Goal: Task Accomplishment & Management: Manage account settings

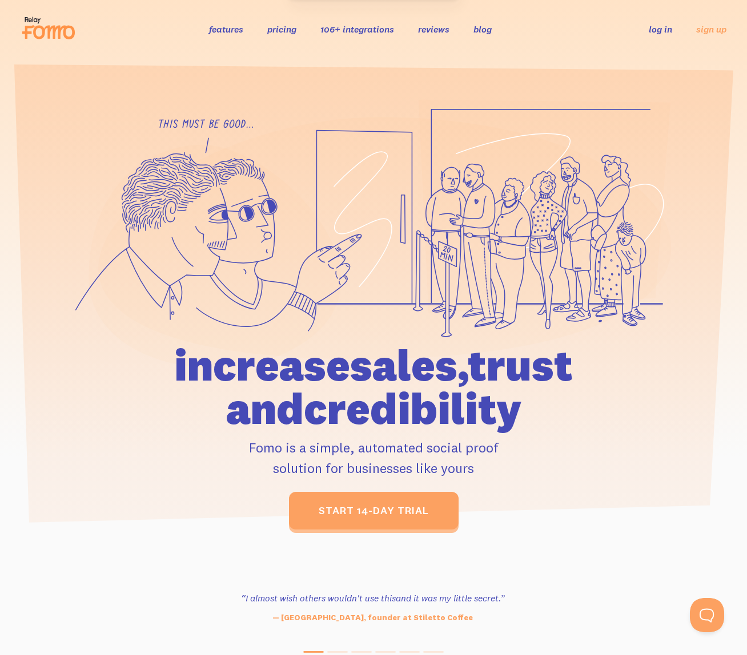
click at [654, 37] on div "features pricing 106+ integrations reviews blog log in sign up log in sign up" at bounding box center [374, 29] width 706 height 31
click at [654, 25] on link "log in" at bounding box center [660, 28] width 23 height 11
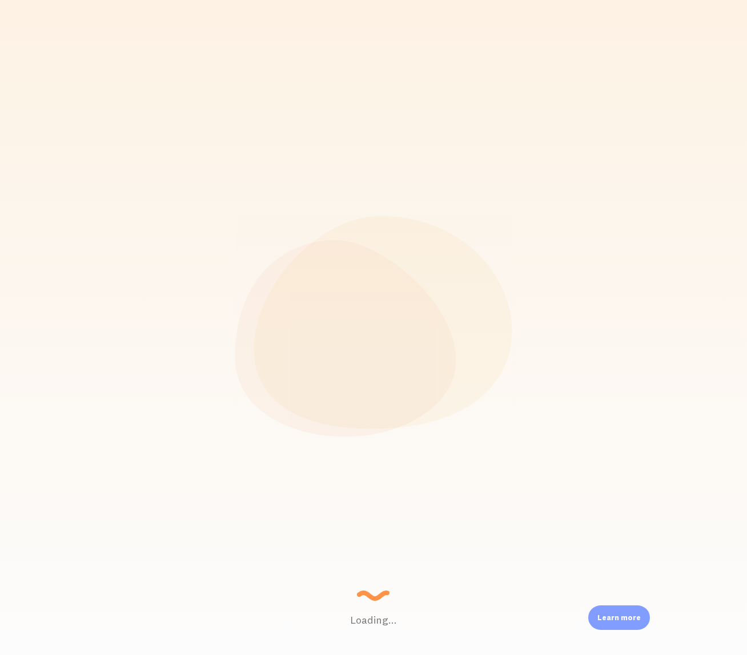
scroll to position [300, 560]
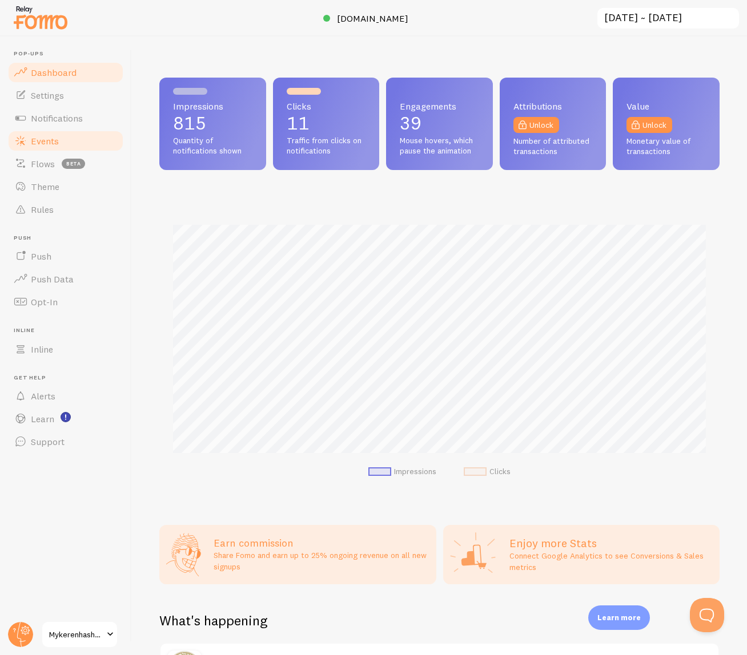
click at [66, 143] on link "Events" at bounding box center [66, 141] width 118 height 23
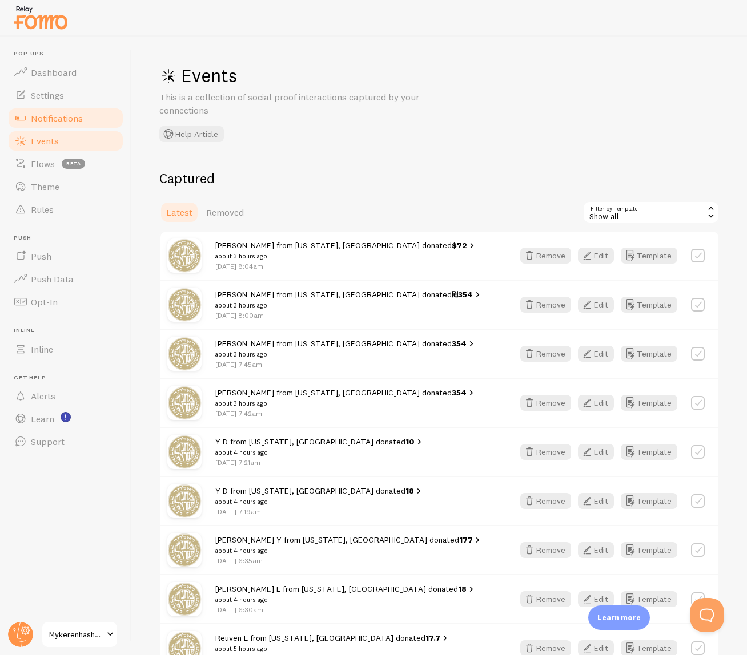
click at [65, 114] on span "Notifications" at bounding box center [57, 117] width 52 height 11
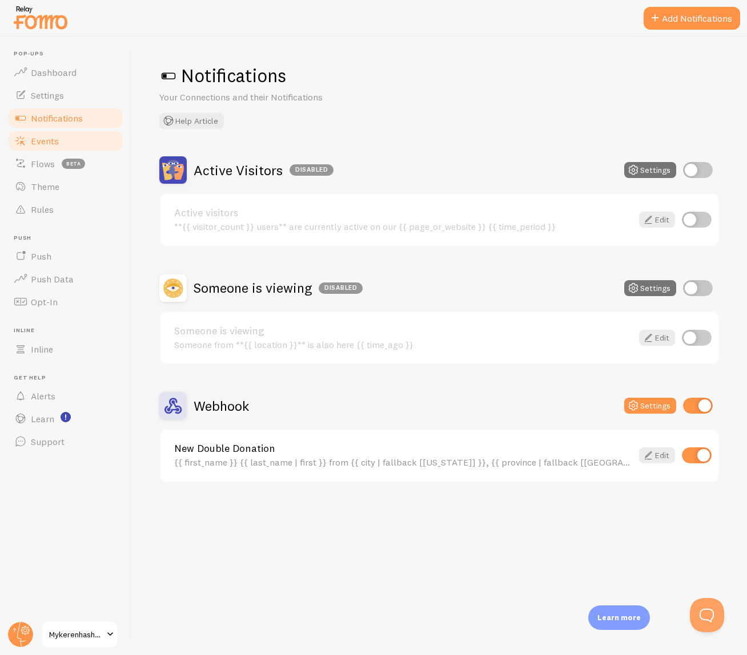
click at [58, 131] on link "Events" at bounding box center [66, 141] width 118 height 23
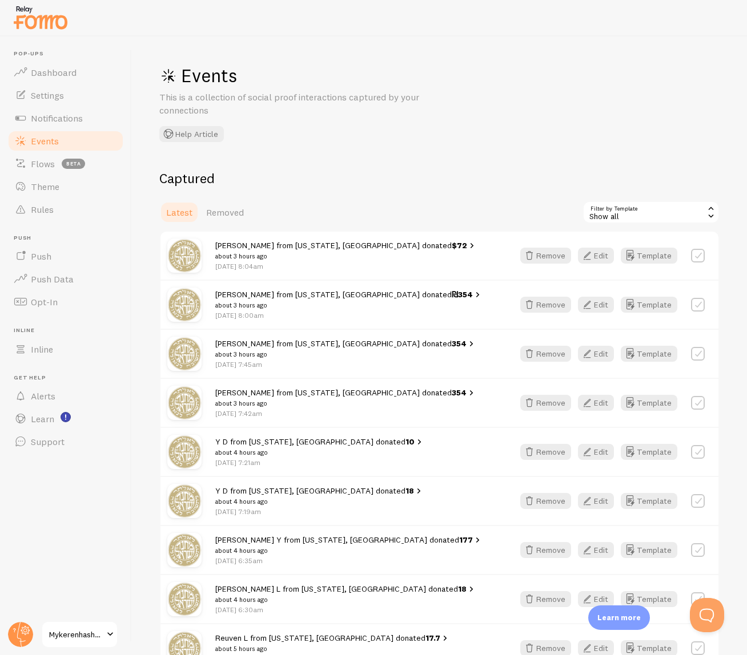
click at [641, 212] on div "Show all" at bounding box center [650, 212] width 137 height 23
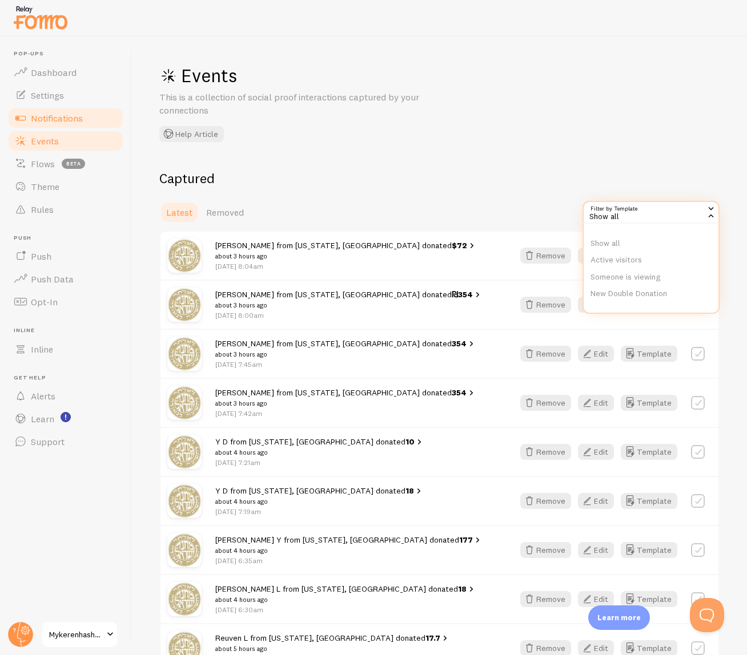
click at [75, 115] on span "Notifications" at bounding box center [57, 117] width 52 height 11
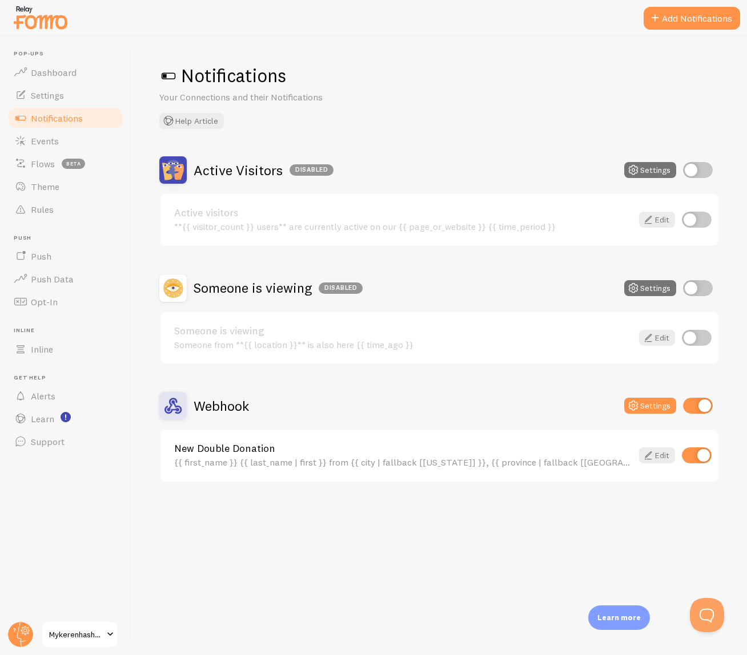
click at [727, 623] on div "Notifications Your Connections and their Notifications Help Article Active Visi…" at bounding box center [439, 346] width 615 height 619
click at [715, 620] on button "Open Beacon popover" at bounding box center [704, 613] width 34 height 34
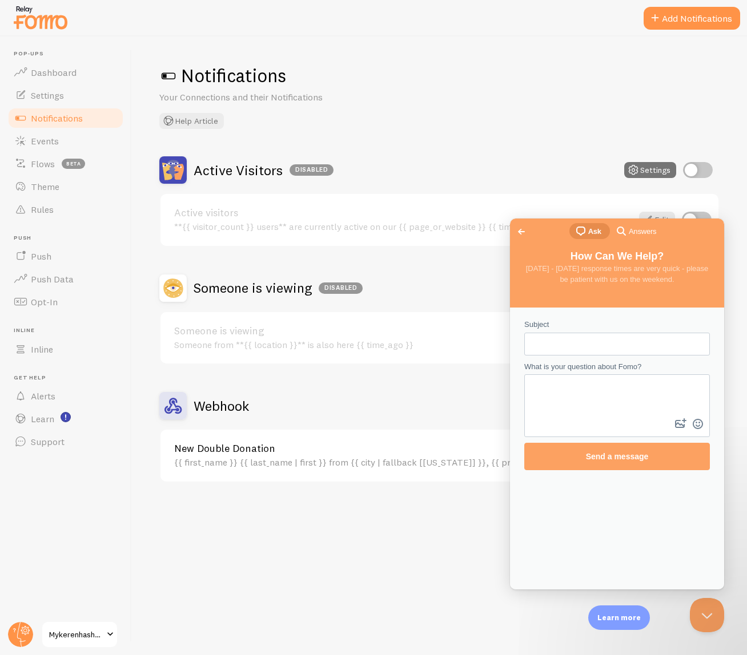
click at [518, 233] on span "Go back" at bounding box center [521, 232] width 14 height 14
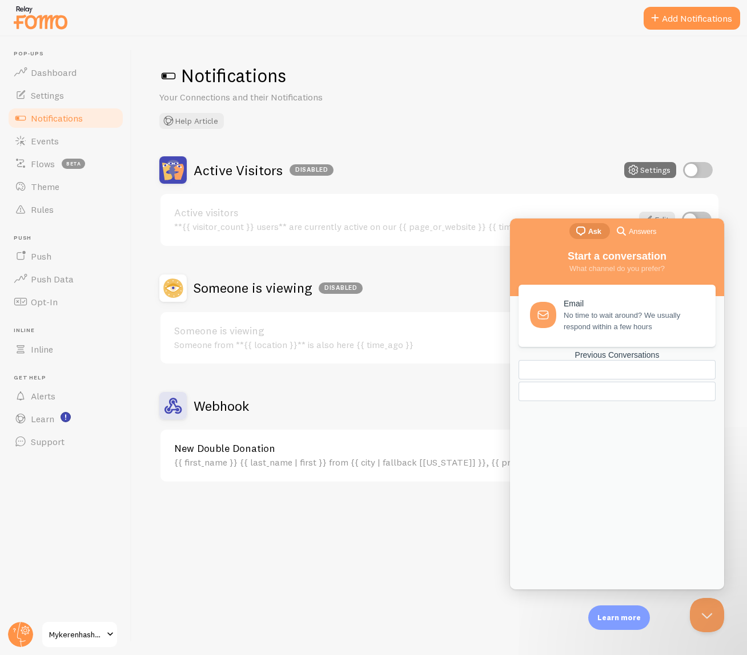
click at [630, 235] on span "Answers" at bounding box center [642, 231] width 27 height 11
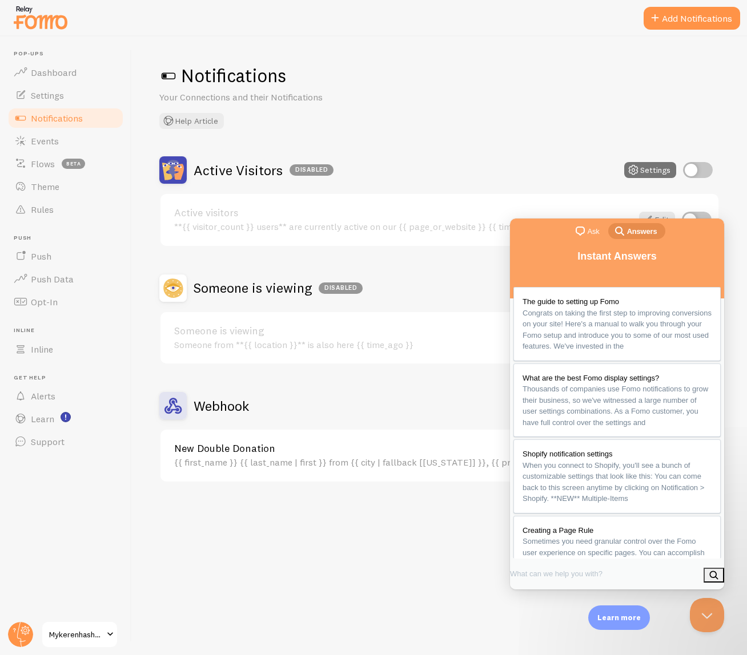
click at [601, 225] on link "chat-square Ask" at bounding box center [588, 231] width 39 height 16
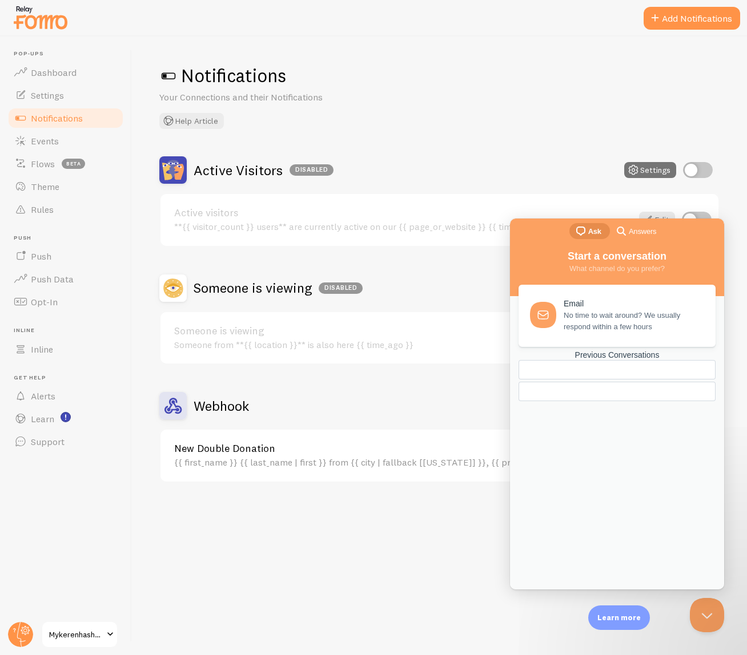
click at [596, 360] on div "Previous Conversations" at bounding box center [616, 356] width 197 height 10
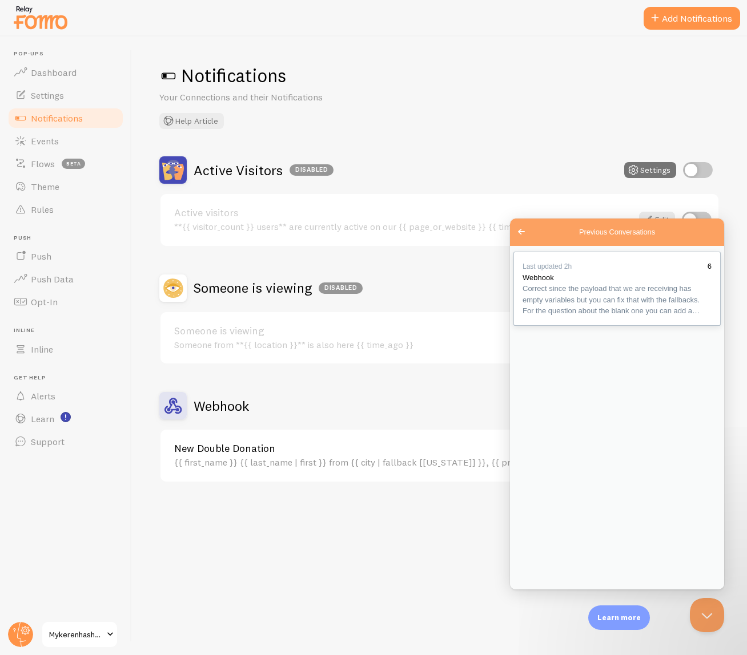
click at [603, 316] on span "Correct since the payload that we are receiving has empty variables but you can…" at bounding box center [616, 300] width 189 height 34
paste textarea "Can you confirm if those notifications that have been showing came from the web…"
type textarea "Can you confirm if those notifications that have been showing came from the web…"
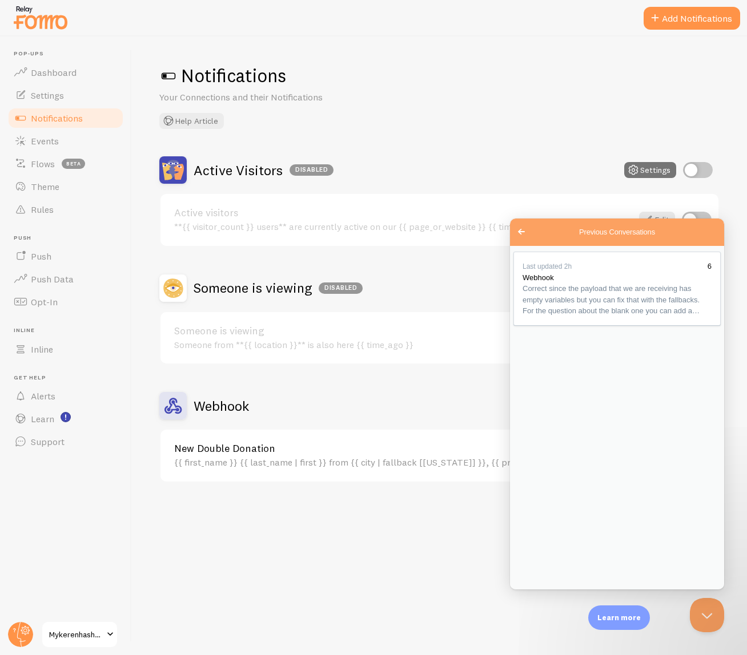
click at [412, 92] on p "Your Connections and their Notifications" at bounding box center [296, 97] width 274 height 13
click at [533, 595] on button "Close" at bounding box center [523, 602] width 21 height 15
click at [377, 450] on link "New Double Donation" at bounding box center [403, 449] width 458 height 10
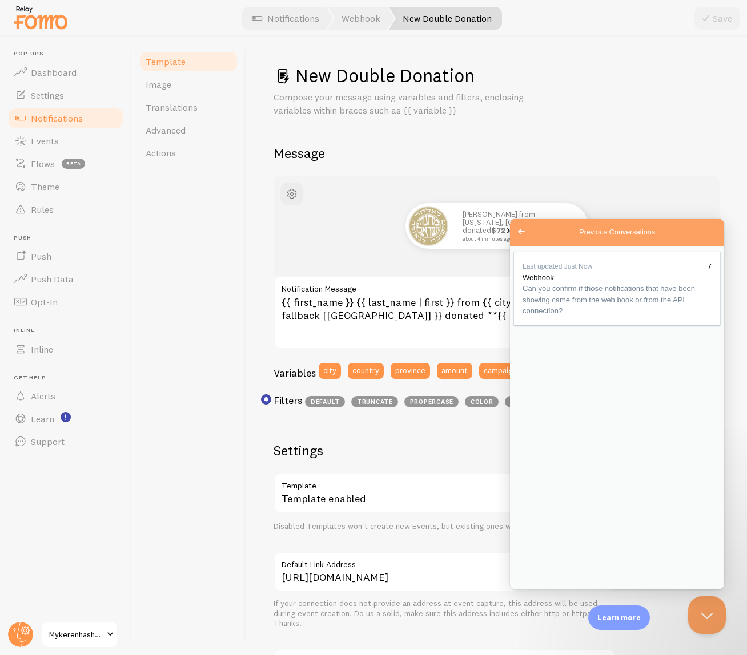
click at [697, 622] on button "Close Beacon popover" at bounding box center [704, 613] width 34 height 34
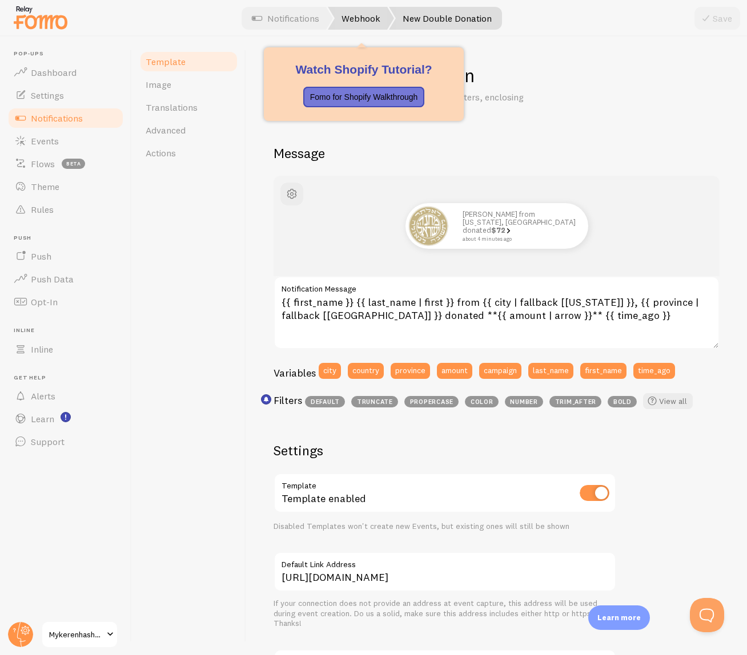
click at [347, 21] on link "Webhook" at bounding box center [361, 18] width 66 height 23
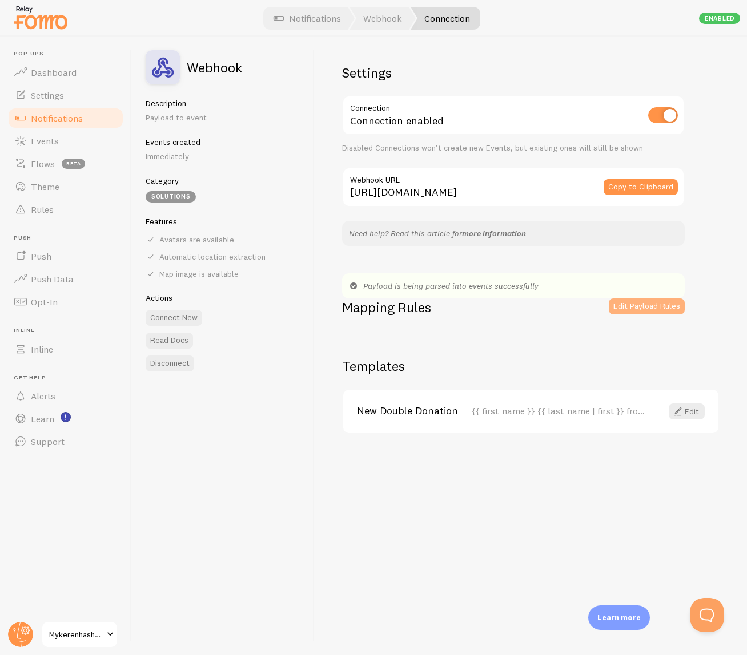
click at [652, 302] on button "Edit Payload Rules" at bounding box center [647, 307] width 76 height 16
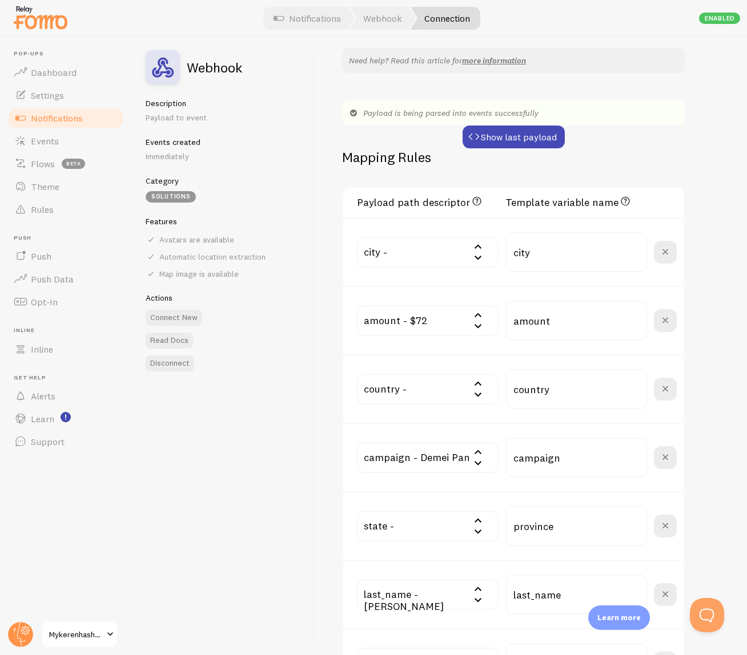
scroll to position [411, 0]
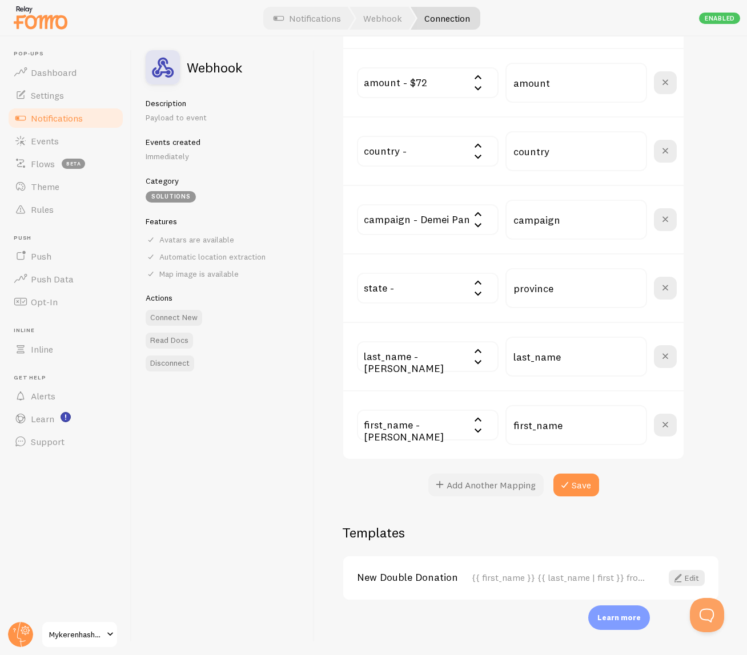
click at [476, 486] on button "Add Another Mapping" at bounding box center [485, 485] width 115 height 23
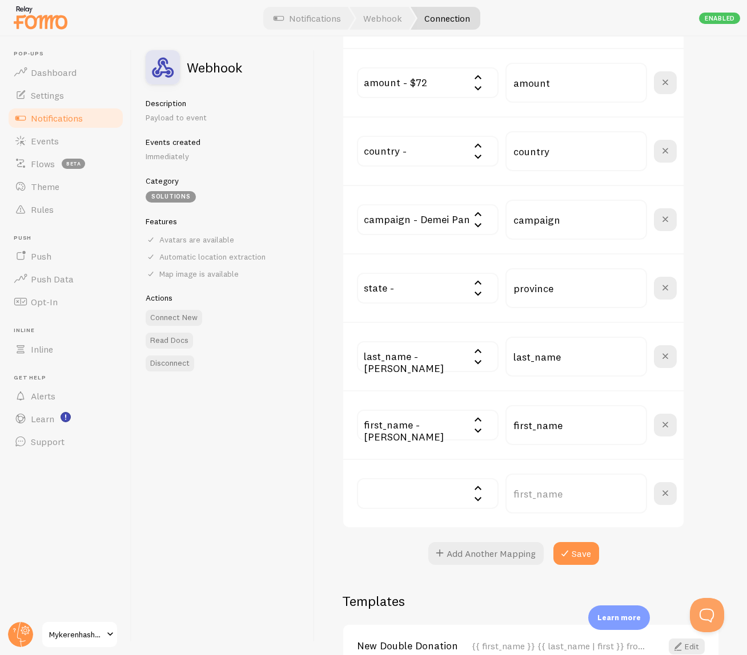
click at [442, 501] on input "text" at bounding box center [428, 493] width 142 height 31
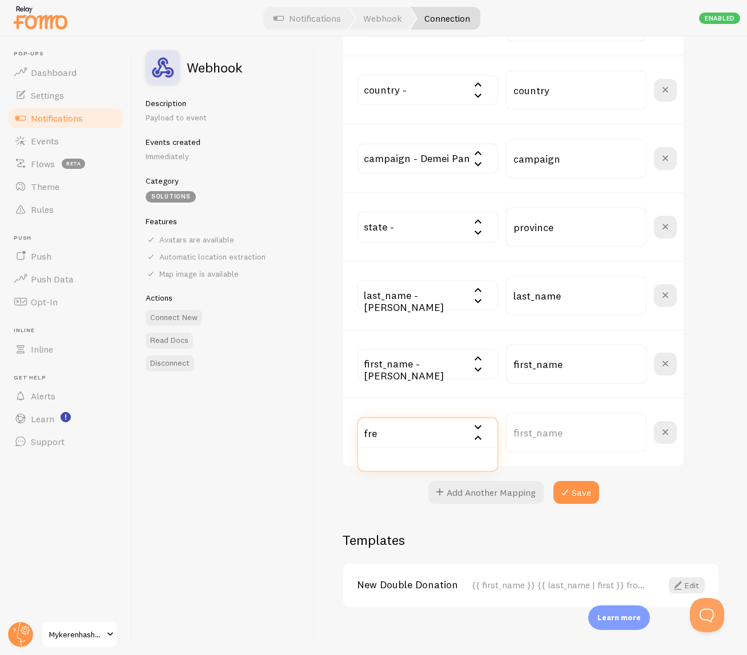
scroll to position [0, 0]
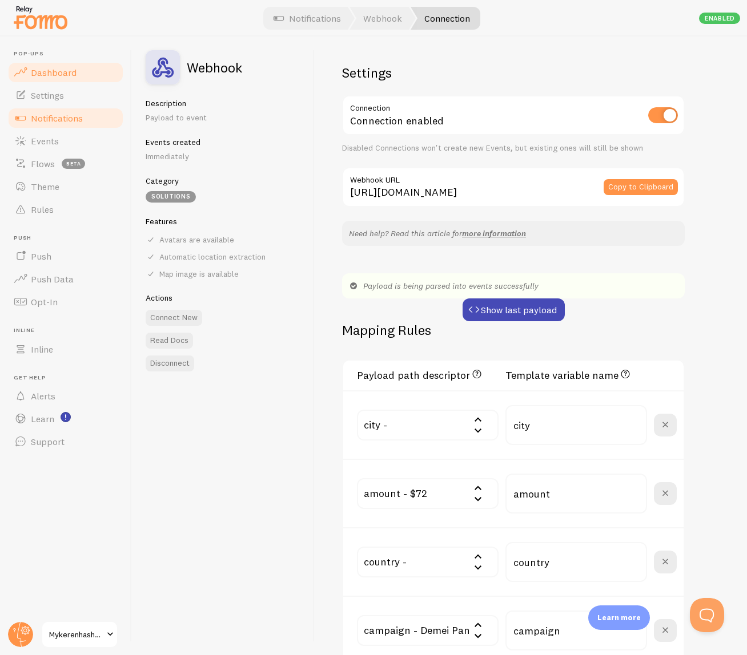
type input "fre"
click at [60, 70] on span "Dashboard" at bounding box center [54, 72] width 46 height 11
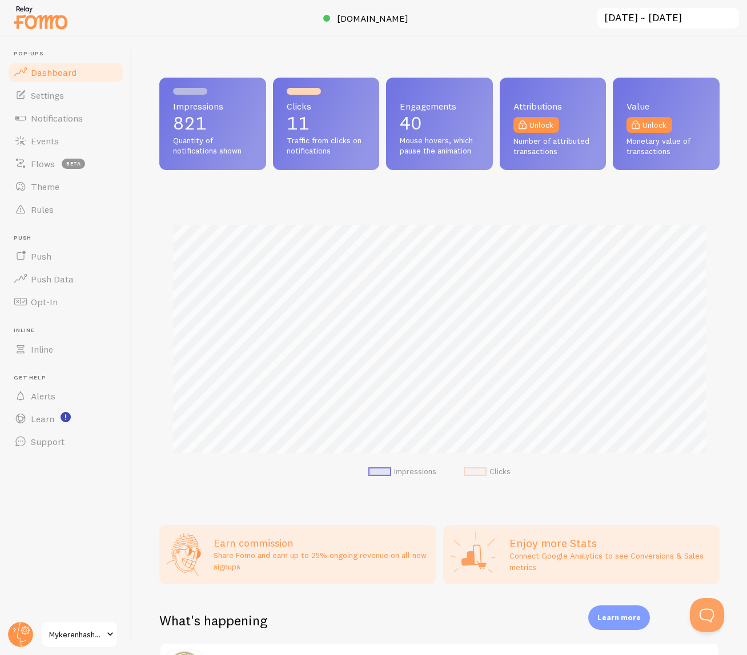
scroll to position [300, 560]
click at [63, 135] on link "Events" at bounding box center [66, 141] width 118 height 23
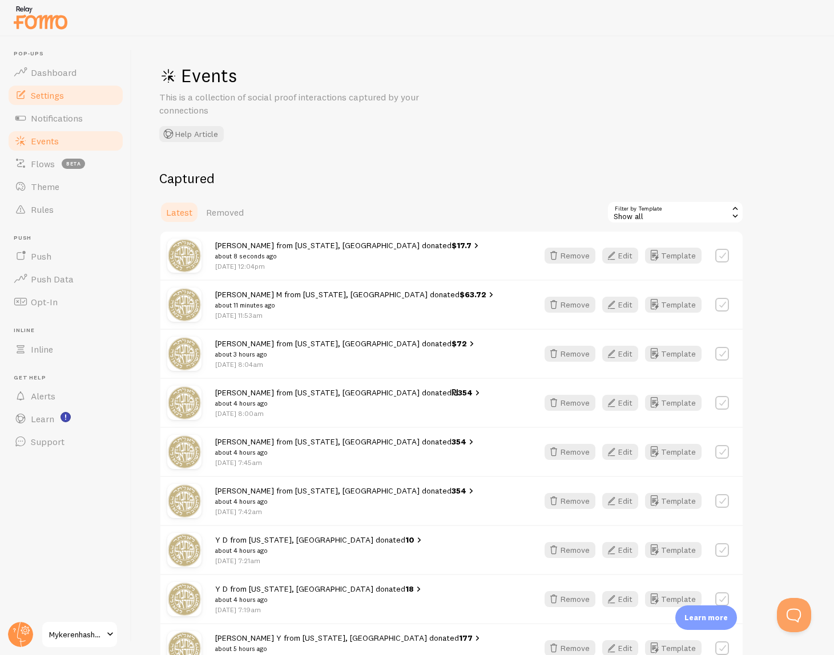
click at [59, 103] on link "Settings" at bounding box center [66, 95] width 118 height 23
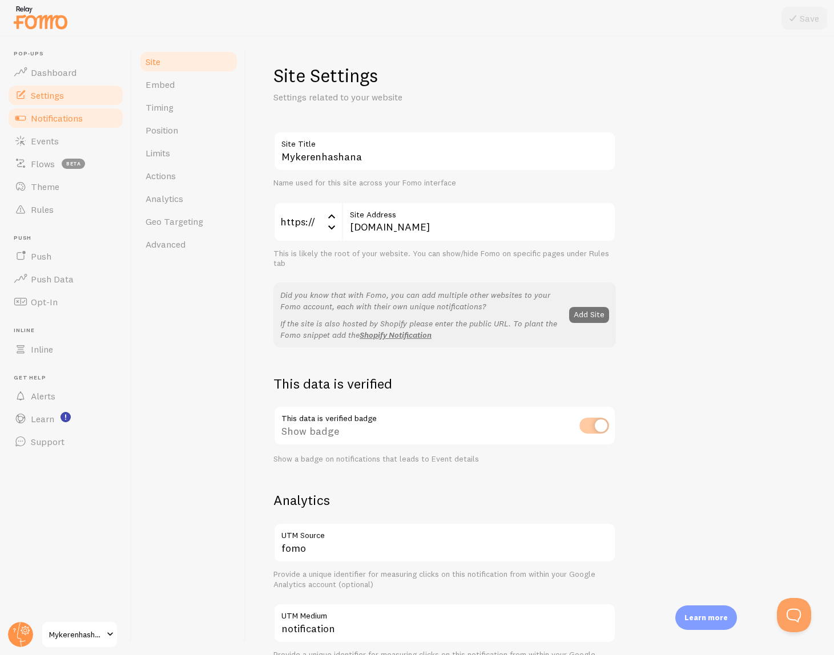
click at [54, 123] on span "Notifications" at bounding box center [57, 117] width 52 height 11
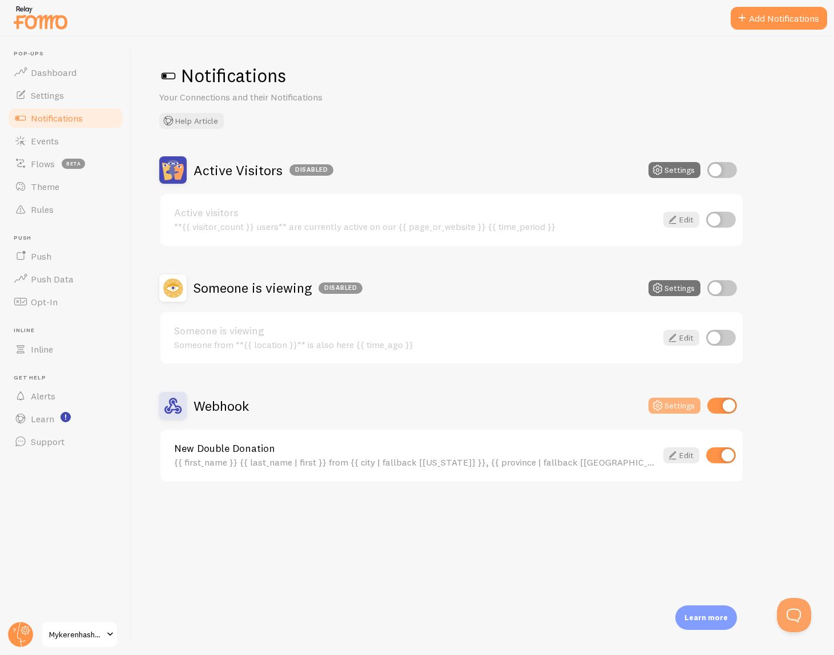
click at [675, 406] on button "Settings" at bounding box center [675, 406] width 52 height 16
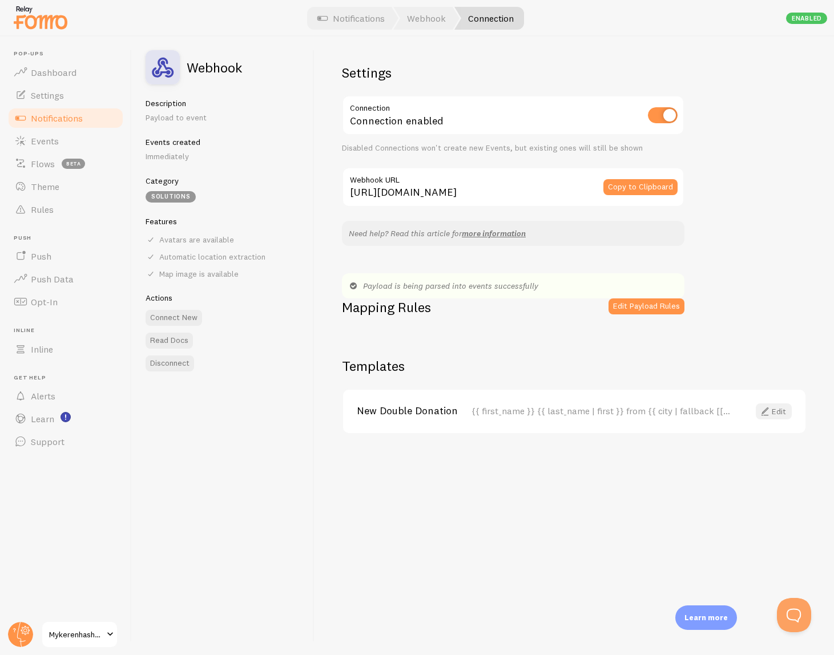
click at [771, 415] on span at bounding box center [765, 412] width 14 height 14
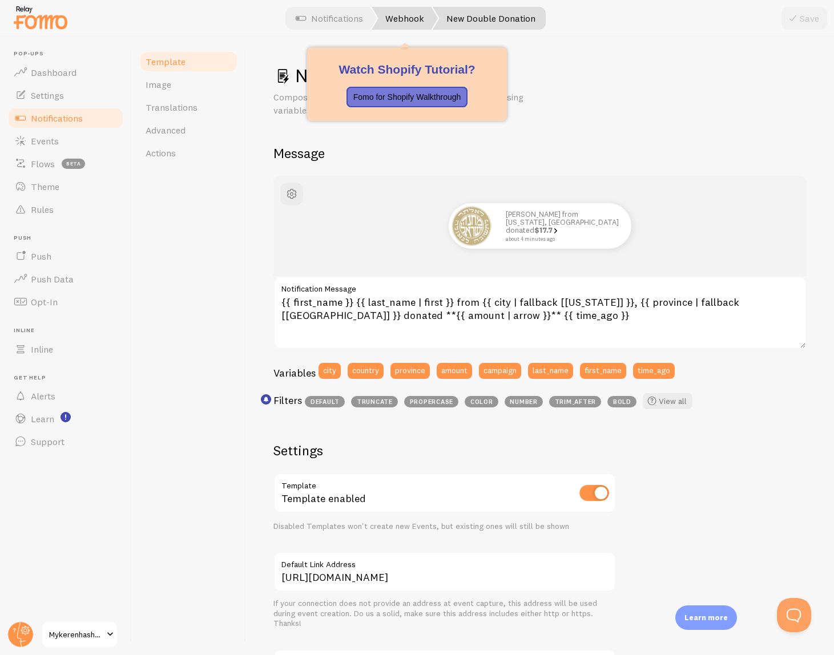
click at [392, 21] on link "Webhook" at bounding box center [405, 18] width 66 height 23
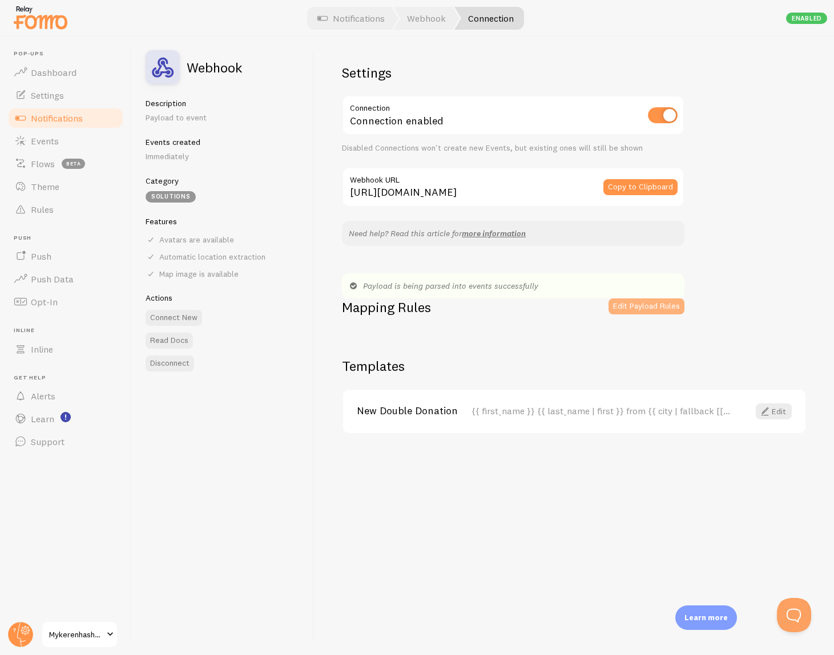
click at [617, 303] on button "Edit Payload Rules" at bounding box center [647, 307] width 76 height 16
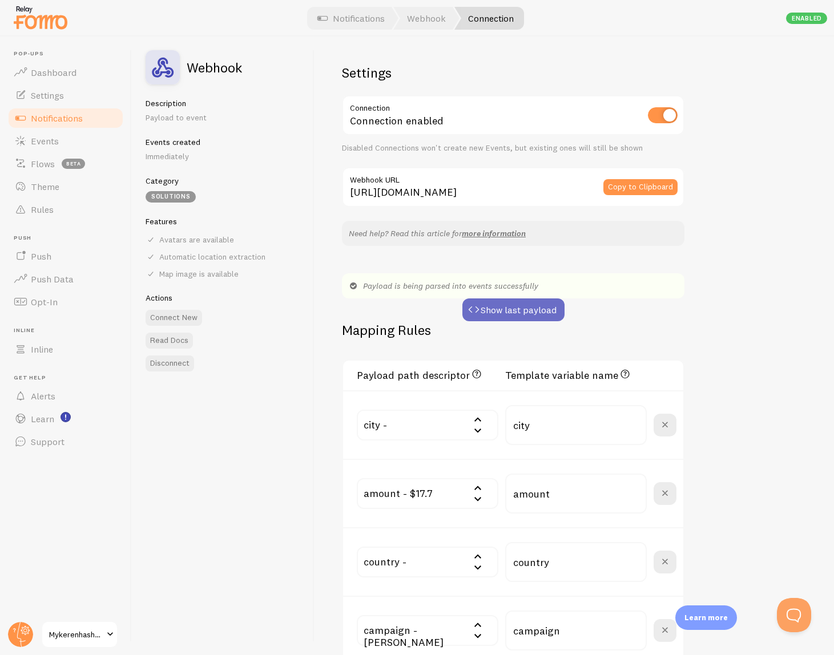
click at [514, 302] on button "Show last payload" at bounding box center [513, 310] width 102 height 23
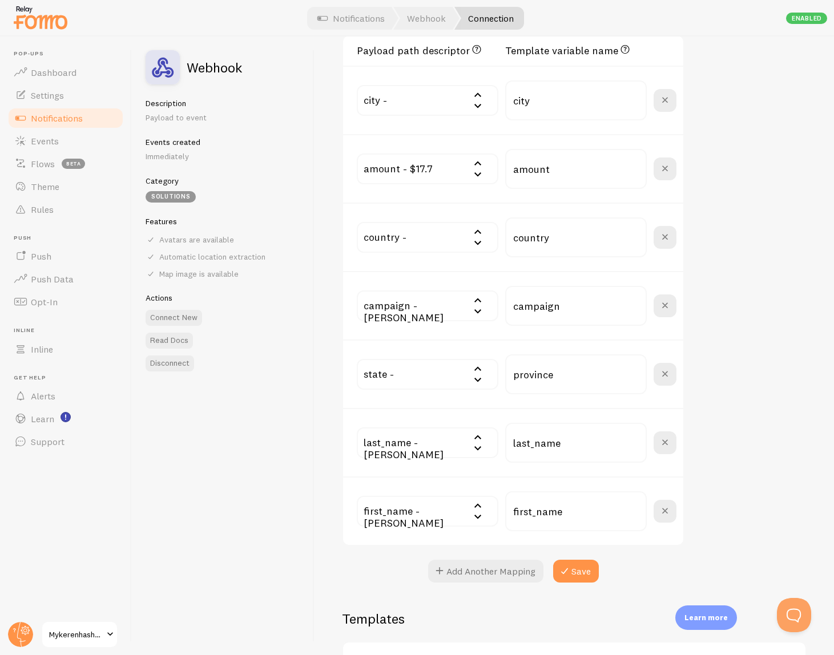
scroll to position [537, 0]
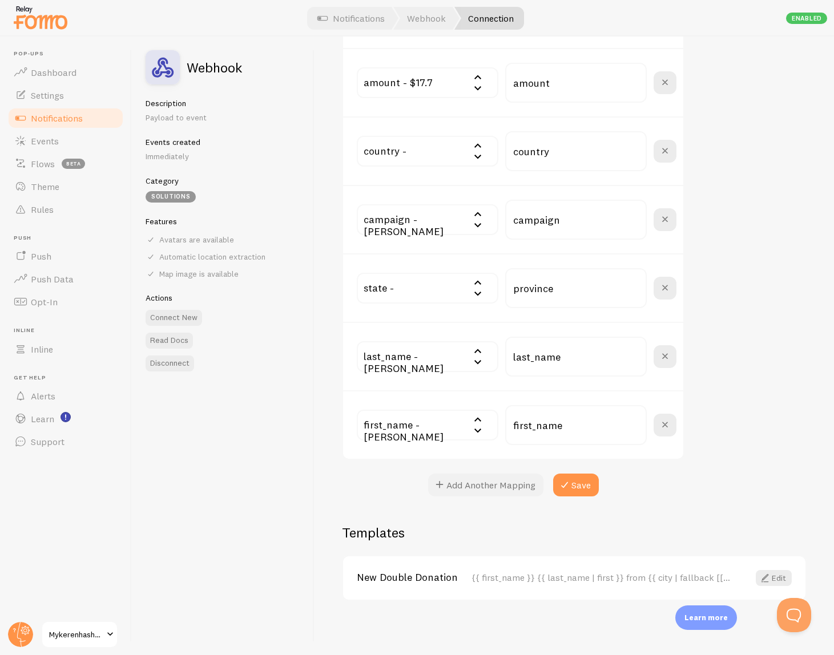
click at [449, 485] on button "Add Another Mapping" at bounding box center [485, 485] width 115 height 23
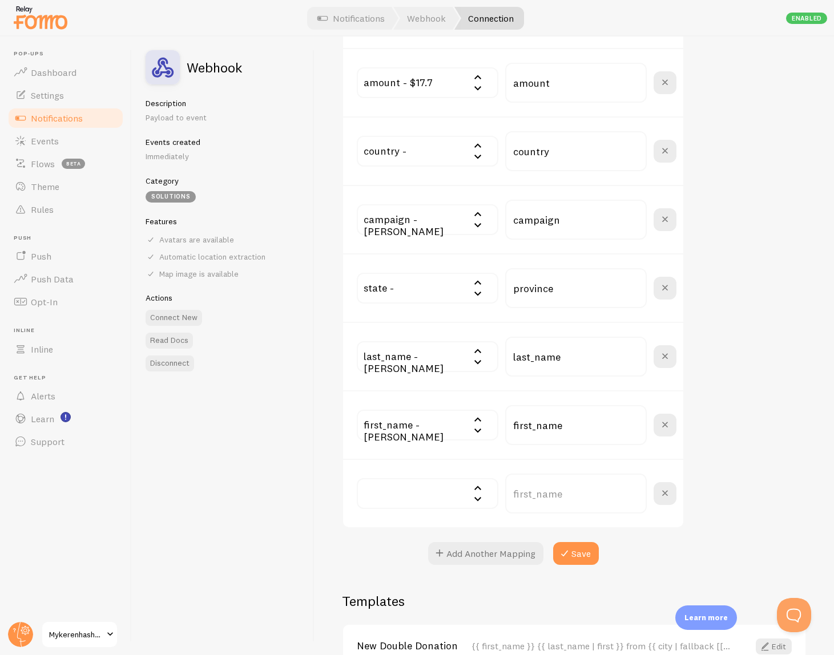
click at [429, 481] on input "text" at bounding box center [428, 493] width 142 height 31
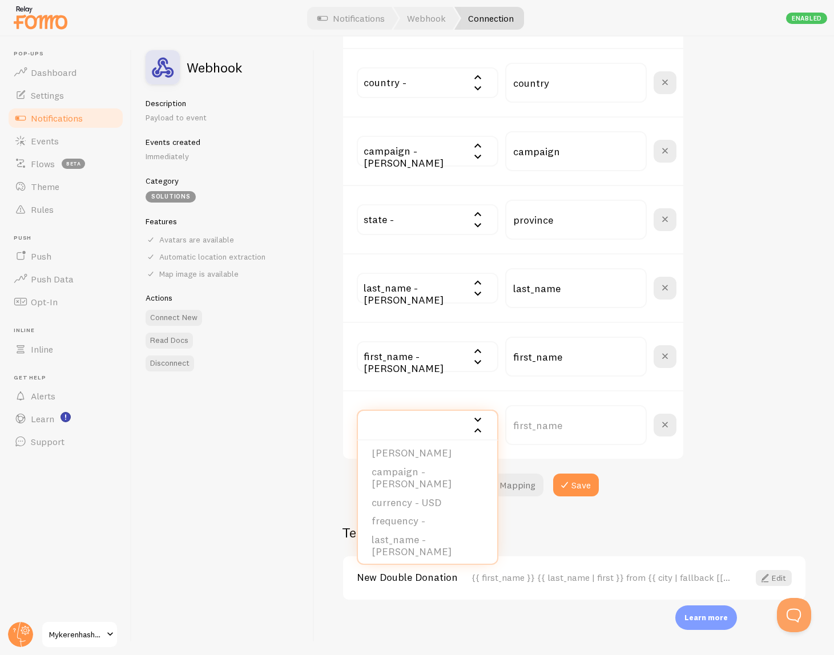
scroll to position [309, 0]
click at [417, 510] on li "frequency -" at bounding box center [427, 510] width 139 height 19
type input "frequency"
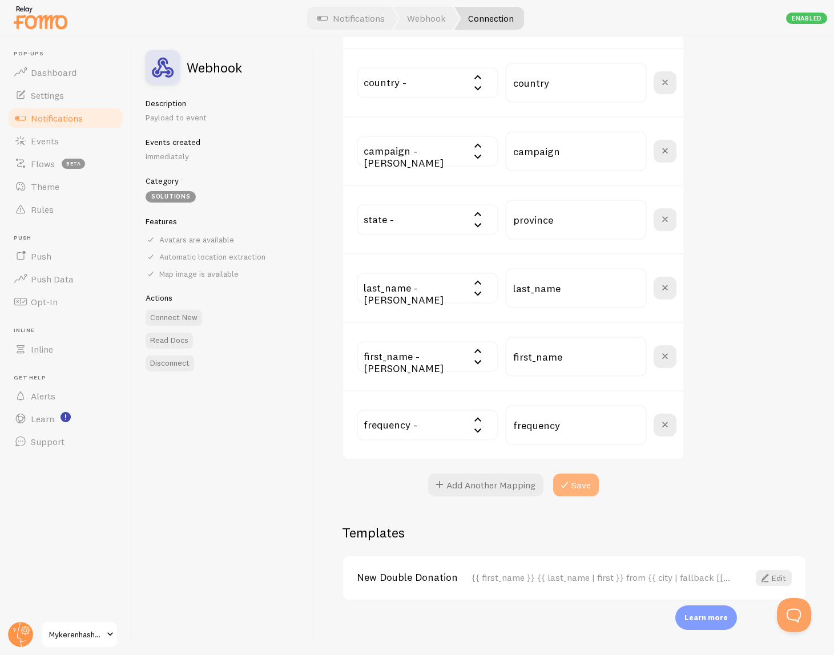
click at [582, 484] on button "Save" at bounding box center [576, 485] width 46 height 23
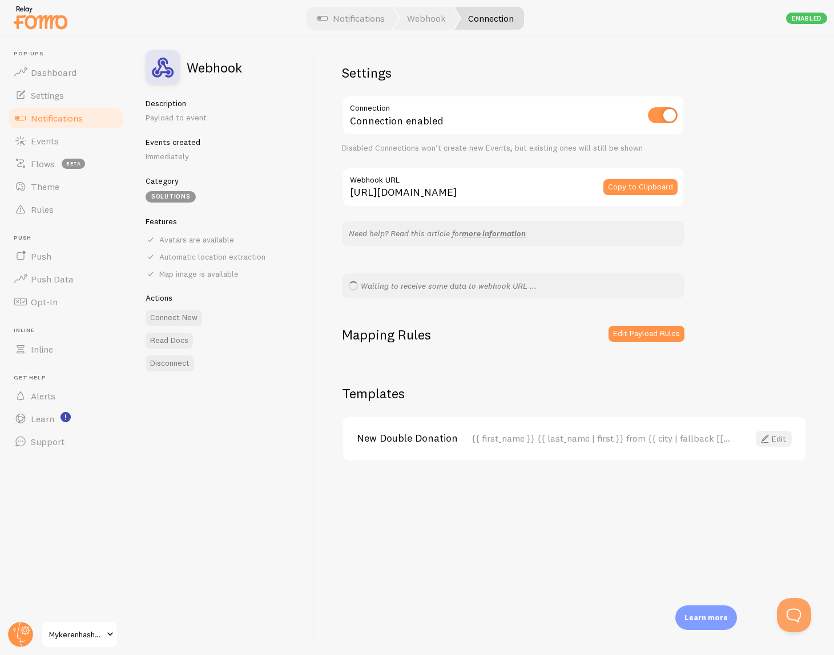
click at [774, 442] on link "Edit" at bounding box center [774, 439] width 36 height 16
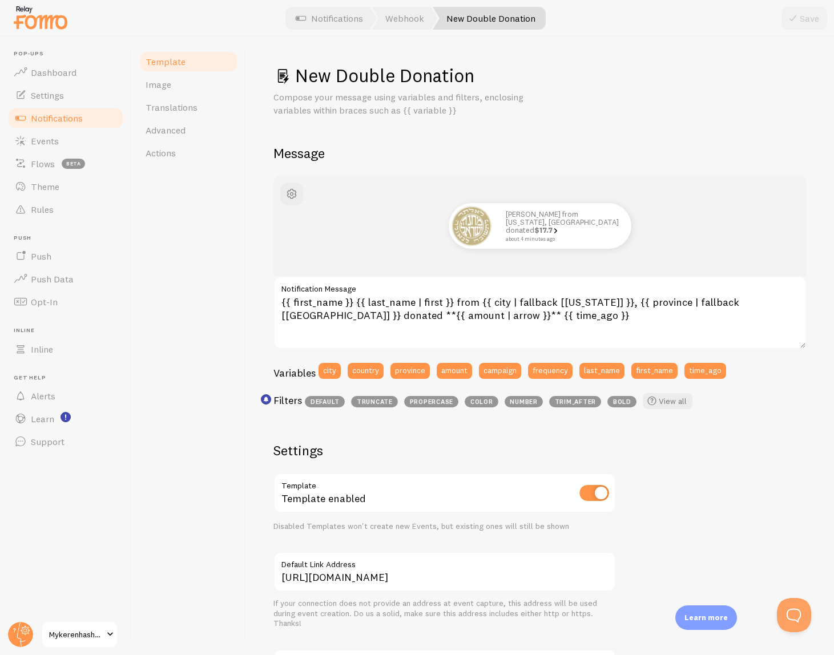
click at [521, 289] on label "Notification Message" at bounding box center [539, 285] width 533 height 19
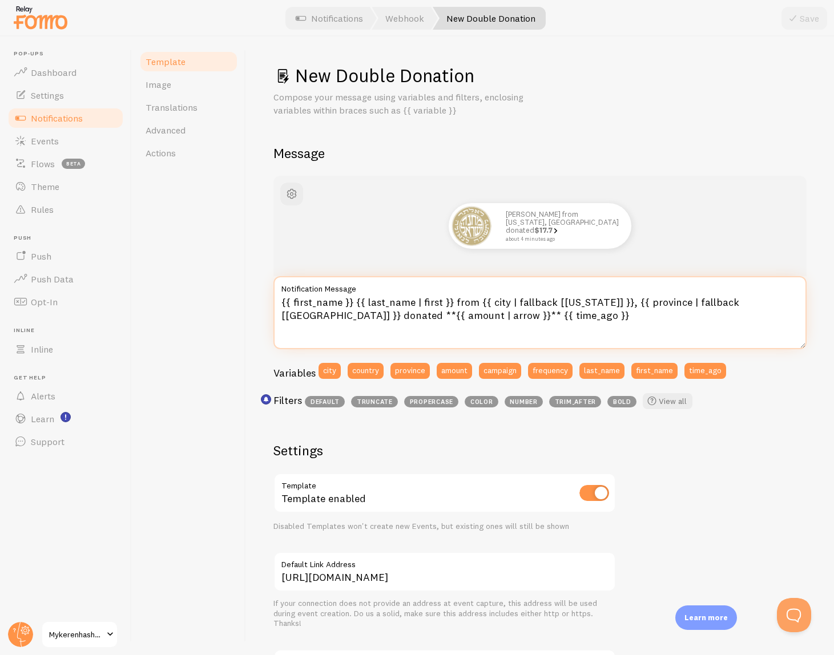
click at [521, 289] on textarea "{{ first_name }} {{ last_name | first }} from {{ city | fallback [New York] }},…" at bounding box center [539, 312] width 533 height 73
click at [533, 307] on textarea "{{ first_name }} {{ last_name | first }} from {{ city | fallback [New York] }},…" at bounding box center [539, 312] width 533 height 73
click at [371, 317] on textarea "{{ first_name }} {{ last_name | first }} from {{ city | fallback [New York] }},…" at bounding box center [539, 312] width 533 height 73
click at [362, 317] on textarea "{{ first_name }} {{ last_name | first }} from {{ city | fallback [New York] }},…" at bounding box center [539, 312] width 533 height 73
click at [348, 318] on textarea "{{ first_name }} {{ last_name | first }} from {{ city | fallback [New York] }},…" at bounding box center [539, 312] width 533 height 73
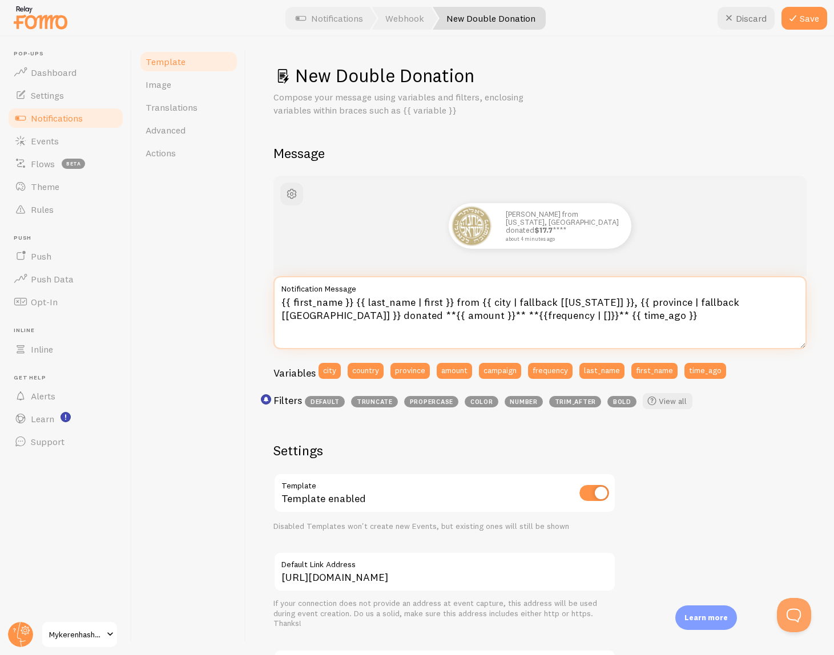
click at [426, 317] on textarea "{{ first_name }} {{ last_name | first }} from {{ city | fallback [New York] }},…" at bounding box center [539, 312] width 533 height 73
click at [443, 333] on textarea "{{ first_name }} {{ last_name | first }} from {{ city | fallback [New York] }},…" at bounding box center [539, 312] width 533 height 73
click at [407, 321] on textarea "{{ first_name }} {{ last_name | first }} from {{ city | fallback [New York] }},…" at bounding box center [539, 312] width 533 height 73
click at [409, 319] on textarea "{{ first_name }} {{ last_name | first }} from {{ city | fallback [New York] }},…" at bounding box center [539, 312] width 533 height 73
click at [368, 318] on textarea "{{ first_name }} {{ last_name | first }} from {{ city | fallback [New York] }},…" at bounding box center [539, 312] width 533 height 73
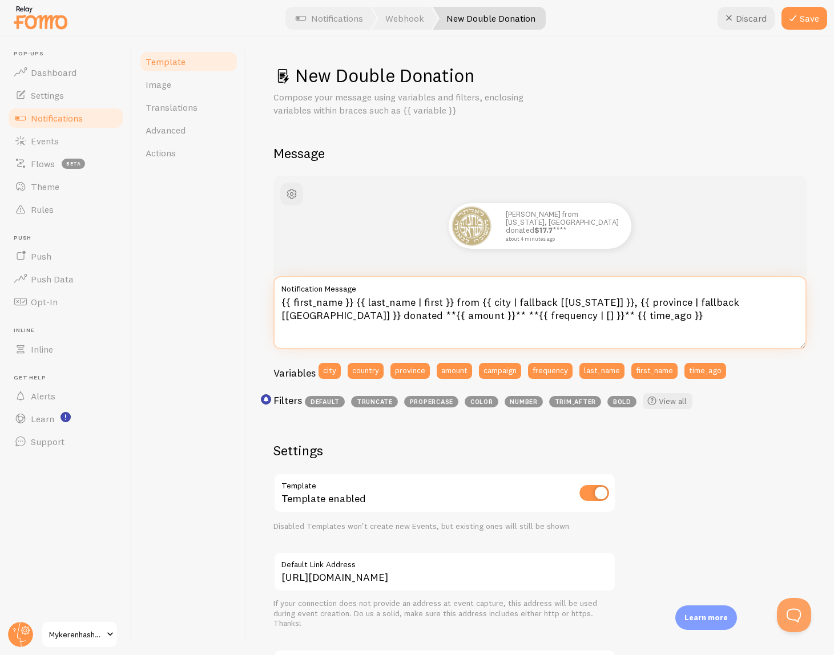
click at [366, 316] on textarea "{{ first_name }} {{ last_name | first }} from {{ city | fallback [New York] }},…" at bounding box center [539, 312] width 533 height 73
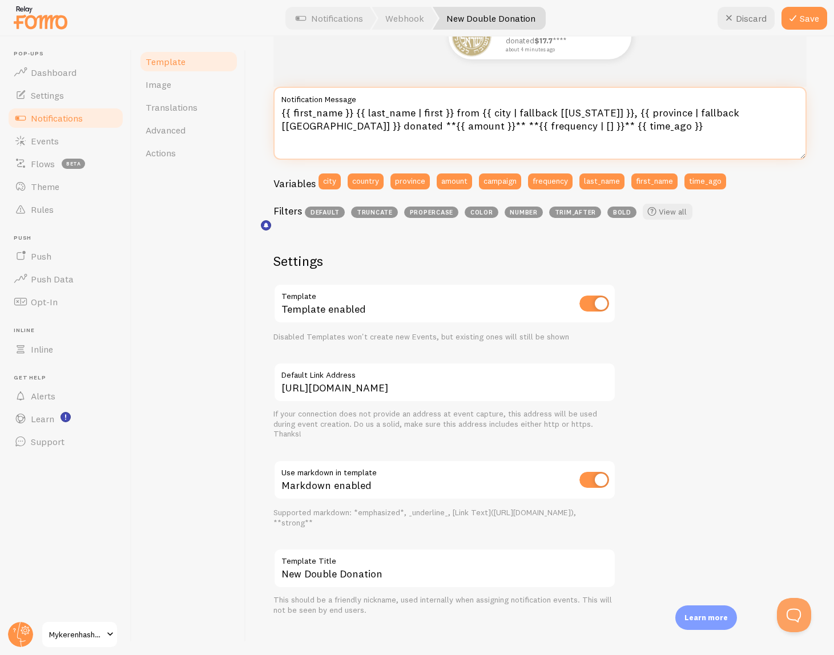
scroll to position [198, 0]
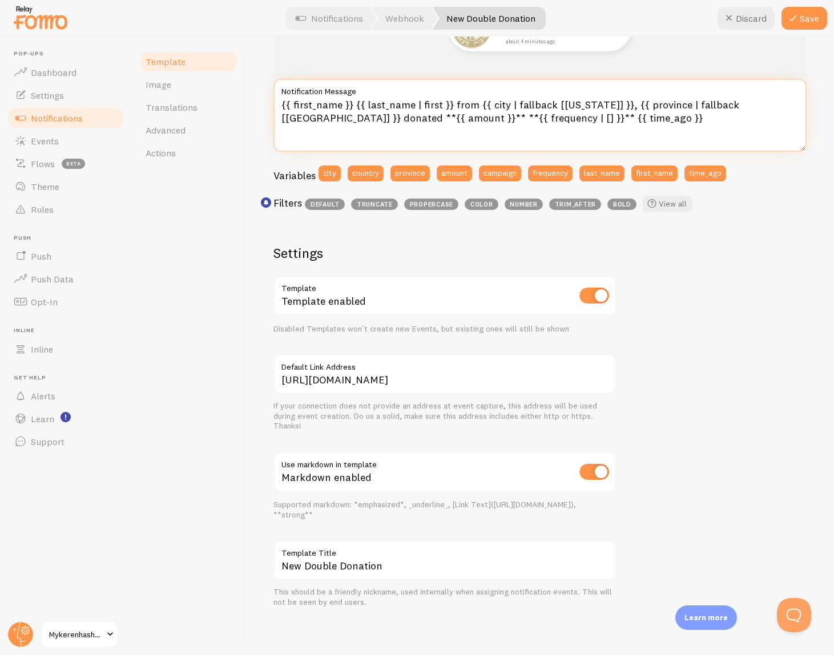
click at [437, 124] on textarea "{{ first_name }} {{ last_name | first }} from {{ city | fallback [New York] }},…" at bounding box center [539, 115] width 533 height 73
click at [430, 119] on textarea "{{ first_name }} {{ last_name | first }} from {{ city | fallback [New York] }},…" at bounding box center [539, 115] width 533 height 73
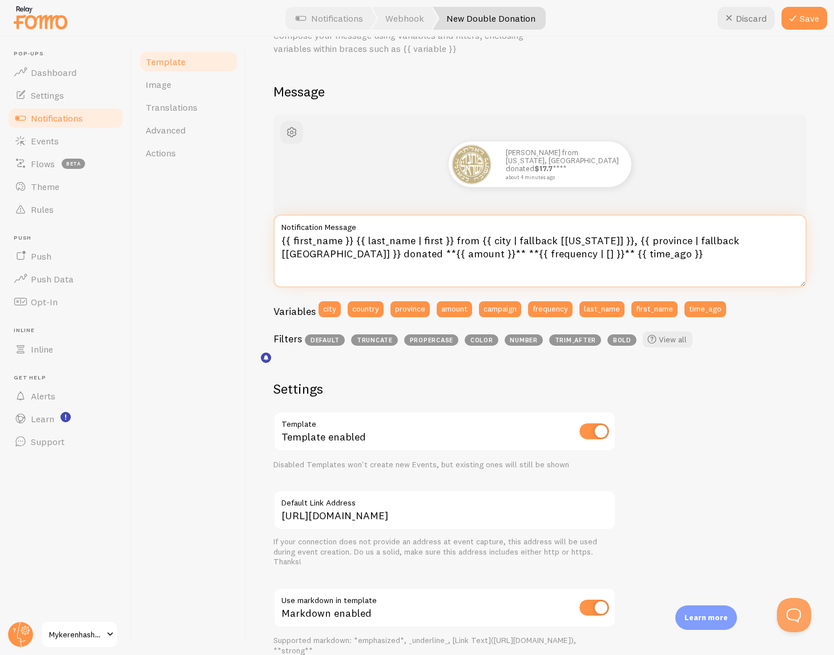
scroll to position [40, 0]
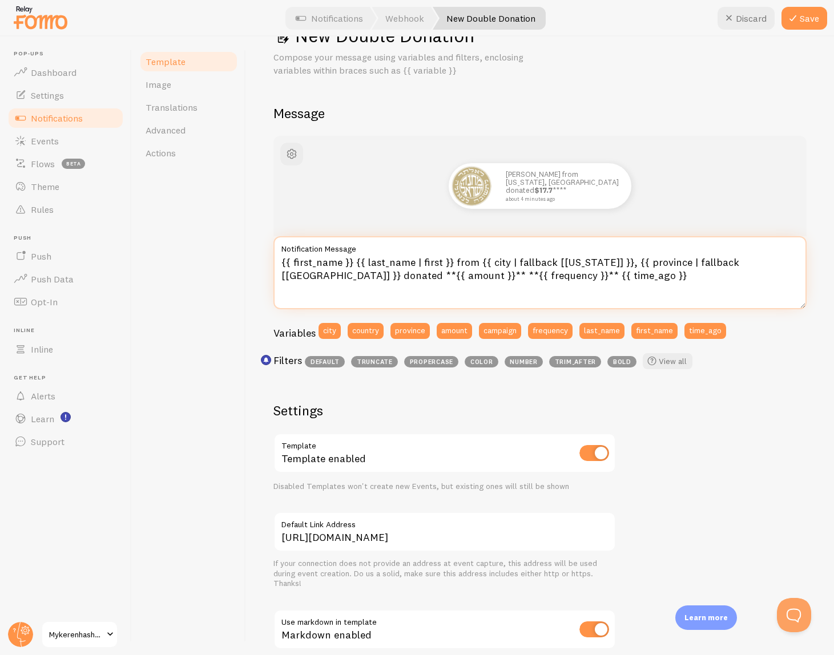
click at [361, 273] on textarea "{{ first_name }} {{ last_name | first }} from {{ city | fallback [New York] }},…" at bounding box center [539, 272] width 533 height 73
click at [349, 277] on textarea "{{ first_name }} {{ last_name | first }} from {{ city | fallback [New York] }},…" at bounding box center [539, 272] width 533 height 73
type textarea "{{ first_name }} {{ last_name | first }} from {{ city | fallback [New York] }},…"
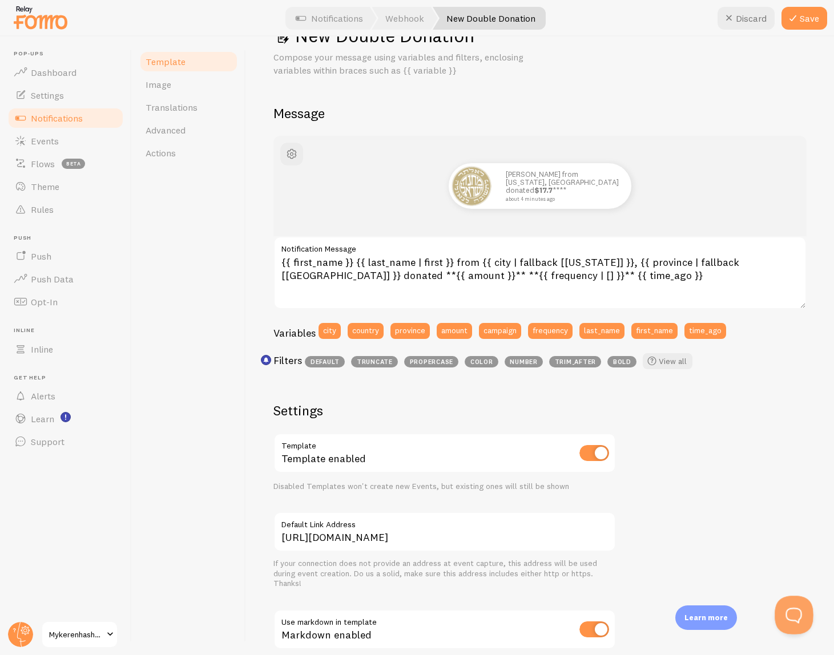
click at [787, 610] on button "Open Beacon popover" at bounding box center [792, 613] width 34 height 34
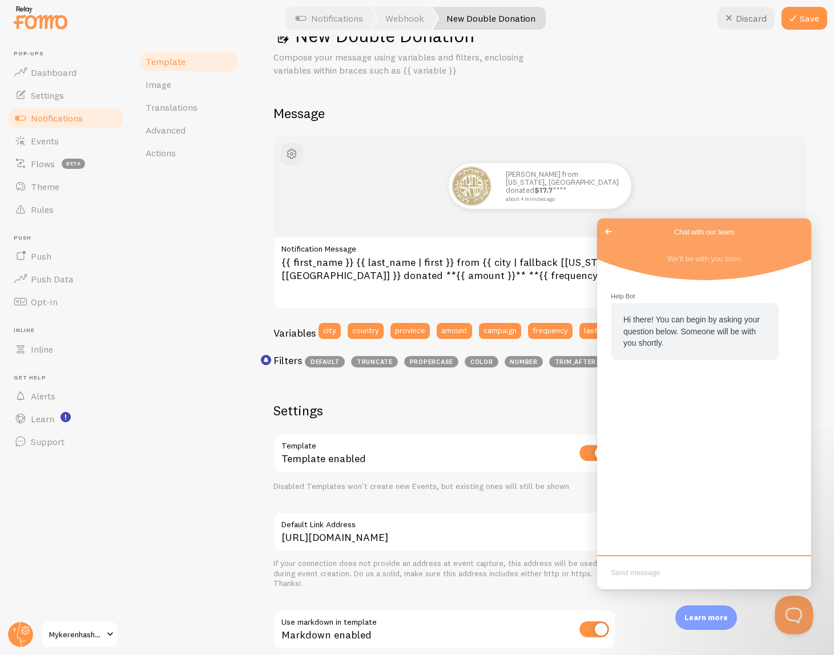
scroll to position [0, 0]
click at [609, 234] on span "Go back" at bounding box center [609, 232] width 14 height 14
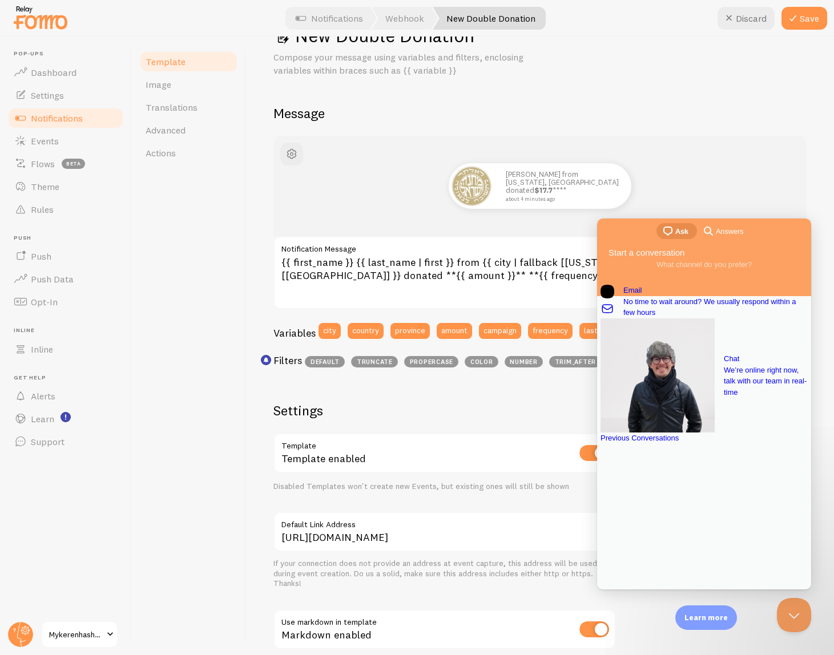
click at [723, 444] on div "Previous Conversations" at bounding box center [704, 438] width 207 height 11
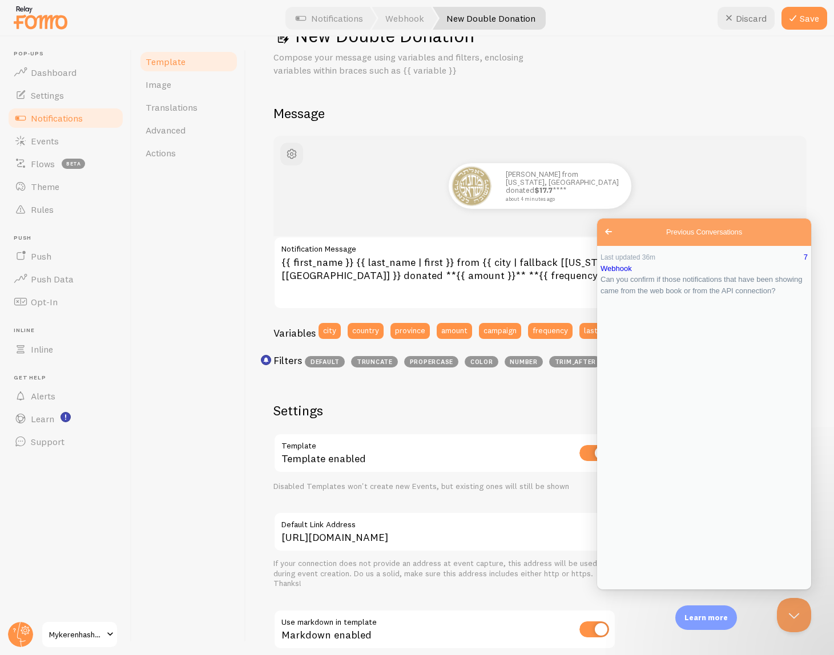
click at [609, 234] on span "Go back" at bounding box center [609, 232] width 14 height 14
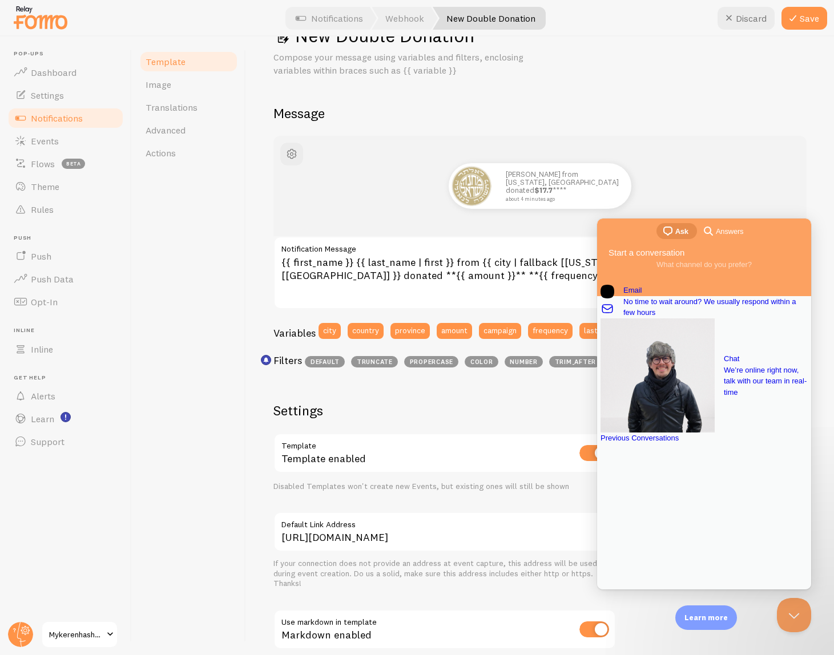
click at [724, 229] on span "Answers" at bounding box center [729, 231] width 27 height 11
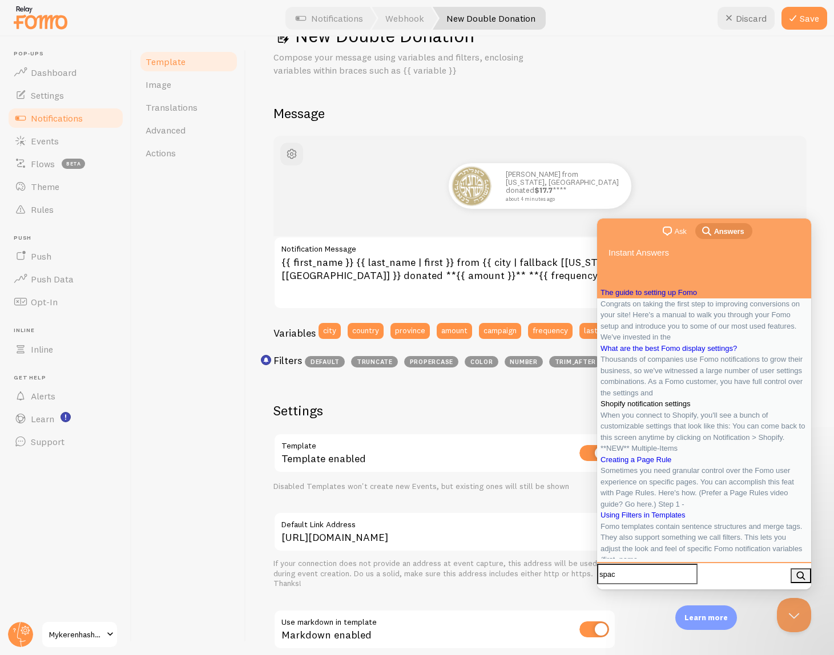
type input "space"
click button "search" at bounding box center [801, 576] width 21 height 15
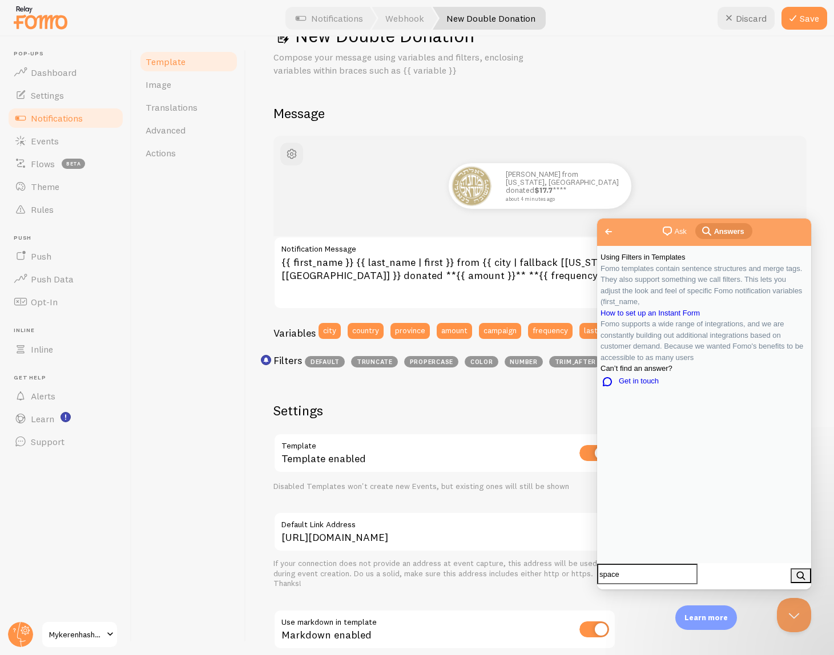
click at [723, 307] on span "Fomo templates contain sentence structures and merge tags. They also support so…" at bounding box center [702, 285] width 202 height 42
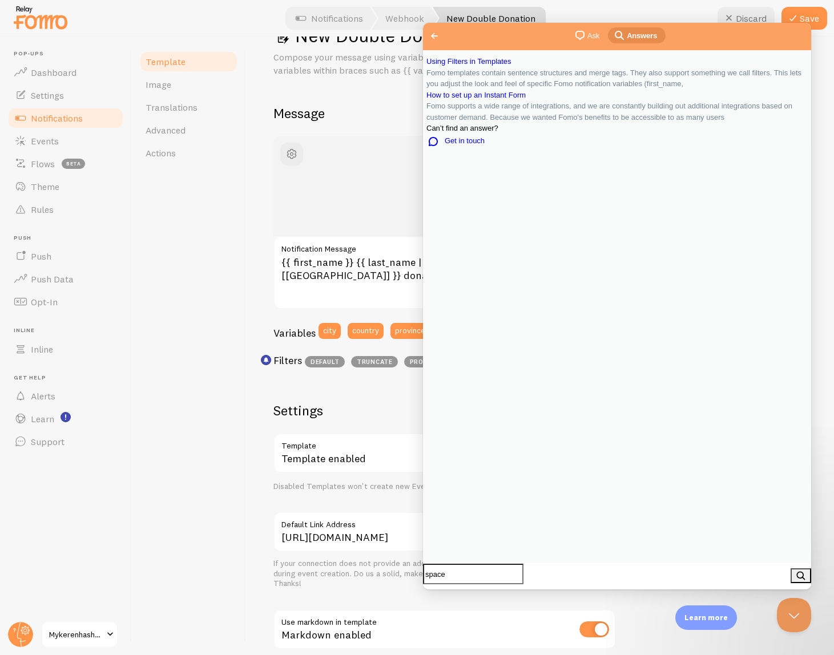
scroll to position [1490, 0]
click at [370, 281] on textarea "{{ first_name }} {{ last_name | first }} from {{ city | fallback [New York] }},…" at bounding box center [539, 272] width 533 height 73
click at [798, 611] on button "Close Beacon popover" at bounding box center [792, 613] width 34 height 34
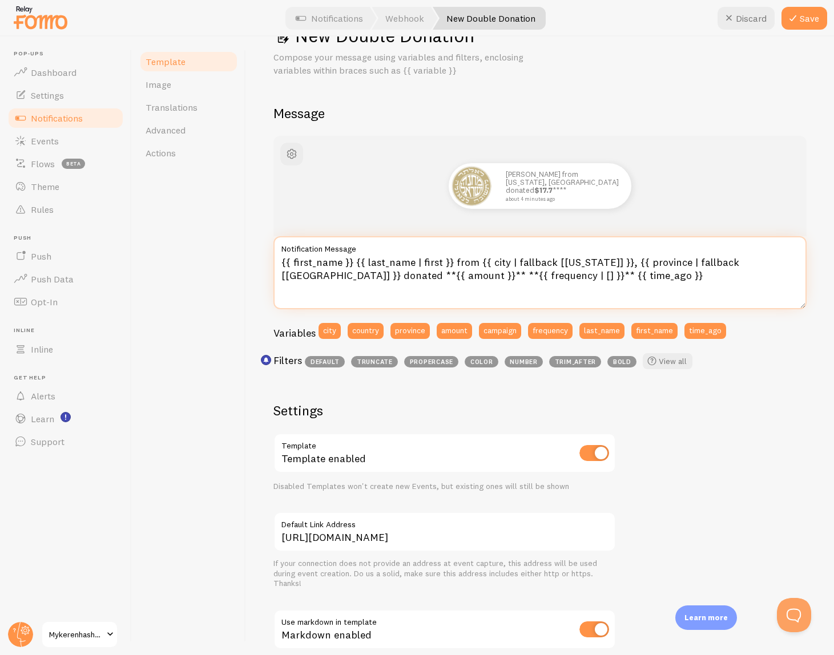
click at [422, 278] on textarea "{{ first_name }} {{ last_name | first }} from {{ city | fallback [New York] }},…" at bounding box center [539, 272] width 533 height 73
click at [348, 276] on textarea "{{ first_name }} {{ last_name | first }} from {{ city | fallback [New York] }},…" at bounding box center [539, 272] width 533 height 73
click at [283, 276] on textarea "{{ first_name }} {{ last_name | first }} from {{ city | fallback [New York] }},…" at bounding box center [539, 272] width 533 height 73
click at [361, 279] on textarea "{{ first_name }} {{ last_name | first }} from {{ city | fallback [New York] }},…" at bounding box center [539, 272] width 533 height 73
click at [431, 277] on textarea "{{ first_name }} {{ last_name | first }} from {{ city | fallback [New York] }},…" at bounding box center [539, 272] width 533 height 73
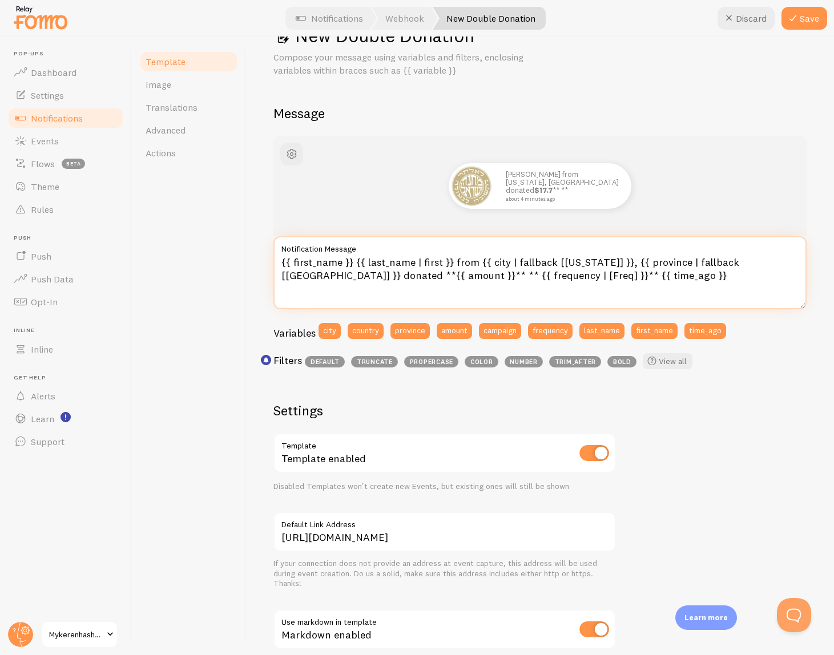
click at [424, 274] on textarea "{{ first_name }} {{ last_name | first }} from {{ city | fallback [New York] }},…" at bounding box center [539, 272] width 533 height 73
click at [362, 276] on textarea "{{ first_name }} {{ last_name | first }} from {{ city | fallback [New York] }},…" at bounding box center [539, 272] width 533 height 73
click at [456, 279] on textarea "{{ first_name }} {{ last_name | first }} from {{ city | fallback [New York] }},…" at bounding box center [539, 272] width 533 height 73
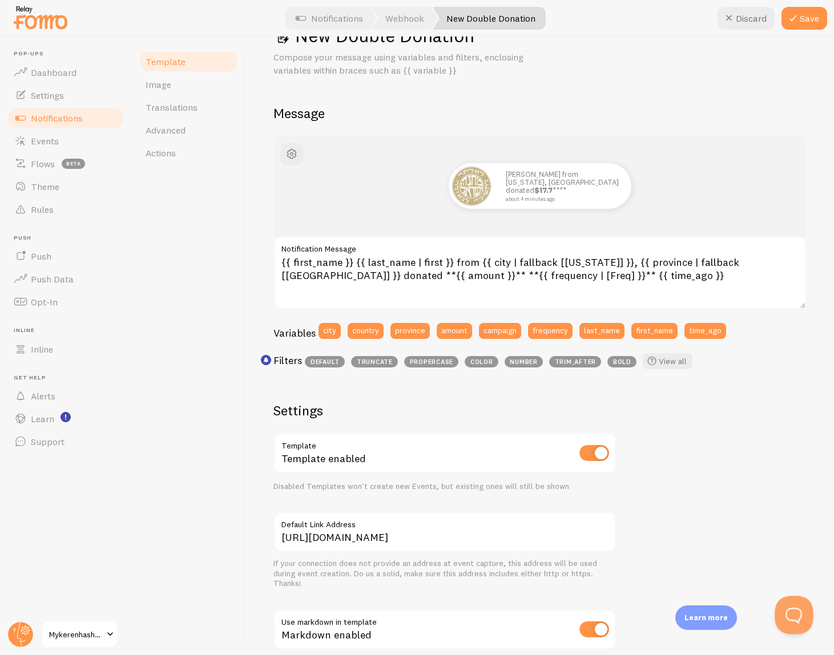
click at [782, 601] on button "Open Beacon popover" at bounding box center [792, 613] width 34 height 34
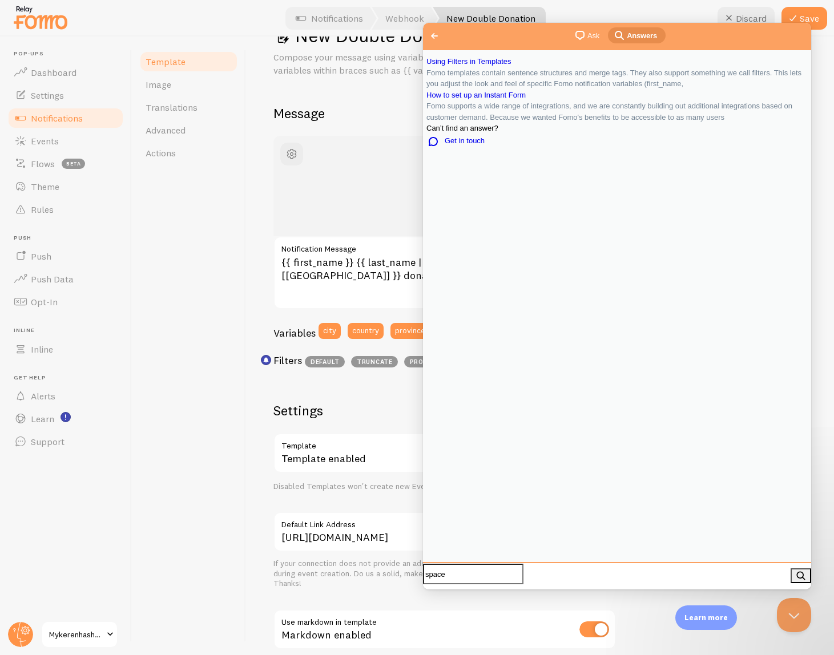
scroll to position [551, 0]
click at [398, 263] on textarea "{{ first_name }} {{ last_name | first }} from {{ city | fallback [New York] }},…" at bounding box center [539, 272] width 533 height 73
click at [793, 602] on button "Close Beacon popover" at bounding box center [792, 613] width 34 height 34
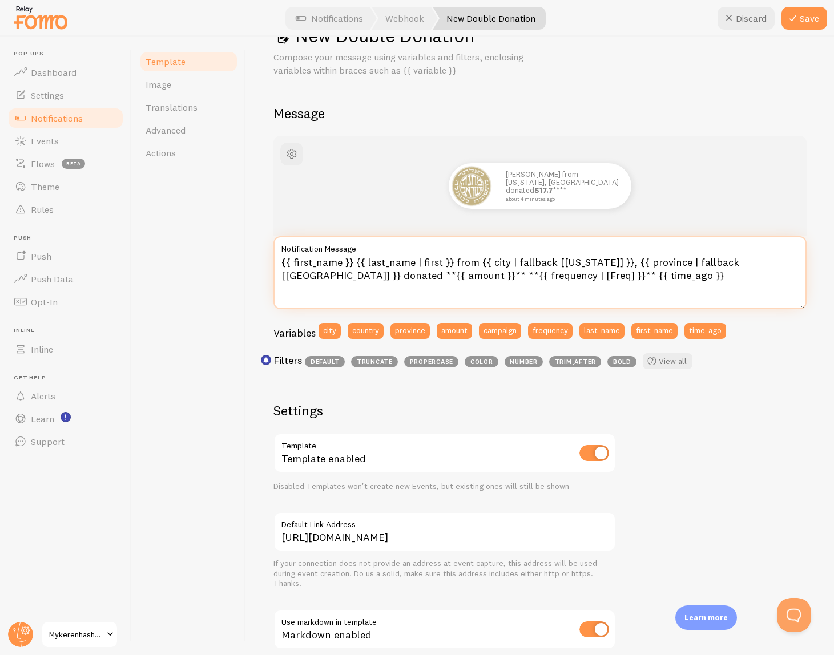
click at [430, 276] on textarea "{{ first_name }} {{ last_name | first }} from {{ city | fallback [New York] }},…" at bounding box center [539, 272] width 533 height 73
click at [452, 274] on textarea "{{ first_name }} {{ last_name | first }} from {{ city | fallback [New York] }},…" at bounding box center [539, 272] width 533 height 73
click at [437, 282] on textarea "{{ first_name }} {{ last_name | first }} from {{ city | fallback [New York] }},…" at bounding box center [539, 272] width 533 height 73
click at [452, 275] on textarea "{{ first_name }} {{ last_name | first }} from {{ city | fallback [New York] }},…" at bounding box center [539, 272] width 533 height 73
click at [457, 275] on textarea "{{ first_name }} {{ last_name | first }} from {{ city | fallback [New York] }},…" at bounding box center [539, 272] width 533 height 73
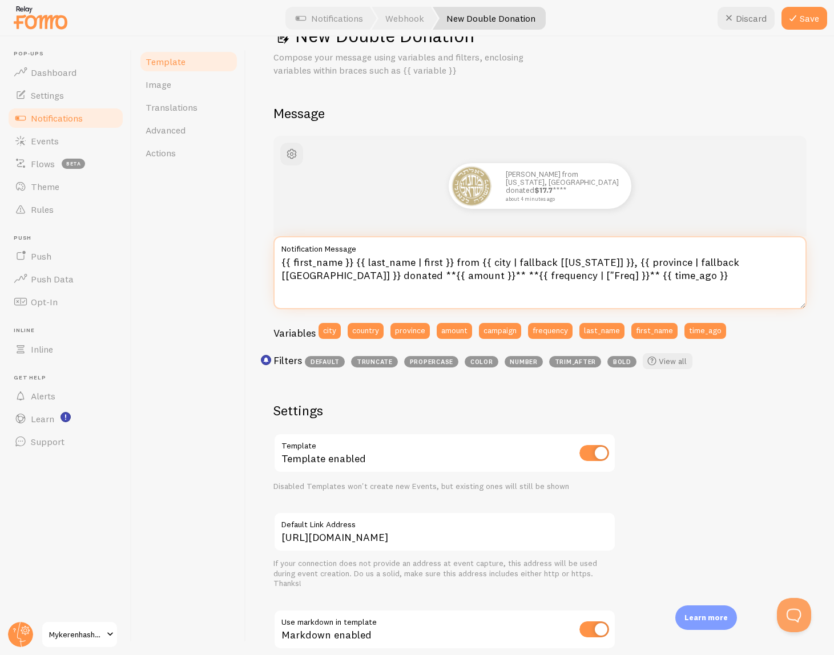
click at [433, 275] on textarea "{{ first_name }} {{ last_name | first }} from {{ city | fallback [New York] }},…" at bounding box center [539, 272] width 533 height 73
click at [478, 283] on textarea "{{ first_name }} {{ last_name | first }} from {{ city | fallback [New York] }},…" at bounding box center [539, 272] width 533 height 73
drag, startPoint x: 471, startPoint y: 276, endPoint x: 349, endPoint y: 274, distance: 121.6
click at [349, 274] on textarea "{{ first_name }} {{ last_name | first }} from {{ city | fallback [New York] }},…" at bounding box center [539, 272] width 533 height 73
click at [445, 286] on textarea "{{ first_name }} {{ last_name | first }} from {{ city | fallback [New York] }},…" at bounding box center [539, 272] width 533 height 73
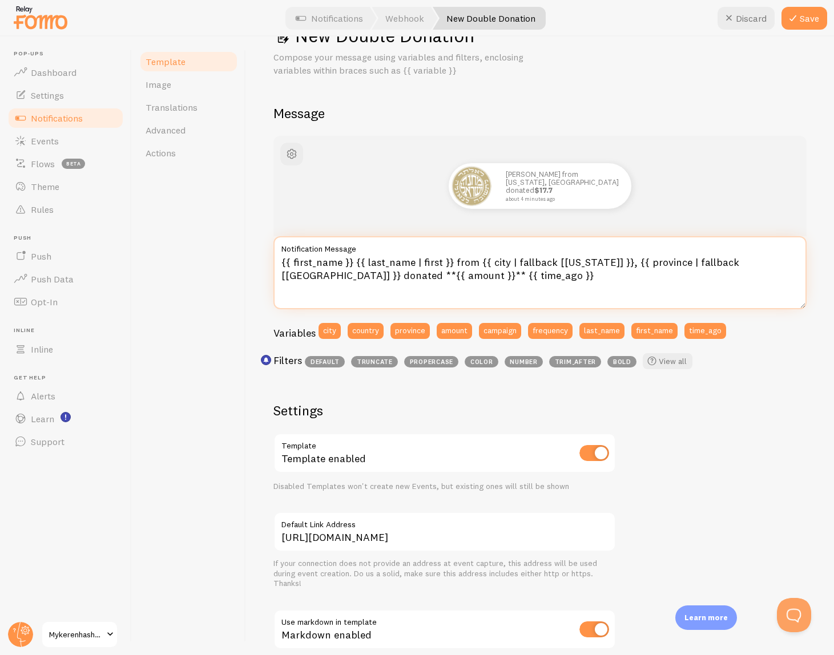
paste textarea "**{{ frequency | [Freq] }}**"
click at [349, 274] on textarea "{{ first_name }} {{ last_name | first }} from {{ city | fallback [New York] }},…" at bounding box center [539, 272] width 533 height 73
paste textarea "**{{ frequency | [Freq] }}**"
click at [376, 276] on textarea "{{ first_name }} {{ last_name | first }} from {{ city | fallback [New York] }},…" at bounding box center [539, 272] width 533 height 73
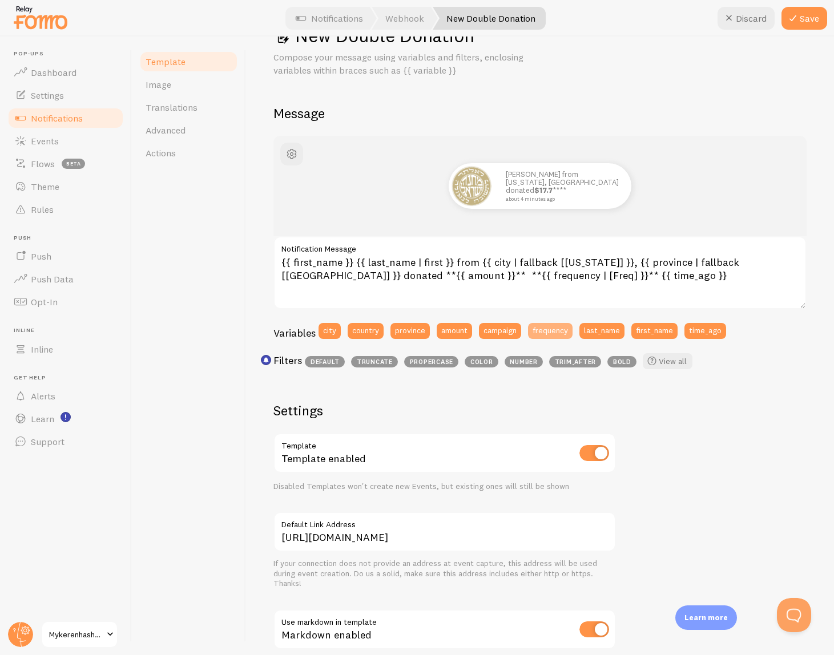
click at [562, 331] on button "frequency" at bounding box center [550, 331] width 45 height 16
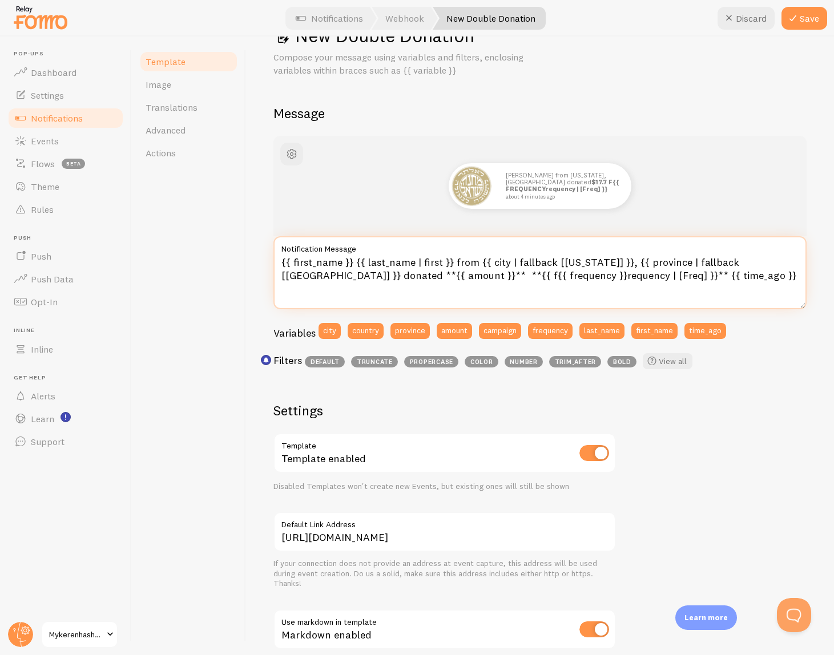
click at [377, 273] on textarea "{{ first_name }} {{ last_name | first }} from {{ city | fallback [New York] }},…" at bounding box center [539, 272] width 533 height 73
click at [400, 282] on textarea "{{ first_name }} {{ last_name | first }} from {{ city | fallback [New York] }},…" at bounding box center [539, 272] width 533 height 73
click at [399, 279] on textarea "{{ first_name }} {{ last_name | first }} from {{ city | fallback [New York] }},…" at bounding box center [539, 272] width 533 height 73
click at [394, 276] on textarea "{{ first_name }} {{ last_name | first }} from {{ city | fallback [New York] }},…" at bounding box center [539, 272] width 533 height 73
click at [440, 276] on textarea "{{ first_name }} {{ last_name | first }} from {{ city | fallback [New York] }},…" at bounding box center [539, 272] width 533 height 73
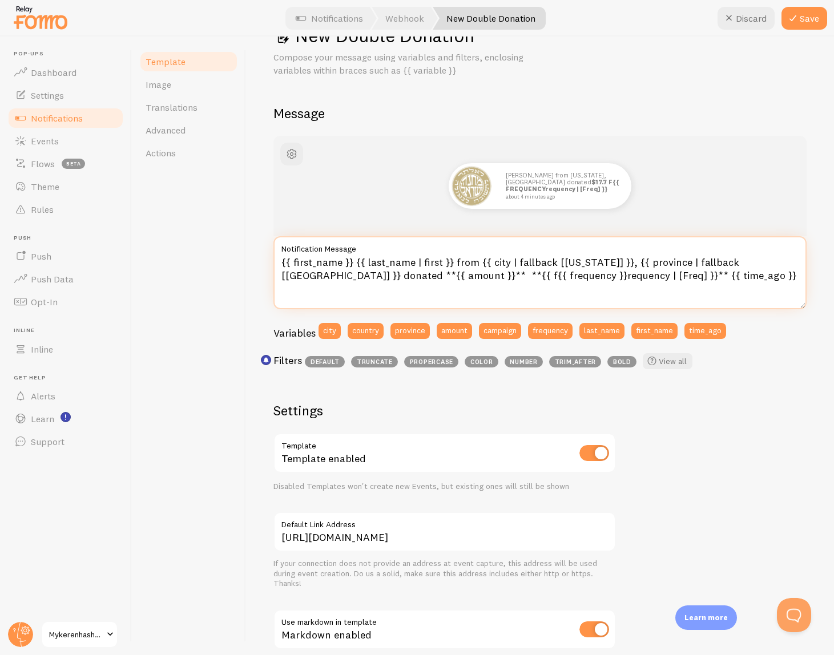
click at [443, 276] on textarea "{{ first_name }} {{ last_name | first }} from {{ city | fallback [New York] }},…" at bounding box center [539, 272] width 533 height 73
click at [426, 275] on textarea "{{ first_name }} {{ last_name | first }} from {{ city | fallback [New York] }},…" at bounding box center [539, 272] width 533 height 73
click at [486, 273] on textarea "{{ first_name }} {{ last_name | first }} from {{ city | fallback [New York] }},…" at bounding box center [539, 272] width 533 height 73
click at [480, 272] on textarea "{{ first_name }} {{ last_name | first }} from {{ city | fallback [New York] }},…" at bounding box center [539, 272] width 533 height 73
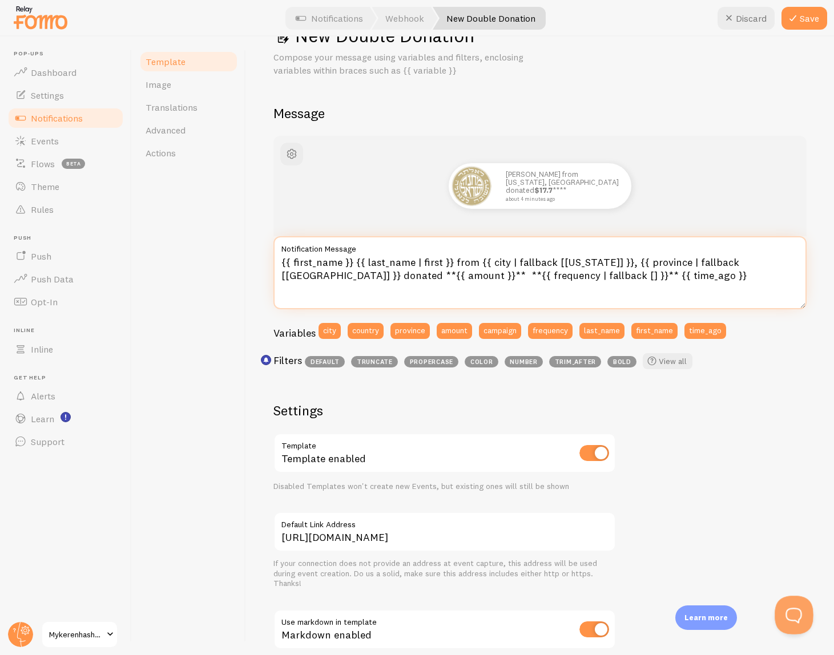
type textarea "{{ first_name }} {{ last_name | first }} from {{ city | fallback [New York] }},…"
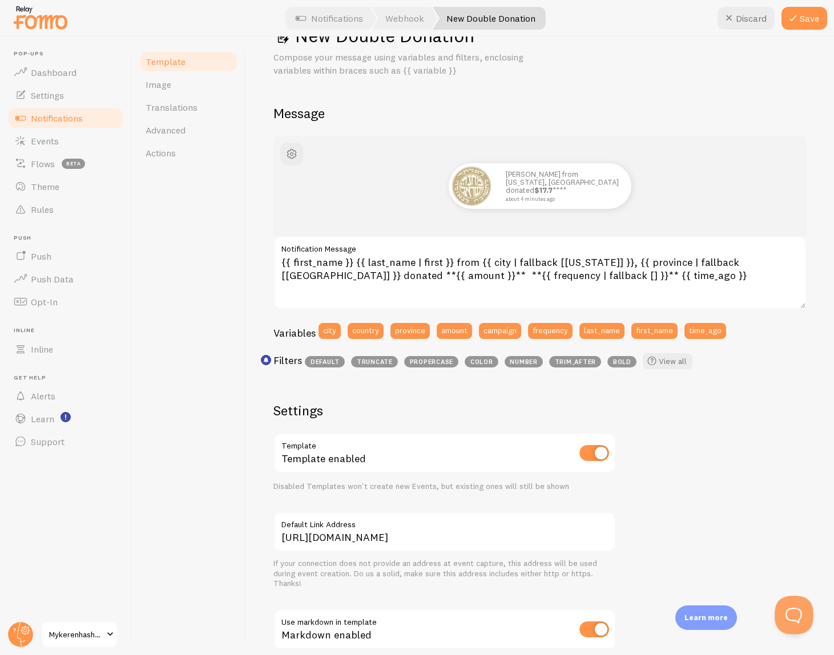
click at [799, 613] on button "Open Beacon popover" at bounding box center [792, 613] width 34 height 34
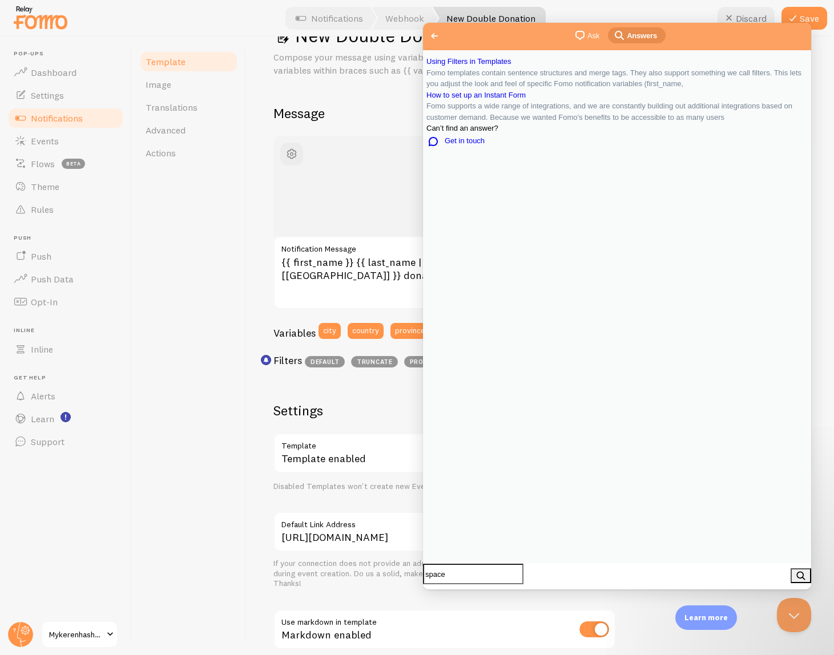
click at [444, 590] on button "Close" at bounding box center [433, 597] width 21 height 15
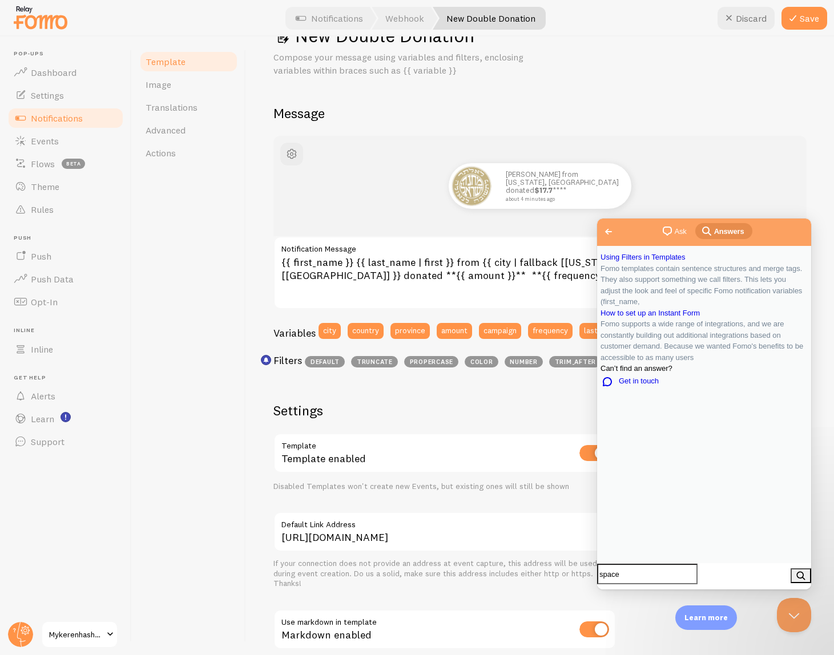
click at [681, 232] on span "Ask" at bounding box center [681, 231] width 12 height 11
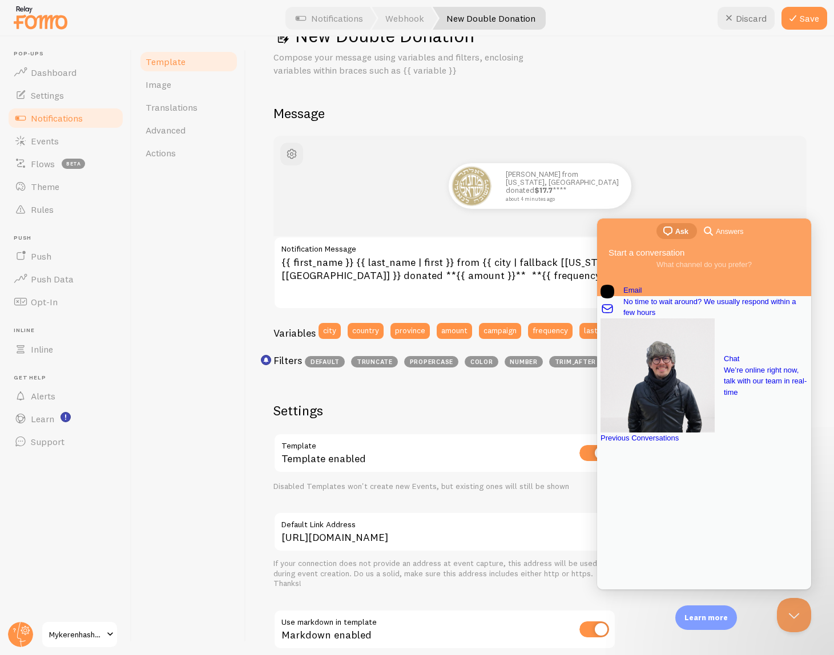
click at [715, 444] on div "Previous Conversations" at bounding box center [704, 438] width 207 height 11
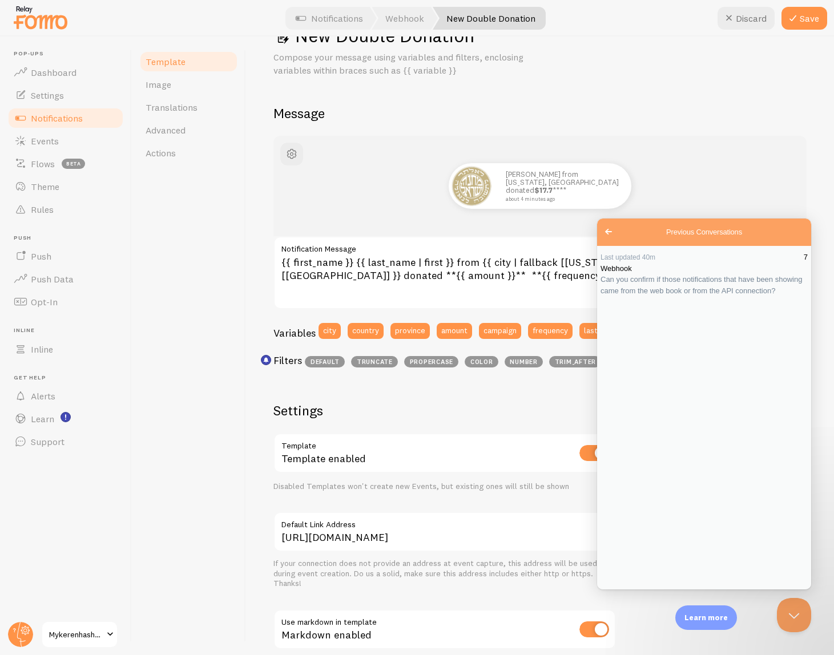
click at [694, 295] on span "Can you confirm if those notifications that have been showing came from the web…" at bounding box center [702, 285] width 202 height 20
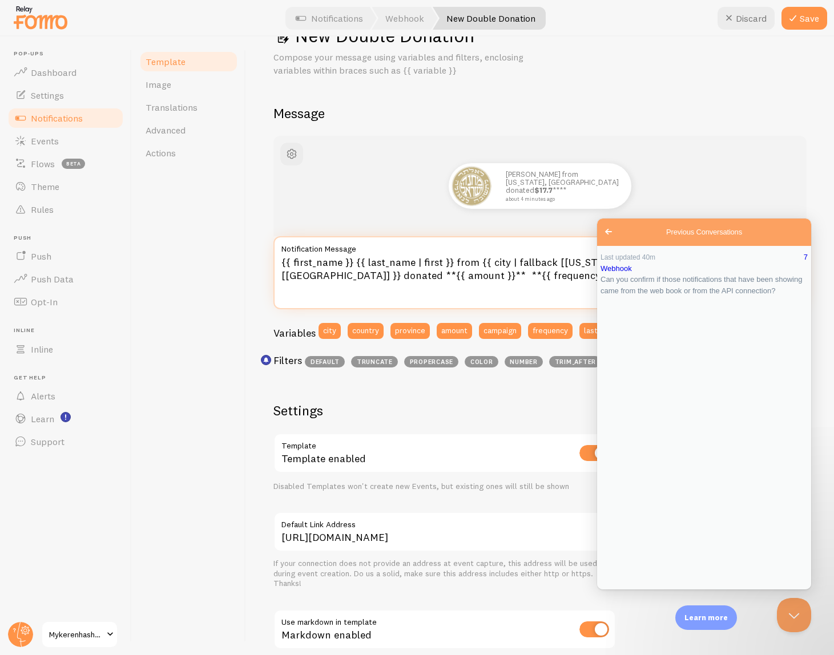
click at [486, 276] on textarea "{{ first_name }} {{ last_name | first }} from {{ city | fallback [New York] }},…" at bounding box center [539, 272] width 533 height 73
click at [618, 590] on button "Close" at bounding box center [607, 597] width 21 height 15
click at [606, 239] on link "Go back" at bounding box center [609, 232] width 28 height 16
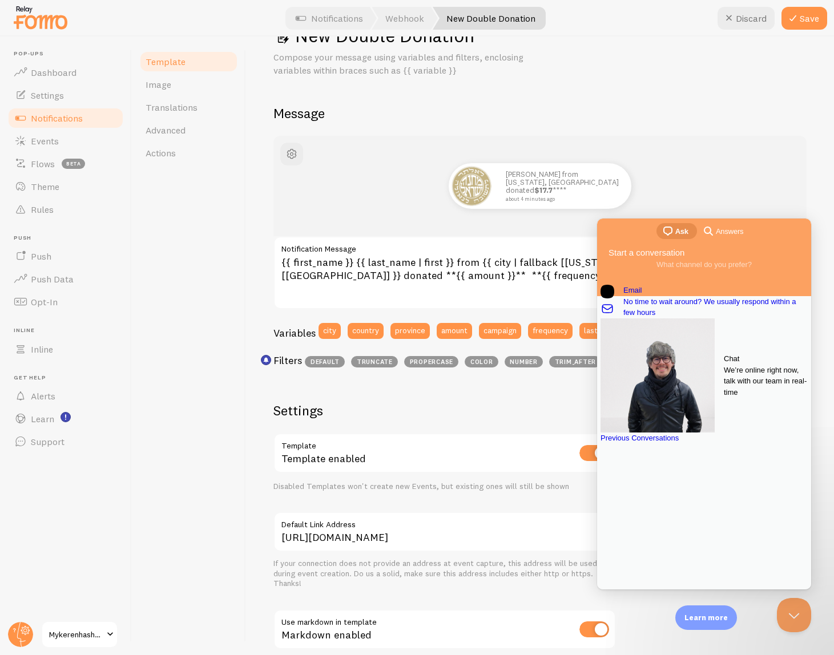
click at [724, 386] on span "We’re online right now, talk with our team in real-time" at bounding box center [766, 382] width 84 height 34
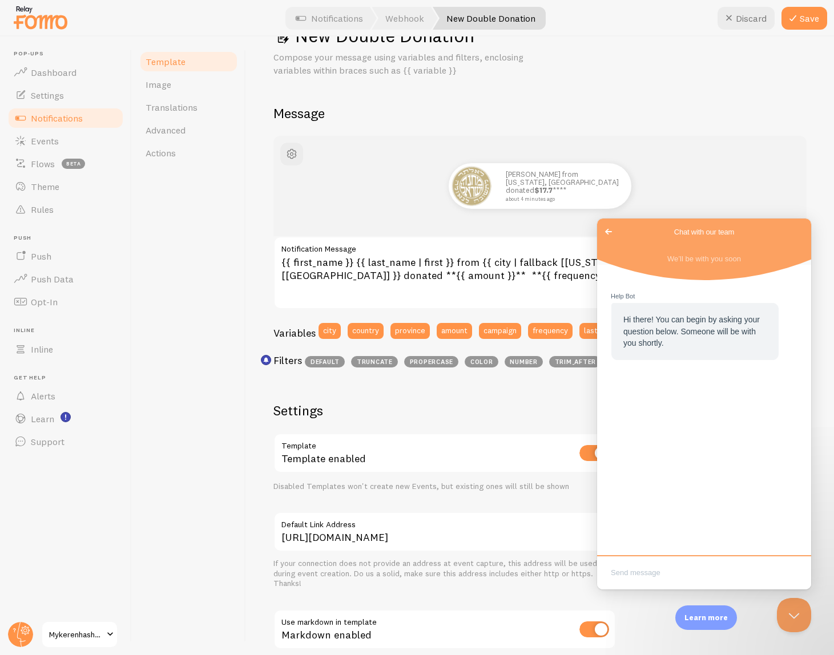
type textarea "hey"
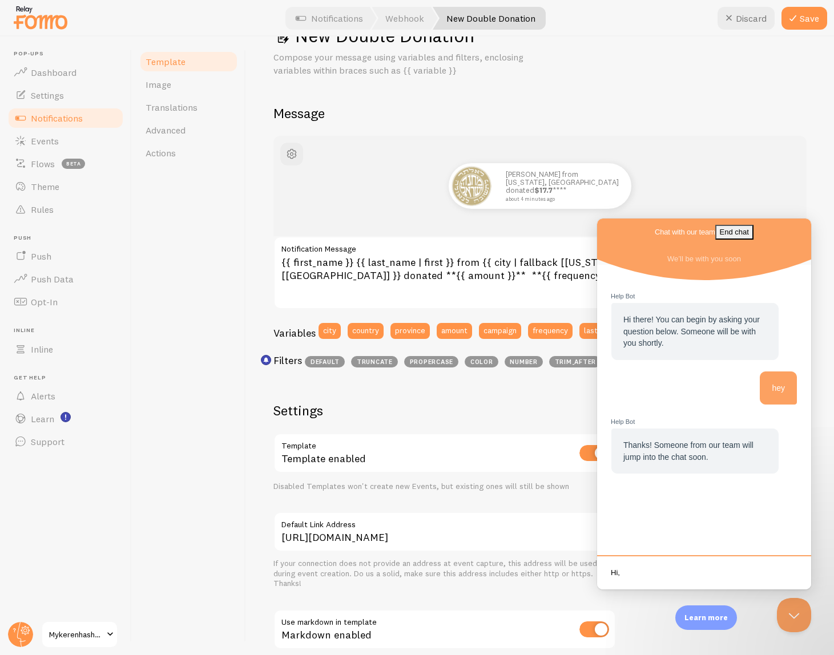
type textarea "Hi,"
click at [602, 102] on div "New Double Donation Compose your message using variables and filters, enclosing…" at bounding box center [539, 394] width 533 height 741
click at [799, 608] on button "Close Beacon popover" at bounding box center [792, 613] width 34 height 34
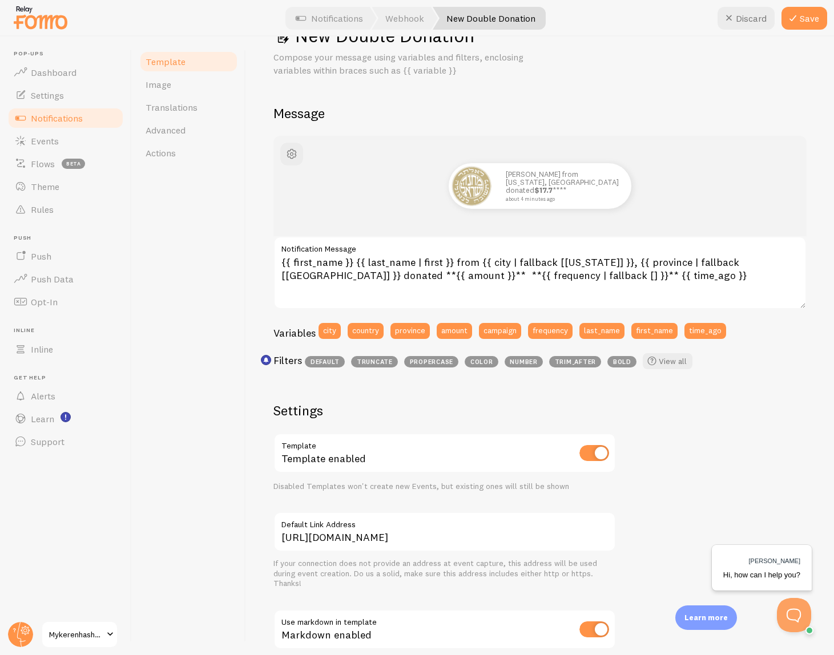
scroll to position [0, 0]
click at [790, 609] on img "Open Beacon popover" at bounding box center [836, 655] width 114 height 114
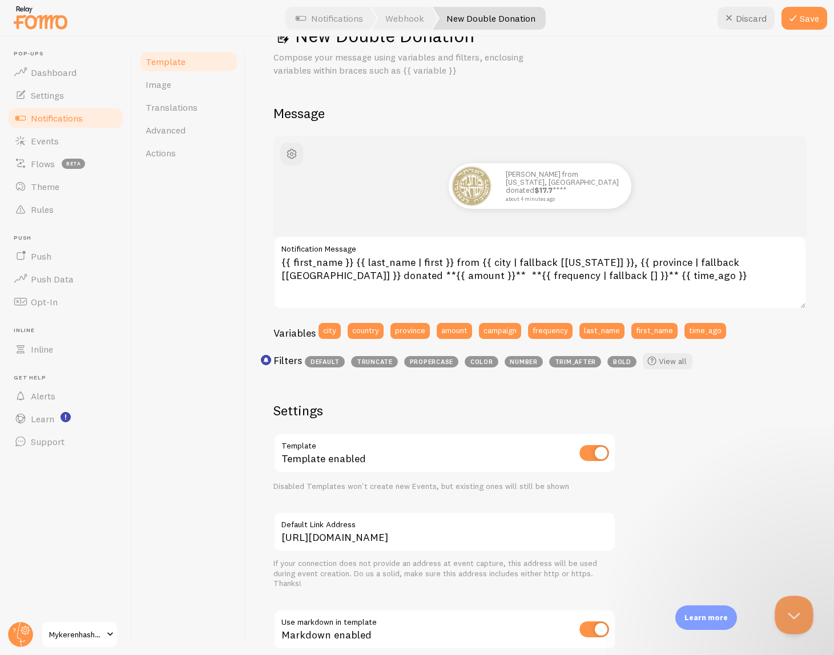
scroll to position [49, 0]
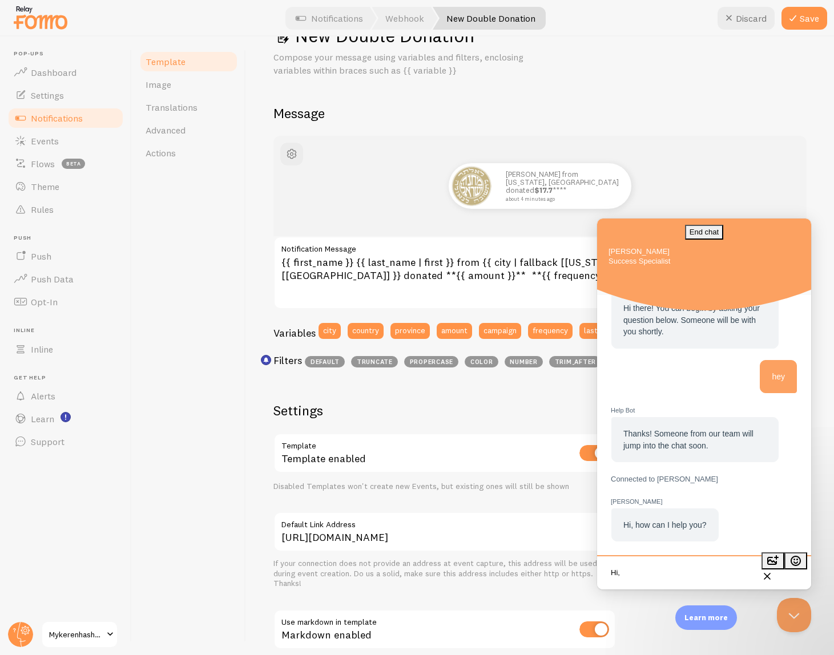
click at [699, 570] on textarea "Hi," at bounding box center [704, 574] width 210 height 27
paste textarea "Yeah, first can you please confirm if the notifications are coming by API or we…"
type textarea "Yeah, first can you please confirm if the notifications are coming by API or we…"
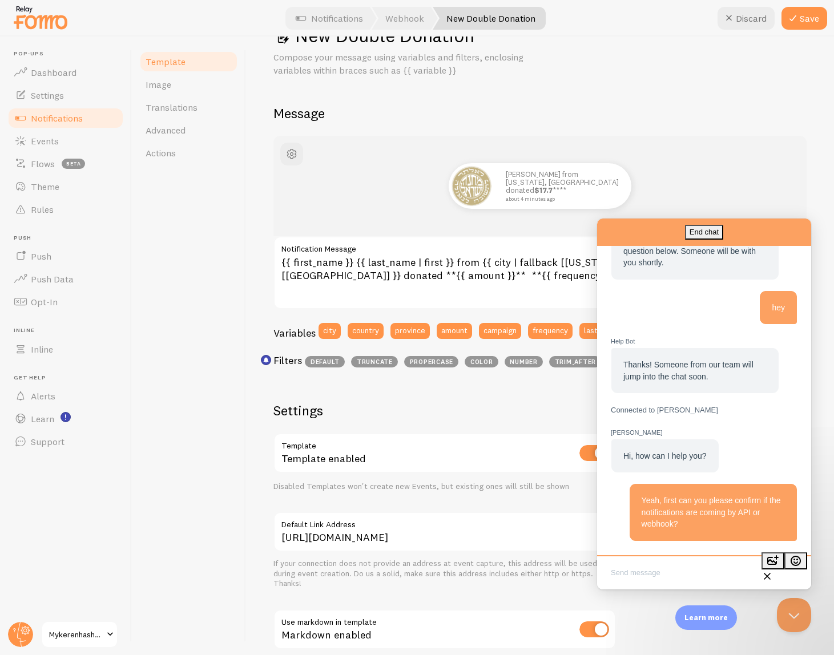
scroll to position [71, 0]
paste textarea "And then can you tell me why this frequency fallback isn't working properly and…"
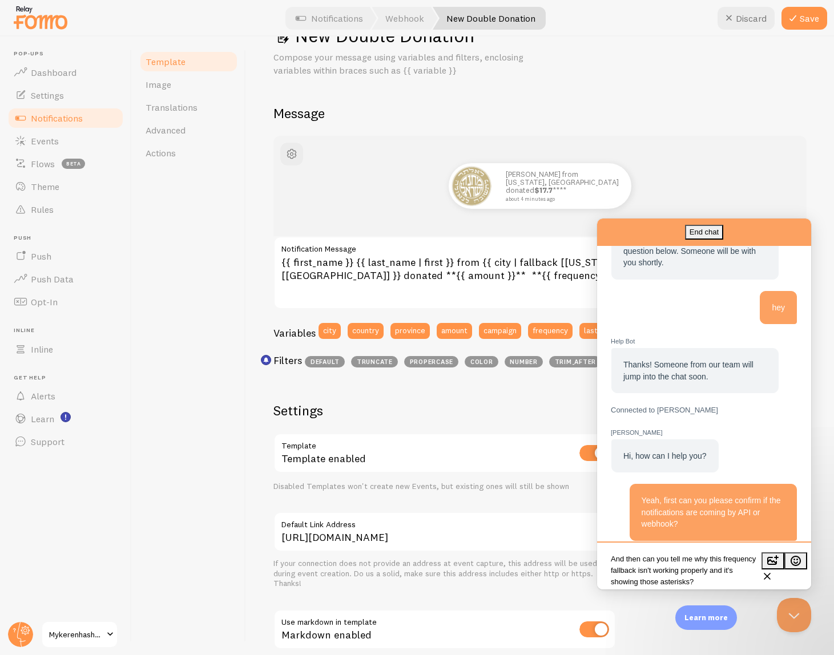
click at [754, 567] on textarea "And then can you tell me why this frequency fallback isn't working properly and…" at bounding box center [704, 567] width 210 height 41
click at [739, 581] on textarea "And then can you tell me why this frequency fallback isn't working properly and…" at bounding box center [704, 567] width 210 height 41
paste textarea "Write chat message"
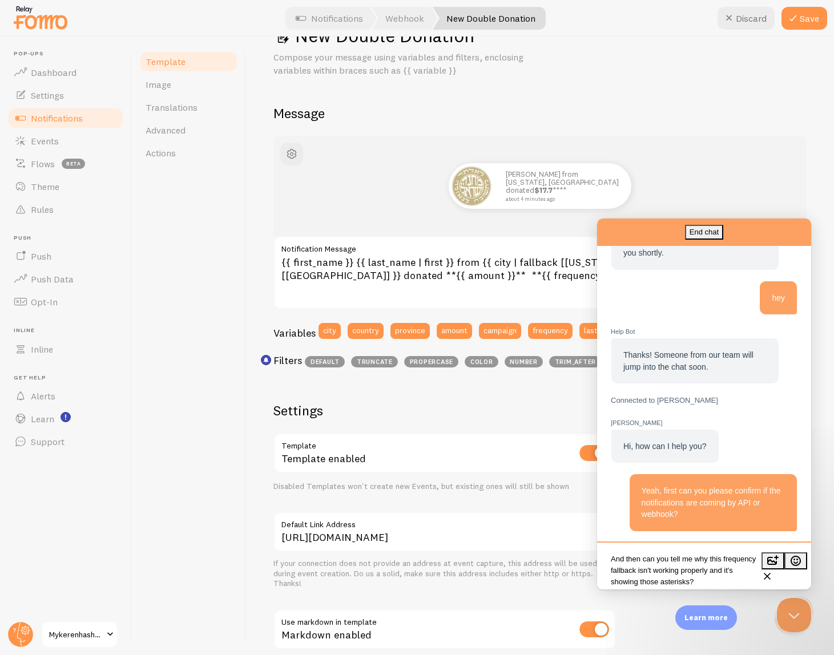
scroll to position [127, 0]
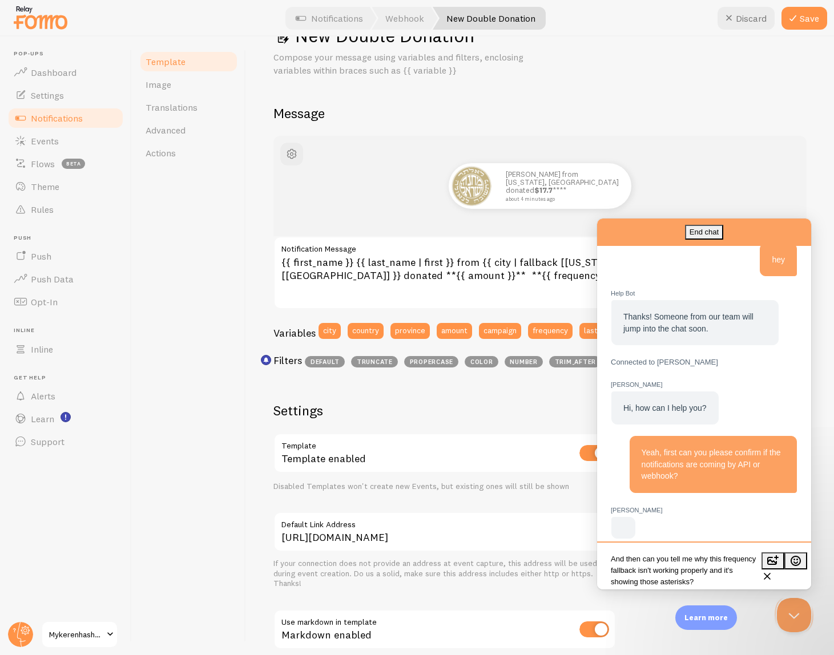
click at [740, 583] on textarea "And then can you tell me why this frequency fallback isn't working properly and…" at bounding box center [704, 567] width 210 height 41
paste textarea "https://share.dijy.com/bLuLZYlq"
type textarea "And then can you tell me why this frequency fallback isn't working properly and…"
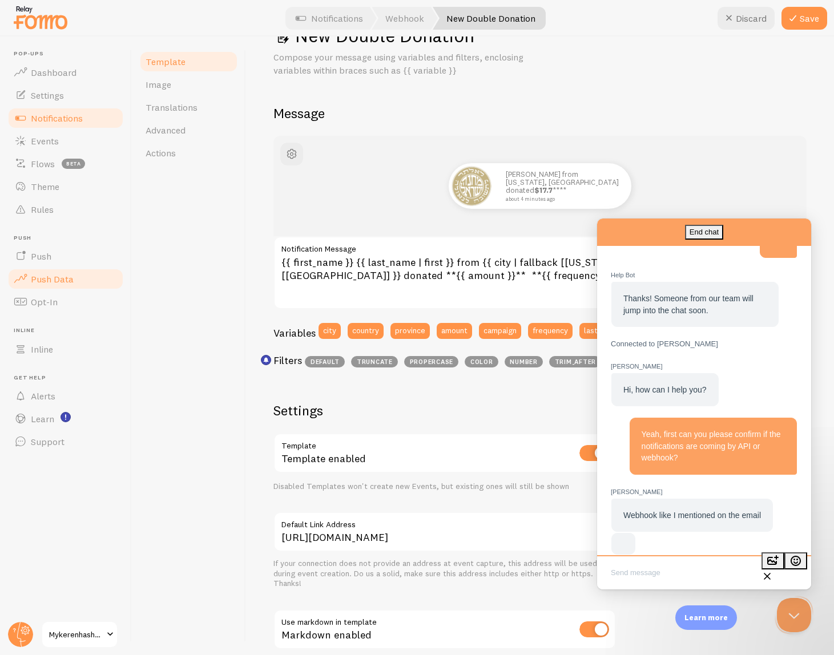
scroll to position [162, 0]
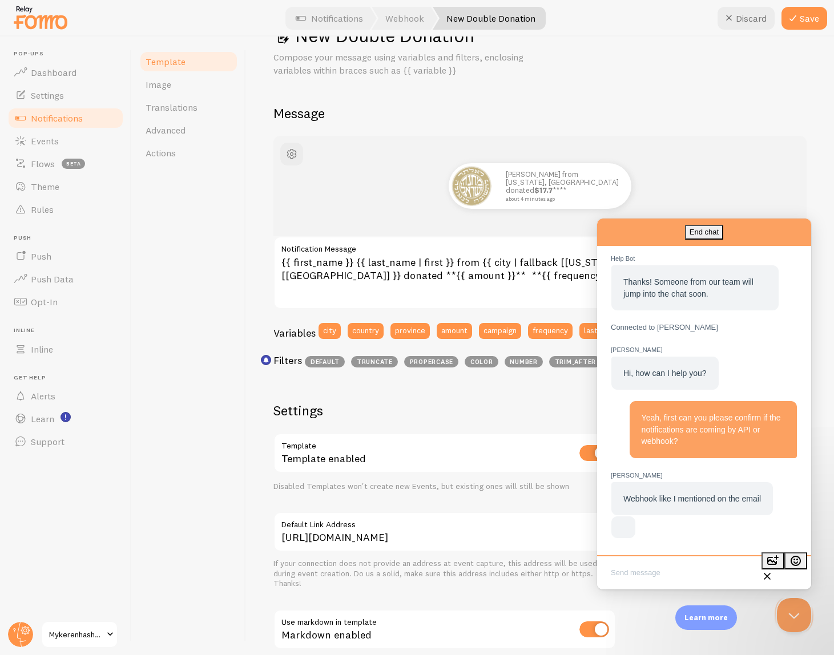
click at [645, 563] on textarea "Write chat message" at bounding box center [704, 574] width 210 height 27
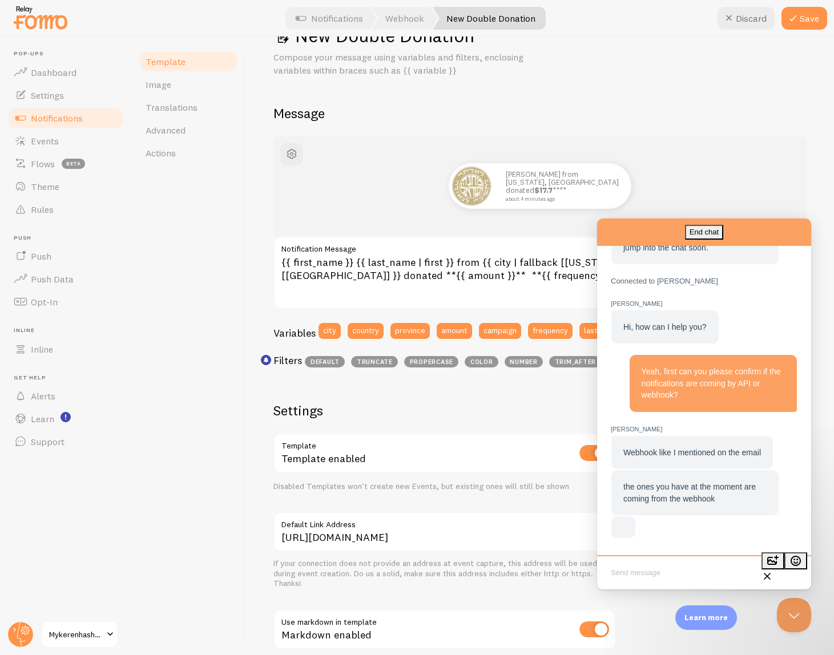
scroll to position [174, 0]
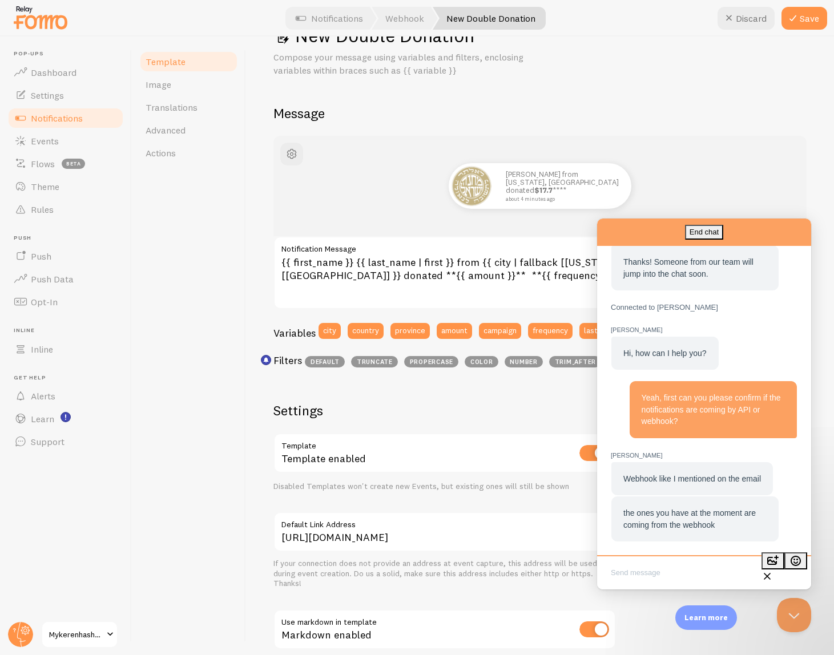
paste textarea "Why in the events tab do I only see the ones in the API?"
type textarea "Why in the events tab do I only see the ones in the API?"
drag, startPoint x: 688, startPoint y: 577, endPoint x: 544, endPoint y: 534, distance: 150.8
click at [597, 534] on html "End chat Elias M Elias M Elias M: the ones you have at the moment are coming fr…" at bounding box center [704, 404] width 214 height 371
paste textarea "What about the Events tab?"
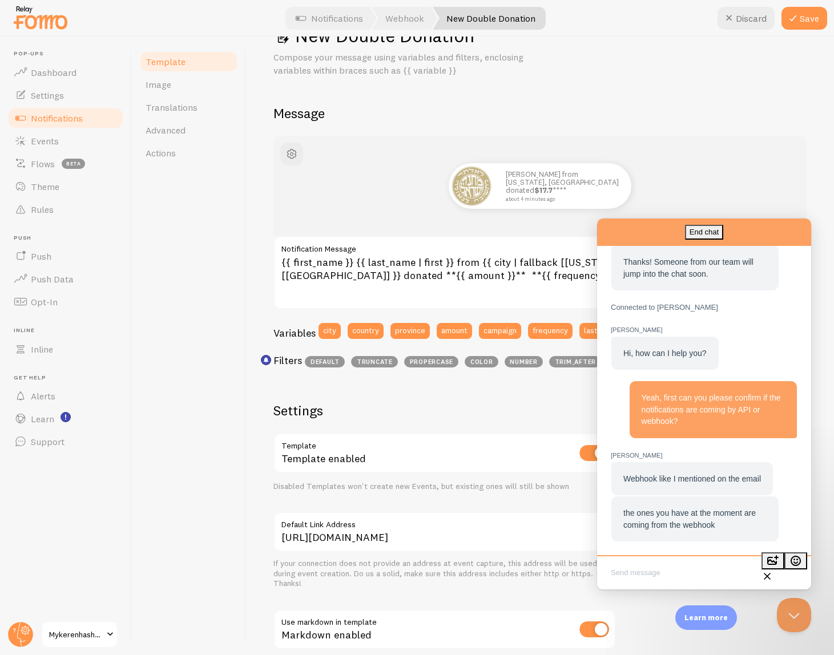
type textarea "What about the Events tab?"
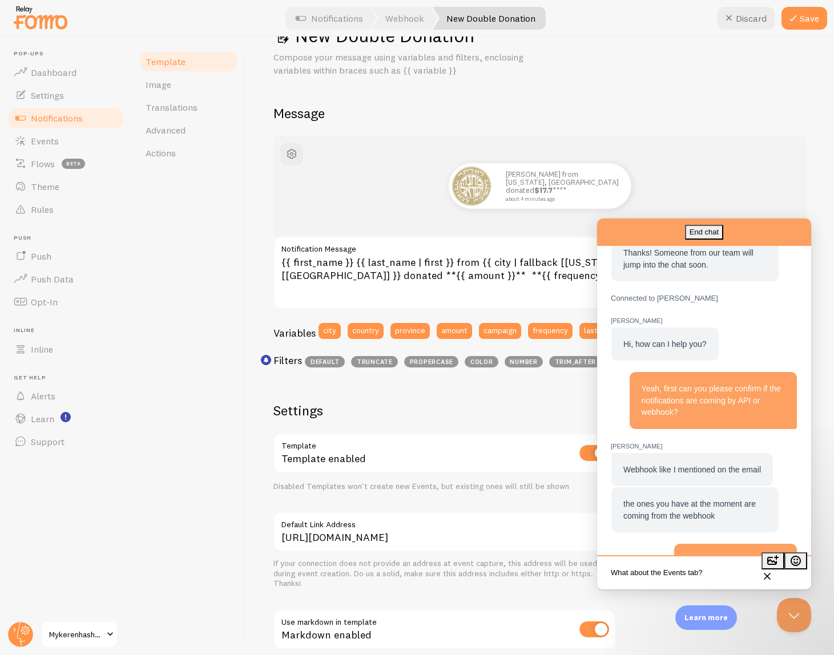
scroll to position [219, 0]
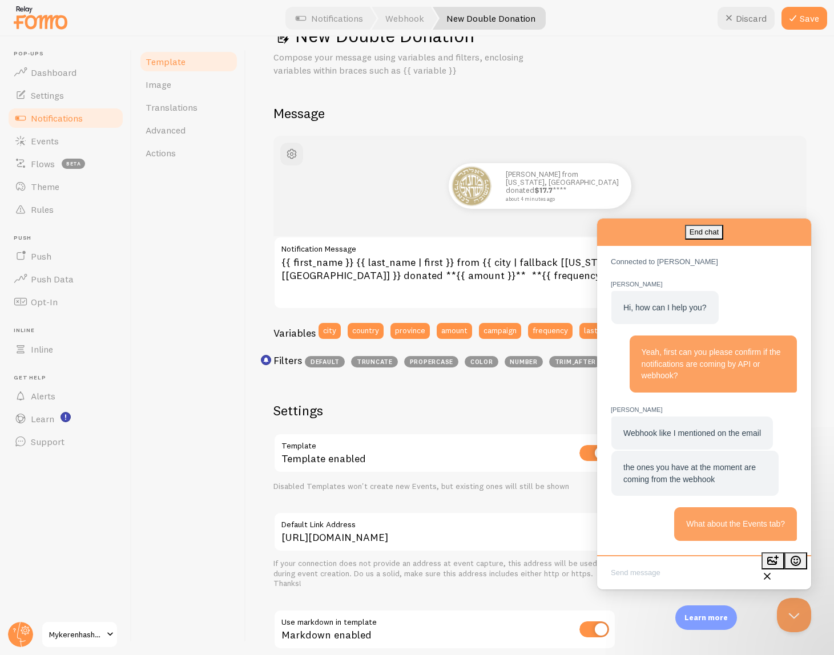
click at [622, 573] on textarea "Write chat message" at bounding box center [704, 574] width 210 height 27
paste textarea "And then can you tell me why this frequency fallback isn't working properly and…"
type textarea "And then can you tell me why this frequency fallback isn't working properly and…"
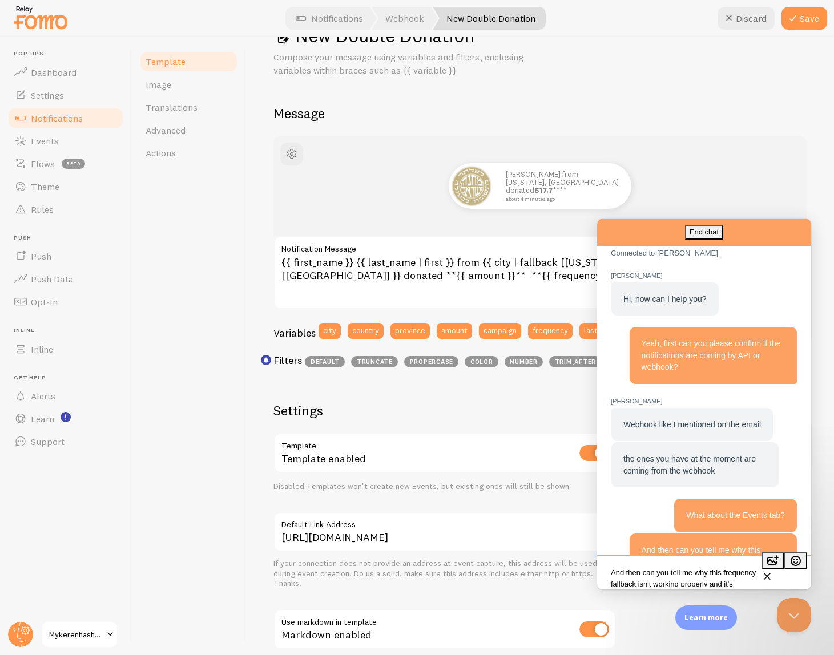
scroll to position [299, 0]
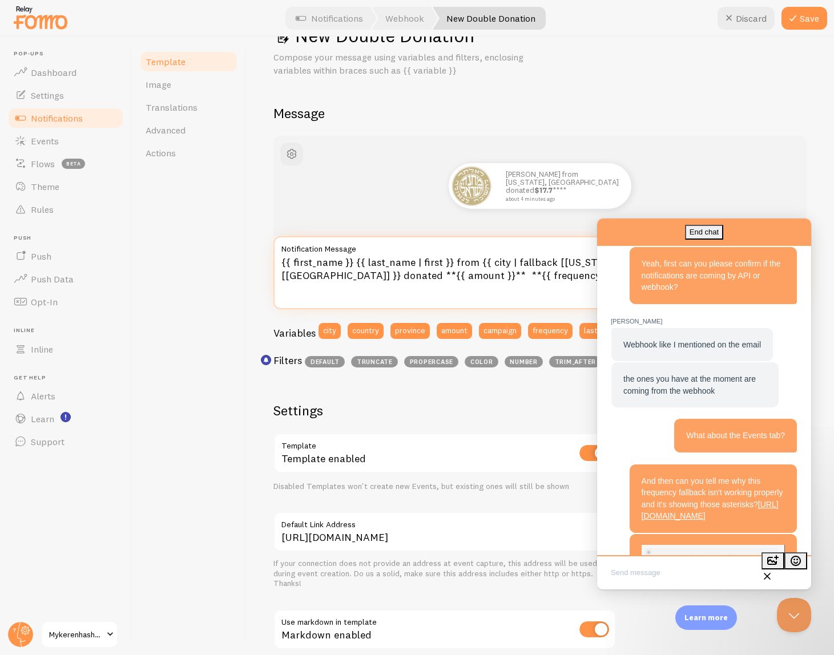
click at [512, 281] on textarea "{{ first_name }} {{ last_name | first }} from {{ city | fallback [New York] }},…" at bounding box center [539, 272] width 533 height 73
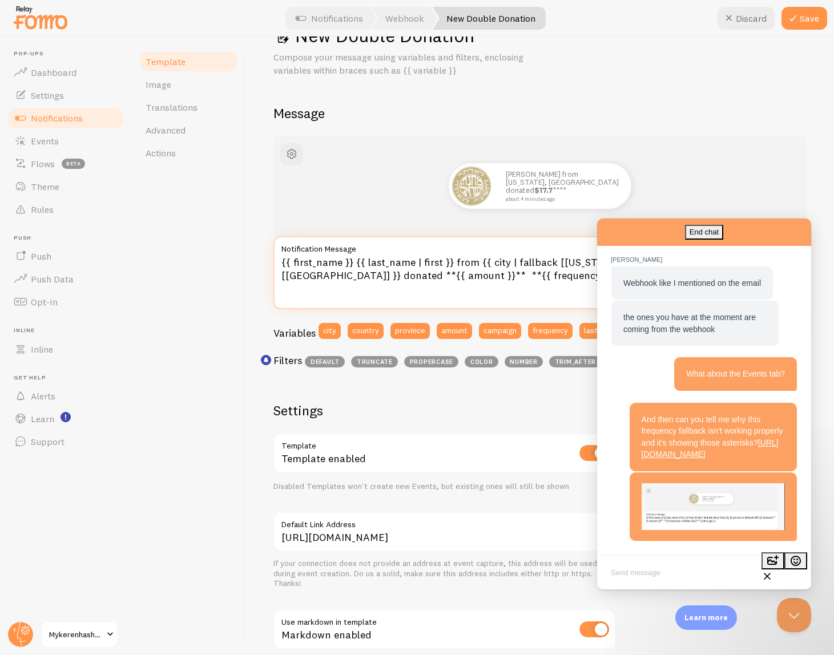
scroll to position [371, 0]
click at [689, 507] on img "Chat message" at bounding box center [713, 507] width 143 height 47
click at [689, 502] on img "Chat message" at bounding box center [713, 507] width 143 height 47
click at [687, 502] on img "Chat message" at bounding box center [713, 507] width 143 height 47
click at [622, 226] on div "Elias M" at bounding box center [622, 226] width 191 height 0
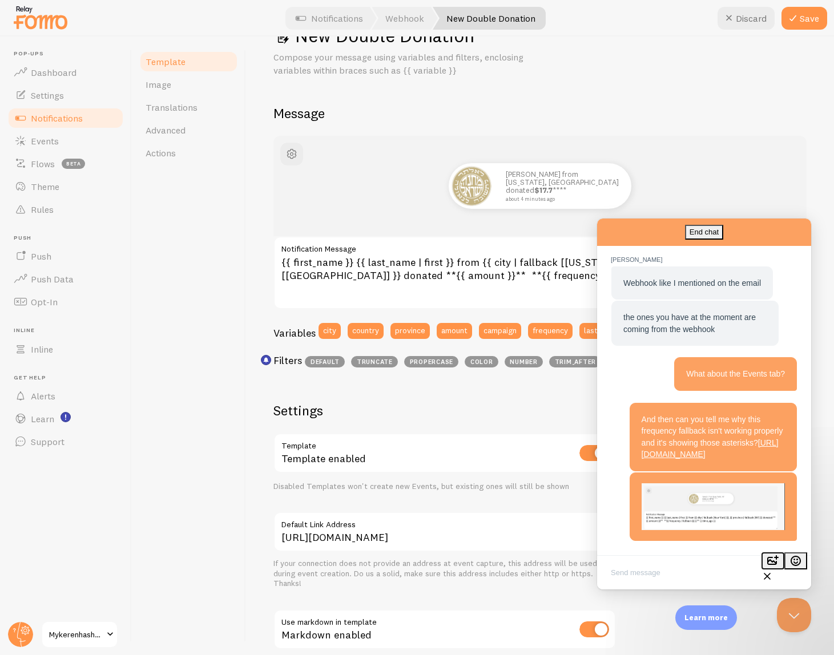
click at [777, 570] on button "image-plus" at bounding box center [773, 561] width 23 height 17
click at [243, 279] on div "Template Image Translations Advanced Actions" at bounding box center [189, 346] width 114 height 619
click at [652, 99] on div "New Double Donation Compose your message using variables and filters, enclosing…" at bounding box center [539, 394] width 533 height 741
click at [187, 462] on div "Template Image Translations Advanced Actions" at bounding box center [189, 346] width 114 height 619
click at [353, 275] on textarea "{{ first_name }} {{ last_name | first }} from {{ city | fallback [New York] }},…" at bounding box center [539, 272] width 533 height 73
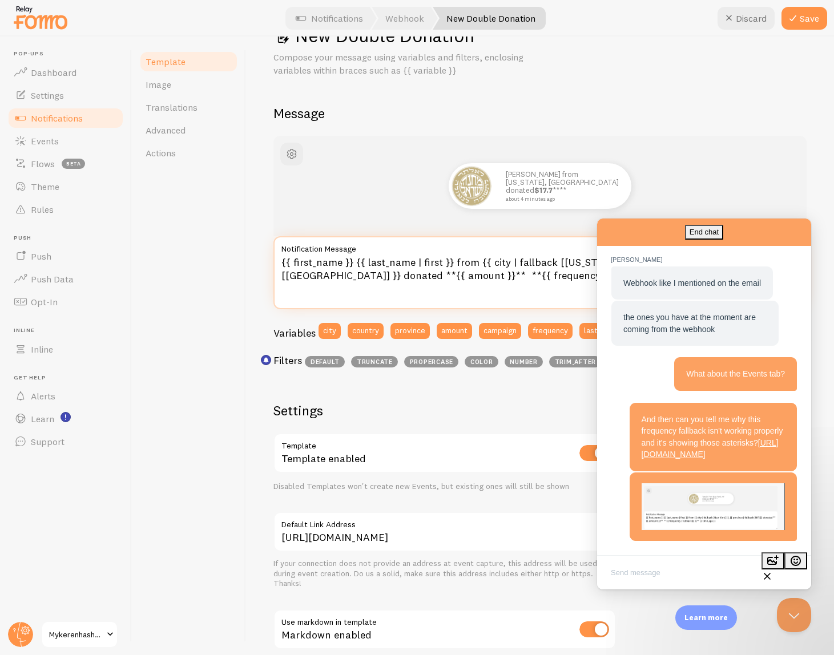
click at [389, 287] on textarea "{{ first_name }} {{ last_name | first }} from {{ city | fallback [New York] }},…" at bounding box center [539, 272] width 533 height 73
click at [793, 618] on button "Close Beacon popover" at bounding box center [794, 615] width 34 height 34
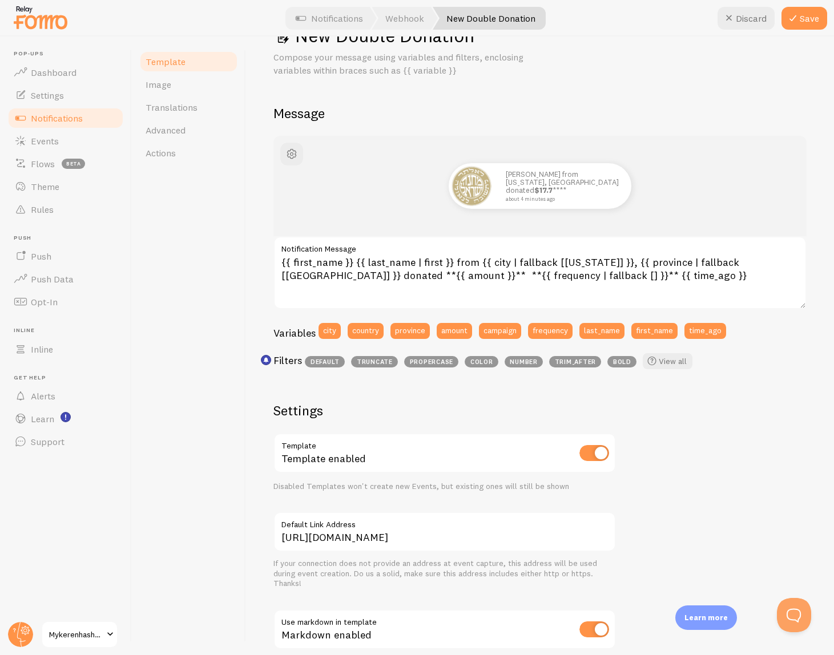
click at [796, 621] on button "Open Beacon popover" at bounding box center [794, 615] width 34 height 34
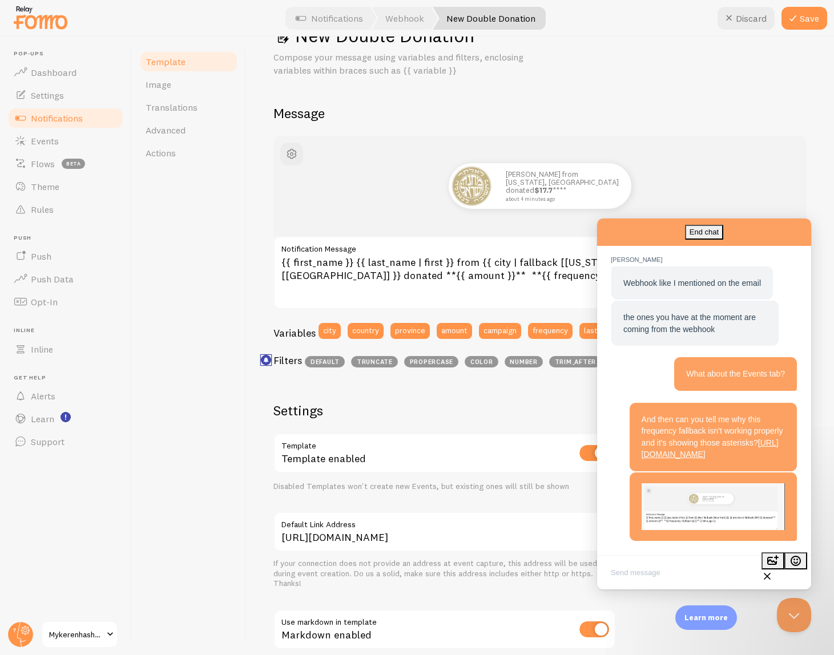
click at [266, 361] on icon "<p>Use filters like | propercase to change CITY to City in your templates</p>" at bounding box center [266, 359] width 5 height 5
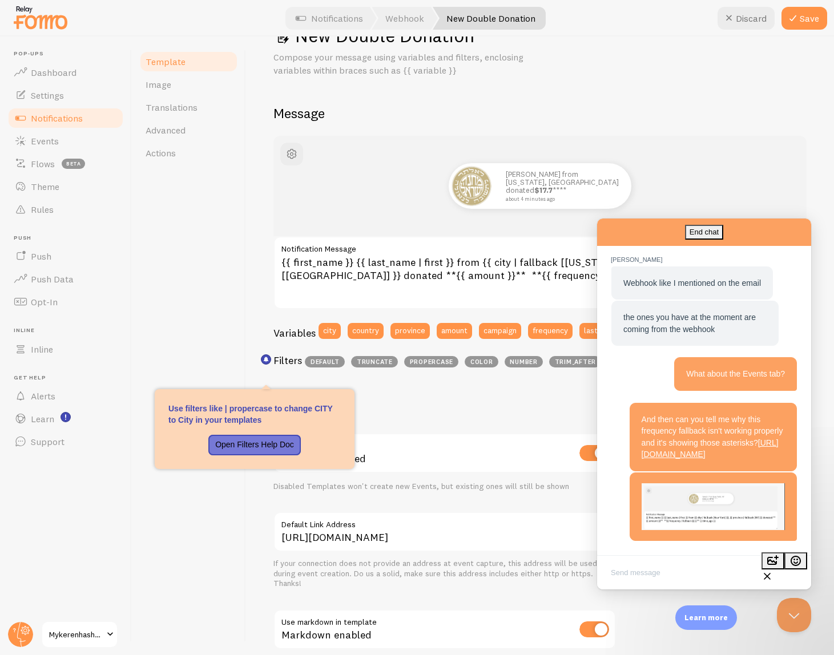
click at [392, 405] on h2 "Settings" at bounding box center [444, 411] width 343 height 18
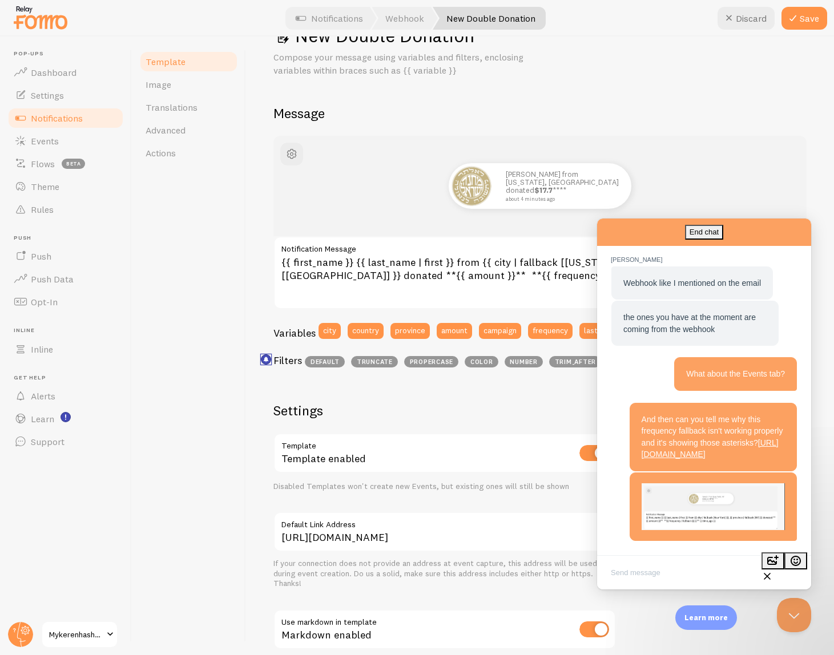
click at [267, 361] on rect "<p>Use filters like | propercase to change CITY to City in your templates</p>" at bounding box center [266, 360] width 10 height 10
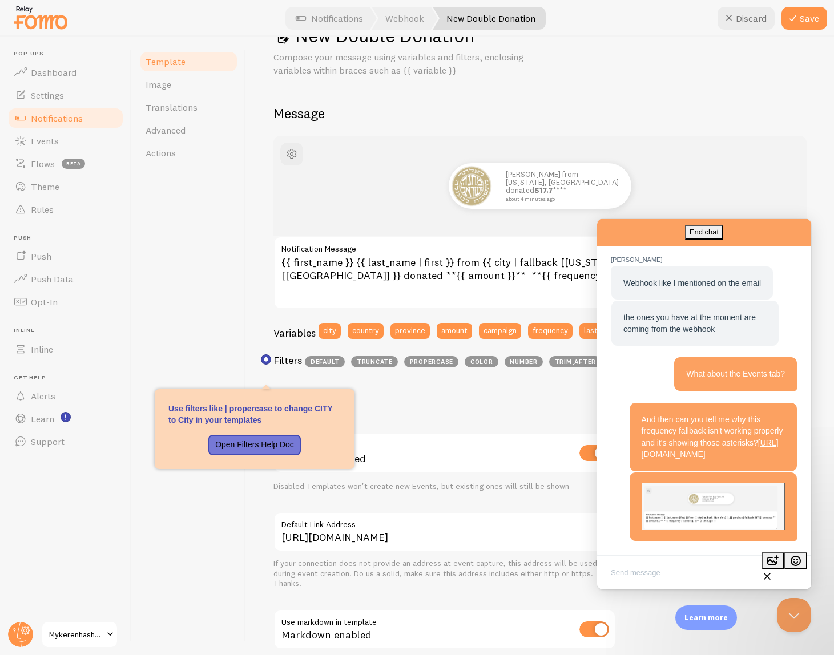
click at [407, 409] on h2 "Settings" at bounding box center [444, 411] width 343 height 18
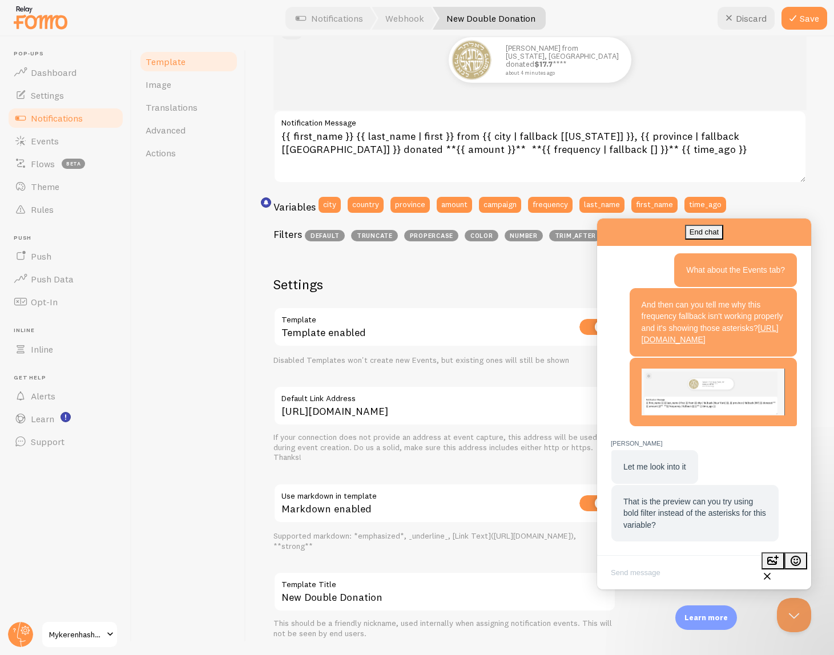
scroll to position [198, 0]
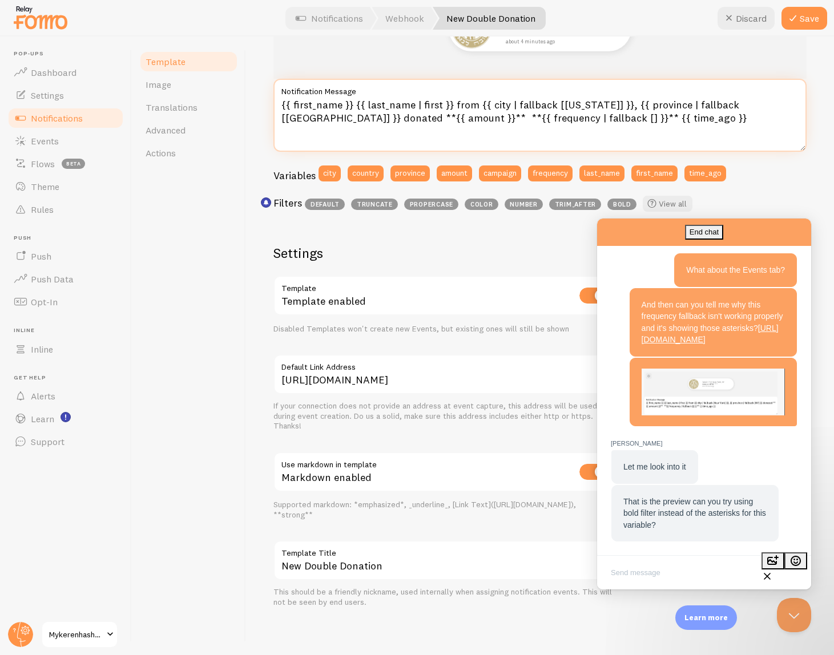
click at [364, 115] on textarea "{{ first_name }} {{ last_name | first }} from {{ city | fallback [New York] }},…" at bounding box center [539, 115] width 533 height 73
click at [473, 120] on textarea "{{ first_name }} {{ last_name | first }} from {{ city | fallback [New York] }},…" at bounding box center [539, 115] width 533 height 73
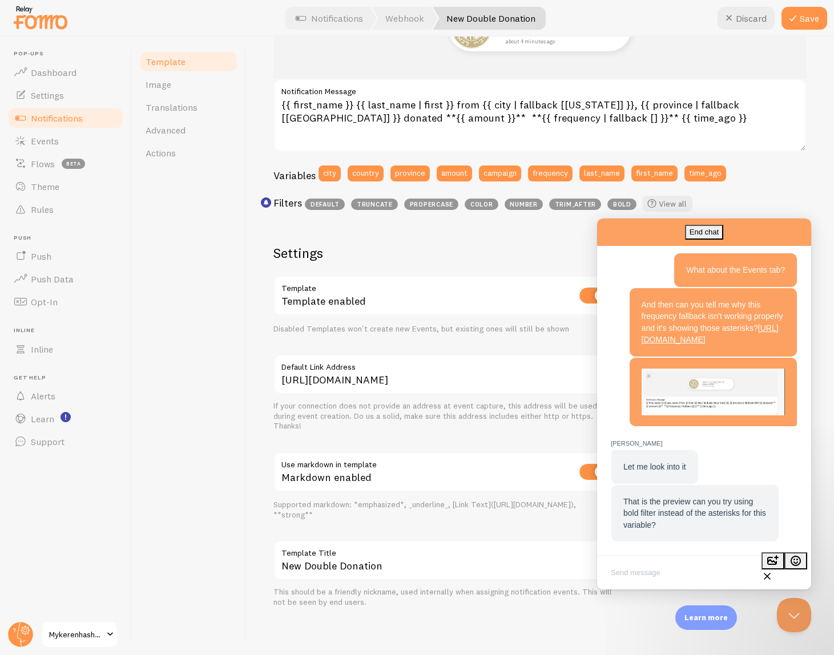
click at [617, 206] on span "bold" at bounding box center [621, 204] width 29 height 11
click at [617, 203] on span "bold" at bounding box center [621, 204] width 29 height 11
click at [623, 204] on span "bold" at bounding box center [621, 204] width 29 height 11
click at [786, 609] on button "Close Beacon popover" at bounding box center [792, 613] width 34 height 34
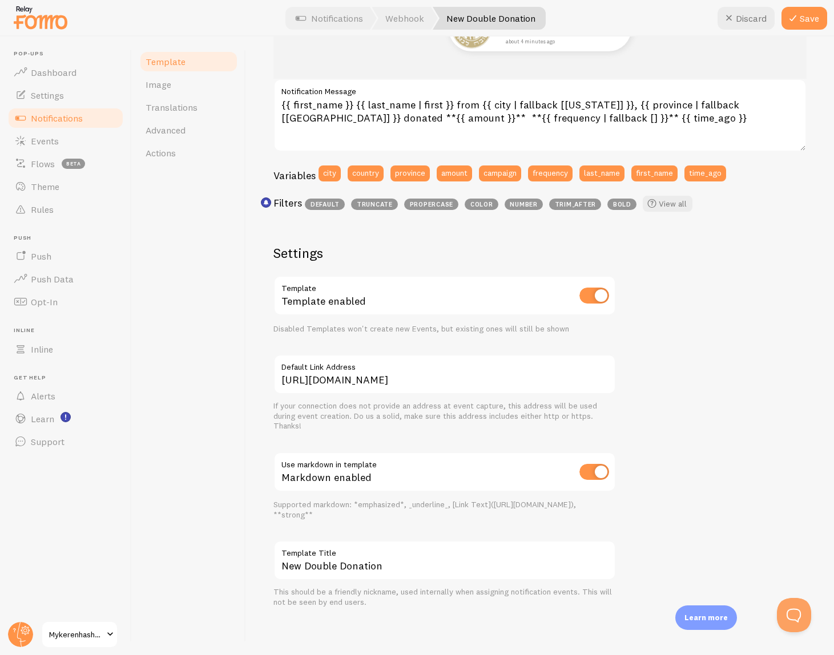
click at [618, 203] on span "bold" at bounding box center [621, 204] width 29 height 11
click at [673, 205] on link "View all" at bounding box center [668, 204] width 50 height 16
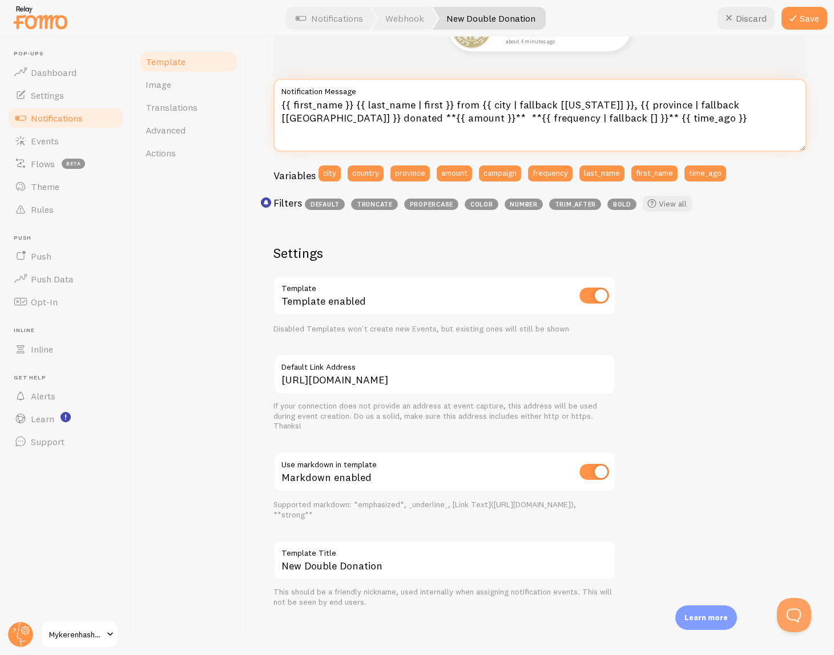
click at [492, 122] on textarea "{{ first_name }} {{ last_name | first }} from {{ city | fallback [New York] }},…" at bounding box center [539, 115] width 533 height 73
click at [363, 118] on textarea "{{ first_name }} {{ last_name | first }} from {{ city | fallback [New York] }},…" at bounding box center [539, 115] width 533 height 73
click at [464, 119] on textarea "{{ first_name }} {{ last_name | first }} from {{ city | fallback [New York] }},…" at bounding box center [539, 115] width 533 height 73
type textarea "{{ first_name }} {{ last_name | first }} from {{ city | fallback [New York] }},…"
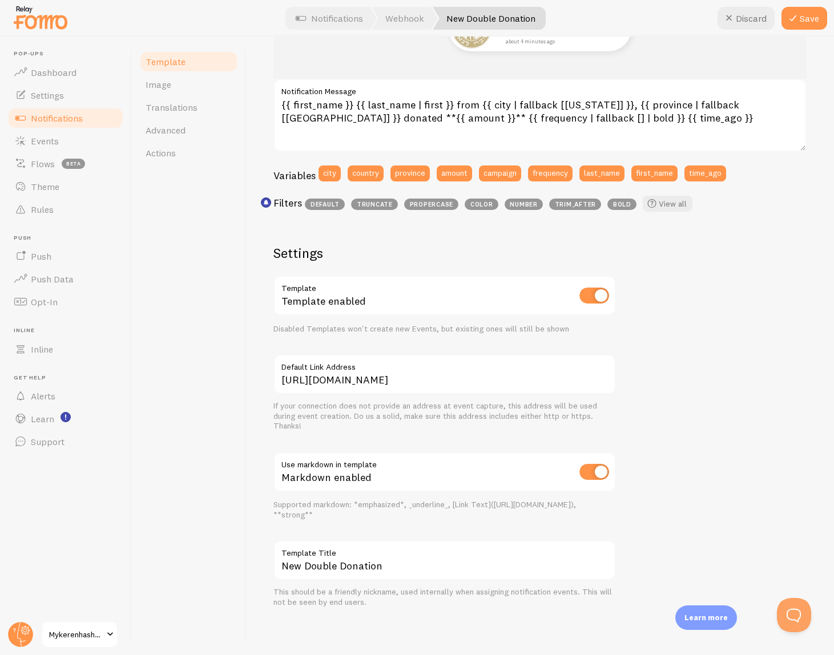
click at [718, 246] on div "Yossi K from New York, NY donated $17.7 about 4 minutes ago {{ first_name }} {{…" at bounding box center [539, 293] width 533 height 630
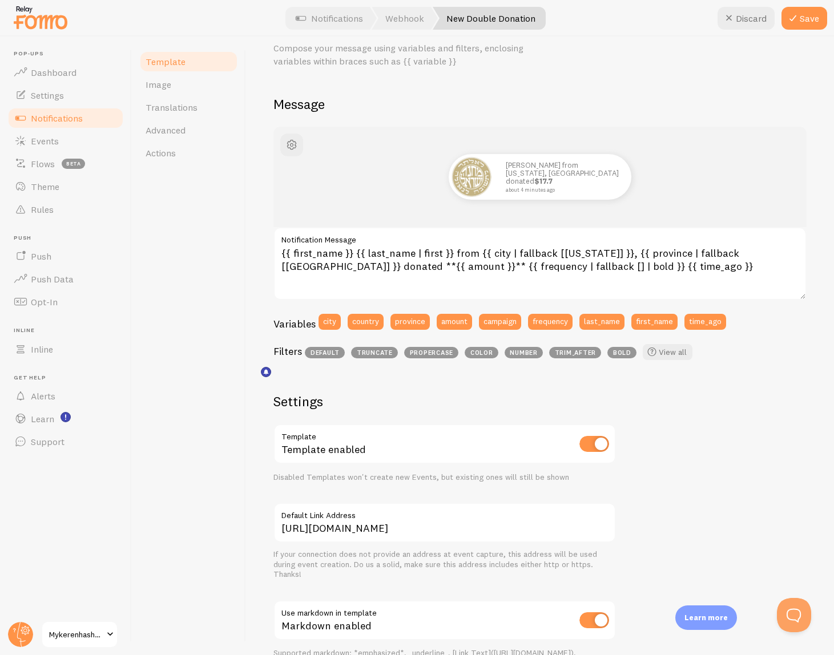
scroll to position [6, 0]
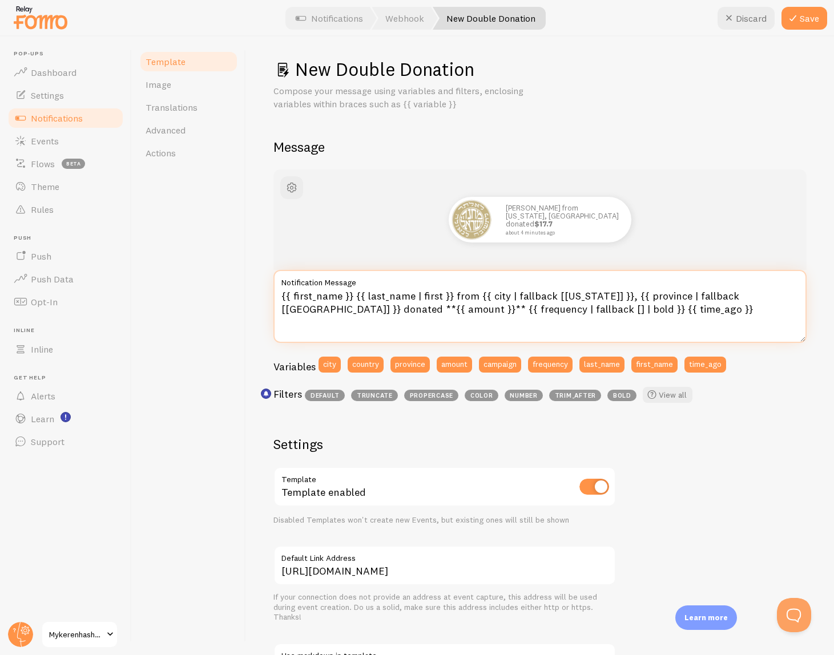
click at [398, 309] on textarea "{{ first_name }} {{ last_name | first }} from {{ city | fallback [New York] }},…" at bounding box center [539, 306] width 533 height 73
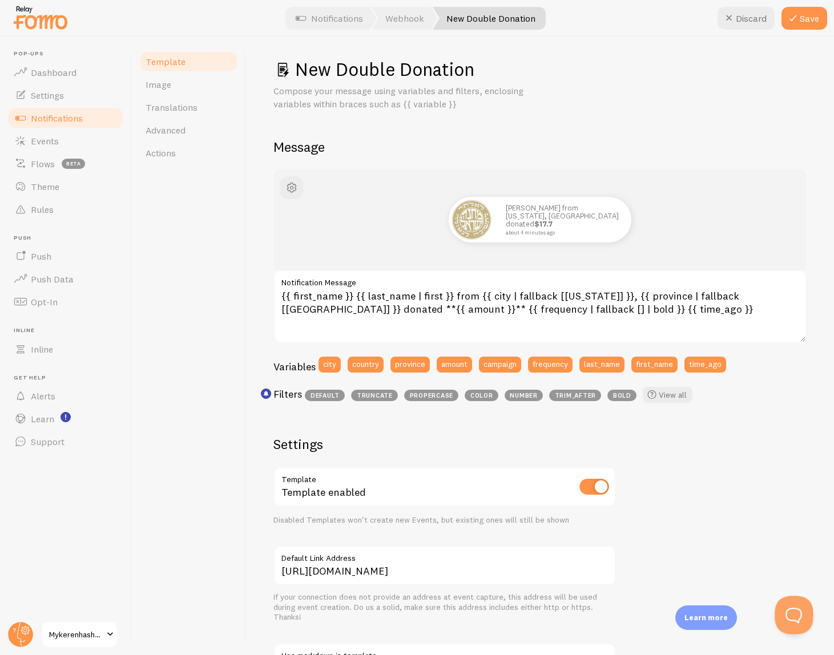
click at [788, 619] on button "Open Beacon popover" at bounding box center [792, 613] width 34 height 34
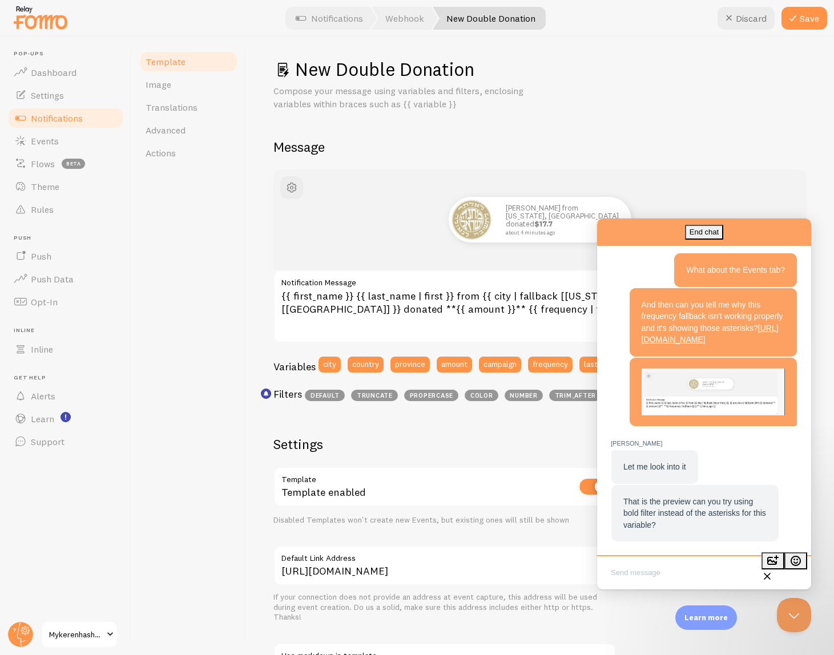
click at [695, 574] on textarea "Write chat message" at bounding box center [704, 574] width 210 height 27
type textarea "Okay, now it works, but why would it work for the amount with the asterisk and …"
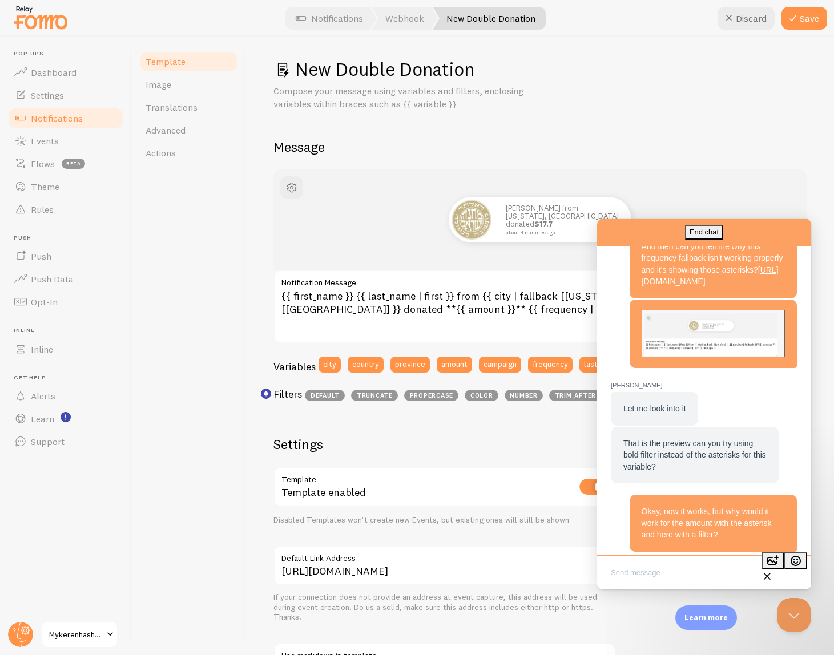
scroll to position [524, 0]
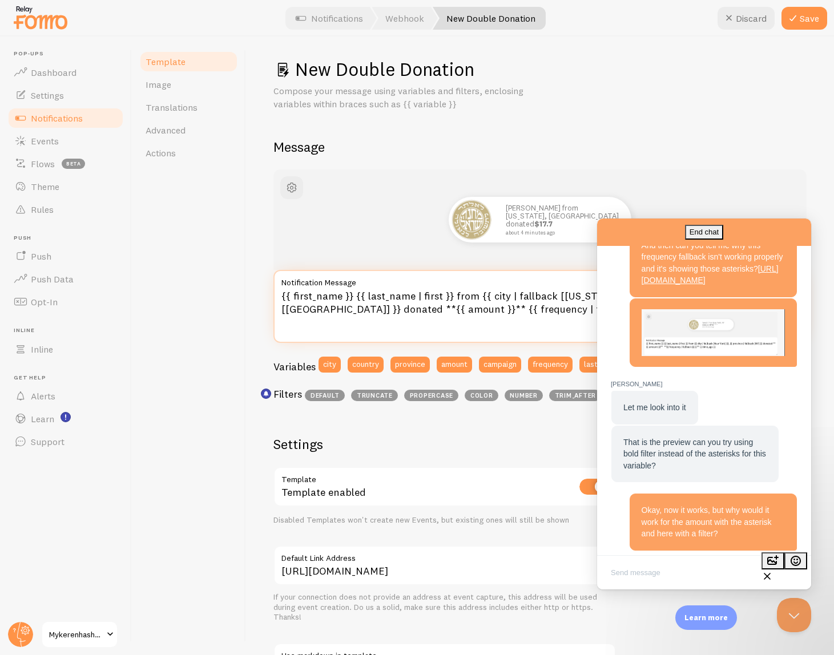
click at [294, 300] on textarea "{{ first_name }} {{ last_name | first }} from {{ city | fallback [New York] }},…" at bounding box center [539, 306] width 533 height 73
click at [577, 125] on div "New Double Donation Compose your message using variables and filters, enclosing…" at bounding box center [539, 428] width 533 height 741
click at [500, 307] on textarea "{{ first_name }} {{ last_name | first }} from {{ city | fallback [New York] }},…" at bounding box center [539, 306] width 533 height 73
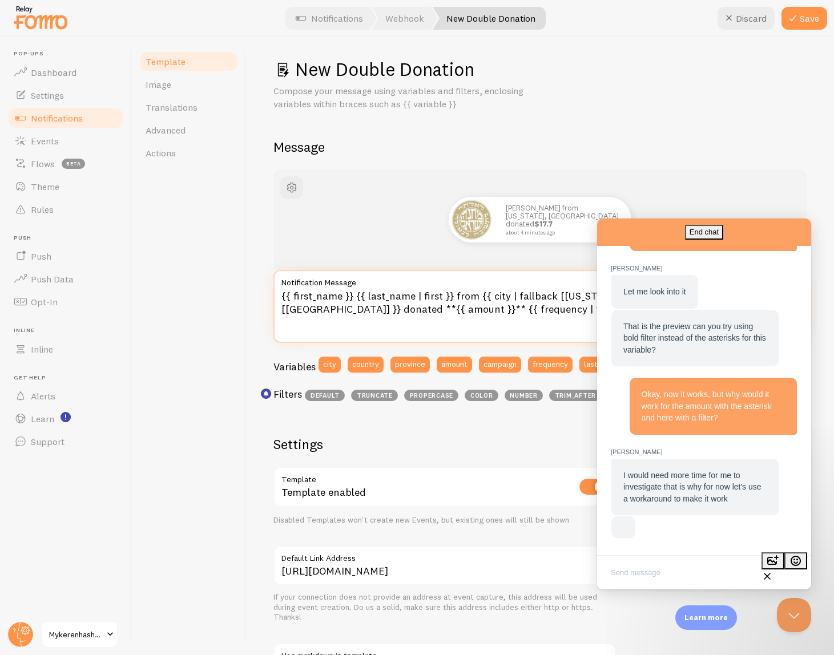
scroll to position [621, 0]
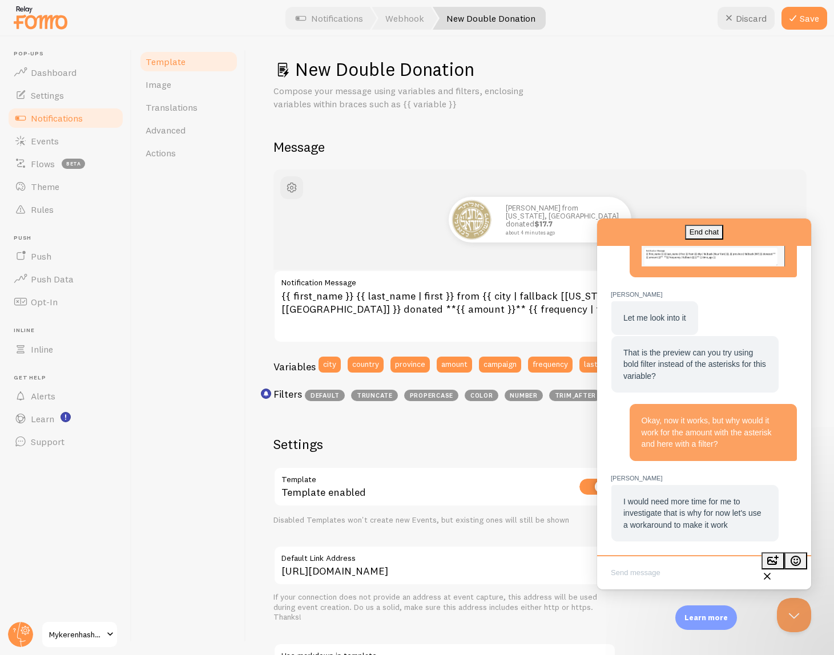
click at [637, 566] on textarea "Write chat message" at bounding box center [704, 574] width 210 height 27
type textarea "ok deal"
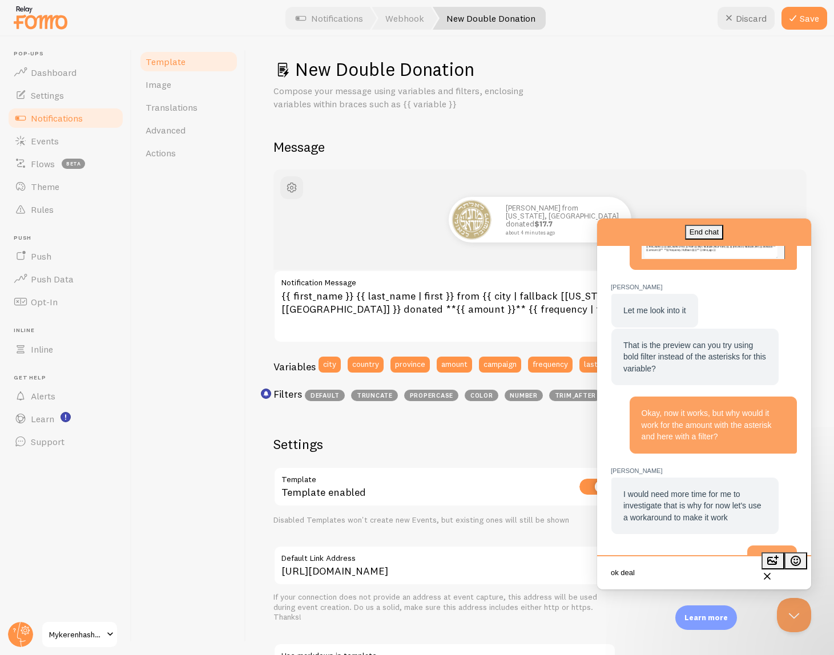
scroll to position [666, 0]
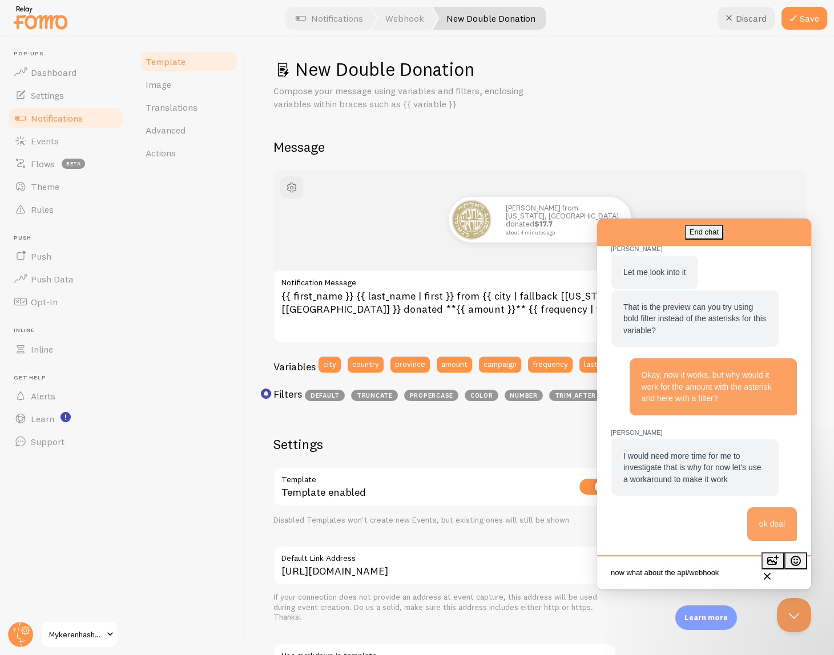
type textarea "now what about the api/webhook"
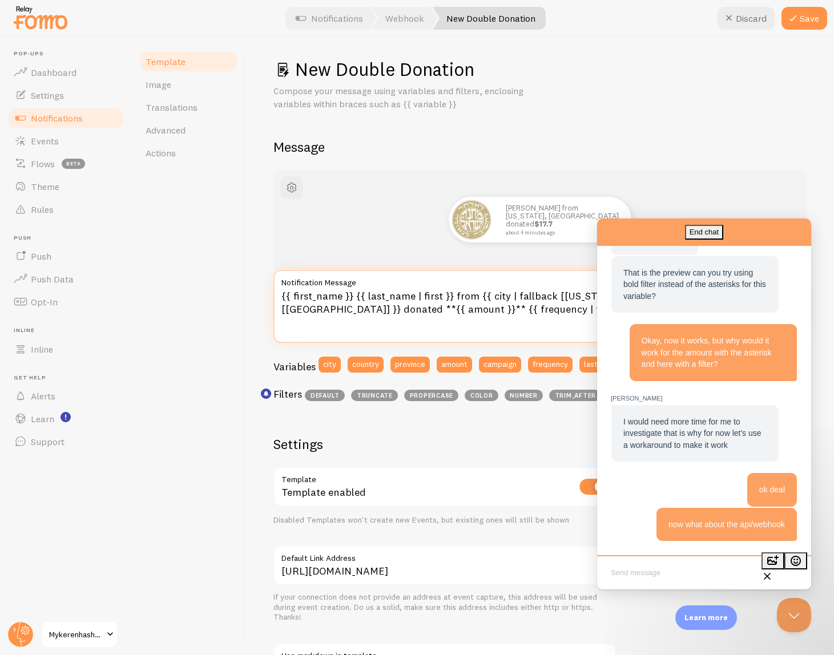
click at [335, 295] on textarea "{{ first_name }} {{ last_name | first }} from {{ city | fallback [New York] }},…" at bounding box center [539, 306] width 533 height 73
click at [339, 296] on textarea "{{ first_name }} {{ last_name | first }} from {{ city | fallback [New York] }},…" at bounding box center [539, 306] width 533 height 73
click at [377, 297] on textarea "{{ first_name | first }} {{ last_name | first }} from {{ city | fallback [New Y…" at bounding box center [539, 306] width 533 height 73
click at [476, 296] on textarea "{{ first_name | first }}. {{ last_name | first }} from {{ city | fallback [New …" at bounding box center [539, 306] width 533 height 73
type textarea "{{ first_name | first }}. {{ last_name | first }}. from {{ city | fallback [[US…"
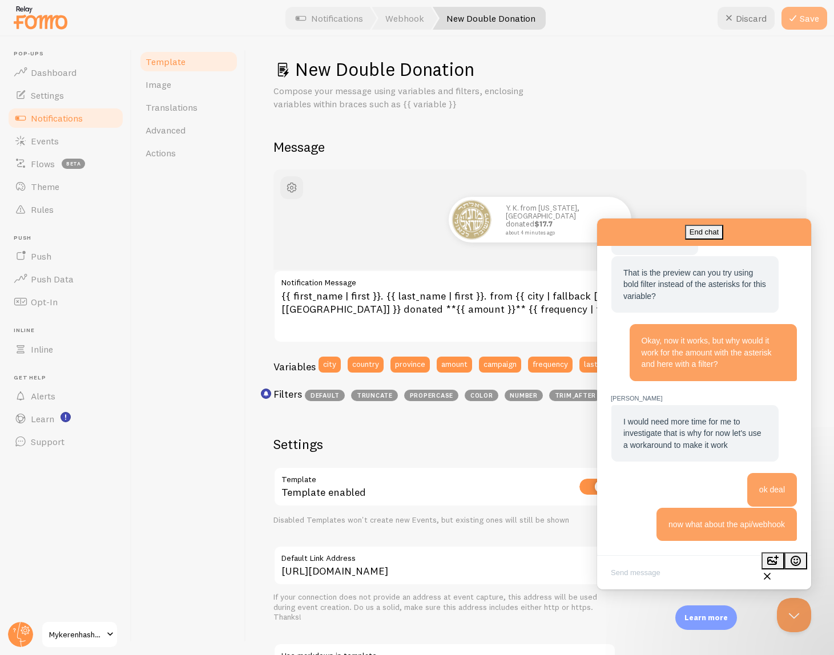
click at [800, 23] on button "Save" at bounding box center [805, 18] width 46 height 23
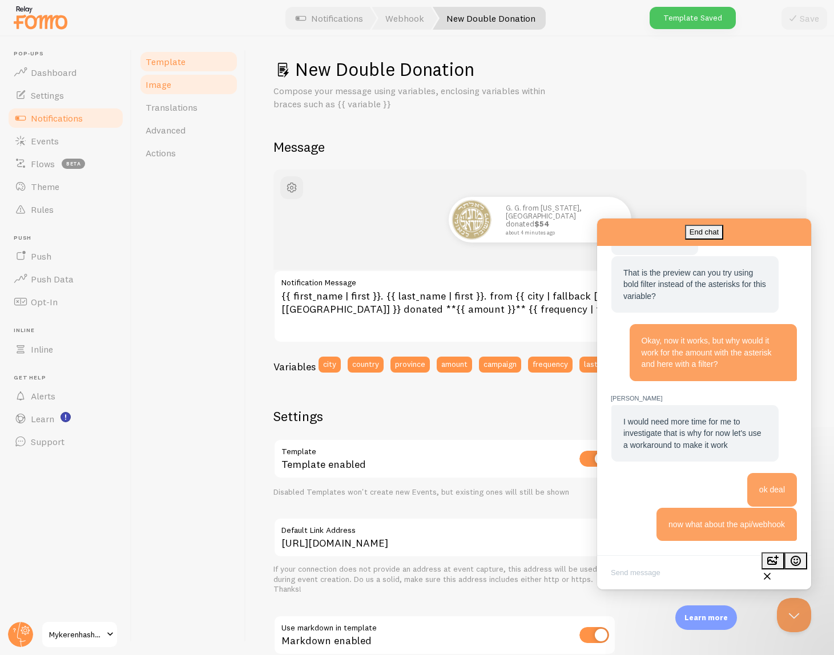
click at [160, 91] on link "Image" at bounding box center [189, 84] width 100 height 23
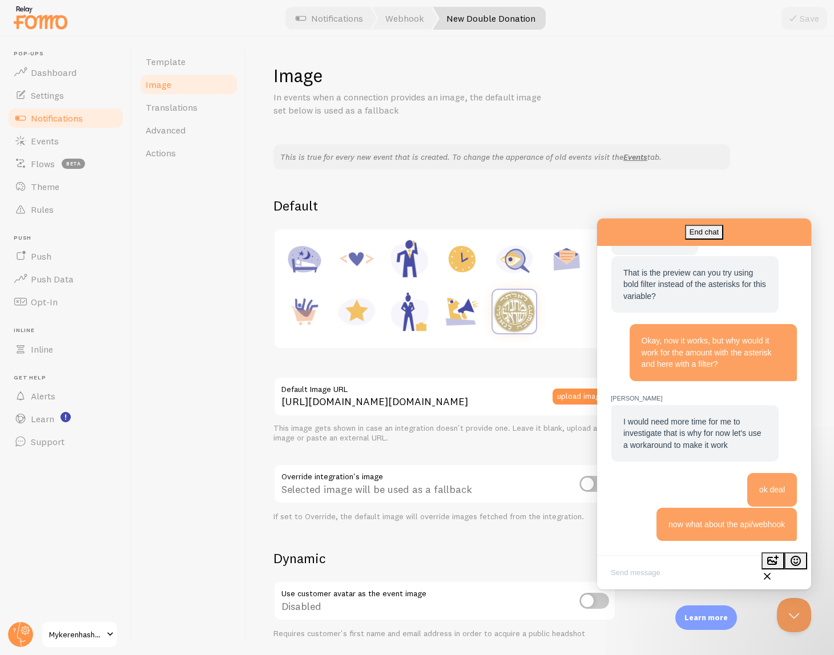
click at [239, 351] on div "Template Image Translations Advanced Actions" at bounding box center [189, 346] width 114 height 619
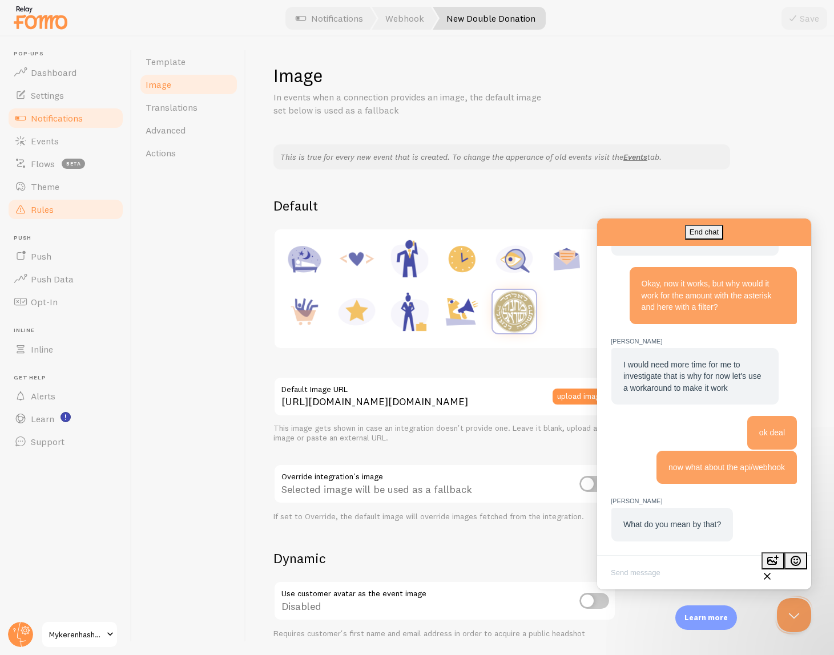
scroll to position [756, 0]
click at [698, 559] on div "Live chat" at bounding box center [704, 573] width 210 height 28
click at [696, 566] on textarea "Write chat message" at bounding box center [704, 574] width 210 height 27
paste textarea "Meaning when I stop pushing data via API, somehow the events tab is empty."
paste textarea "Hi"
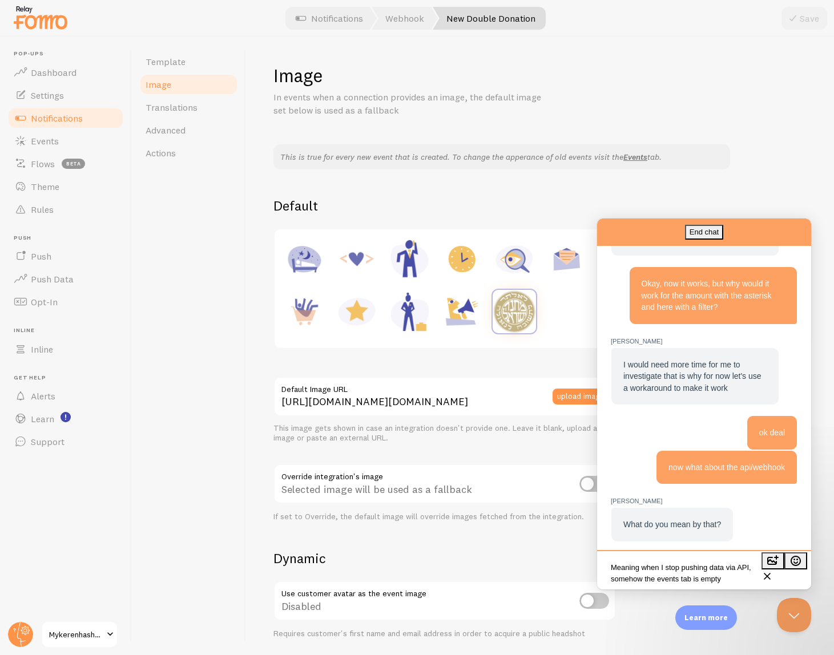
paste textarea "and the notifications aren't up to date."
type textarea "Meaning when I stop pushing data via API, somehow the events tab is empty and t…"
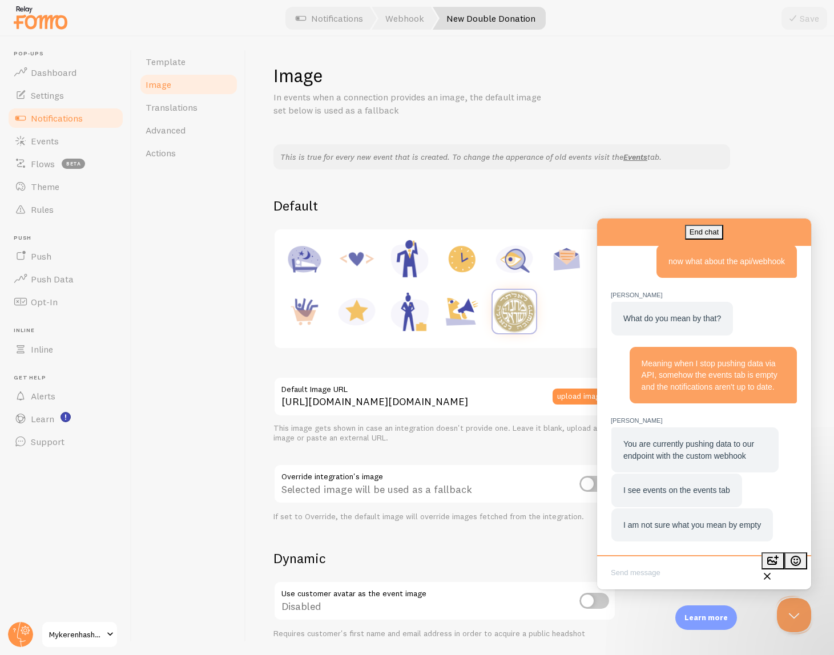
scroll to position [961, 0]
paste textarea "Yeah, but that's only"
type textarea "Yeah, but that's on"
paste textarea "Do you see that there was a period where there are zero events? That's the peri…"
type textarea "Do you see that there was a period where there are zero events? That's the peri…"
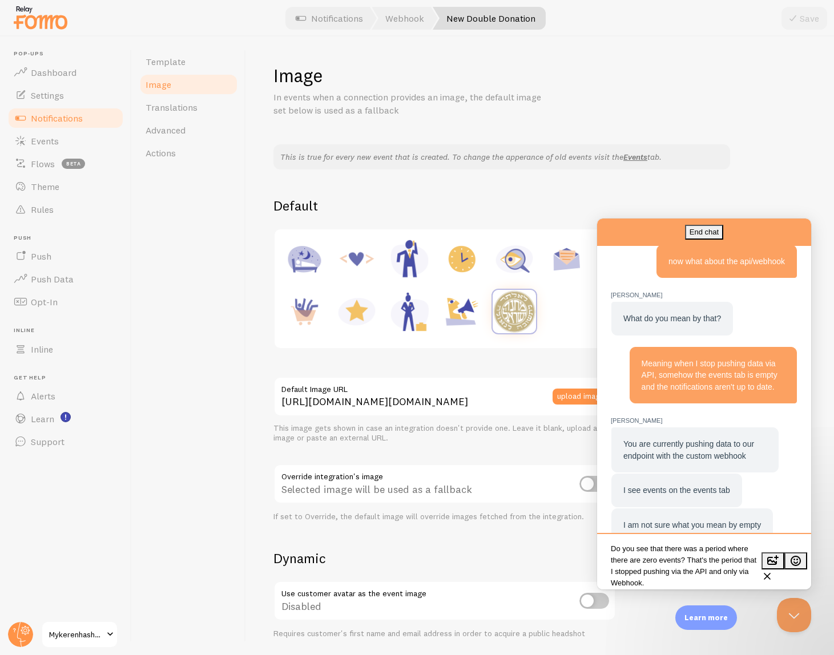
scroll to position [1040, 0]
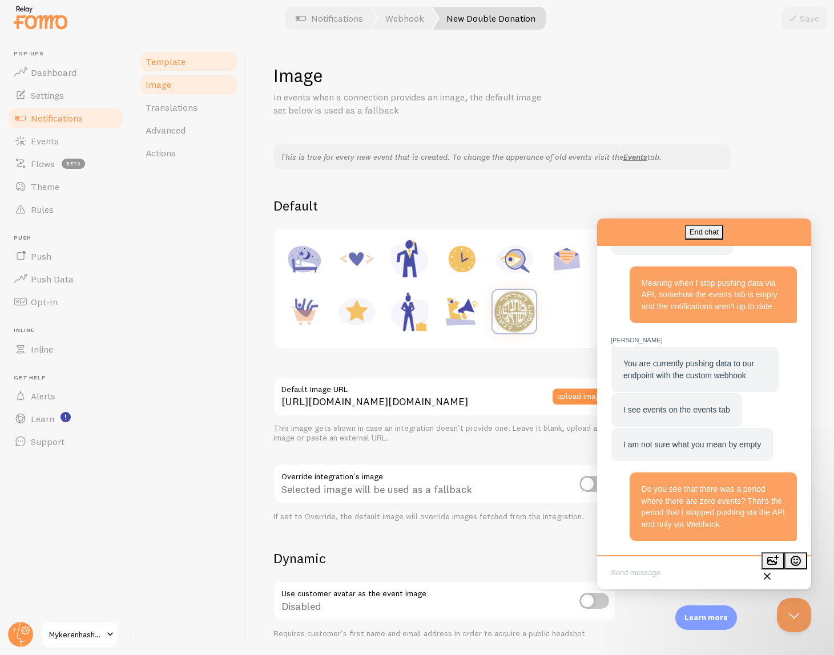
click at [185, 64] on link "Template" at bounding box center [189, 61] width 100 height 23
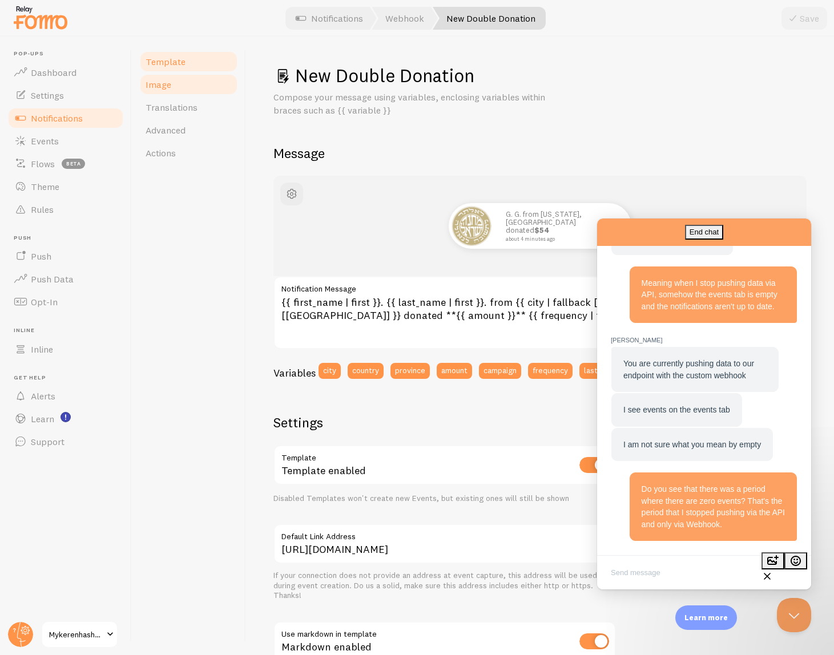
click at [183, 88] on link "Image" at bounding box center [189, 84] width 100 height 23
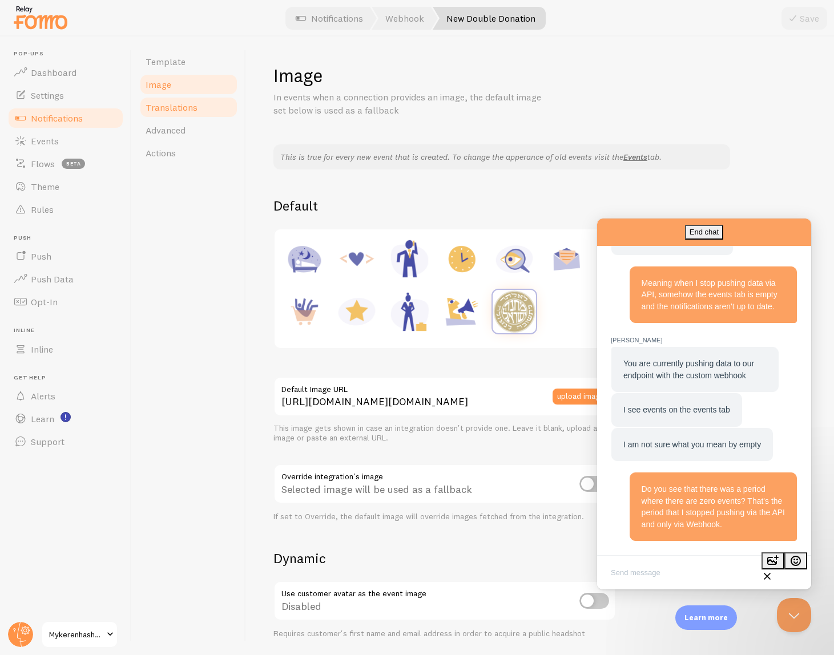
click at [185, 108] on span "Translations" at bounding box center [172, 107] width 52 height 11
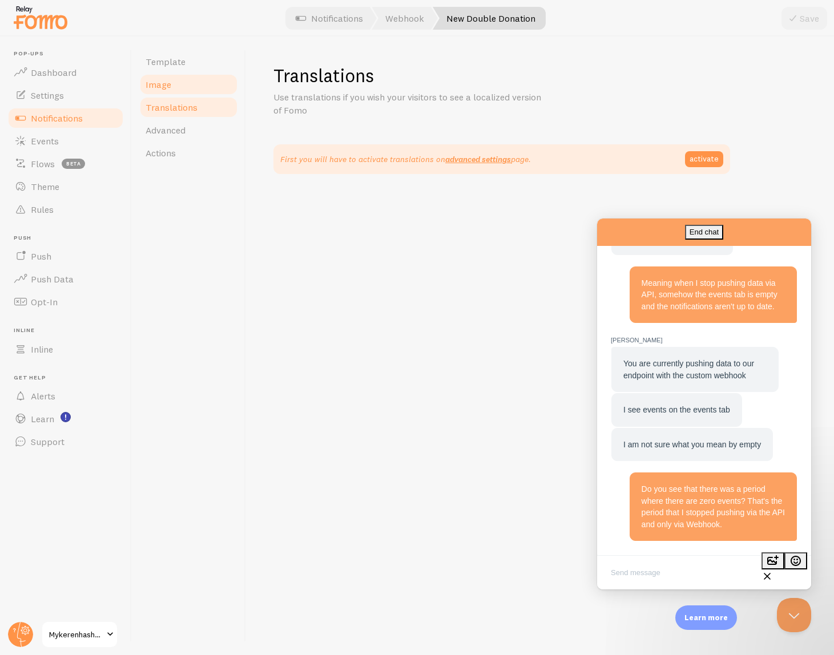
click at [182, 86] on link "Image" at bounding box center [189, 84] width 100 height 23
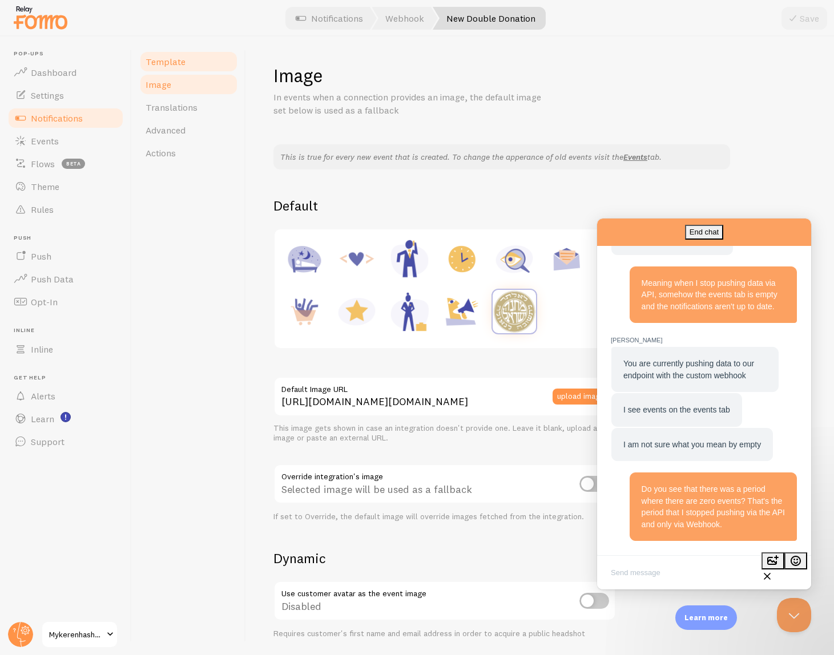
click at [182, 66] on span "Template" at bounding box center [166, 61] width 40 height 11
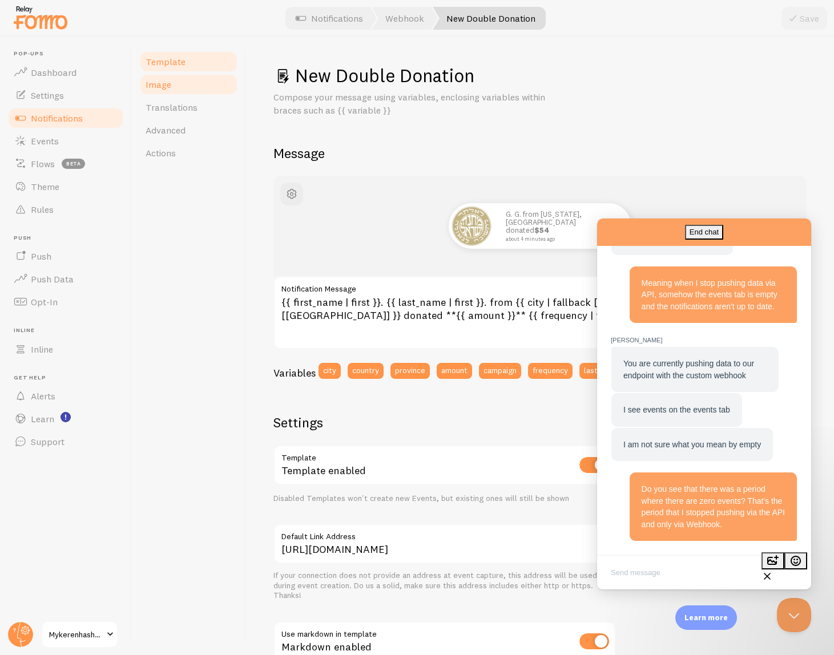
click at [183, 90] on link "Image" at bounding box center [189, 84] width 100 height 23
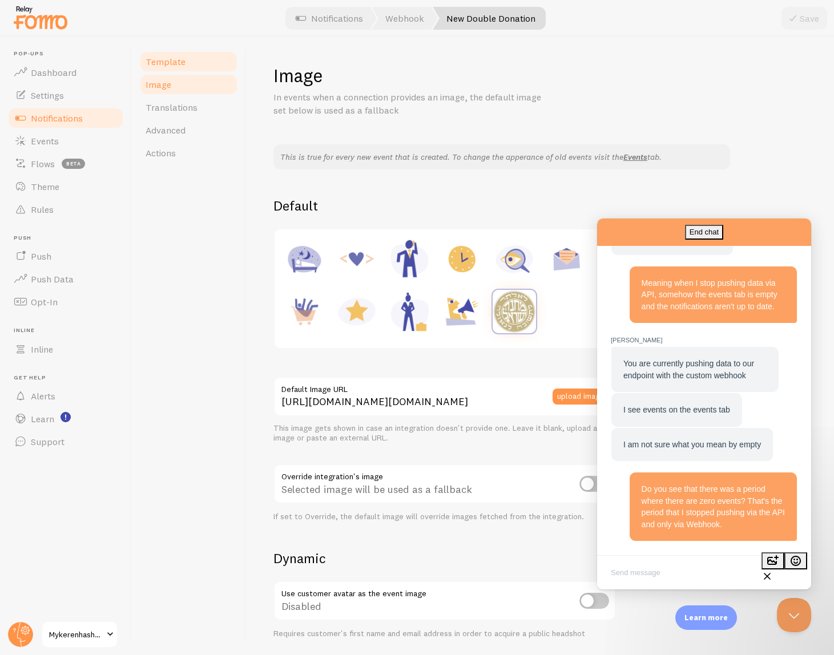
click at [182, 68] on link "Template" at bounding box center [189, 61] width 100 height 23
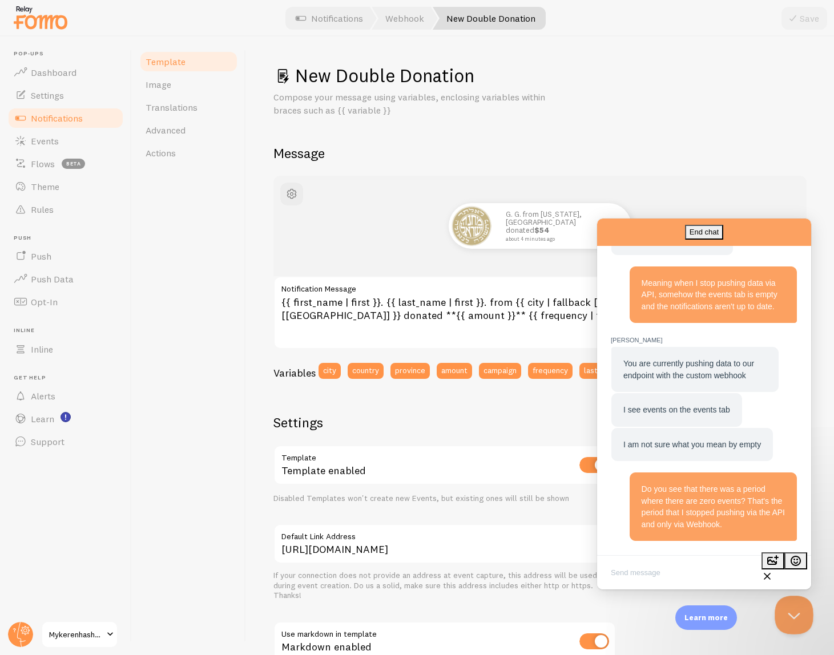
click at [786, 616] on button "Close Beacon popover" at bounding box center [792, 613] width 34 height 34
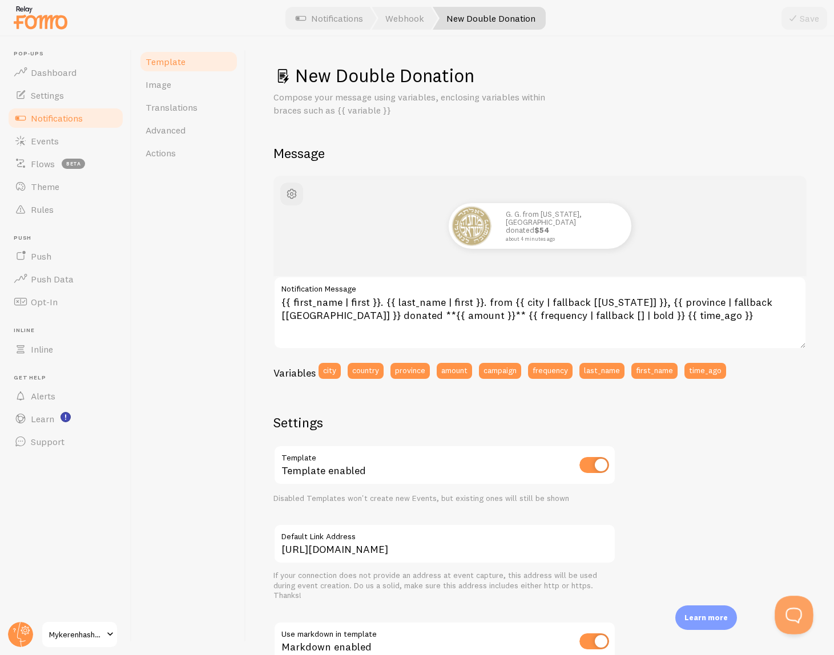
click at [787, 623] on button "Open Beacon popover" at bounding box center [792, 613] width 34 height 34
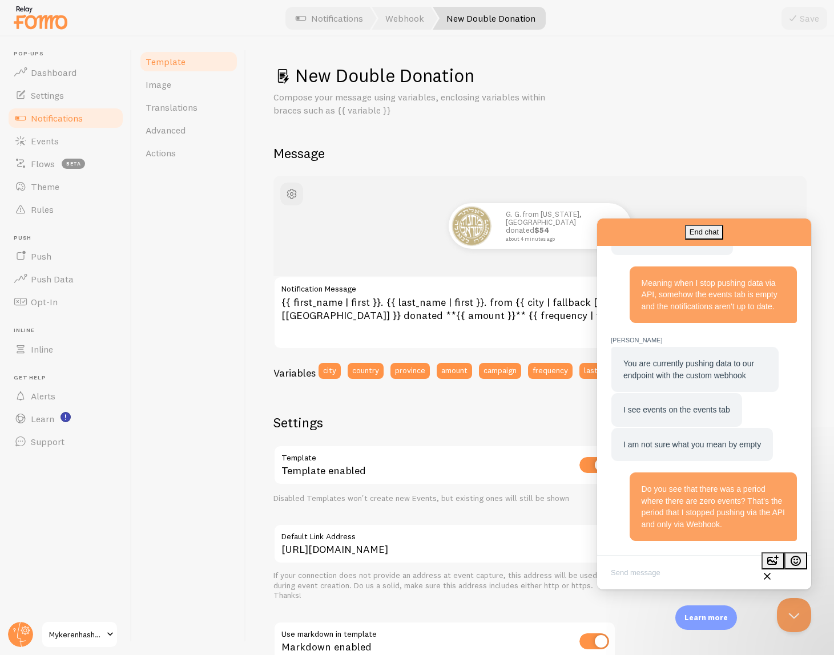
click at [295, 291] on label "Notification Message" at bounding box center [539, 285] width 533 height 19
click at [295, 291] on textarea "{{ first_name | first }}. {{ last_name | first }}. from {{ city | fallback [[US…" at bounding box center [539, 312] width 533 height 73
click at [294, 301] on textarea "{{ first_name | first }}. {{ last_name | first }}. from {{ city | fallback [[US…" at bounding box center [539, 312] width 533 height 73
click at [294, 303] on textarea "{{ first_name | first }}. {{ last_name | first }}. from {{ city | fallback [[US…" at bounding box center [539, 312] width 533 height 73
drag, startPoint x: 283, startPoint y: 303, endPoint x: 577, endPoint y: 348, distance: 297.5
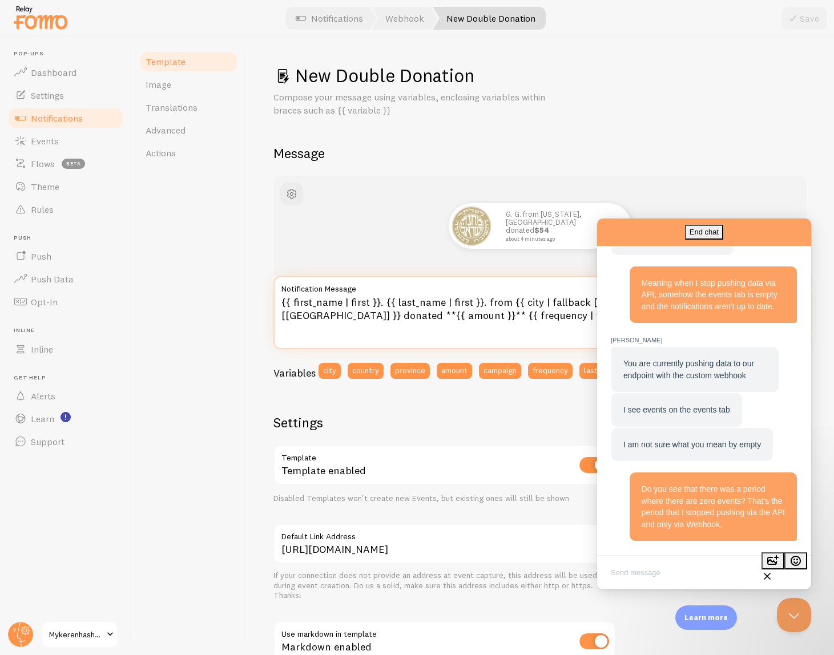
click at [577, 349] on div "G. G. from New York, NY donated $54 about 4 minutes ago {{ first_name | first }…" at bounding box center [539, 281] width 533 height 211
click at [793, 618] on button "Close Beacon popover" at bounding box center [792, 613] width 34 height 34
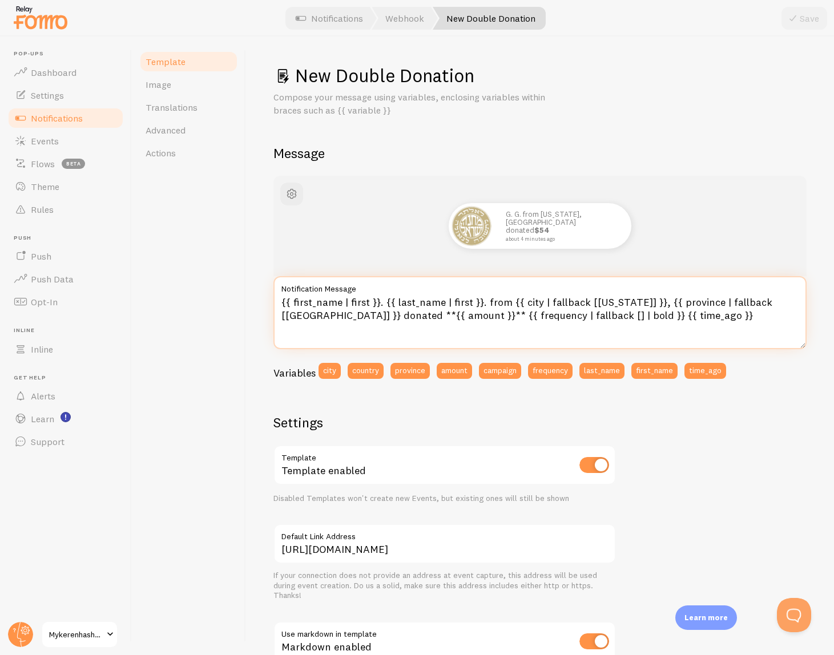
drag, startPoint x: 658, startPoint y: 321, endPoint x: 281, endPoint y: 303, distance: 376.6
click at [281, 303] on textarea "{{ first_name | first }}. {{ last_name | first }}. from {{ city | fallback [[US…" at bounding box center [539, 312] width 533 height 73
drag, startPoint x: 281, startPoint y: 303, endPoint x: 740, endPoint y: 347, distance: 460.5
click at [740, 347] on textarea "{{ first_name | first }}. {{ last_name | first }}. from {{ city | fallback [[US…" at bounding box center [539, 312] width 533 height 73
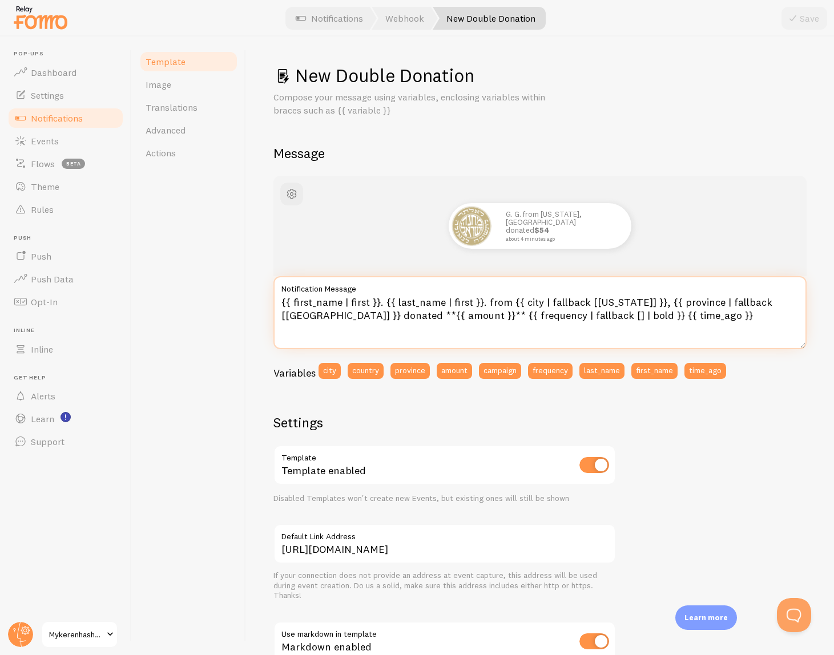
click at [670, 319] on textarea "{{ first_name | first }}. {{ last_name | first }}. from {{ city | fallback [[US…" at bounding box center [539, 312] width 533 height 73
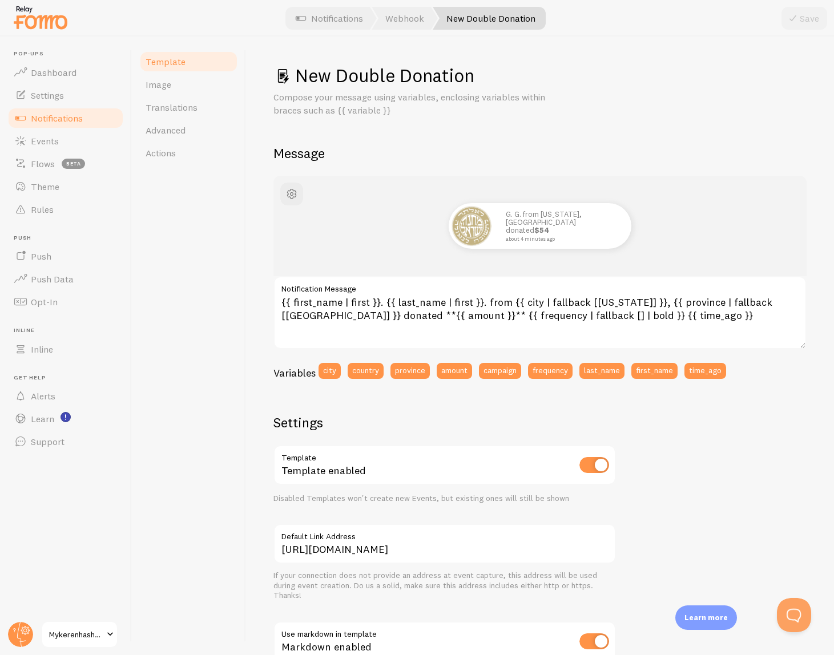
click at [300, 154] on h2 "Message" at bounding box center [539, 153] width 533 height 18
click at [311, 77] on h1 "New Double Donation" at bounding box center [539, 75] width 533 height 23
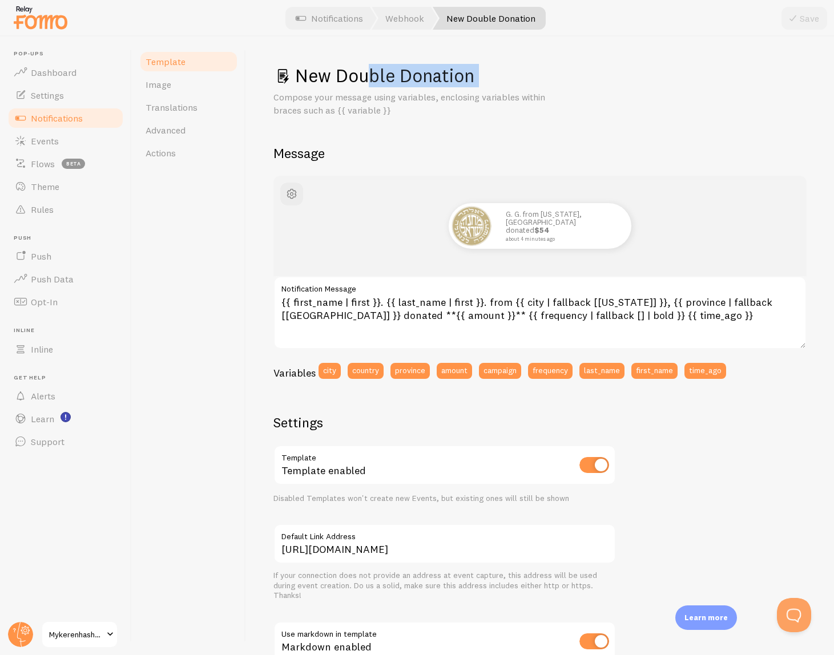
click at [326, 80] on h1 "New Double Donation" at bounding box center [539, 75] width 533 height 23
click at [156, 83] on span "Image" at bounding box center [159, 84] width 26 height 11
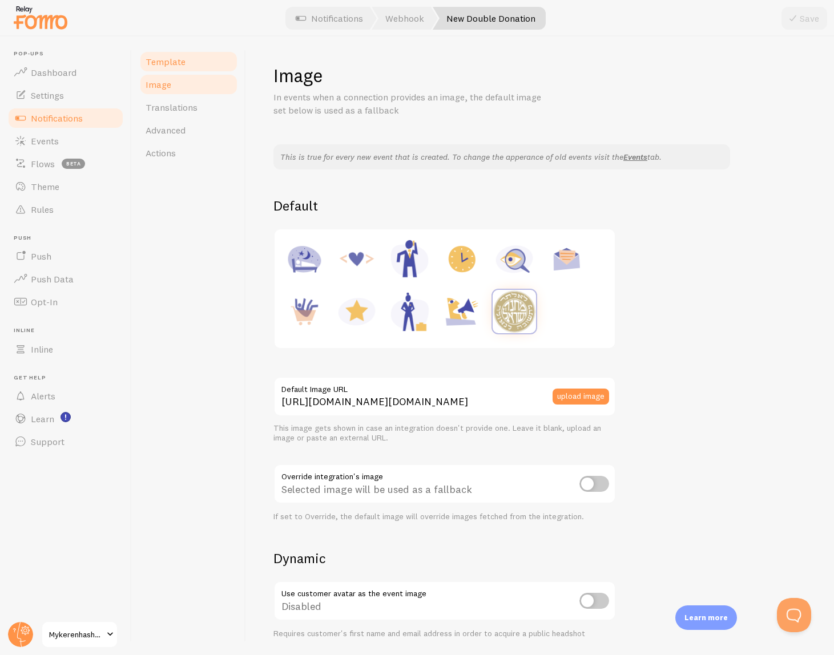
click at [167, 67] on link "Template" at bounding box center [189, 61] width 100 height 23
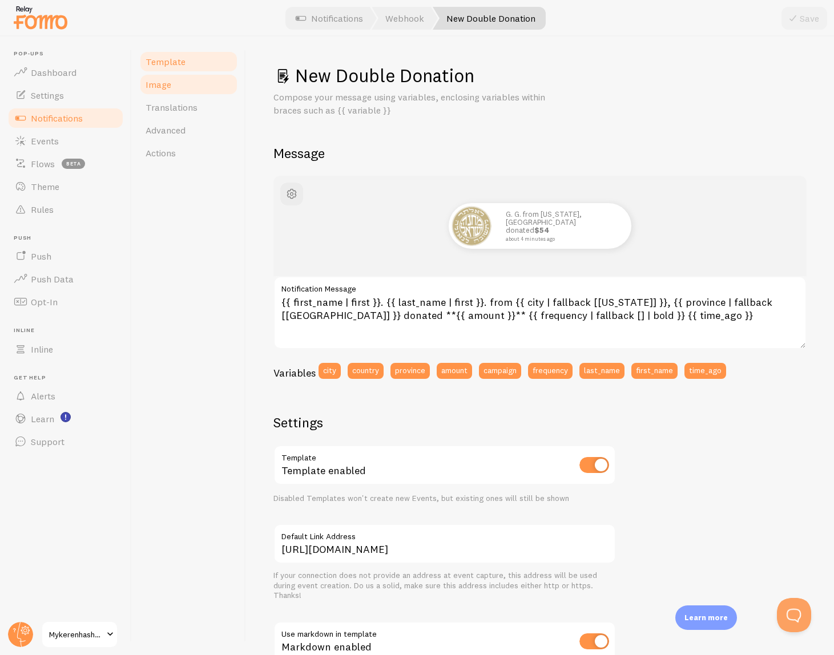
click at [169, 87] on span "Image" at bounding box center [159, 84] width 26 height 11
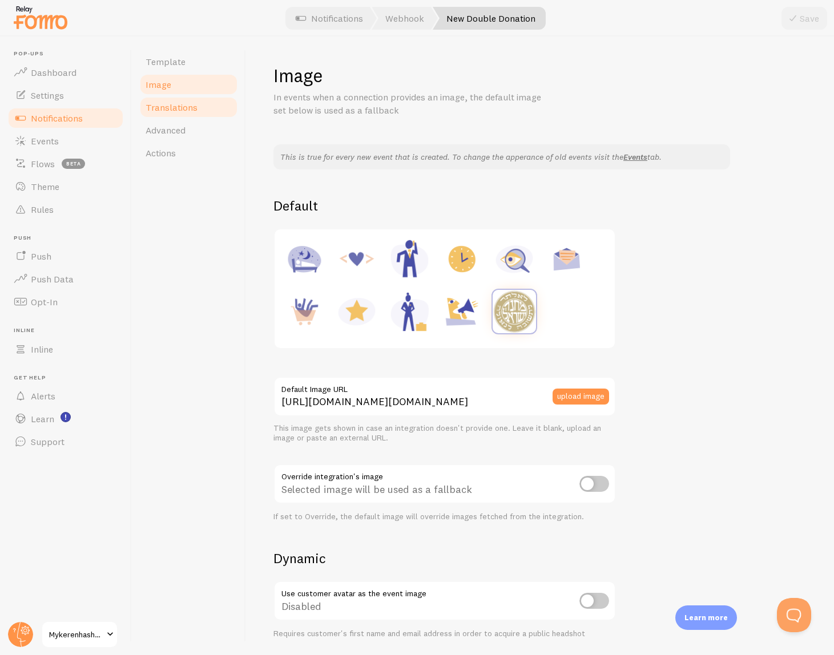
click at [172, 109] on span "Translations" at bounding box center [172, 107] width 52 height 11
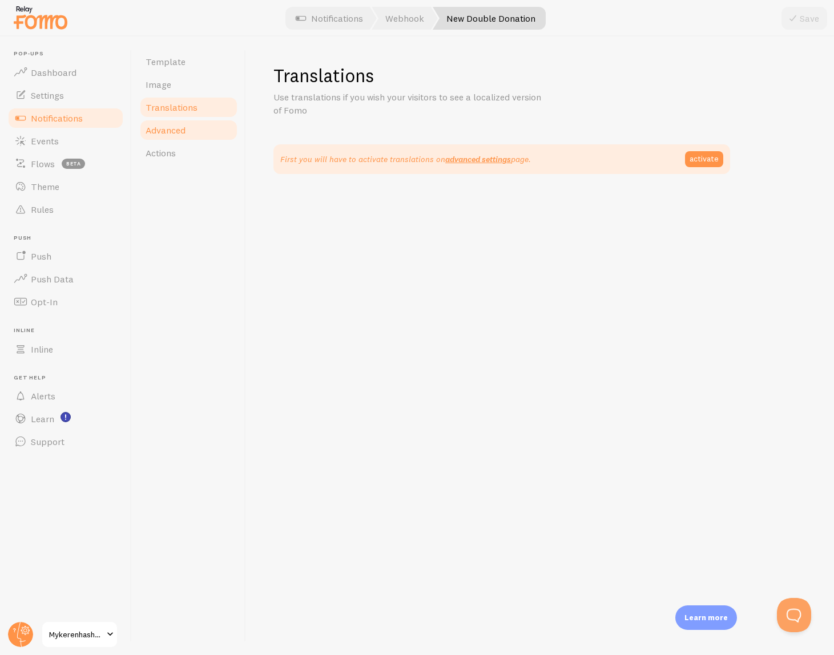
click at [184, 134] on span "Advanced" at bounding box center [166, 129] width 40 height 11
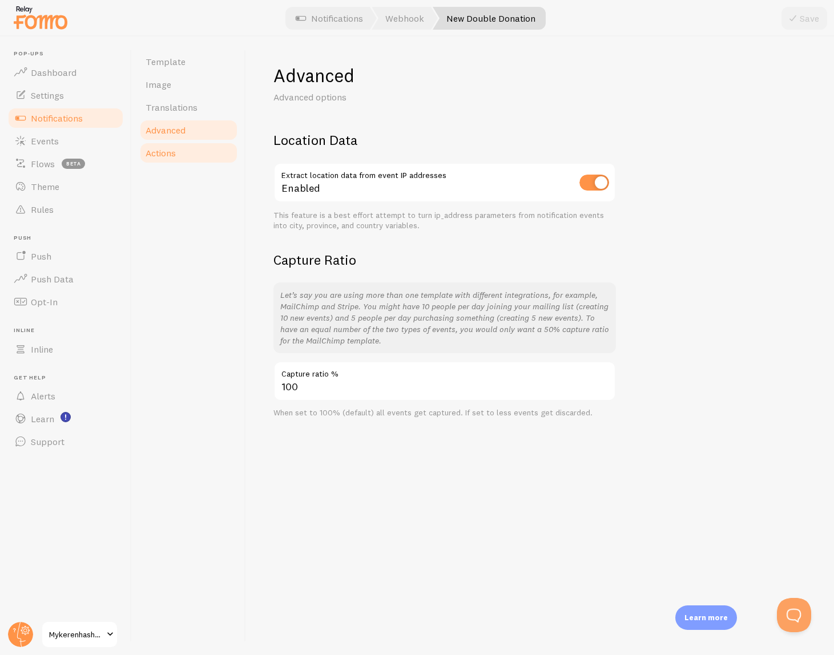
click at [178, 154] on link "Actions" at bounding box center [189, 153] width 100 height 23
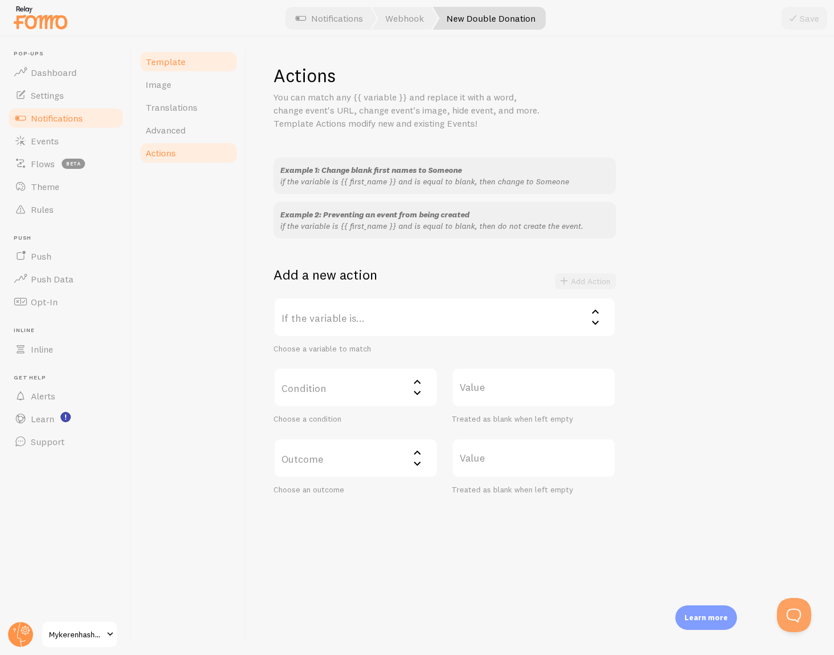
click at [175, 58] on span "Template" at bounding box center [166, 61] width 40 height 11
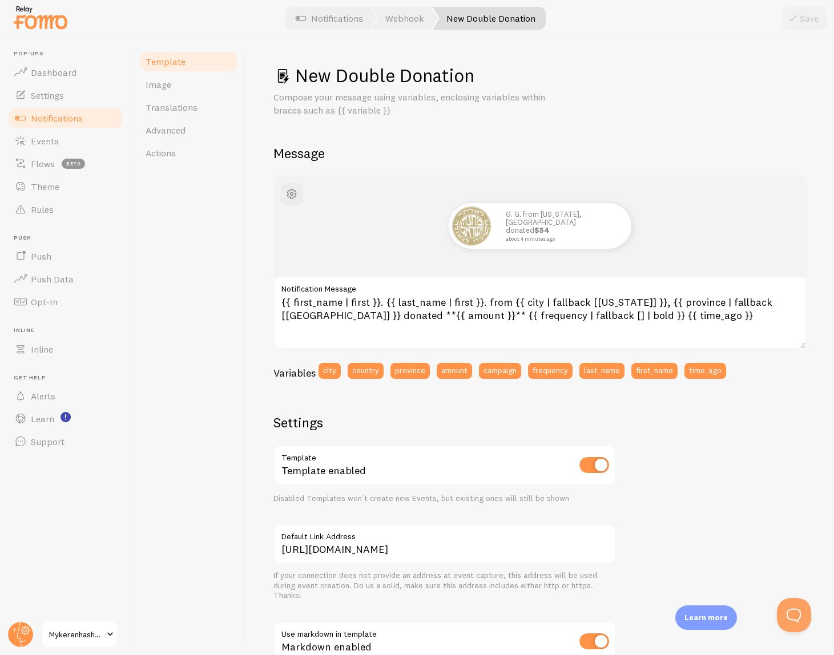
click at [345, 148] on h2 "Message" at bounding box center [539, 153] width 533 height 18
click at [297, 198] on span "button" at bounding box center [292, 194] width 14 height 14
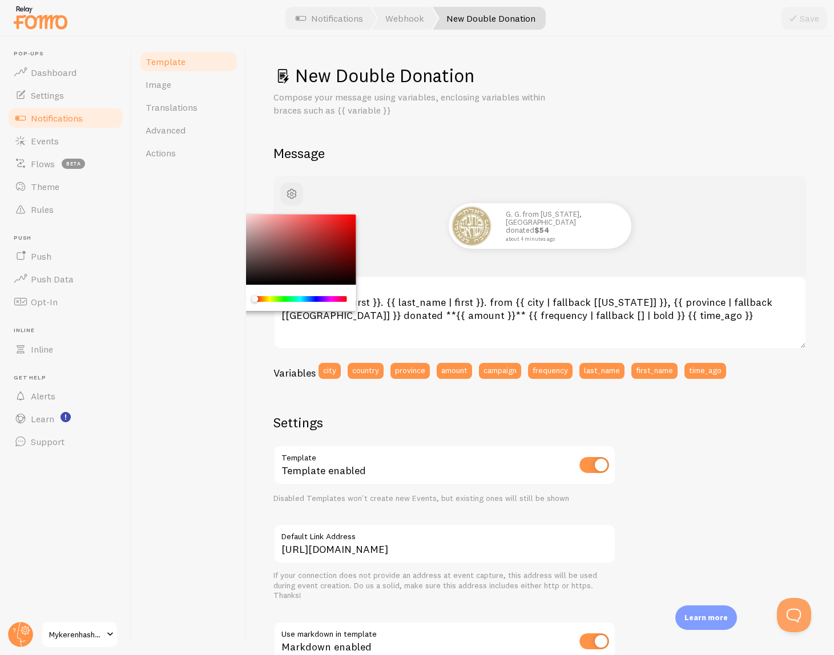
click at [332, 158] on h2 "Message" at bounding box center [539, 153] width 533 height 18
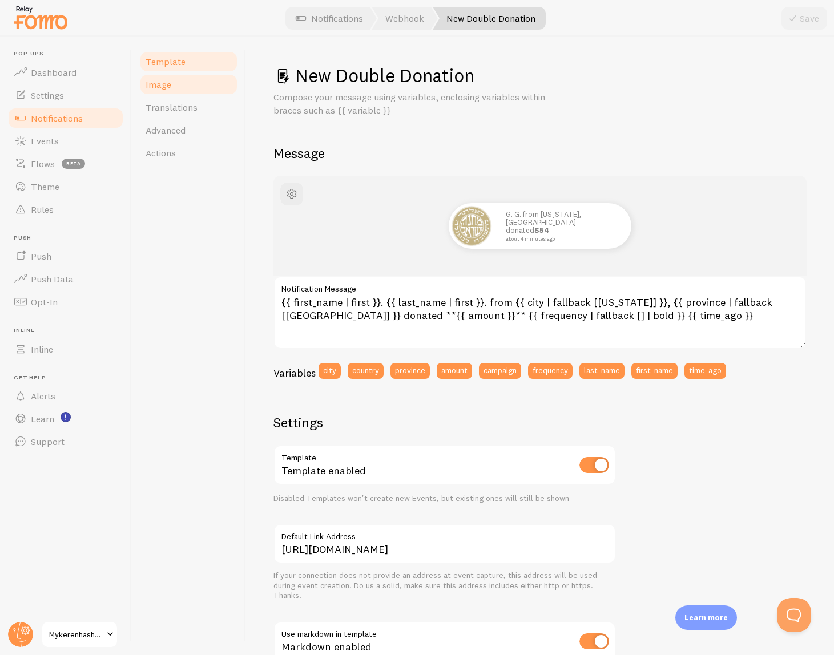
click at [192, 86] on link "Image" at bounding box center [189, 84] width 100 height 23
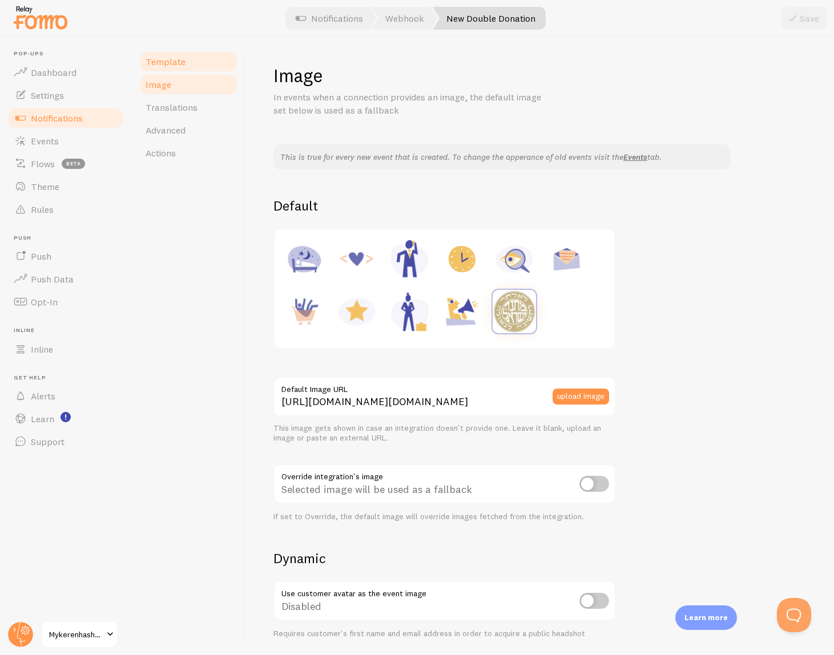
click at [186, 64] on link "Template" at bounding box center [189, 61] width 100 height 23
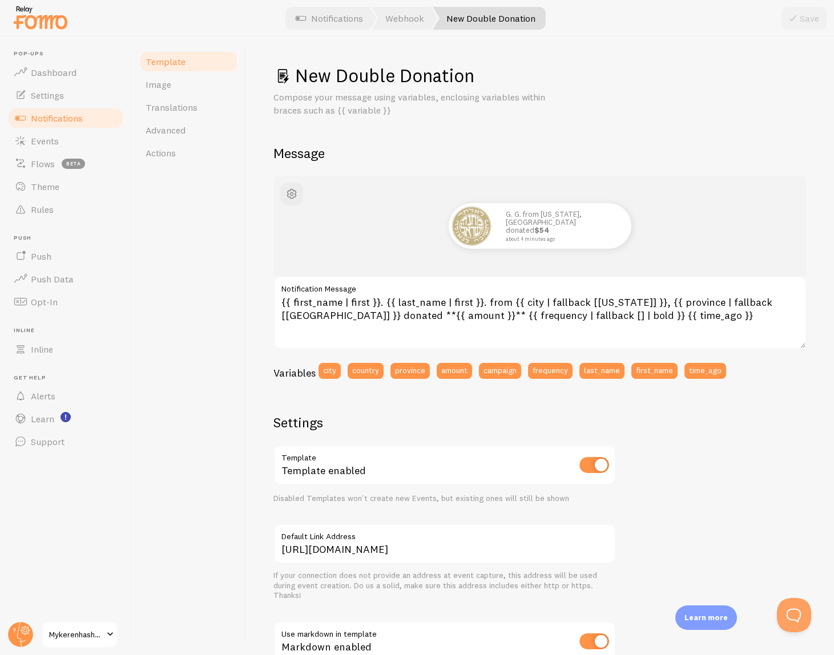
click at [546, 110] on p "Compose your message using variables, enclosing variables within braces such as…" at bounding box center [410, 104] width 274 height 26
click at [798, 609] on img "Open Beacon popover" at bounding box center [836, 655] width 114 height 114
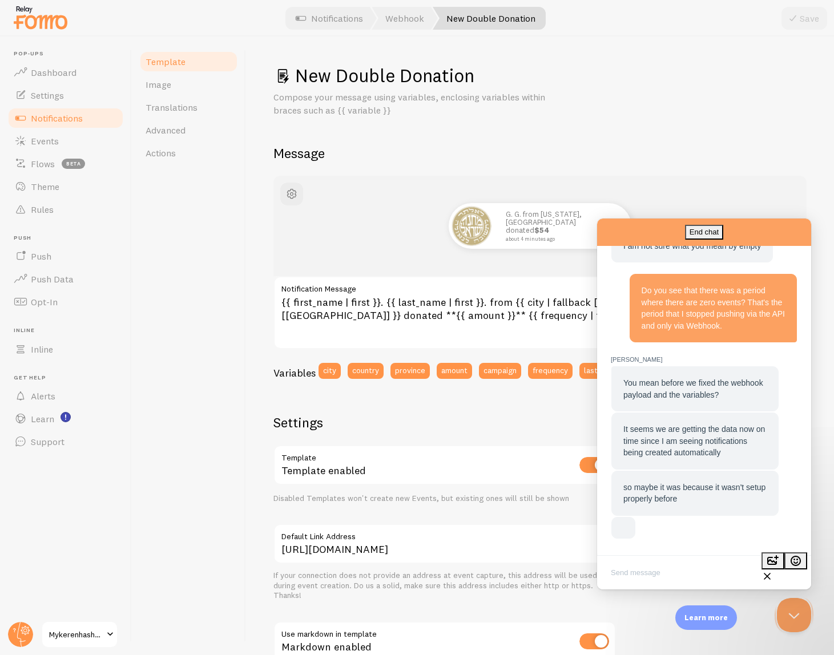
click at [800, 615] on button "Close Beacon popover" at bounding box center [794, 615] width 34 height 34
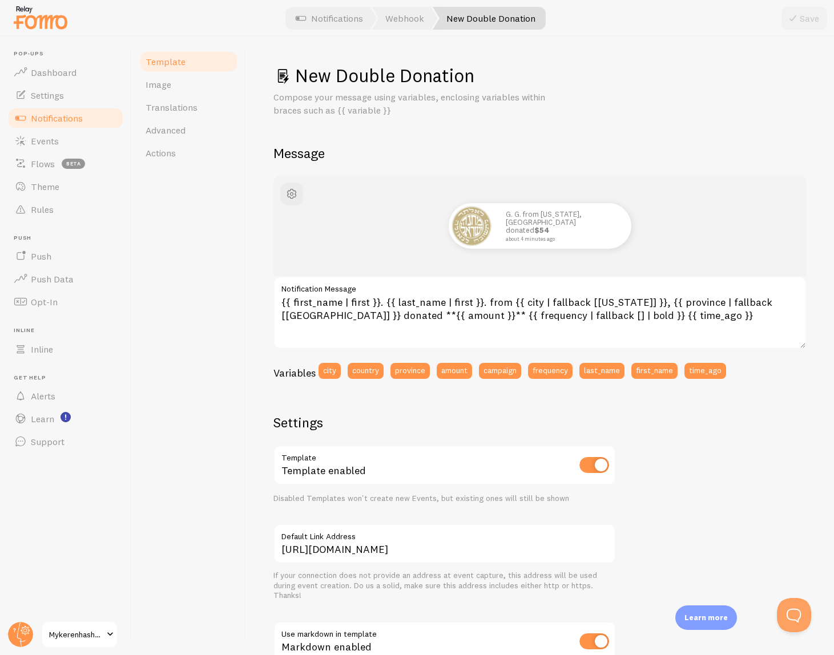
click at [800, 615] on button "Open Beacon popover" at bounding box center [794, 615] width 34 height 34
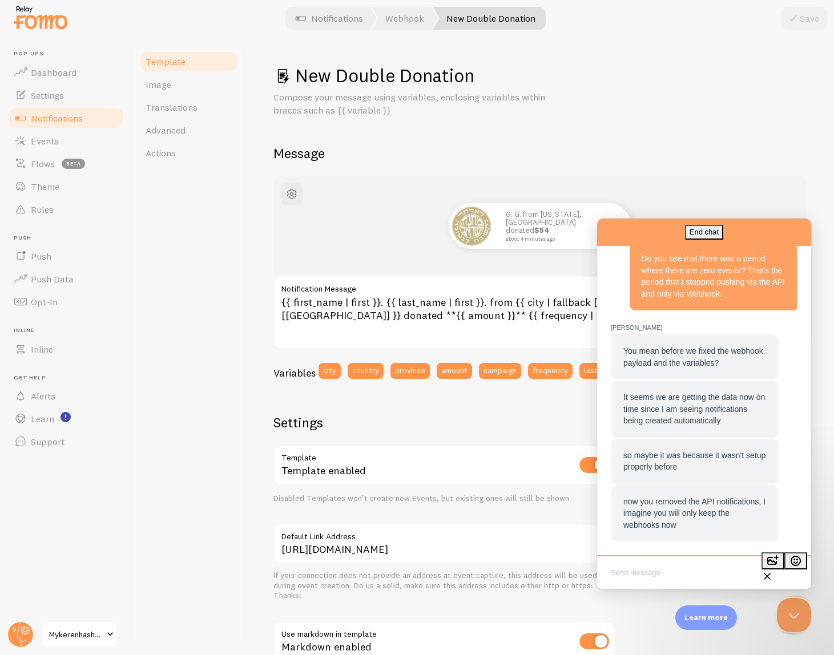
scroll to position [1268, 0]
click at [157, 83] on span "Image" at bounding box center [159, 84] width 26 height 11
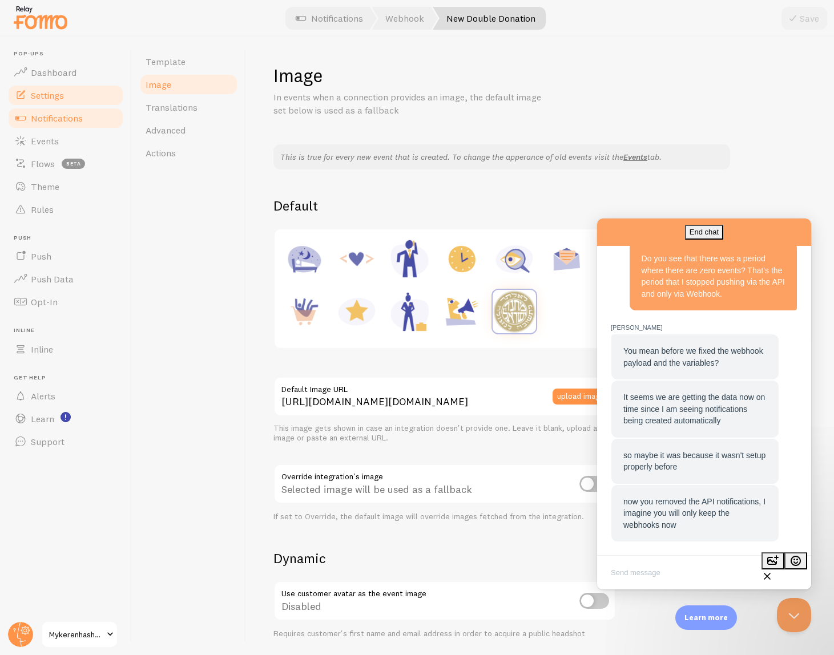
click at [49, 105] on link "Settings" at bounding box center [66, 95] width 118 height 23
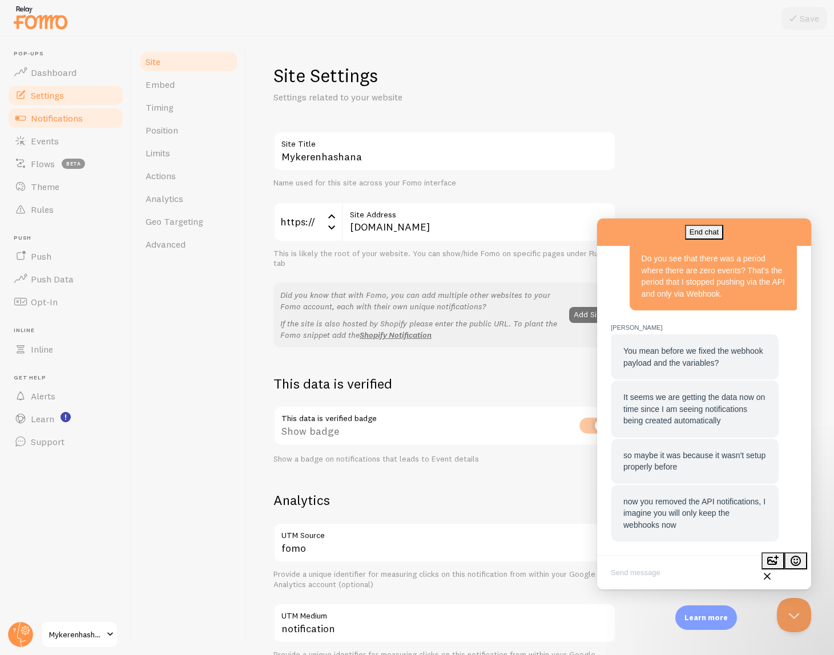
click at [55, 115] on span "Notifications" at bounding box center [57, 117] width 52 height 11
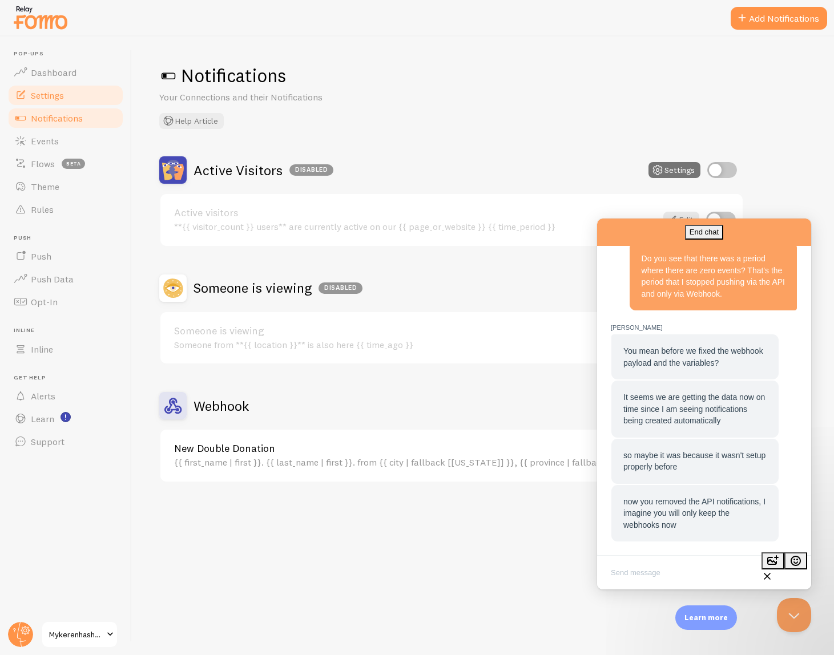
click at [74, 94] on link "Settings" at bounding box center [66, 95] width 118 height 23
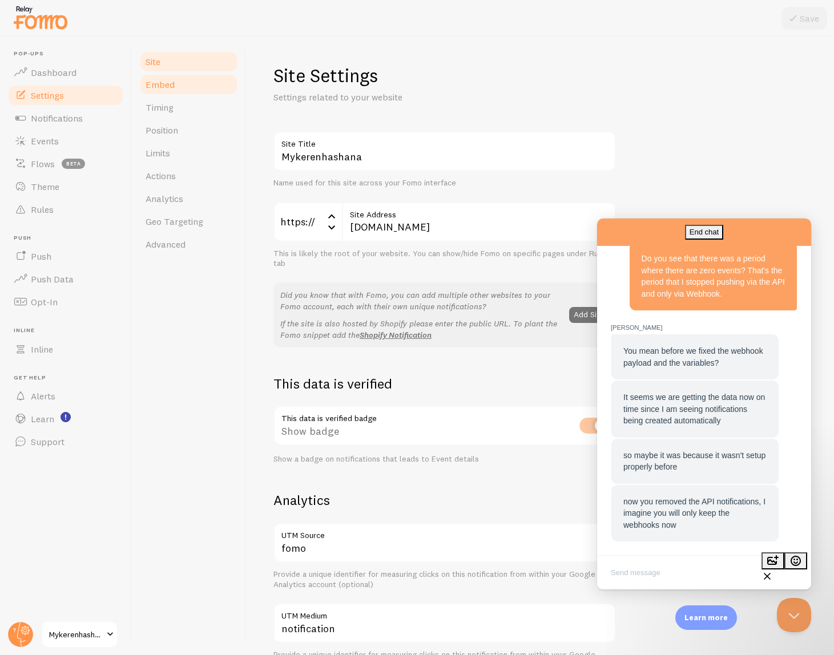
click at [159, 76] on link "Embed" at bounding box center [189, 84] width 100 height 23
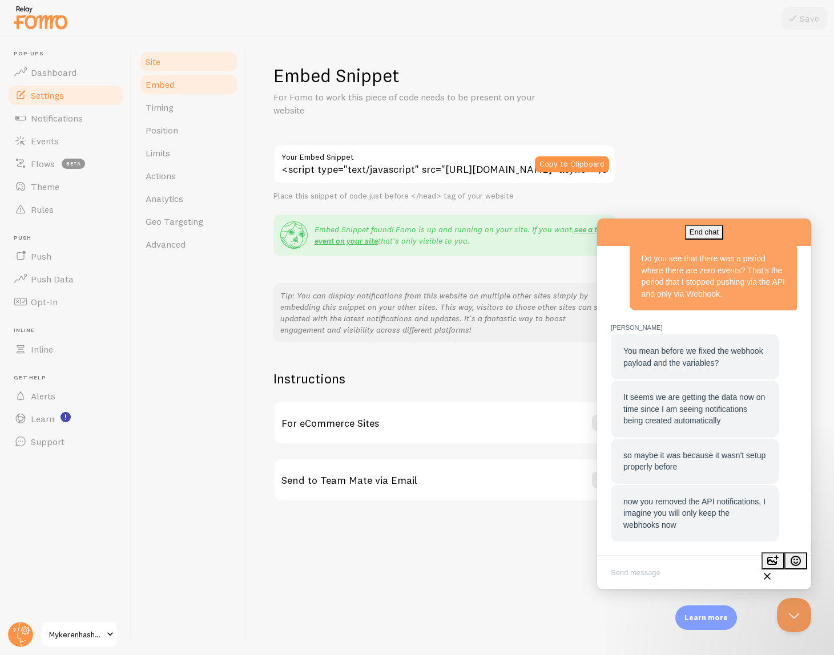
click at [154, 64] on span "Site" at bounding box center [153, 61] width 15 height 11
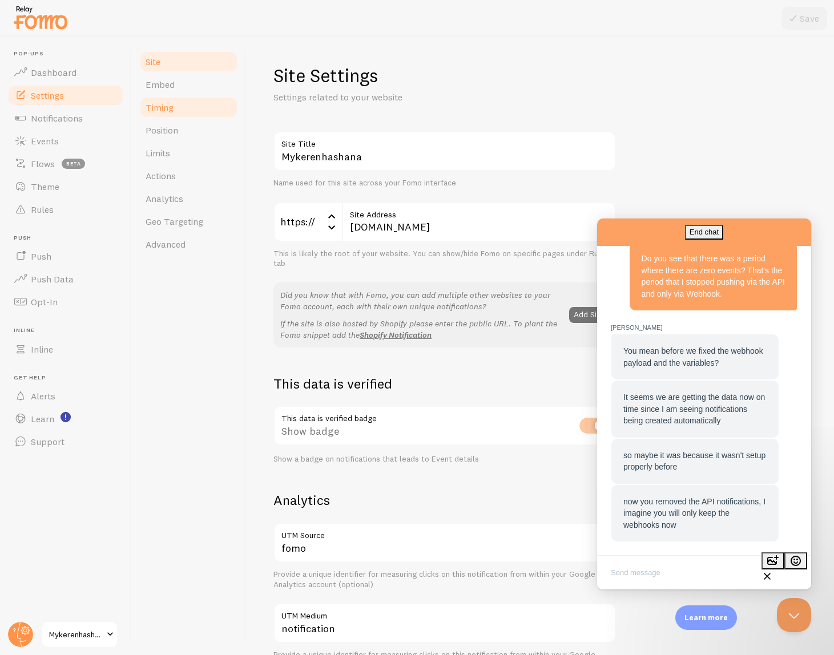
click at [176, 99] on link "Timing" at bounding box center [189, 107] width 100 height 23
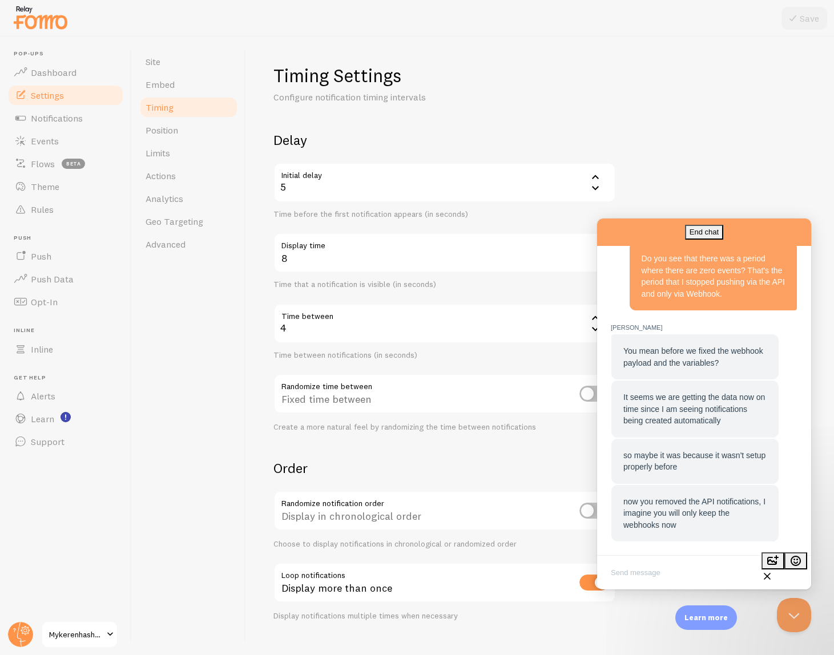
click at [273, 27] on div at bounding box center [417, 18] width 834 height 37
click at [71, 76] on span "Dashboard" at bounding box center [54, 72] width 46 height 11
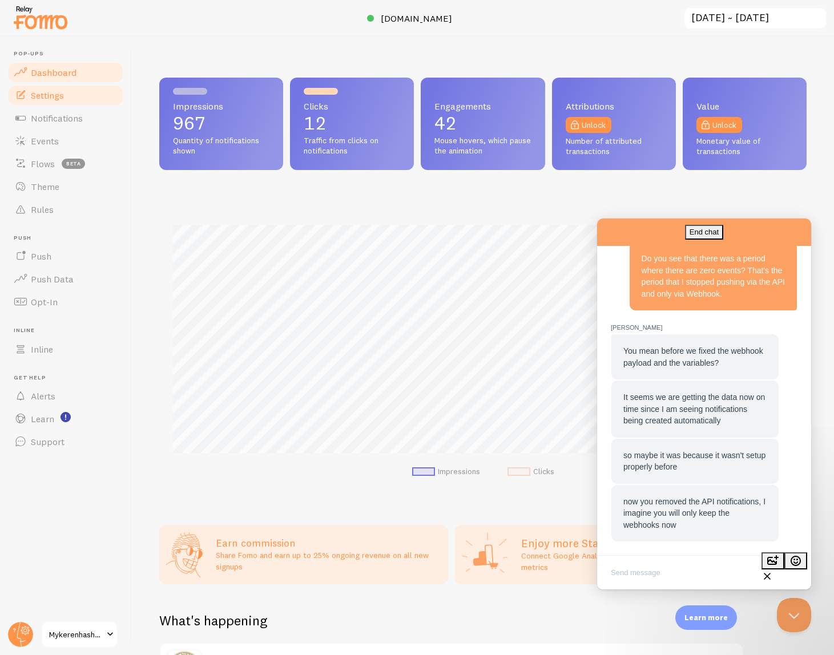
scroll to position [300, 647]
click at [83, 88] on link "Settings" at bounding box center [66, 95] width 118 height 23
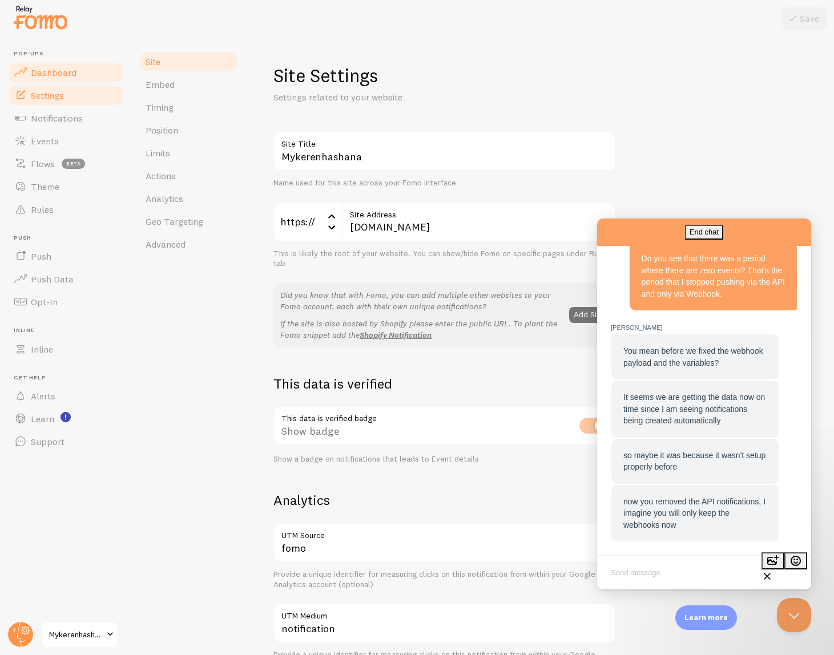
click at [46, 69] on span "Dashboard" at bounding box center [54, 72] width 46 height 11
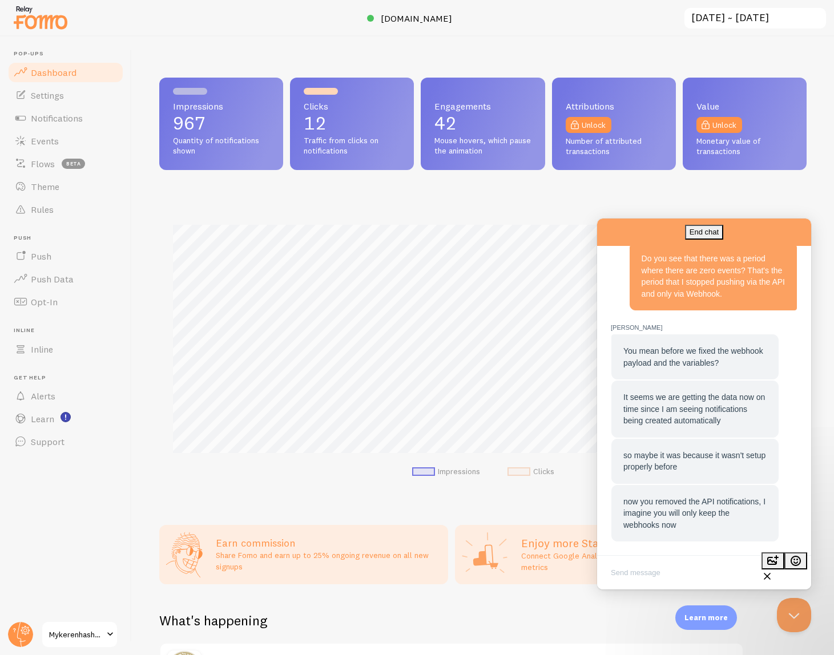
scroll to position [300, 647]
click at [687, 364] on span "You mean before we fixed the webhook payload and the variables?" at bounding box center [693, 357] width 140 height 21
click at [687, 363] on span "You mean before we fixed the webhook payload and the variables?" at bounding box center [693, 357] width 140 height 21
click at [656, 354] on span "You mean before we fixed the webhook payload and the variables?" at bounding box center [693, 357] width 140 height 21
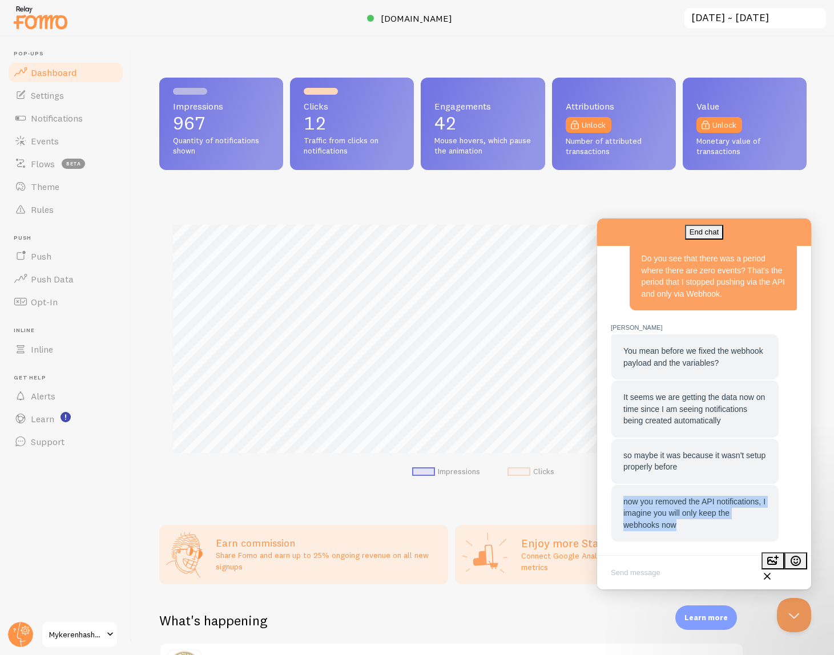
drag, startPoint x: 697, startPoint y: 523, endPoint x: 615, endPoint y: 496, distance: 85.6
click at [615, 496] on div "now you removed the API notifications, I imagine you will only keep the webhook…" at bounding box center [694, 513] width 167 height 57
drag, startPoint x: 622, startPoint y: 502, endPoint x: 707, endPoint y: 528, distance: 89.6
click at [708, 530] on div "now you removed the API notifications, I imagine you will only keep the webhook…" at bounding box center [694, 513] width 167 height 57
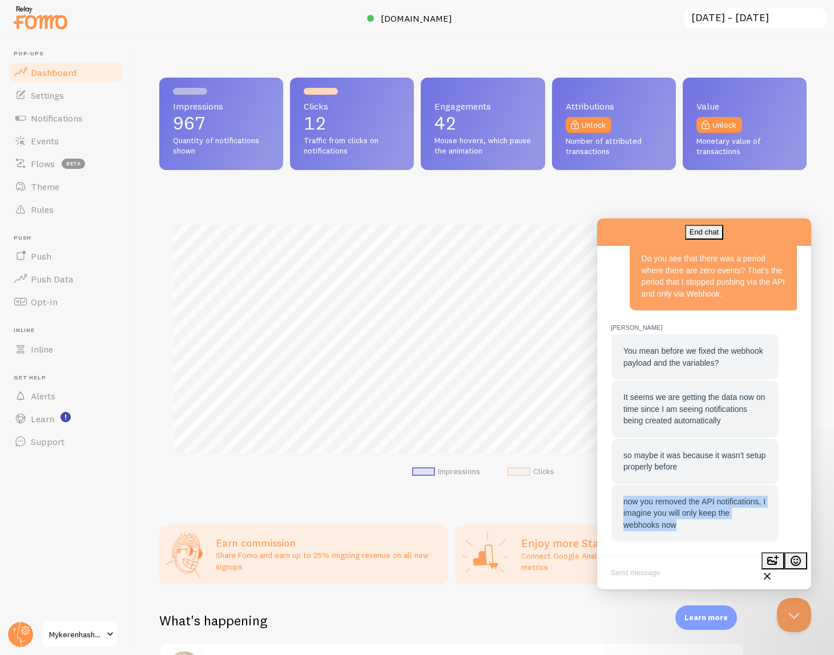
click at [706, 528] on div "now you removed the API notifications, I imagine you will only keep the webhook…" at bounding box center [694, 513] width 143 height 35
drag, startPoint x: 706, startPoint y: 528, endPoint x: 622, endPoint y: 496, distance: 90.3
click at [622, 496] on div "now you removed the API notifications, I imagine you will only keep the webhook…" at bounding box center [694, 513] width 167 height 57
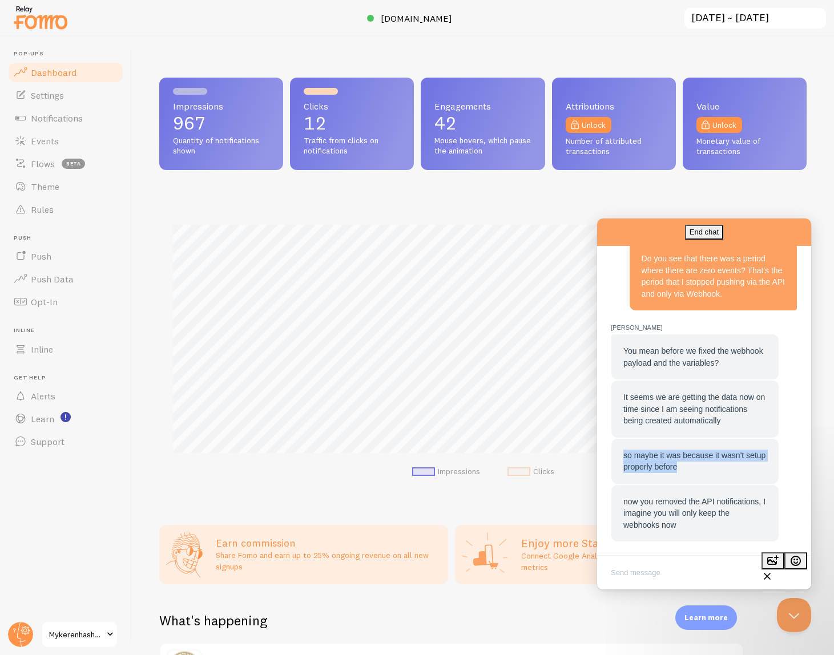
drag, startPoint x: 619, startPoint y: 454, endPoint x: 728, endPoint y: 472, distance: 110.4
click at [728, 472] on div "so maybe it was because it wasn't setup properly before" at bounding box center [694, 461] width 167 height 45
click at [726, 471] on div "so maybe it was because it wasn't setup properly before" at bounding box center [694, 461] width 143 height 23
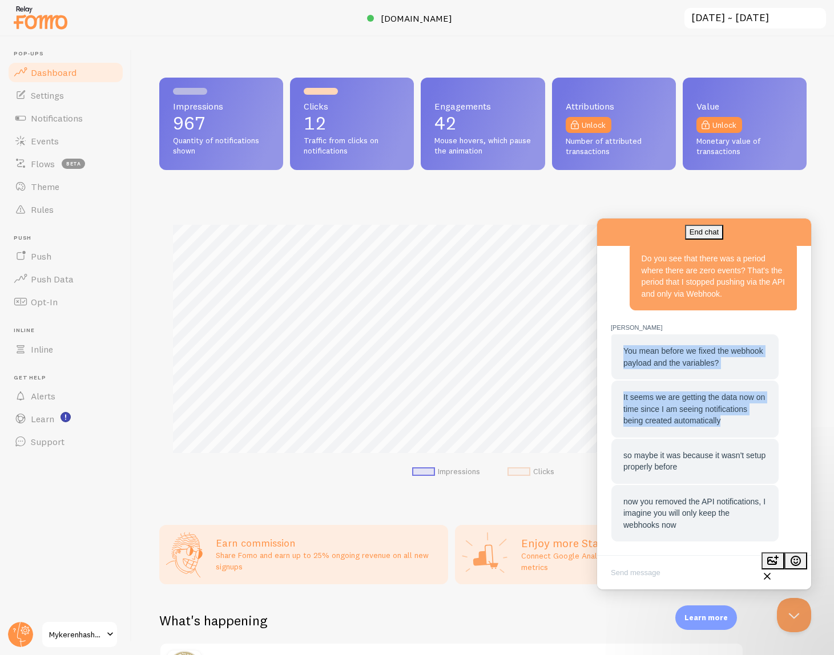
drag, startPoint x: 623, startPoint y: 349, endPoint x: 730, endPoint y: 426, distance: 131.3
click at [731, 428] on div "You mean before we fixed the webhook payload and the variables? It seems we are…" at bounding box center [704, 438] width 187 height 208
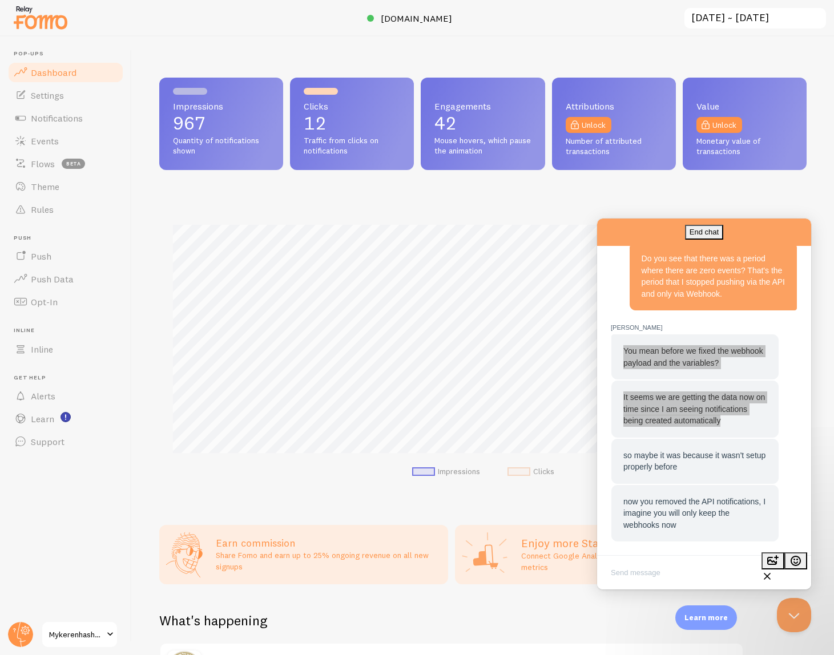
click at [62, 71] on span "Dashboard" at bounding box center [54, 72] width 46 height 11
click at [62, 93] on span "Settings" at bounding box center [47, 95] width 33 height 11
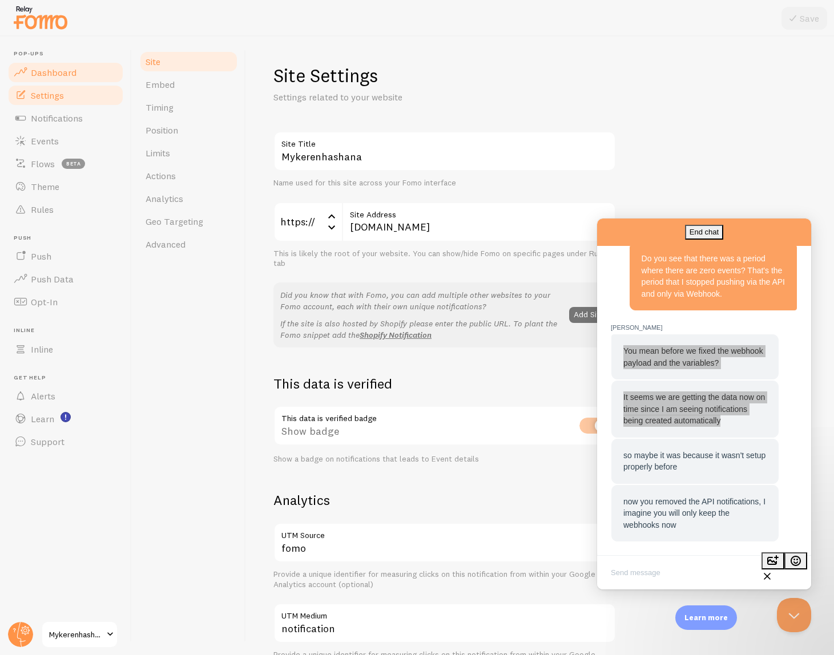
click at [62, 73] on span "Dashboard" at bounding box center [54, 72] width 46 height 11
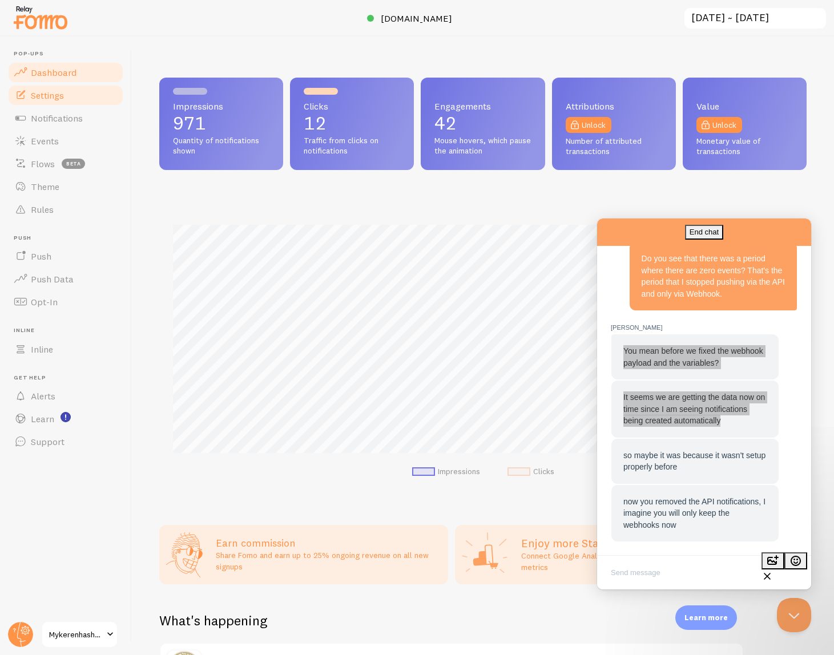
scroll to position [300, 647]
click at [63, 95] on span "Settings" at bounding box center [47, 95] width 33 height 11
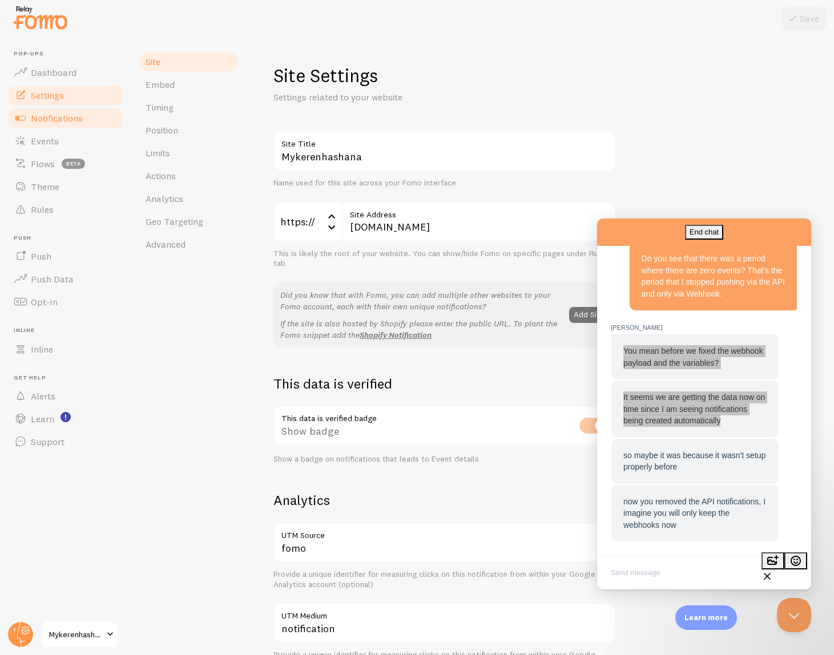
click at [66, 116] on span "Notifications" at bounding box center [57, 117] width 52 height 11
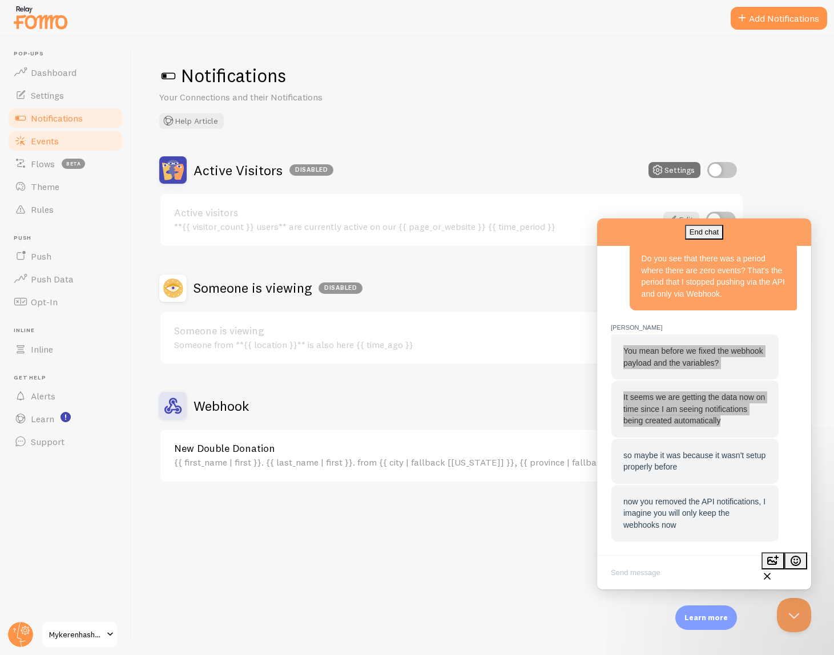
click at [68, 135] on link "Events" at bounding box center [66, 141] width 118 height 23
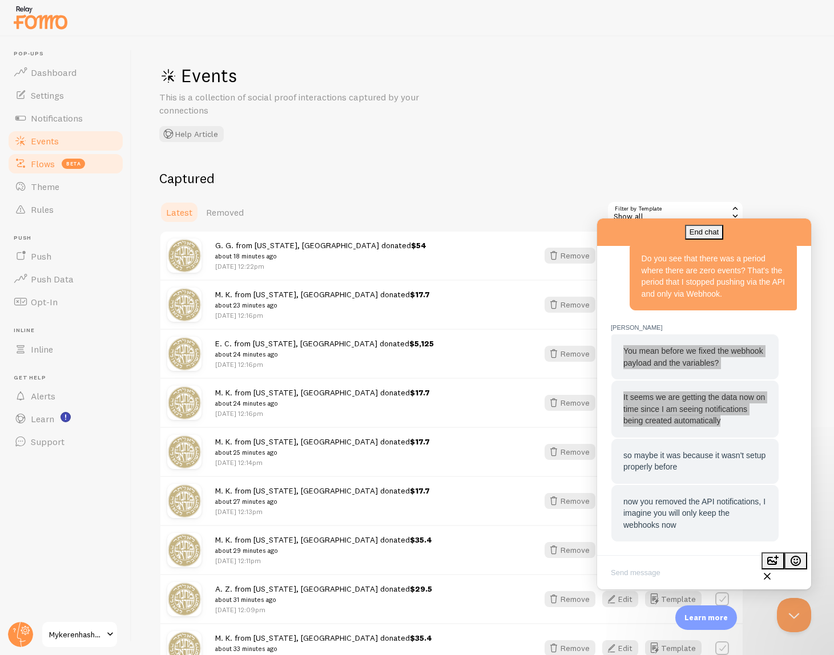
click at [53, 164] on span "Flows" at bounding box center [43, 163] width 24 height 11
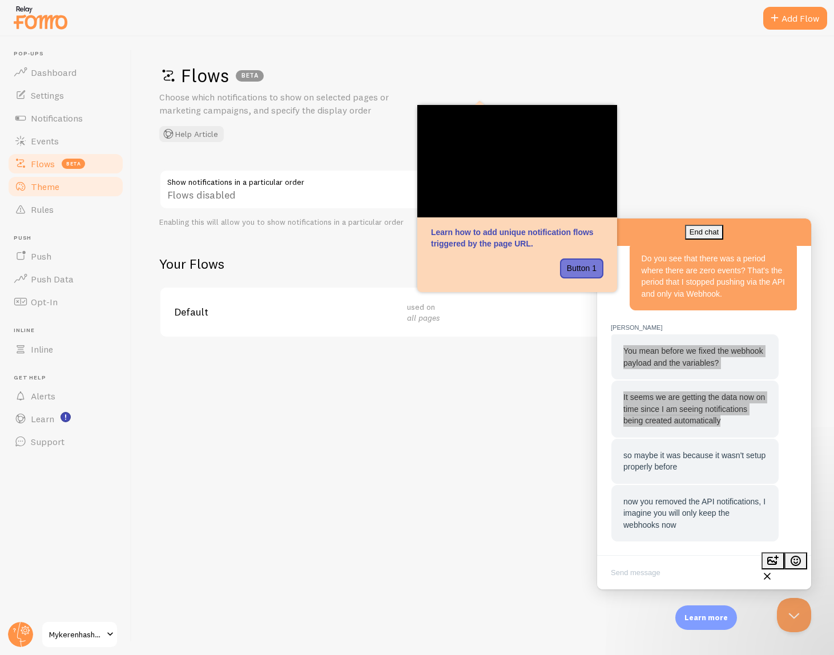
click at [55, 179] on link "Theme" at bounding box center [66, 186] width 118 height 23
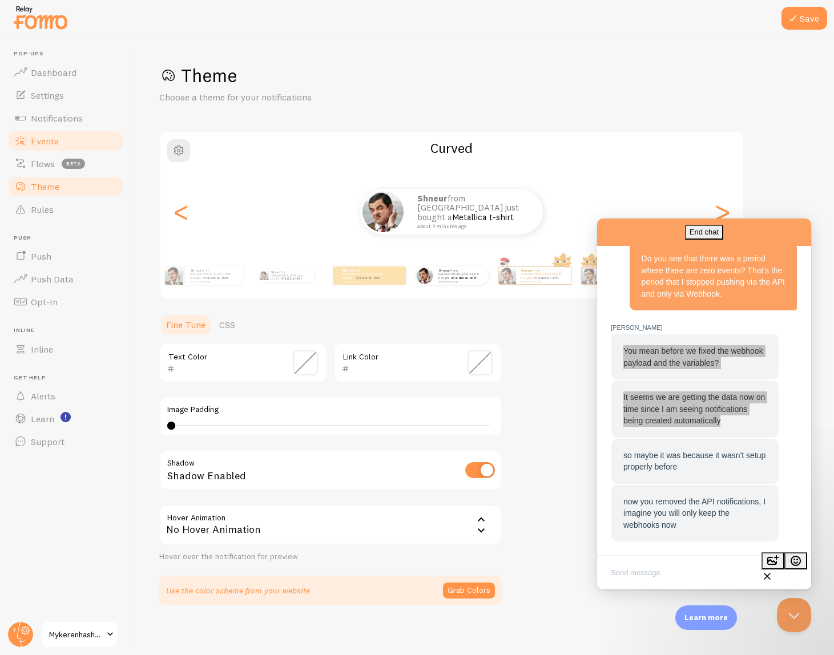
click at [55, 136] on span "Events" at bounding box center [45, 140] width 28 height 11
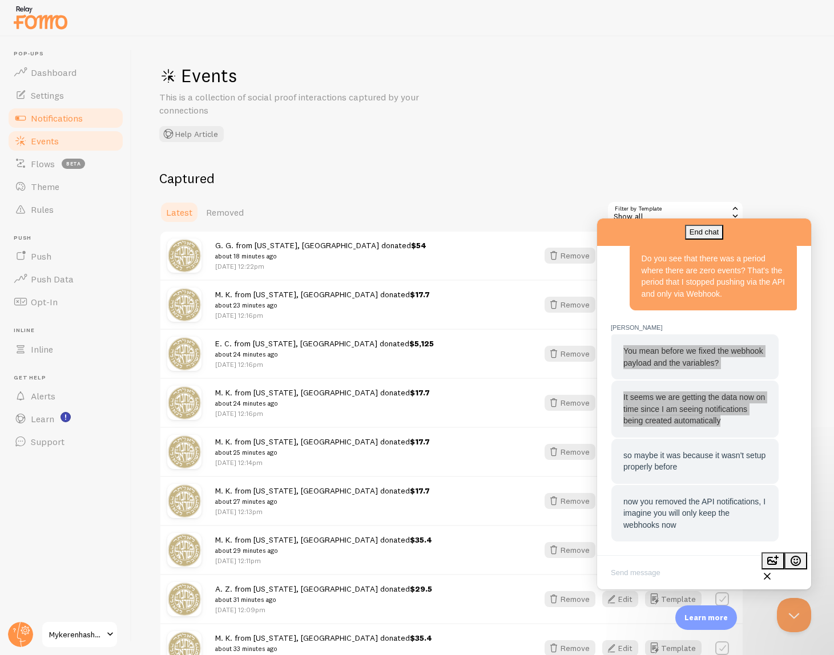
click at [54, 116] on span "Notifications" at bounding box center [57, 117] width 52 height 11
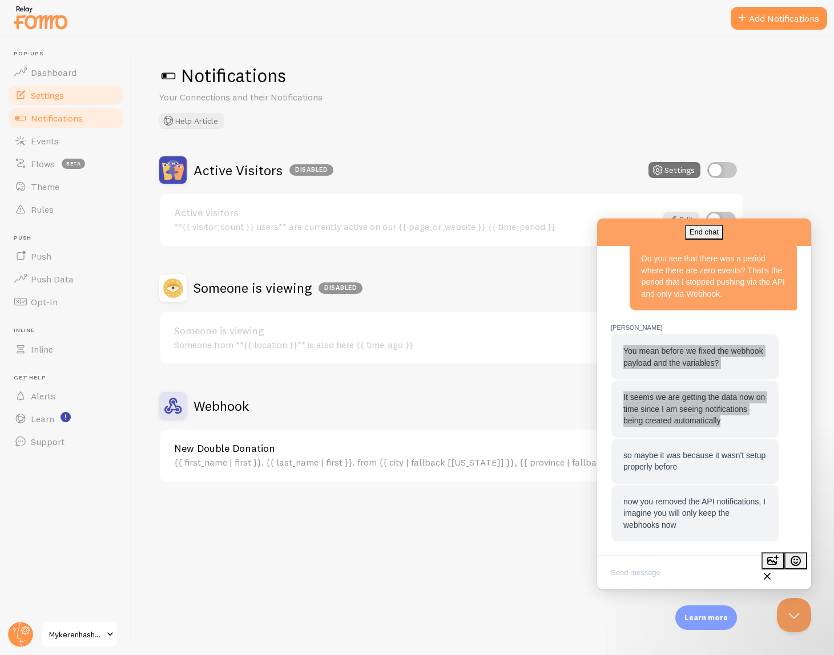
click at [55, 96] on span "Settings" at bounding box center [47, 95] width 33 height 11
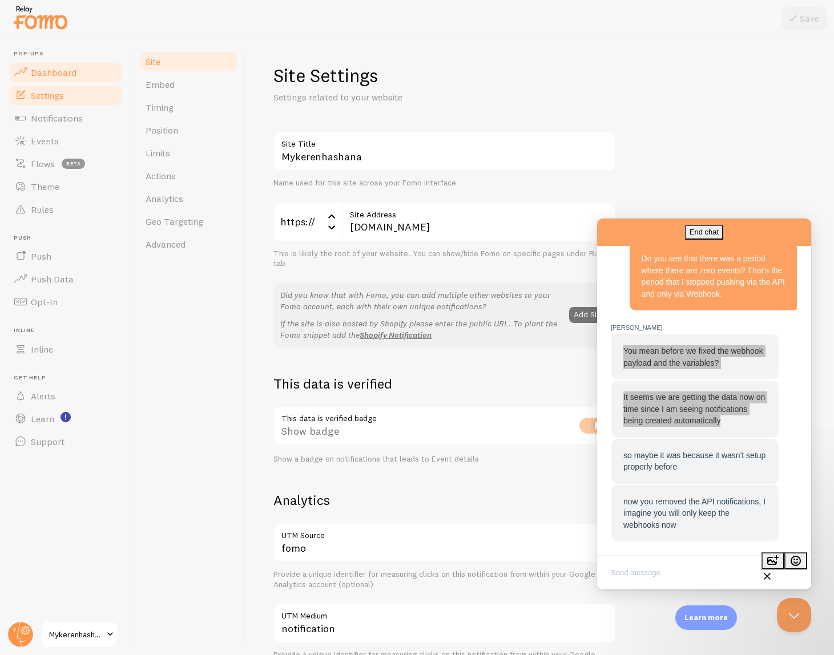
click at [54, 71] on span "Dashboard" at bounding box center [54, 72] width 46 height 11
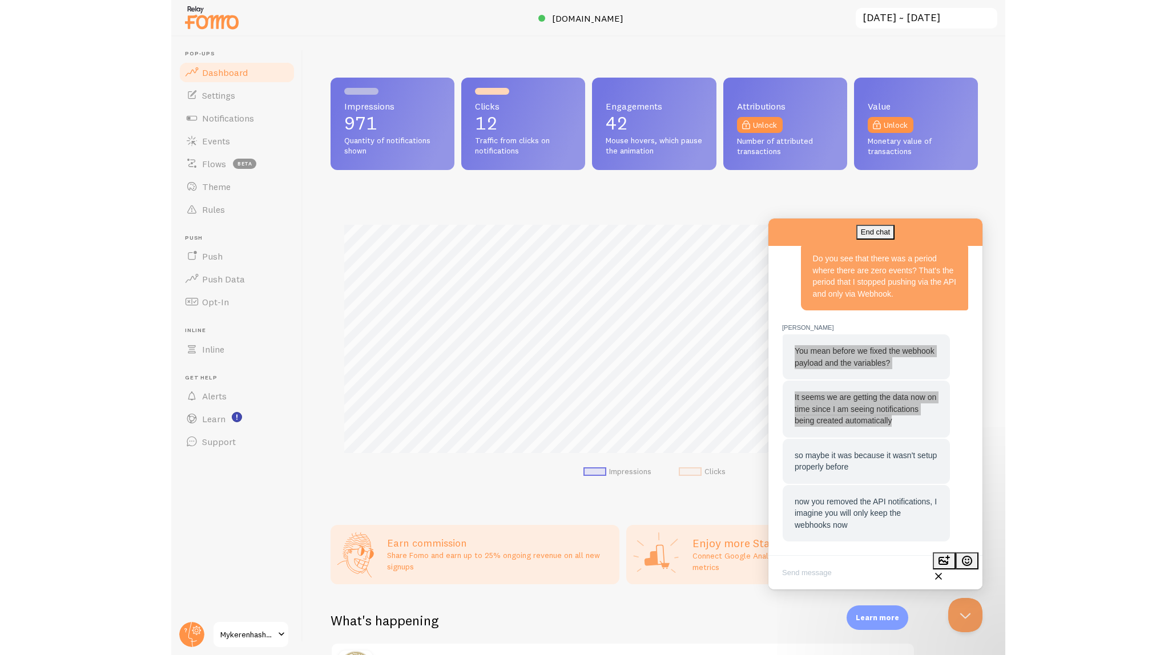
scroll to position [300, 647]
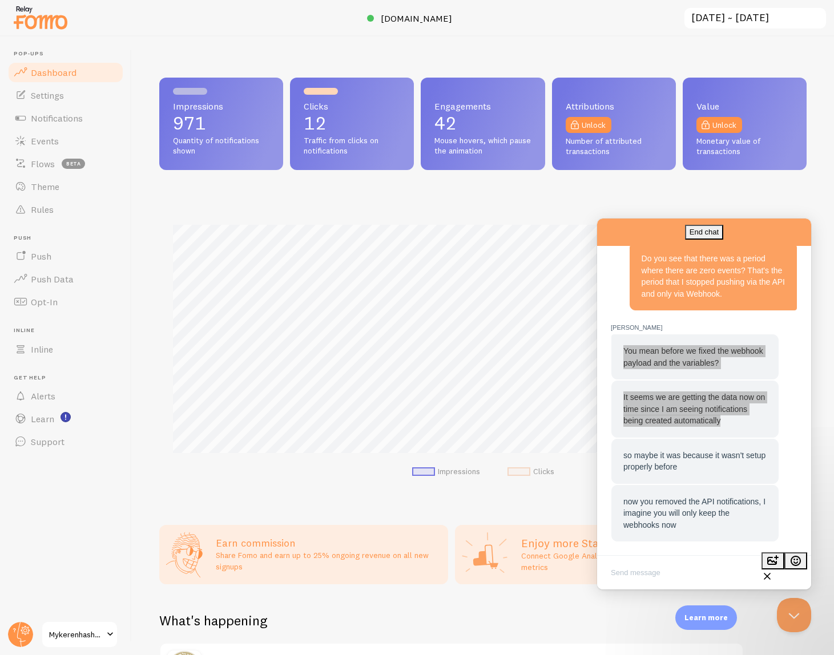
click at [171, 49] on div "Impressions 971 Quantity of notifications shown Clicks 12 Traffic from clicks o…" at bounding box center [483, 346] width 702 height 619
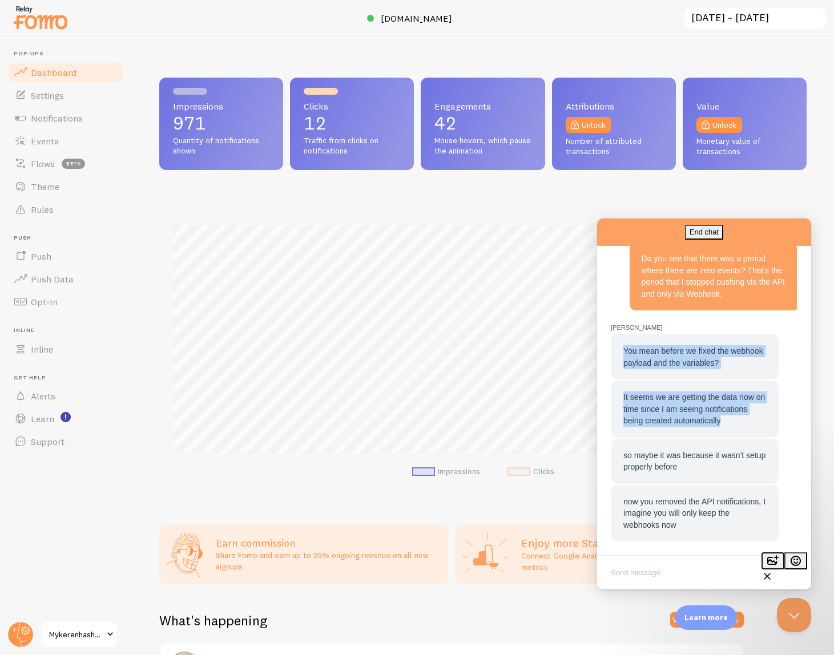
click at [780, 569] on button "image-plus" at bounding box center [773, 561] width 23 height 17
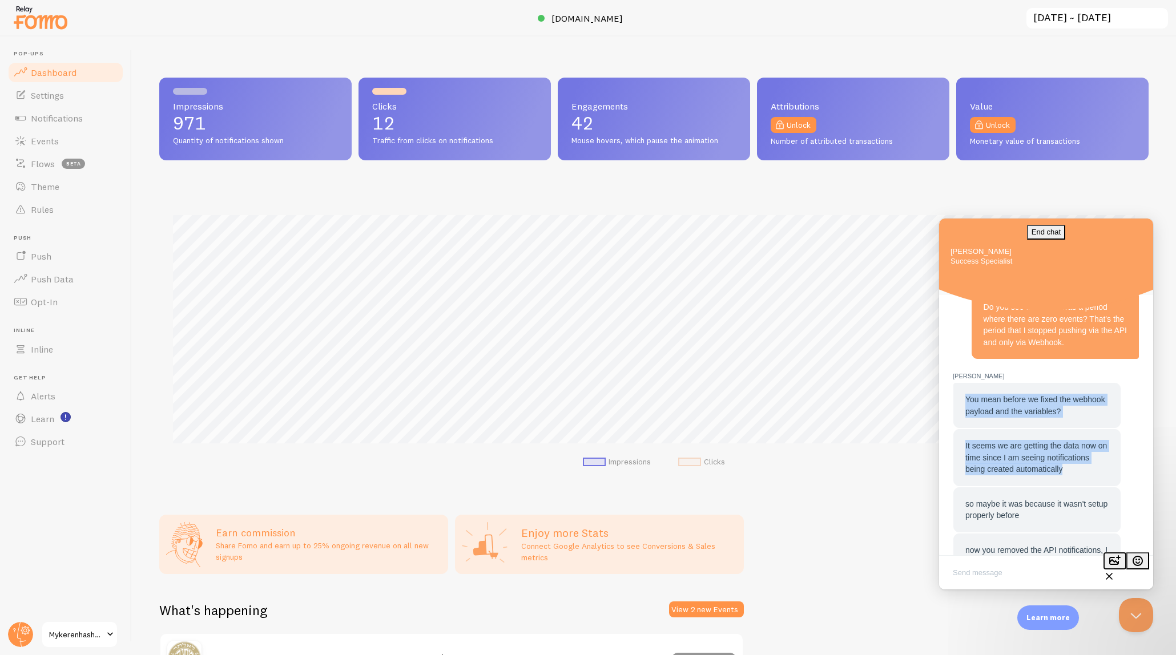
scroll to position [1268, 0]
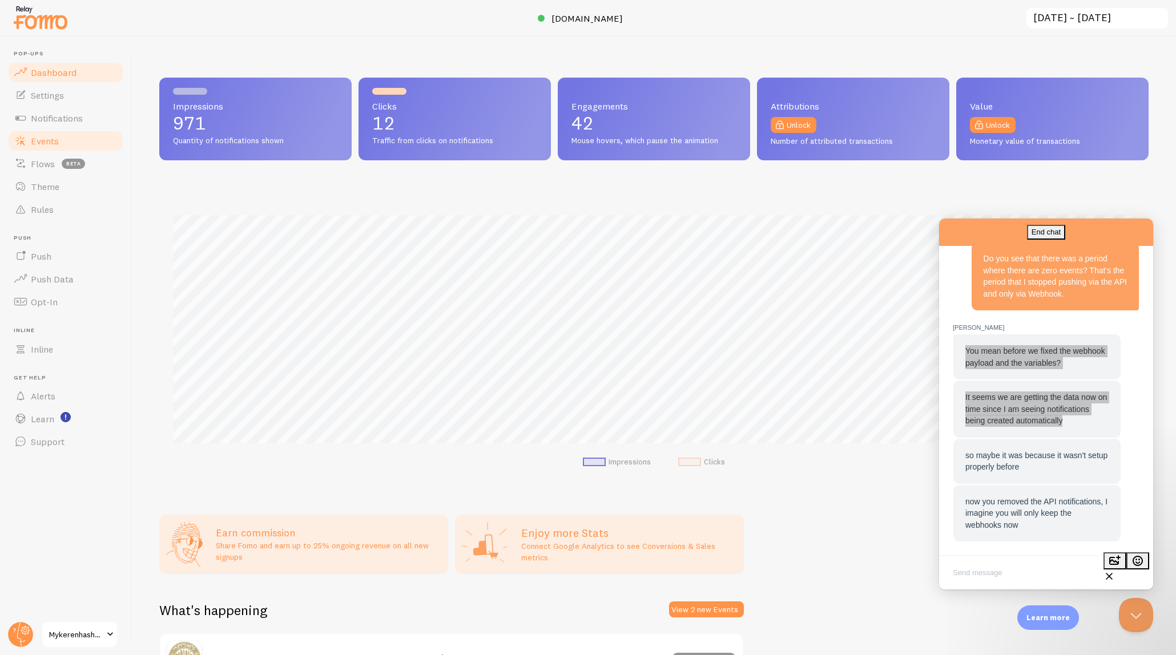
click at [44, 141] on span "Events" at bounding box center [45, 140] width 28 height 11
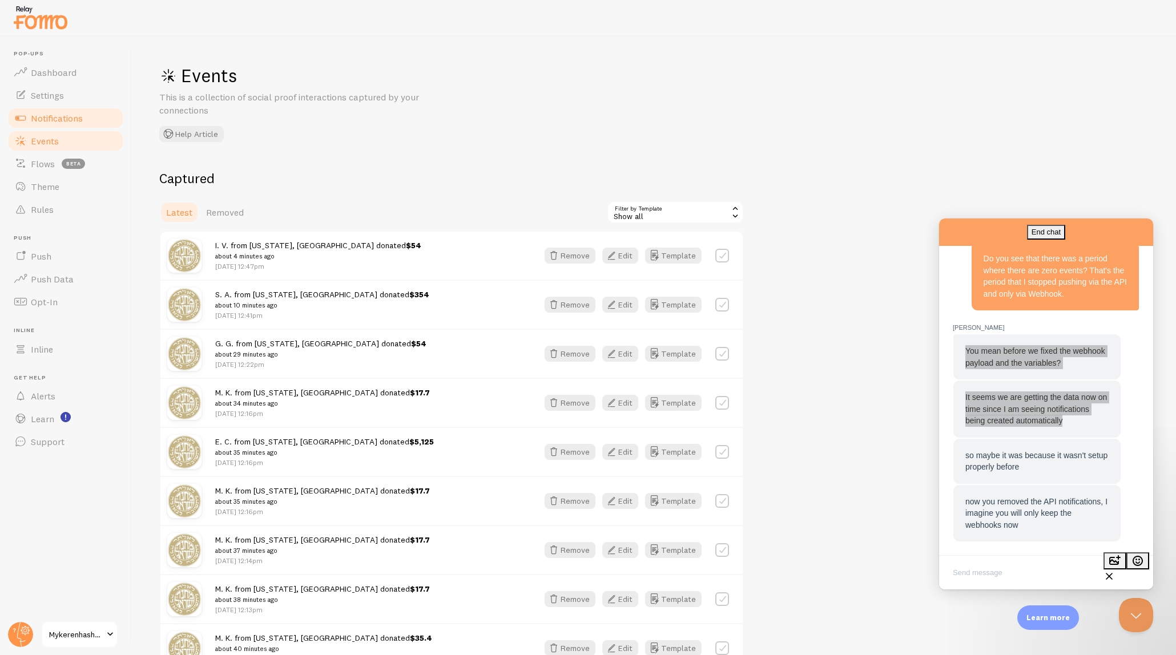
click at [57, 111] on link "Notifications" at bounding box center [66, 118] width 118 height 23
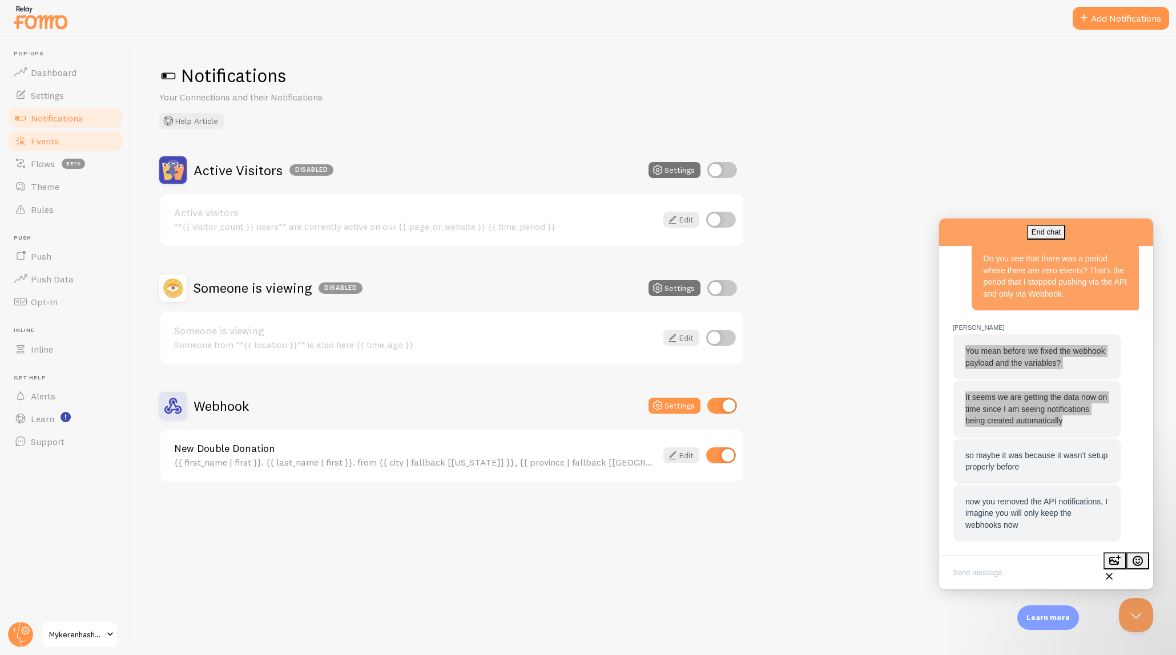
click at [58, 135] on link "Events" at bounding box center [66, 141] width 118 height 23
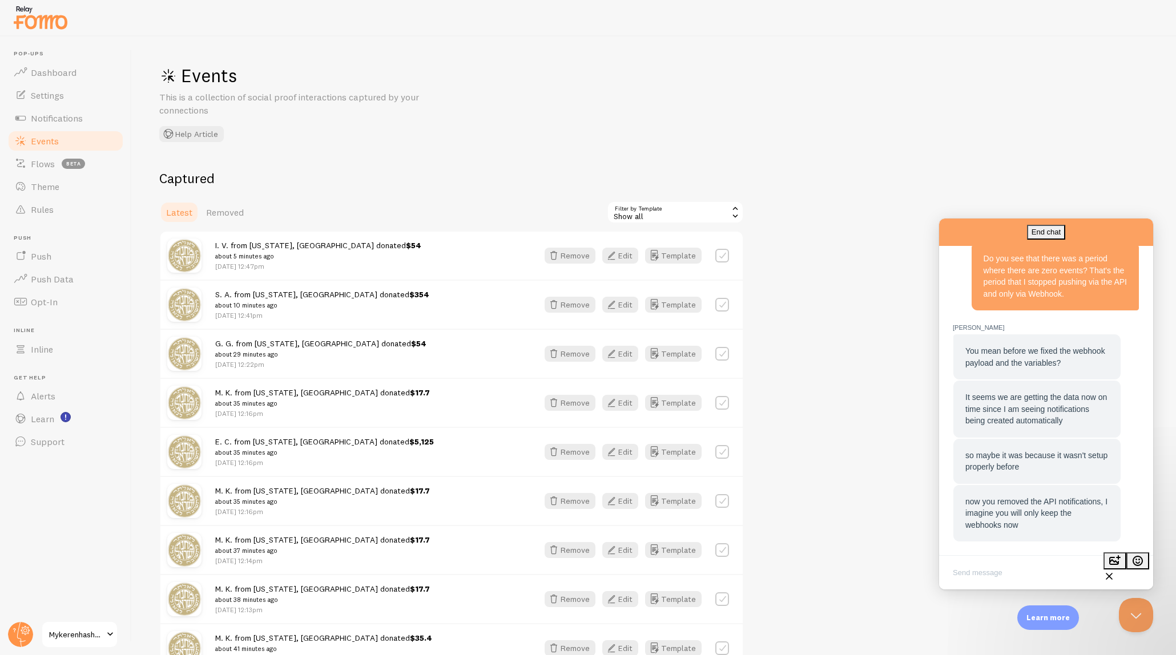
click at [834, 575] on textarea "Write chat message" at bounding box center [1046, 574] width 210 height 27
click at [69, 120] on span "Notifications" at bounding box center [57, 117] width 52 height 11
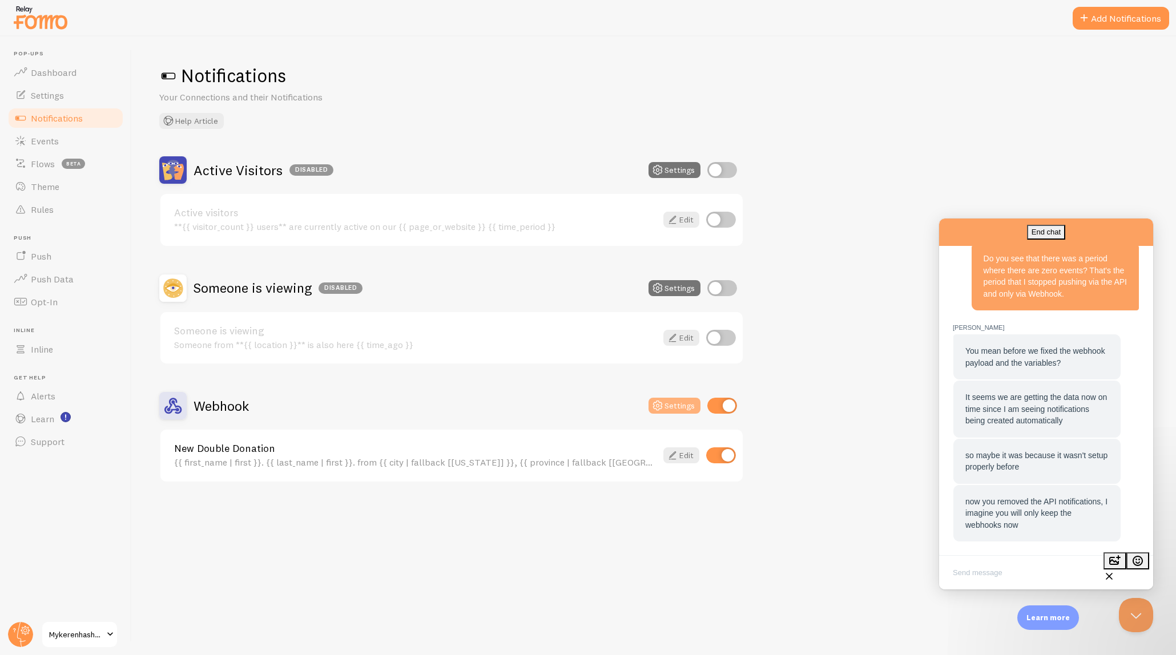
click at [679, 408] on button "Settings" at bounding box center [675, 406] width 52 height 16
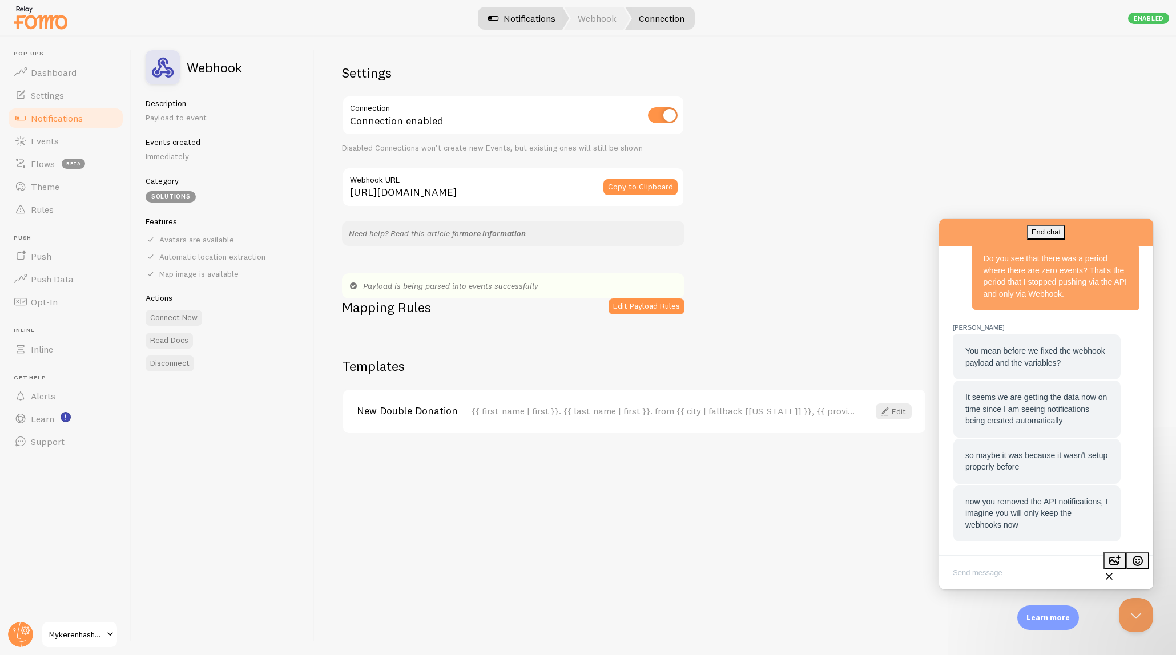
click at [526, 25] on link "Notifications" at bounding box center [521, 18] width 95 height 23
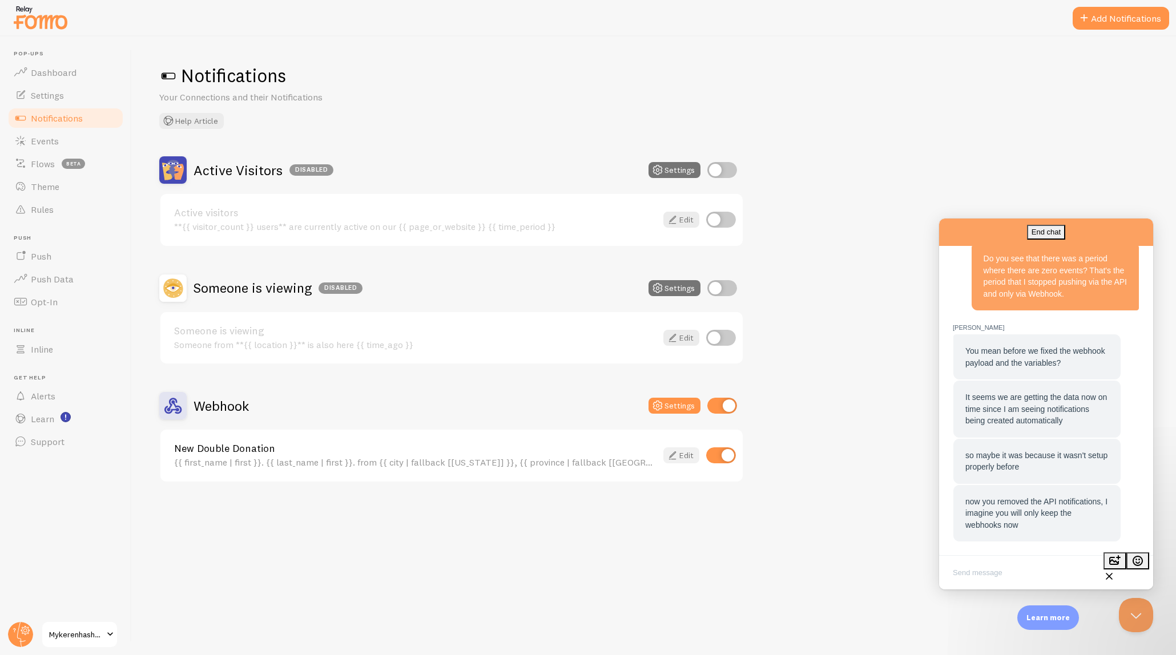
click at [678, 456] on icon at bounding box center [673, 456] width 14 height 14
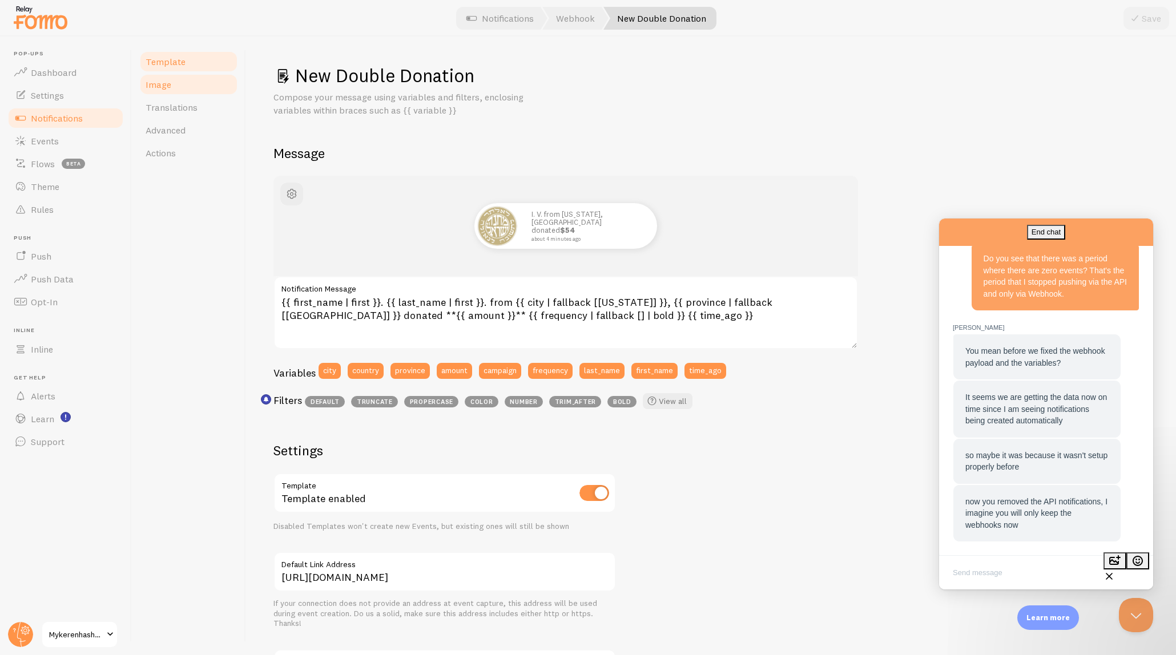
click at [174, 86] on link "Image" at bounding box center [189, 84] width 100 height 23
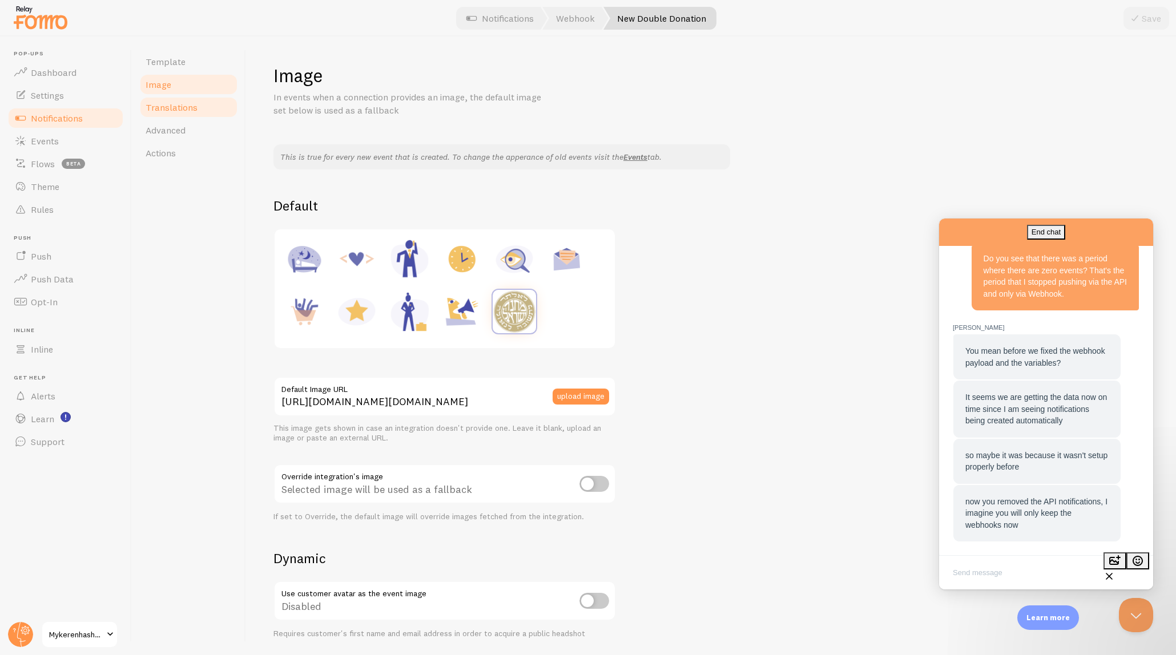
click at [183, 107] on span "Translations" at bounding box center [172, 107] width 52 height 11
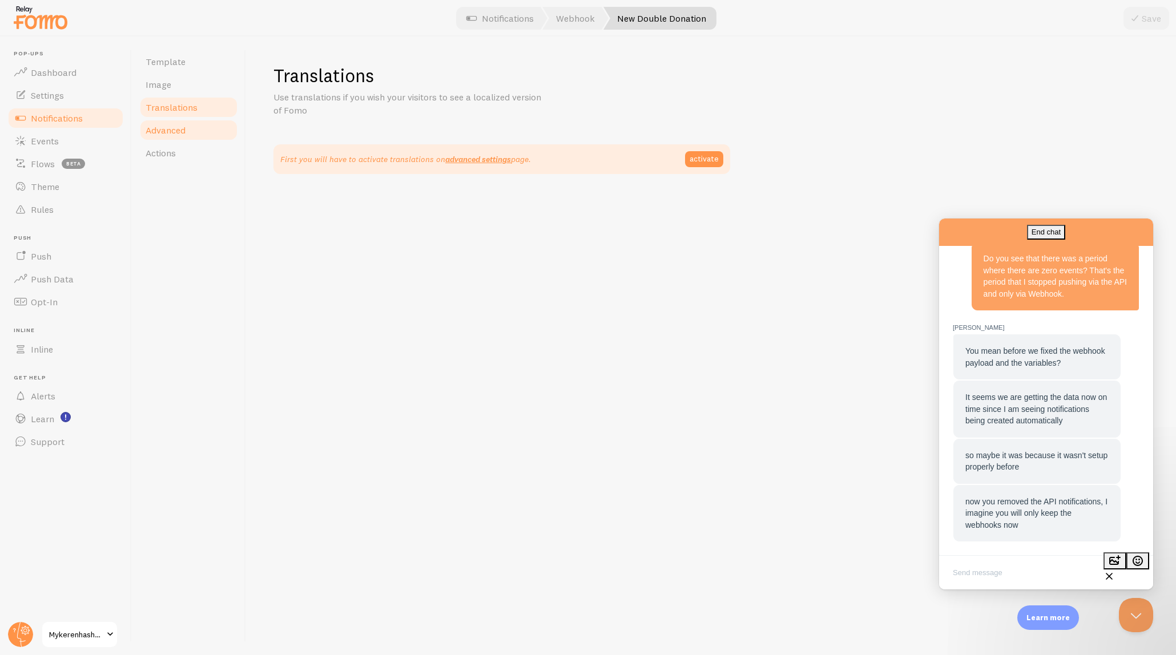
click at [184, 135] on span "Advanced" at bounding box center [166, 129] width 40 height 11
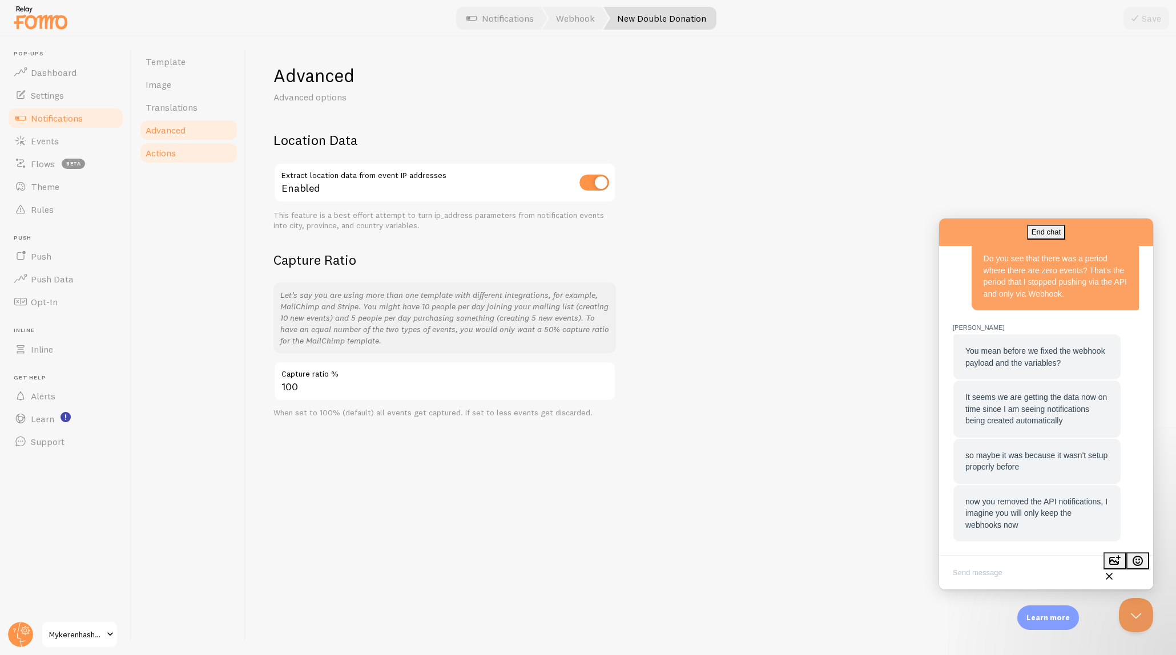
click at [184, 154] on link "Actions" at bounding box center [189, 153] width 100 height 23
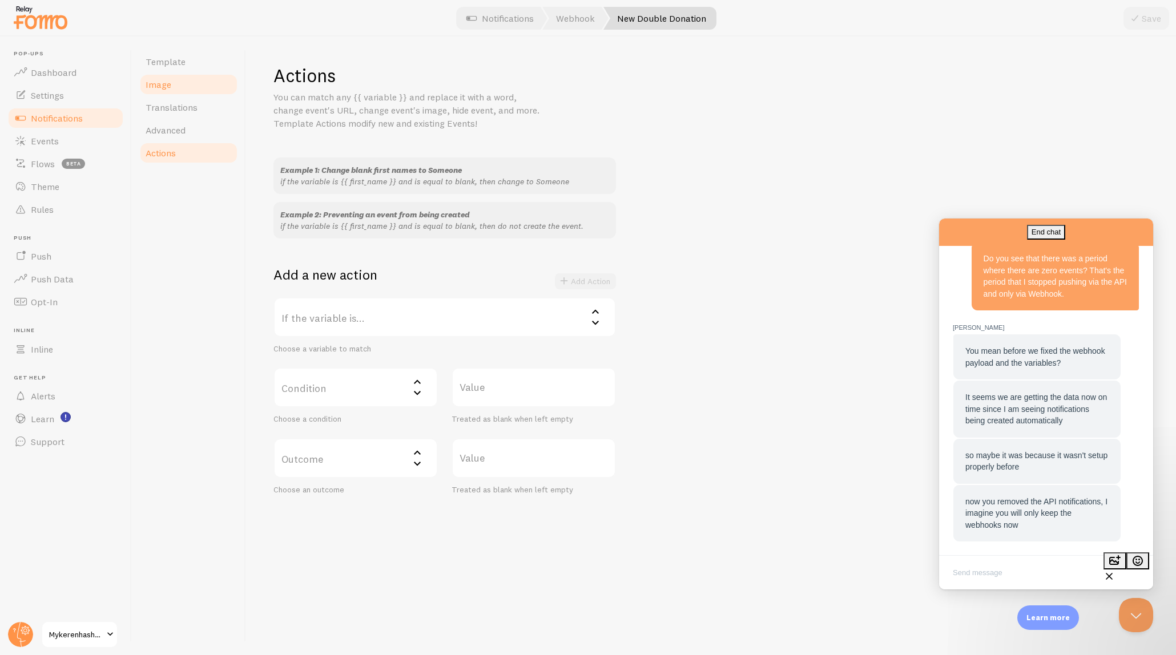
click at [168, 82] on span "Image" at bounding box center [159, 84] width 26 height 11
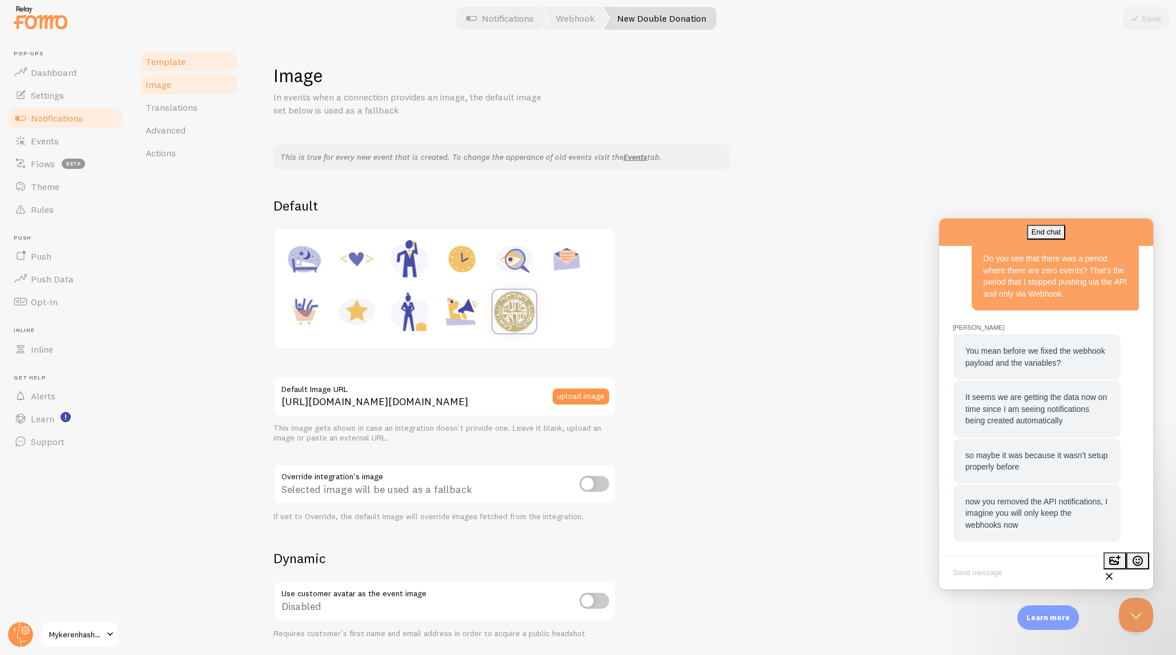
click at [170, 60] on span "Template" at bounding box center [166, 61] width 40 height 11
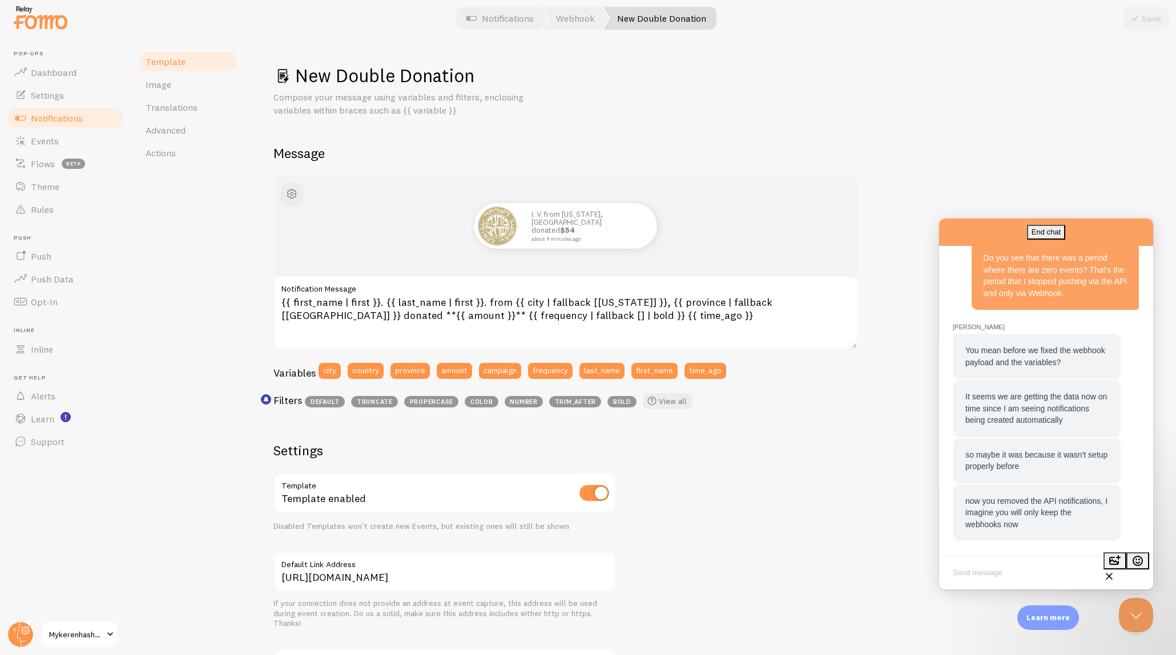
scroll to position [1336, 0]
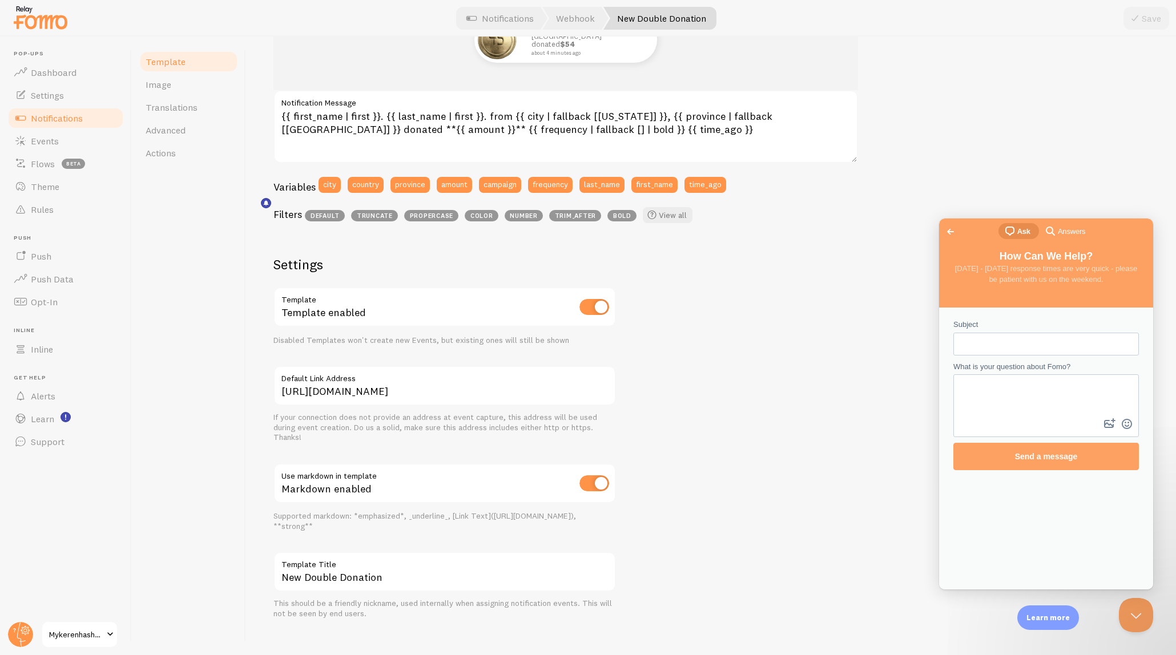
scroll to position [198, 0]
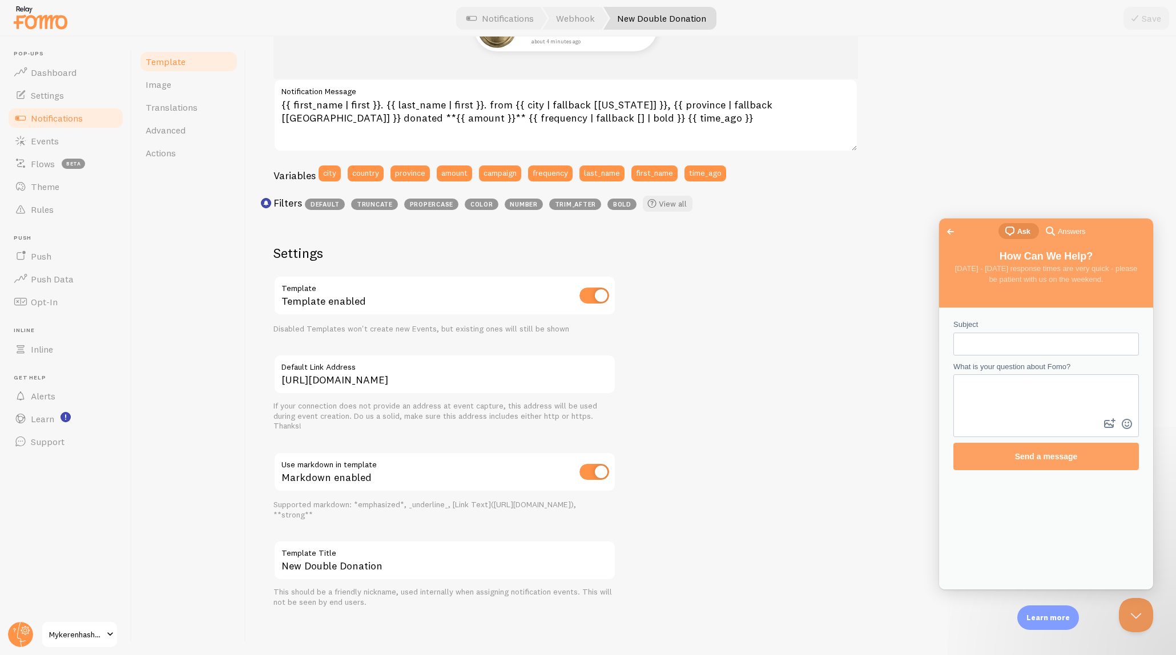
click at [952, 234] on span "Go back" at bounding box center [951, 232] width 14 height 14
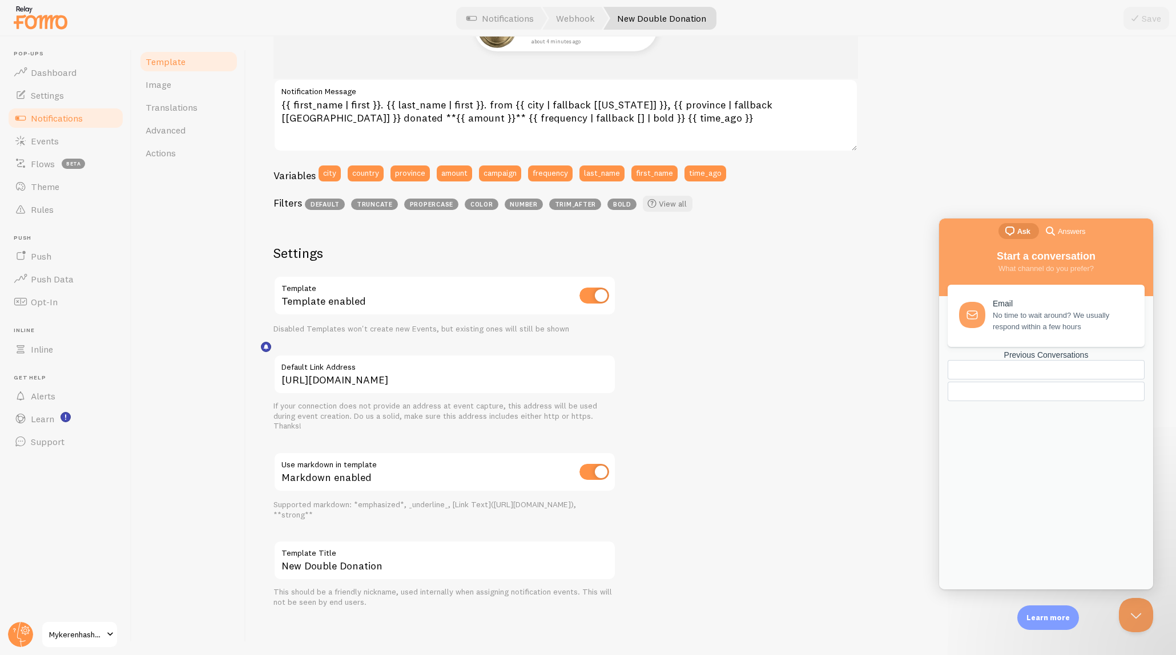
scroll to position [0, 0]
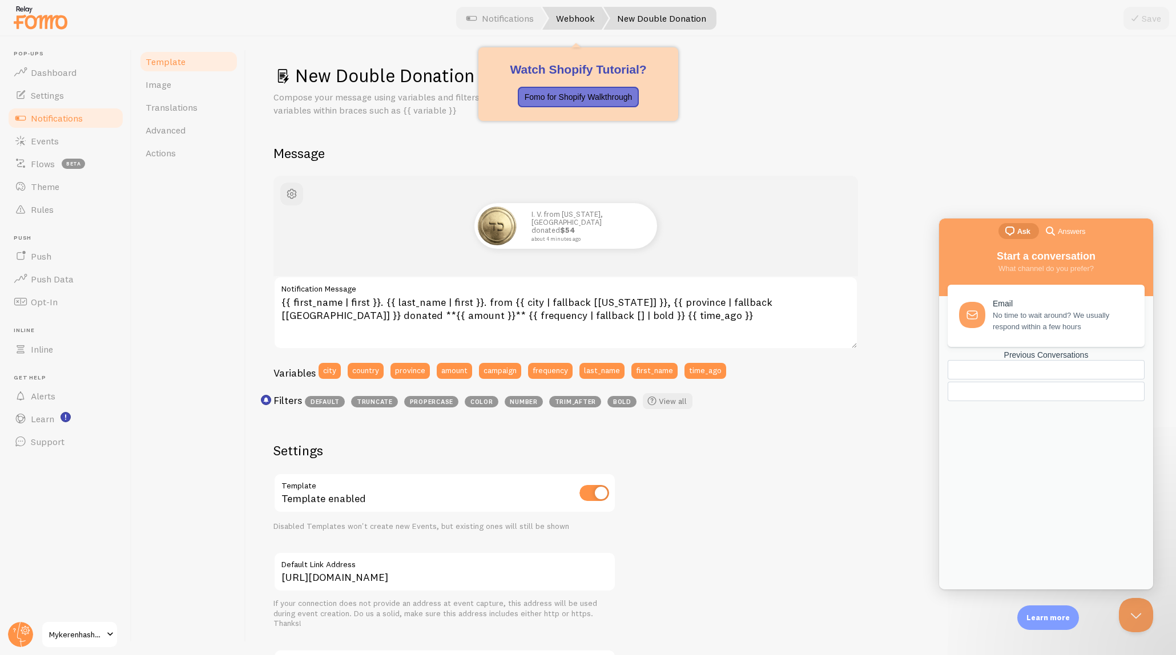
click at [561, 21] on link "Webhook" at bounding box center [575, 18] width 66 height 23
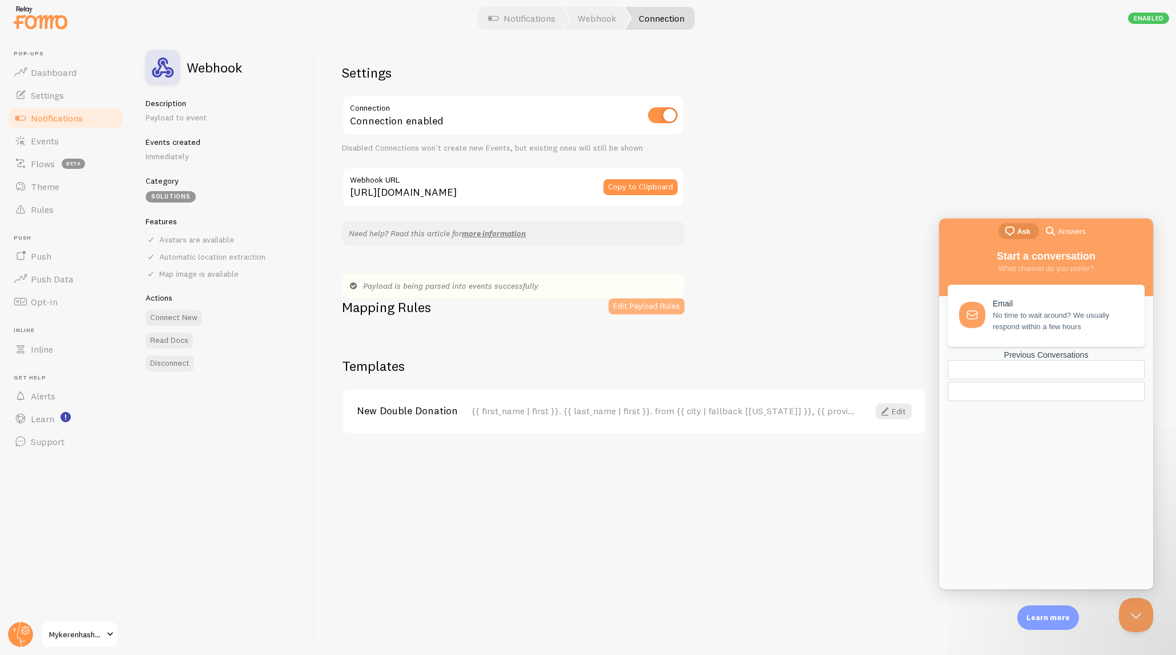
click at [660, 301] on button "Edit Payload Rules" at bounding box center [647, 307] width 76 height 16
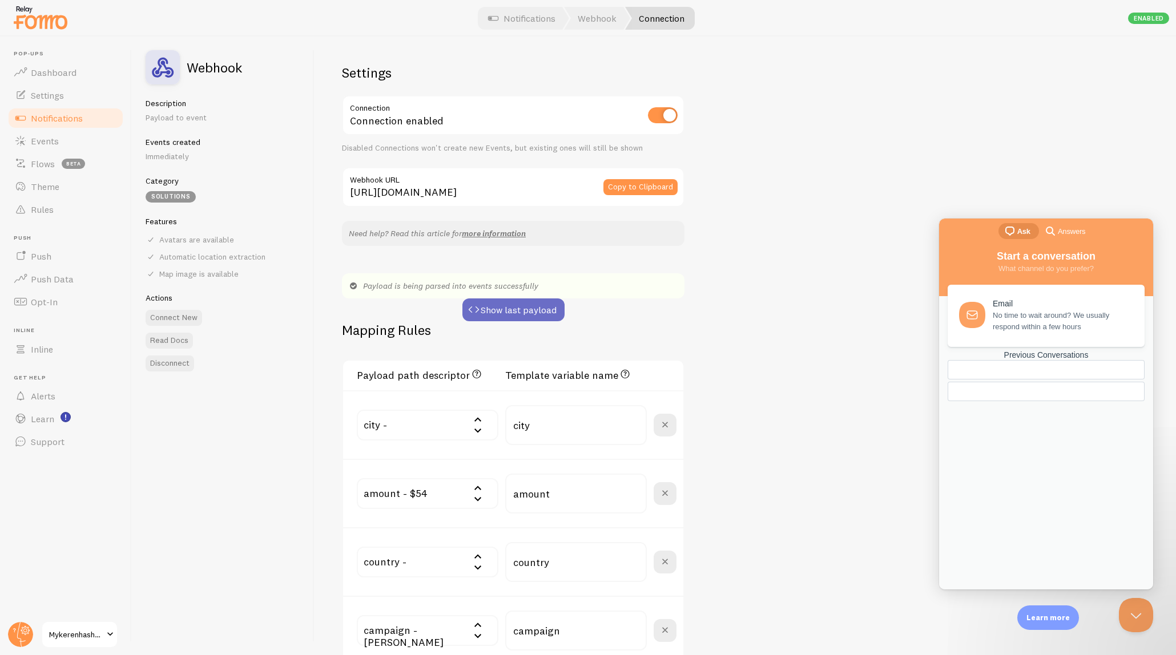
click at [529, 307] on button "Show last payload" at bounding box center [513, 310] width 102 height 23
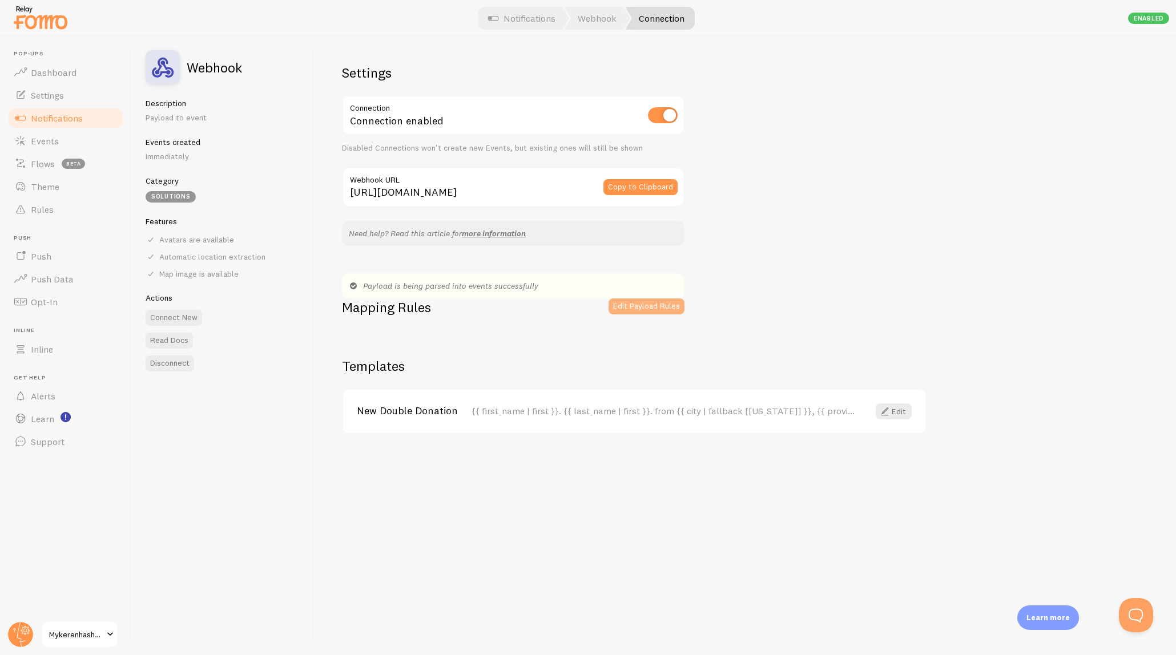
click at [640, 305] on button "Edit Payload Rules" at bounding box center [647, 307] width 76 height 16
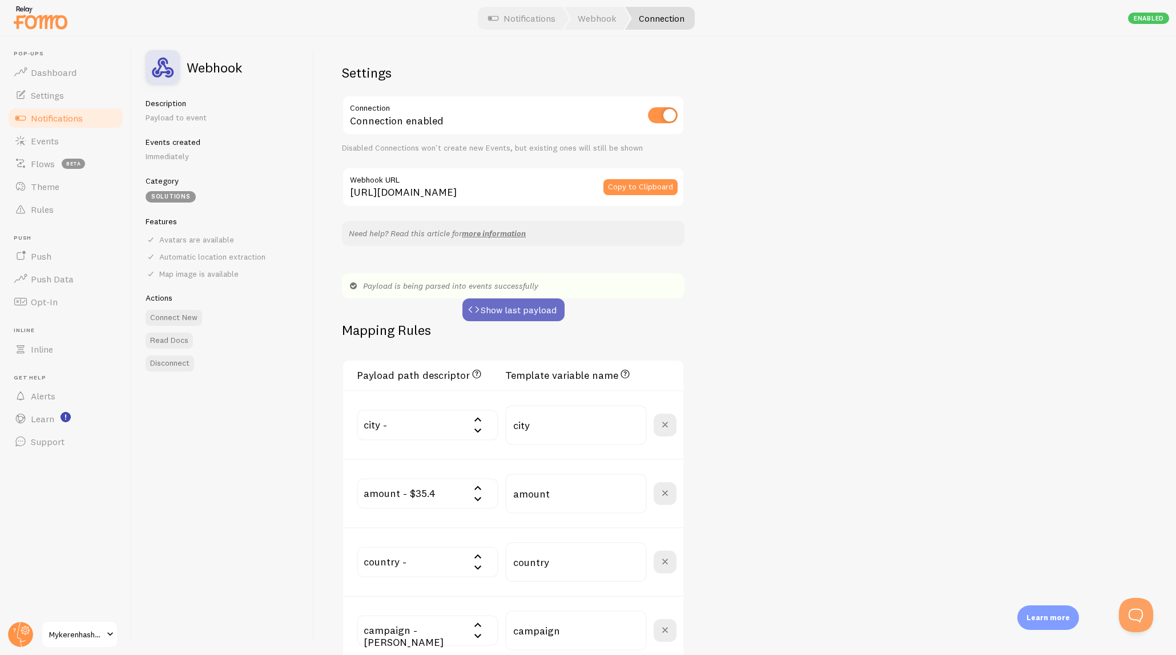
click at [513, 305] on button "Show last payload" at bounding box center [513, 310] width 102 height 23
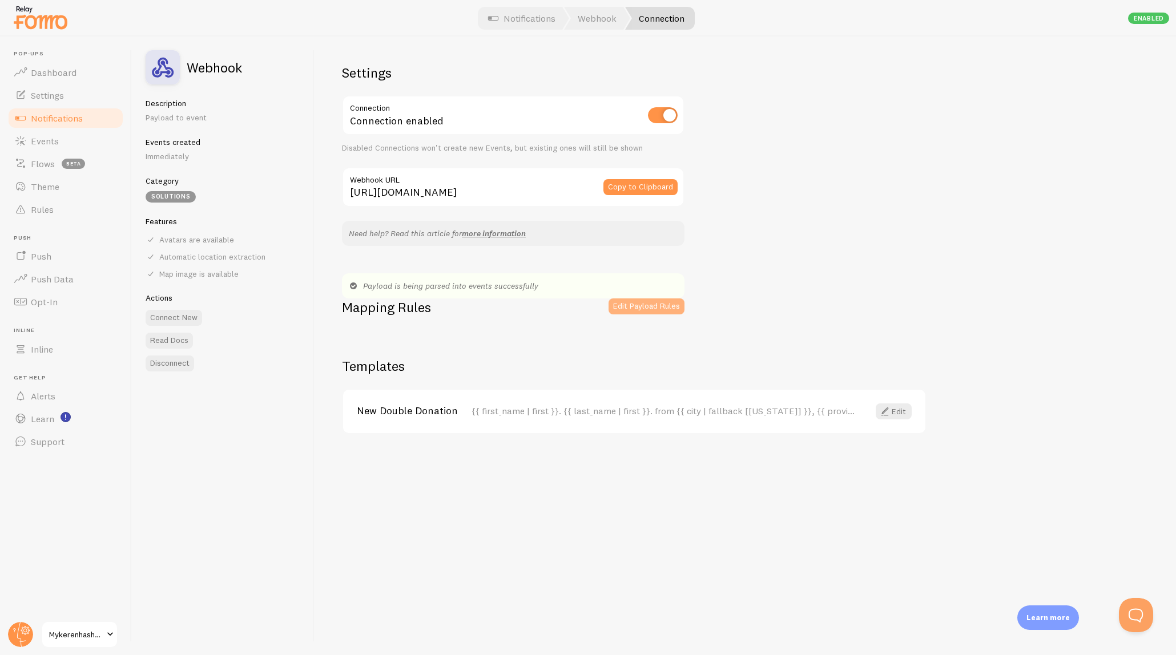
click at [627, 307] on button "Edit Payload Rules" at bounding box center [647, 307] width 76 height 16
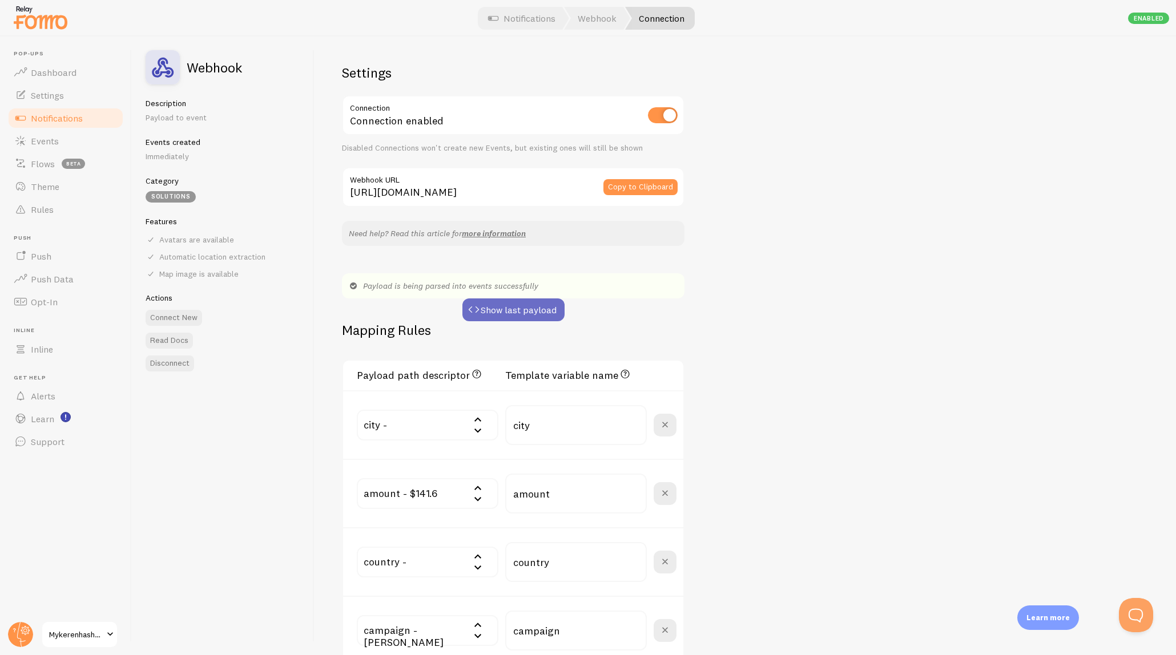
click at [484, 313] on button "Show last payload" at bounding box center [513, 310] width 102 height 23
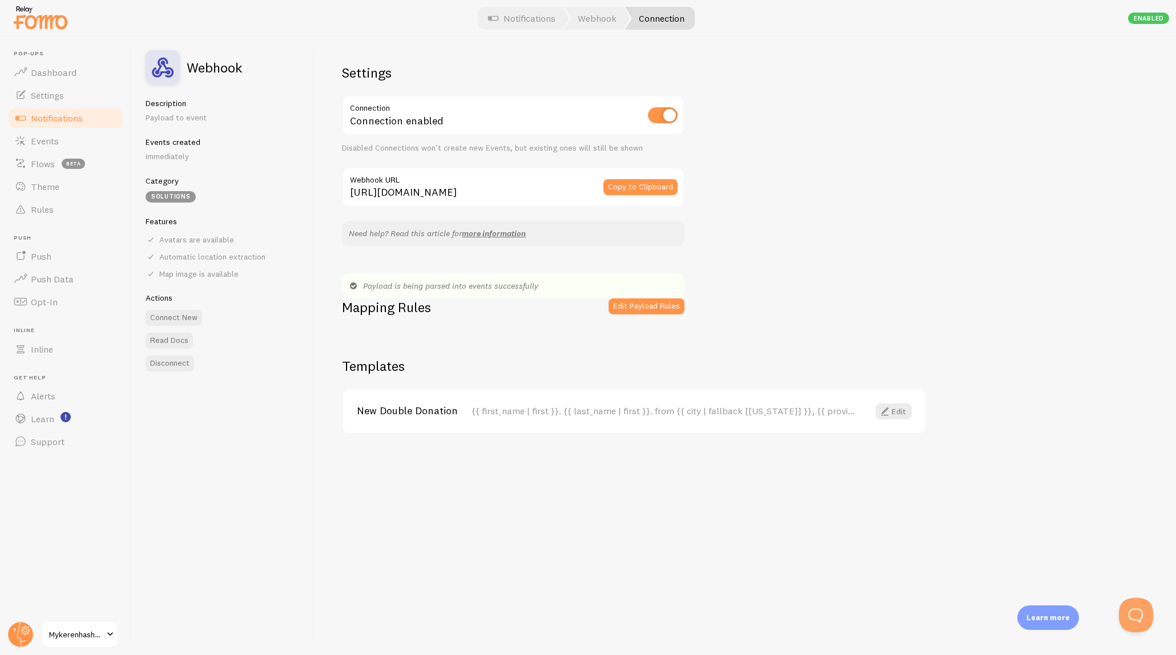
click at [238, 25] on div at bounding box center [588, 18] width 1176 height 37
click at [619, 309] on button "Edit Payload Rules" at bounding box center [647, 307] width 76 height 16
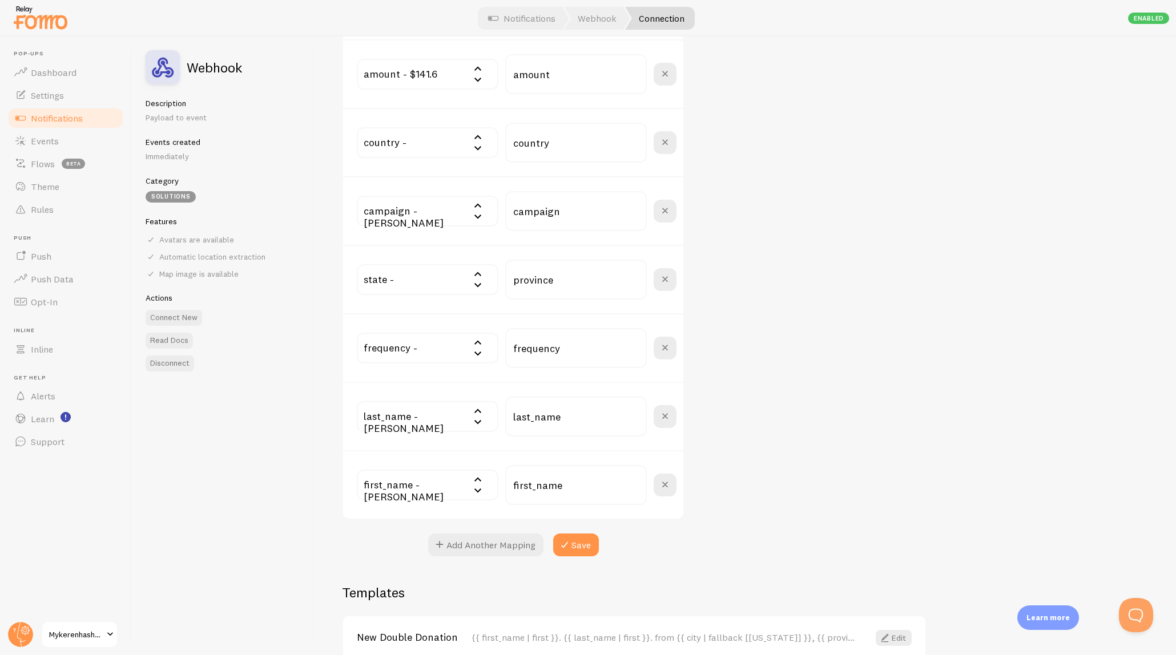
scroll to position [480, 0]
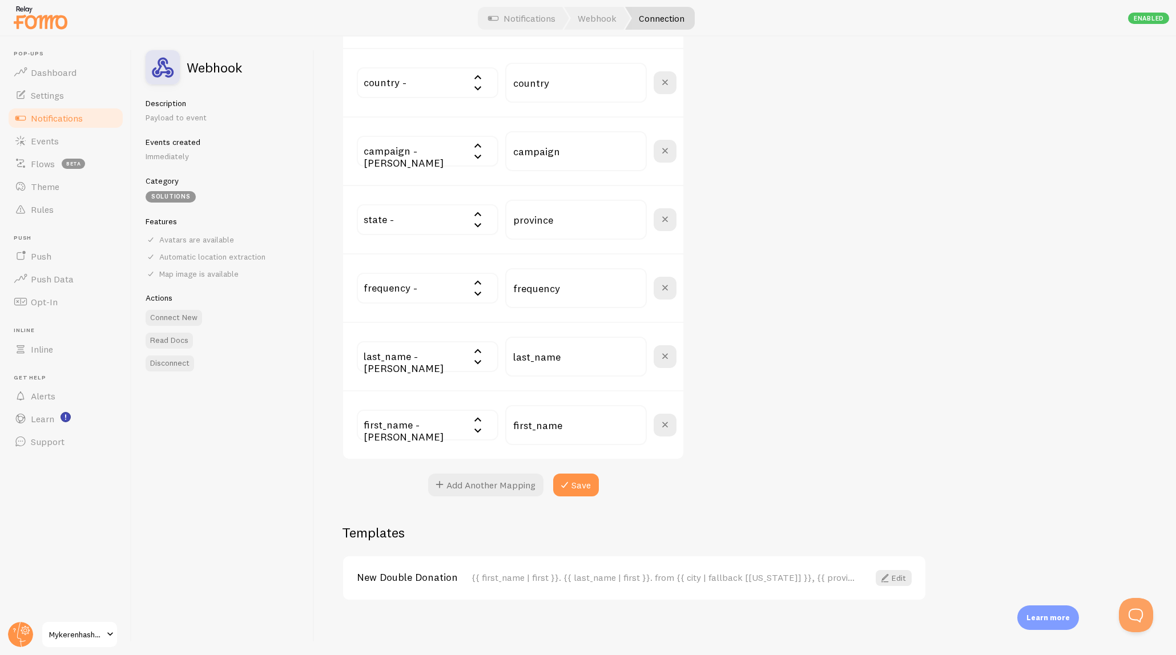
click at [442, 424] on input "text" at bounding box center [428, 425] width 142 height 31
click at [289, 411] on div "Webhook Description Payload to event Events created Immediately Category Soluti…" at bounding box center [223, 346] width 183 height 619
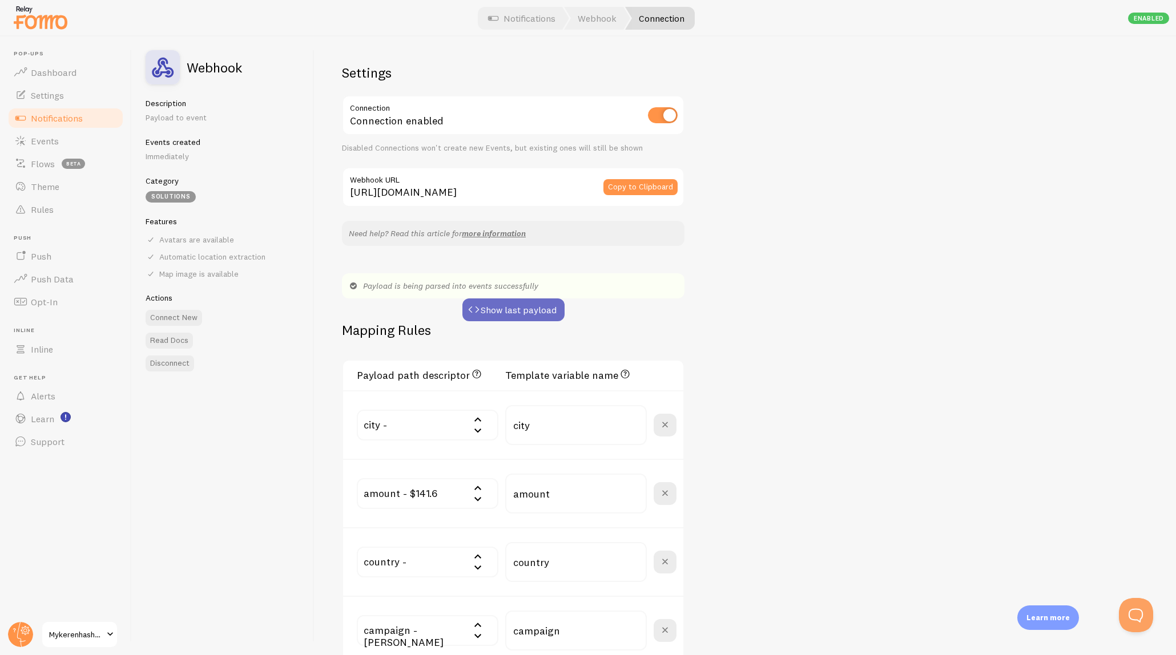
click at [525, 310] on button "Show last payload" at bounding box center [513, 310] width 102 height 23
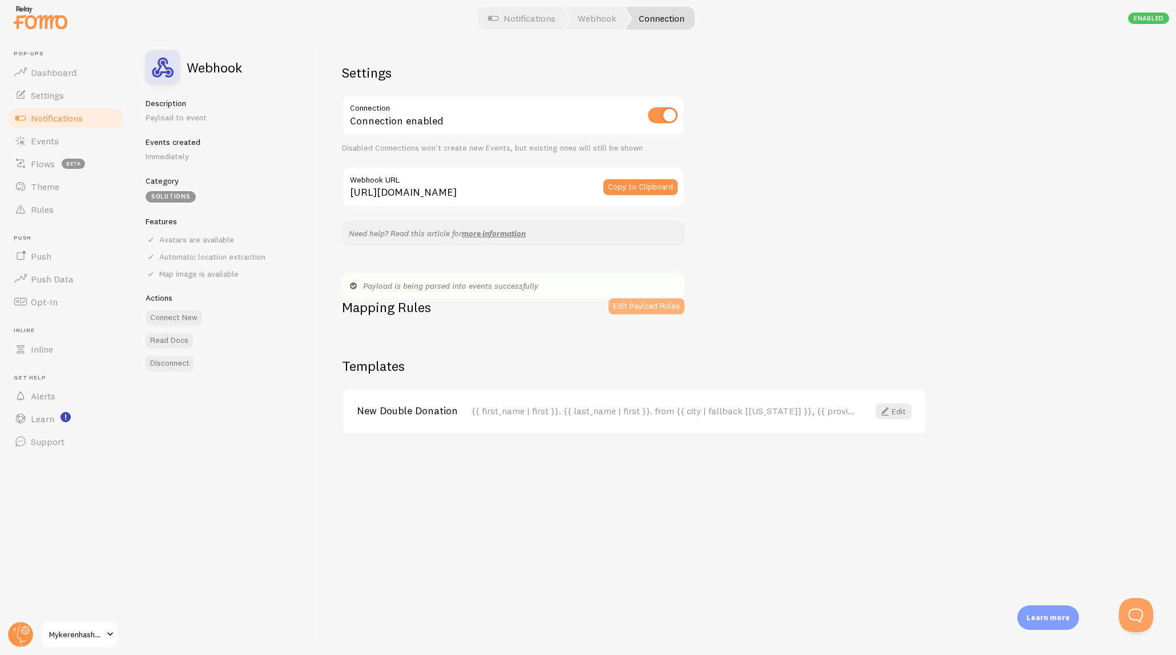
click at [627, 303] on button "Edit Payload Rules" at bounding box center [647, 307] width 76 height 16
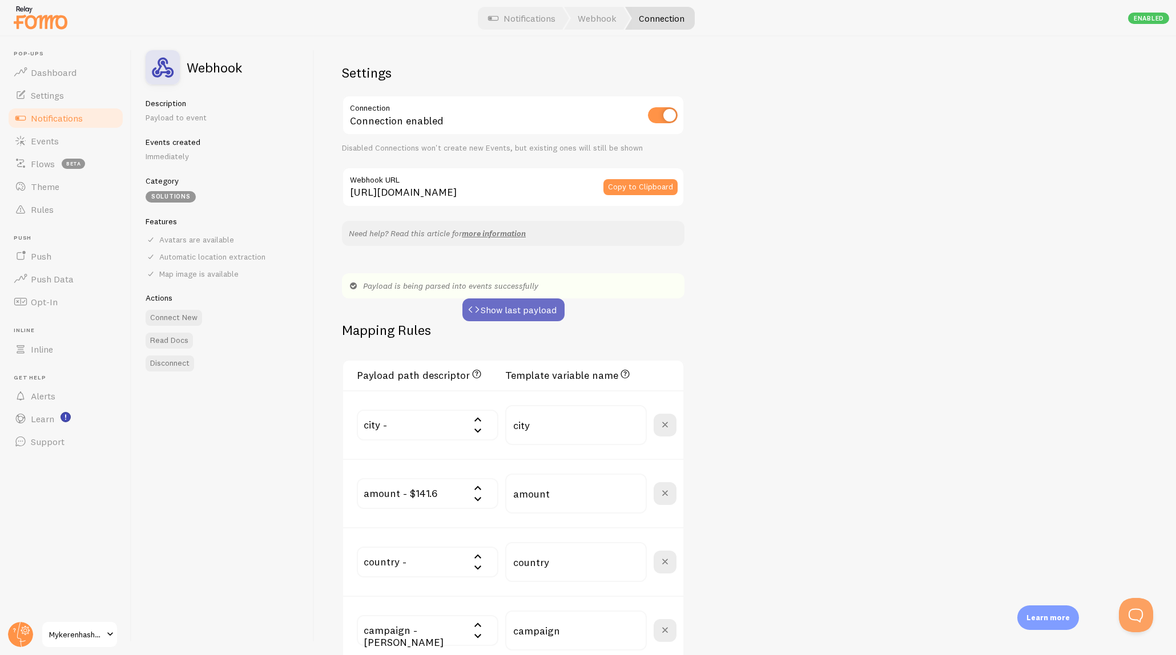
click at [514, 311] on button "Show last payload" at bounding box center [513, 310] width 102 height 23
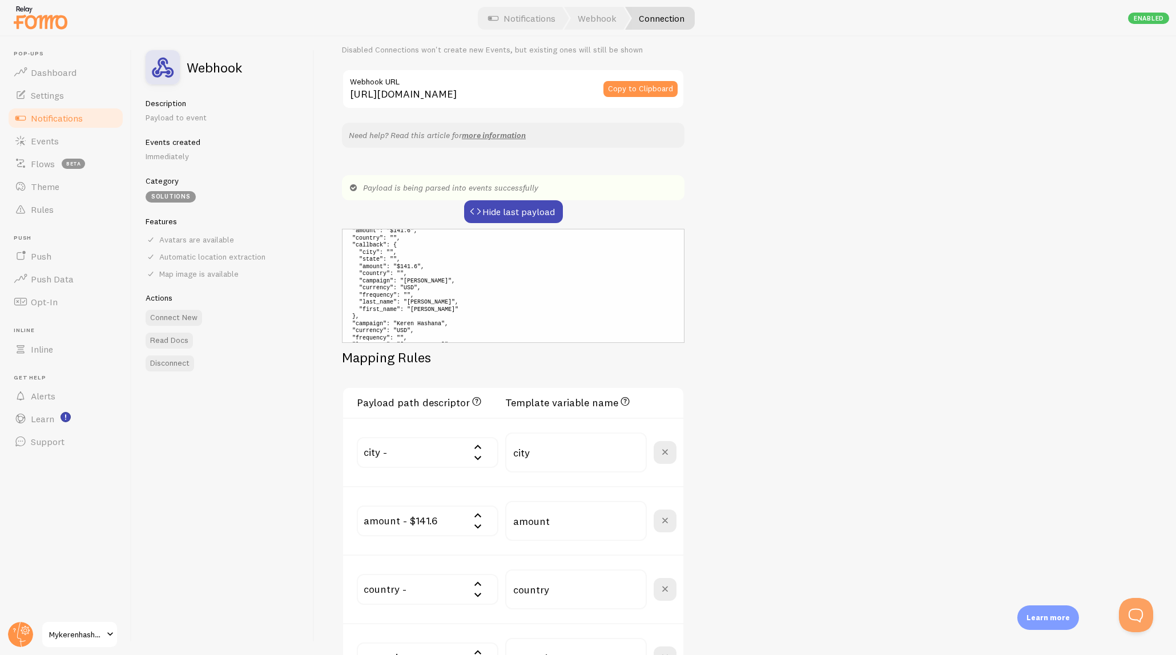
scroll to position [50, 0]
click at [291, 406] on div "Webhook Description Payload to event Events created Immediately Category Soluti…" at bounding box center [223, 346] width 183 height 619
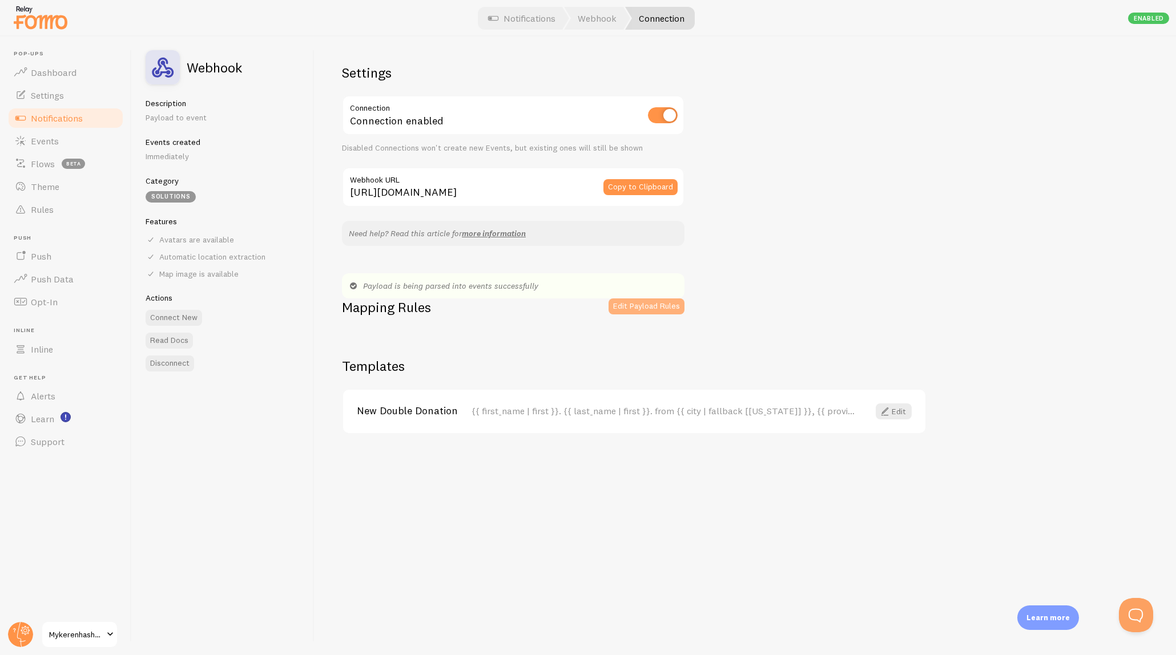
click at [647, 307] on button "Edit Payload Rules" at bounding box center [647, 307] width 76 height 16
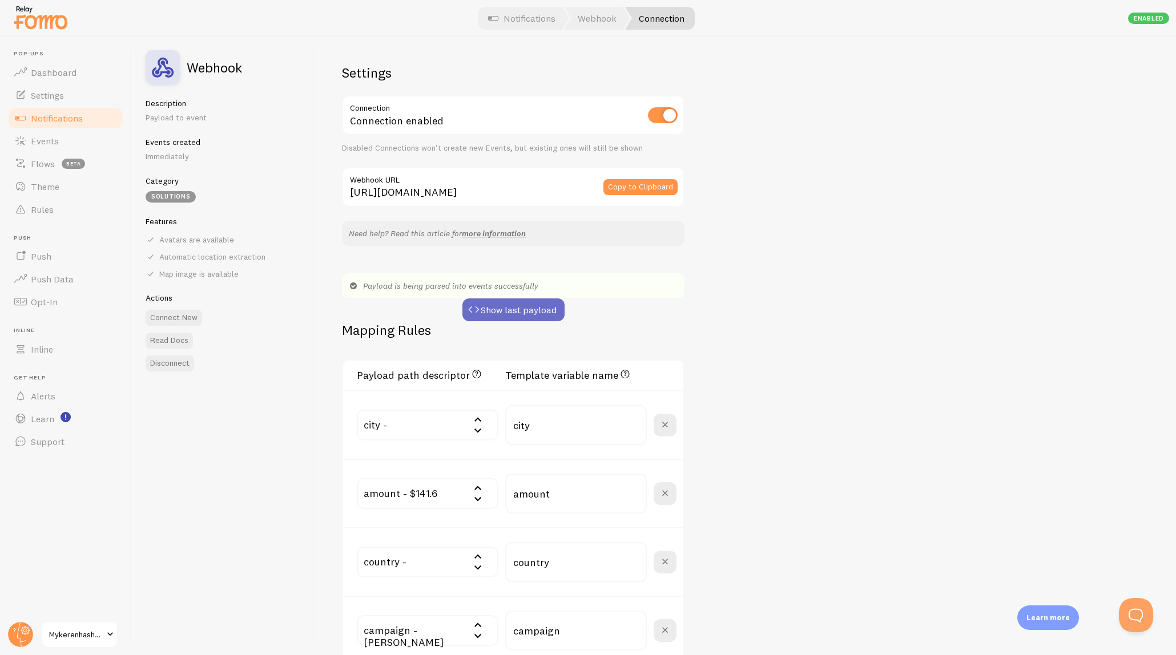
click at [515, 304] on button "Show last payload" at bounding box center [513, 310] width 102 height 23
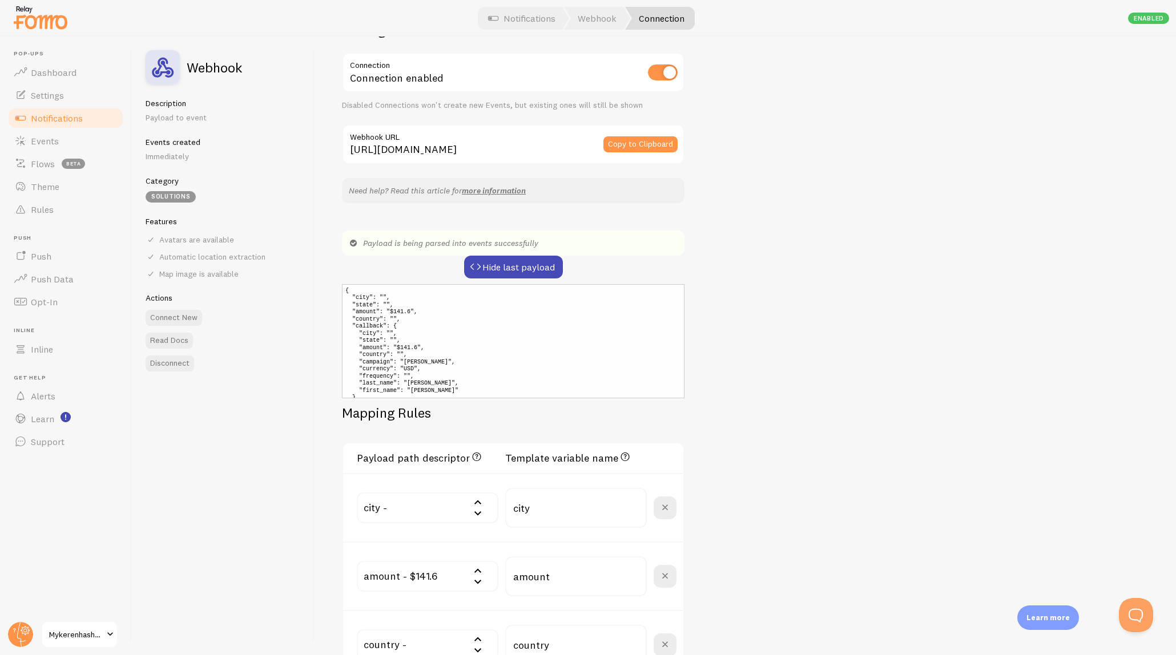
click at [708, 324] on div "Settings Connection Connection enabled Disabled Connections won't create new Ev…" at bounding box center [745, 346] width 861 height 619
click at [472, 271] on span at bounding box center [476, 267] width 14 height 14
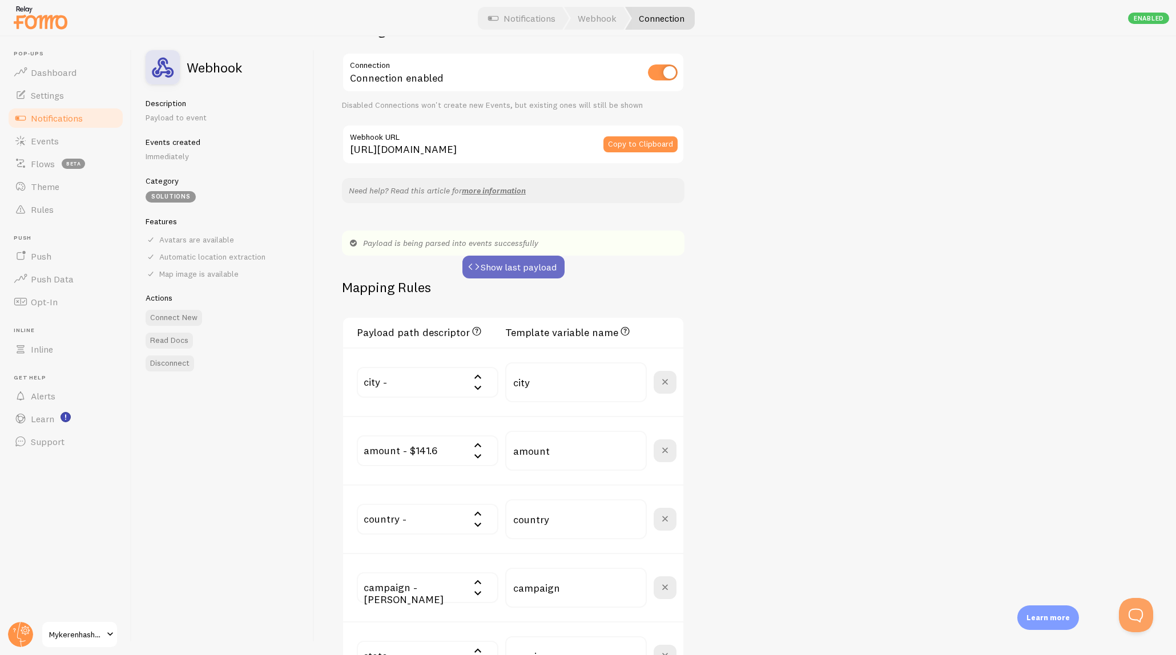
click at [482, 269] on button "Show last payload" at bounding box center [513, 267] width 102 height 23
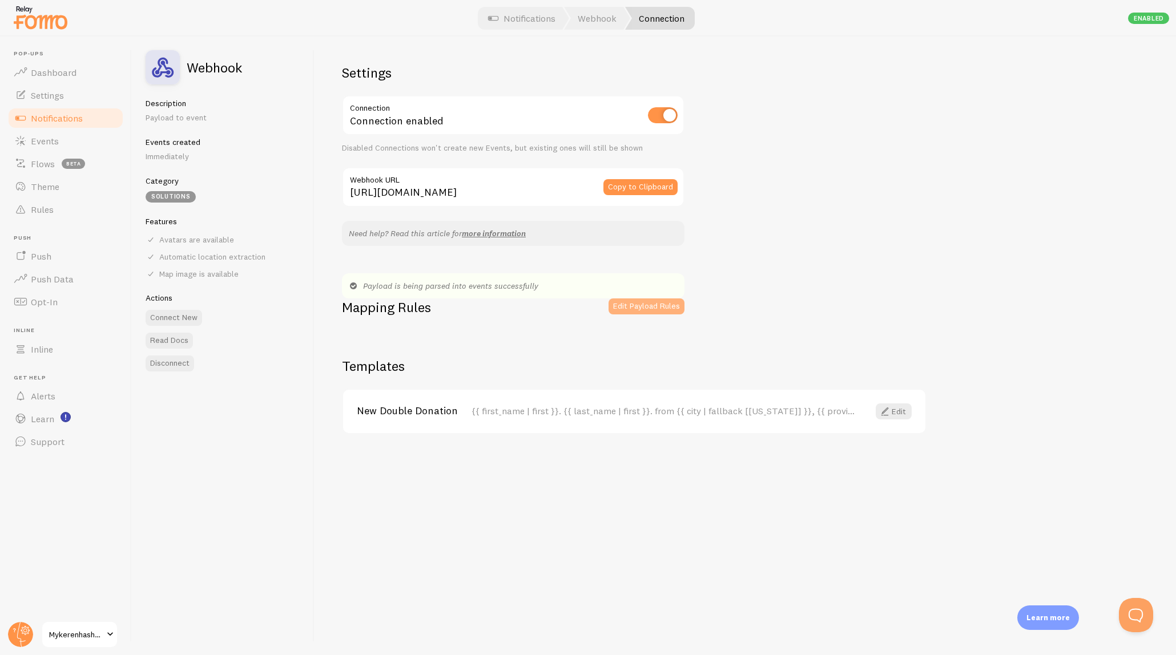
click at [634, 309] on button "Edit Payload Rules" at bounding box center [647, 307] width 76 height 16
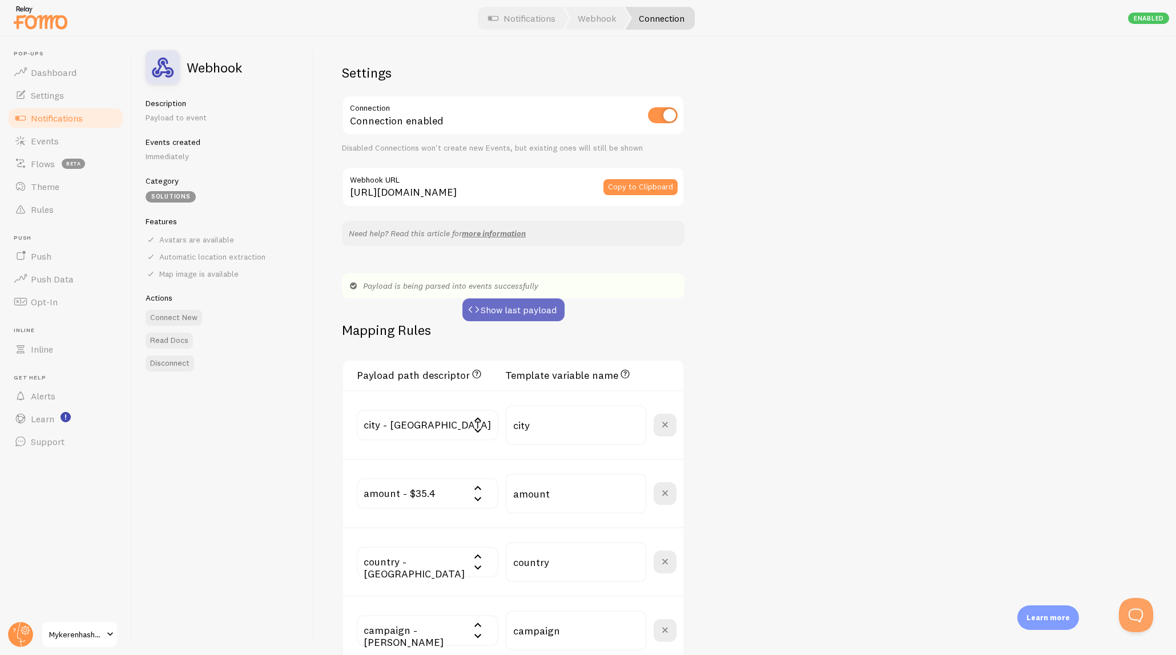
click at [526, 299] on button "Show last payload" at bounding box center [513, 310] width 102 height 23
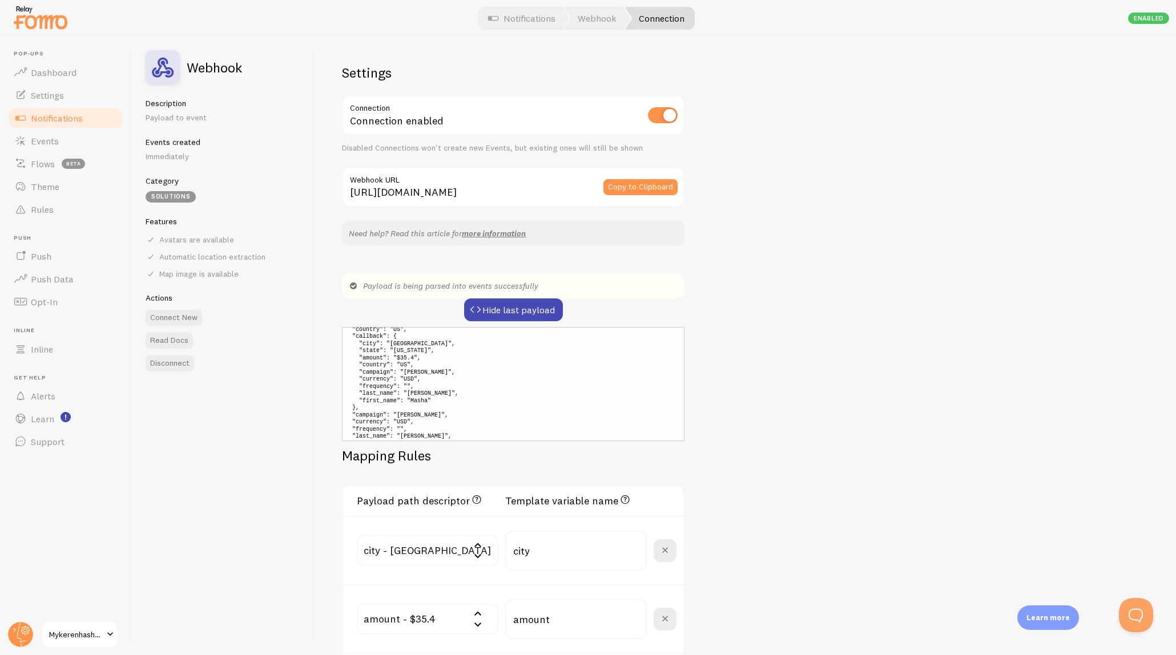
scroll to position [50, 0]
click at [551, 547] on input "city" at bounding box center [576, 551] width 142 height 40
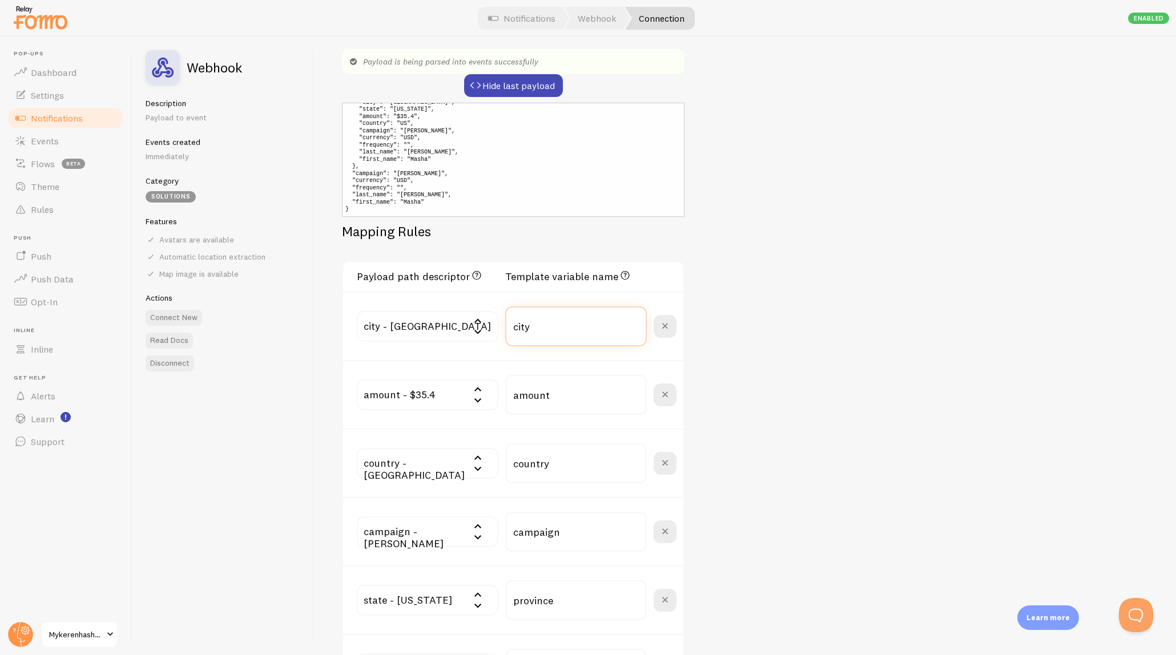
scroll to position [234, 0]
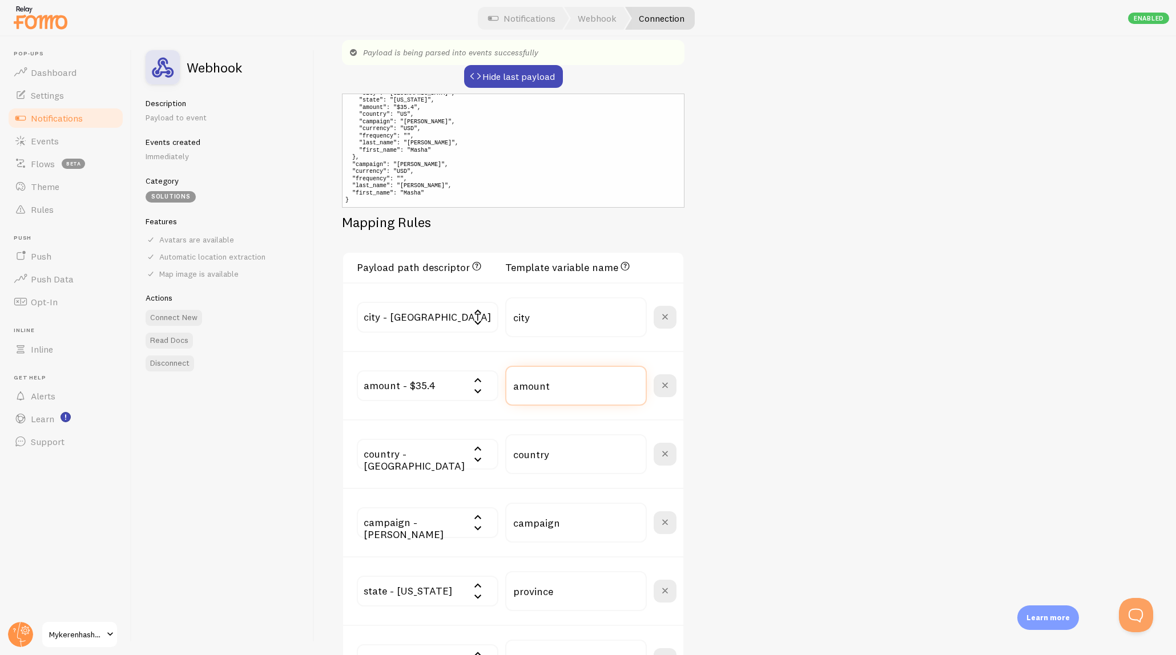
click at [560, 396] on input "amount" at bounding box center [576, 386] width 142 height 40
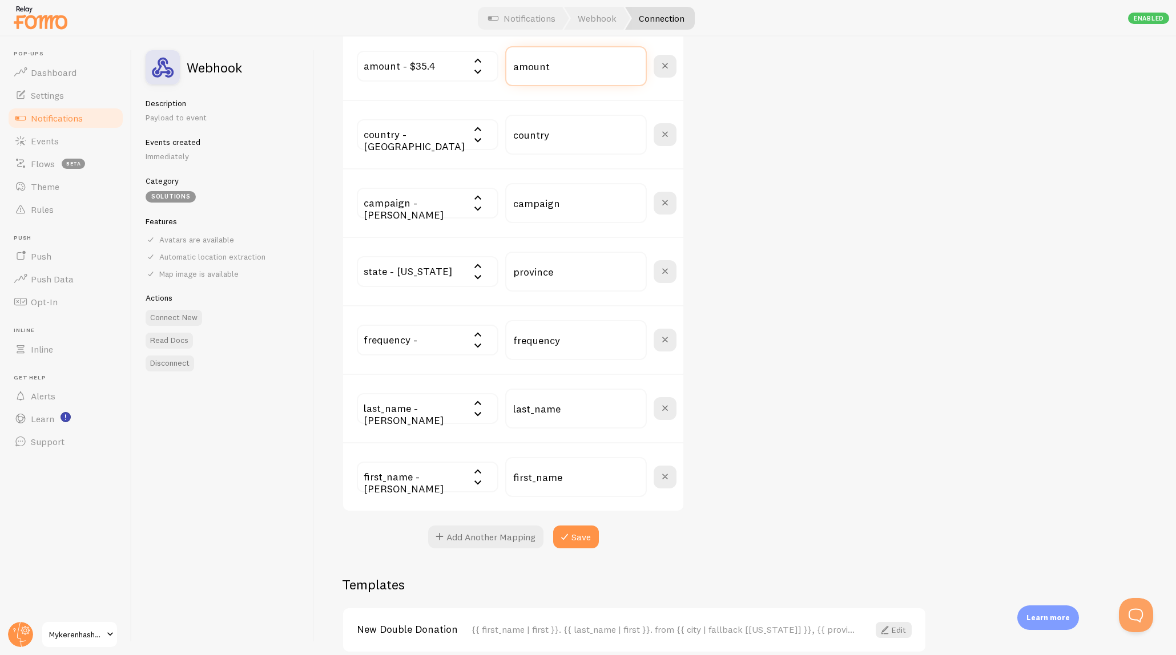
scroll to position [578, 0]
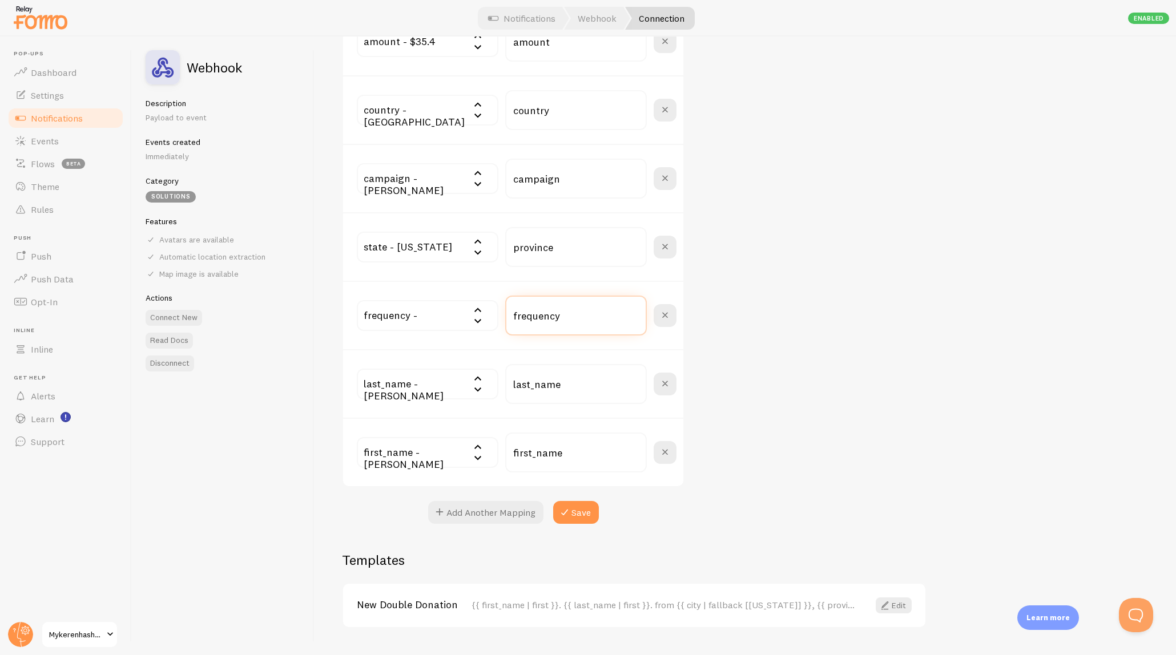
click at [592, 309] on input "frequency" at bounding box center [576, 316] width 142 height 40
click at [76, 123] on span "Notifications" at bounding box center [57, 117] width 52 height 11
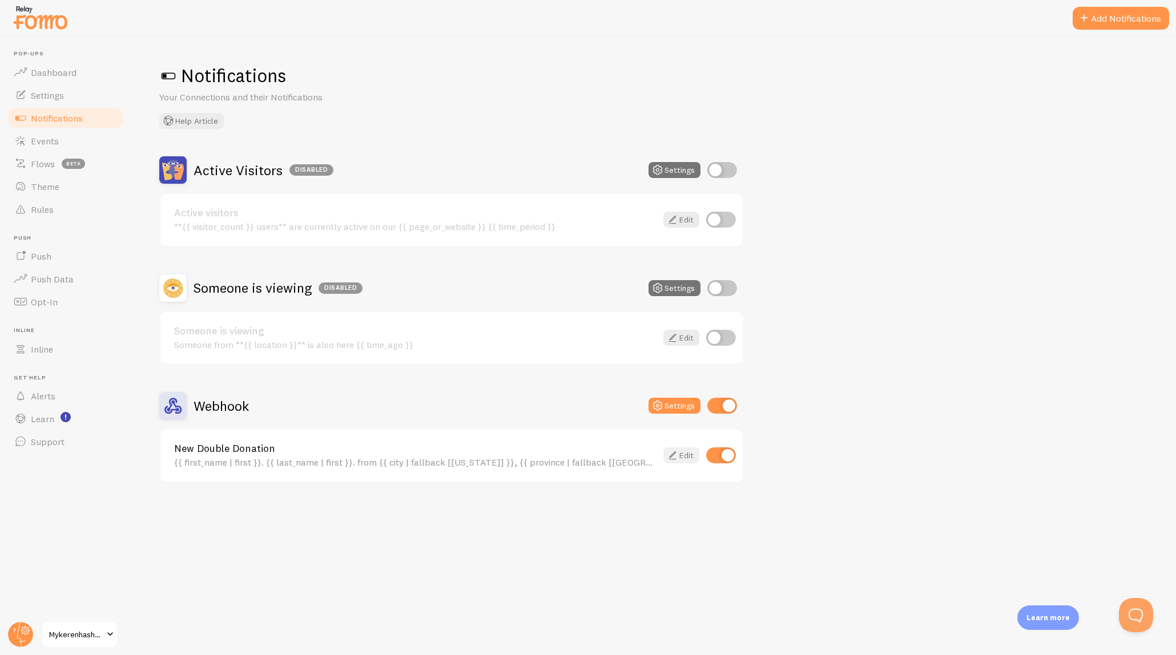
click at [677, 453] on icon at bounding box center [673, 456] width 14 height 14
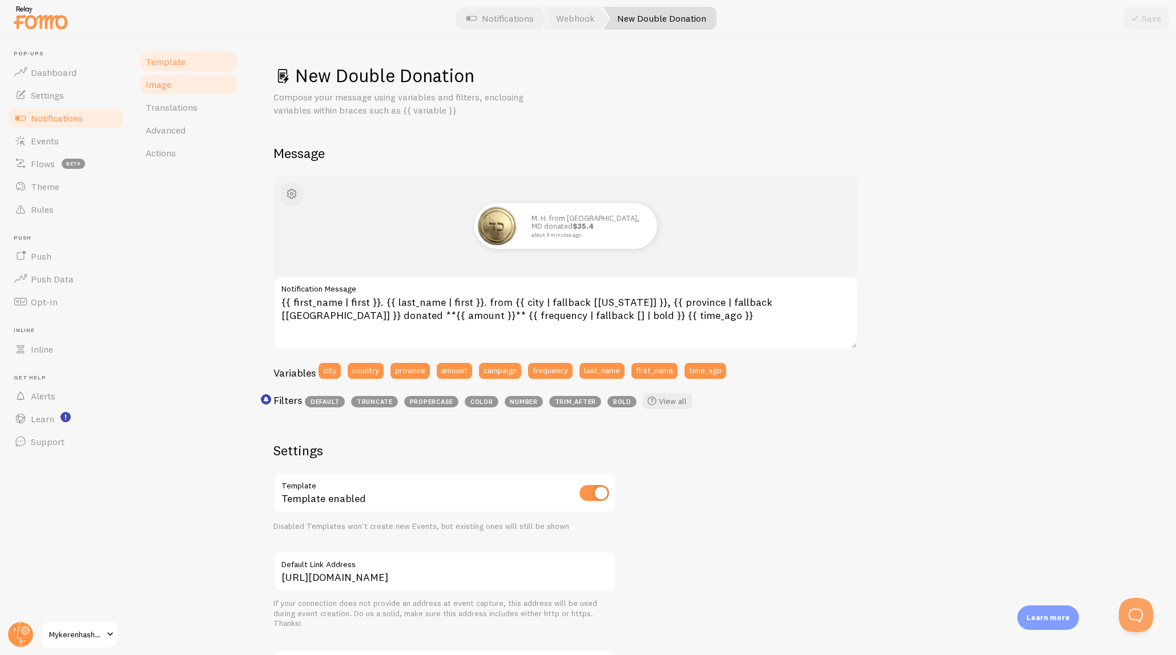
click at [157, 86] on span "Image" at bounding box center [159, 84] width 26 height 11
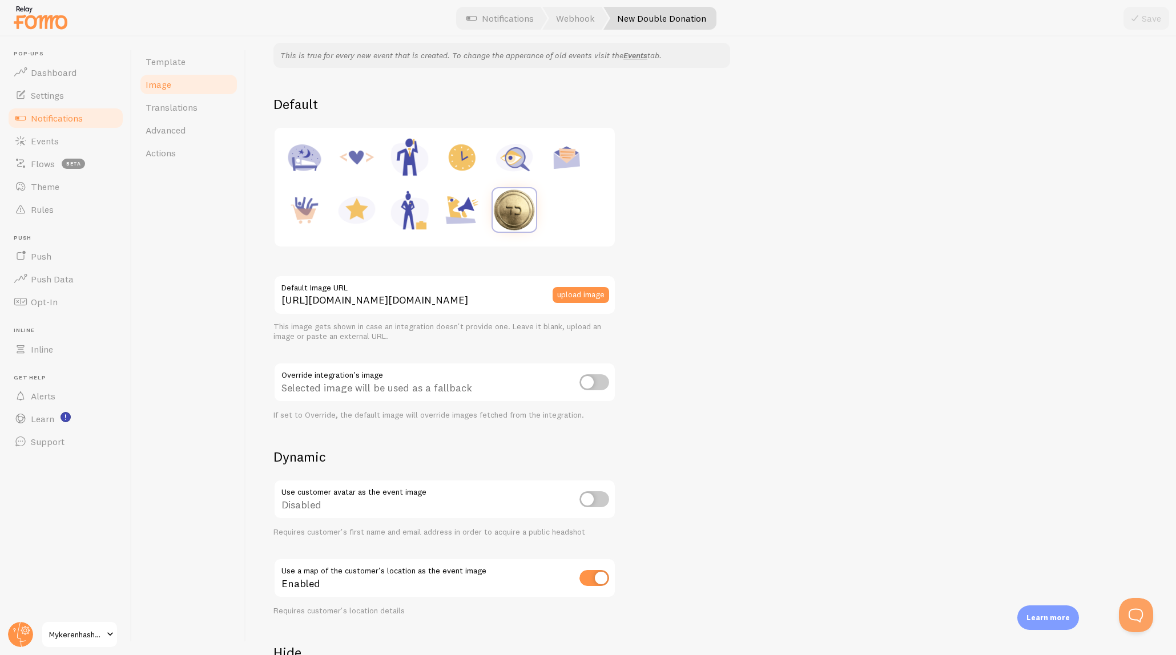
scroll to position [124, 0]
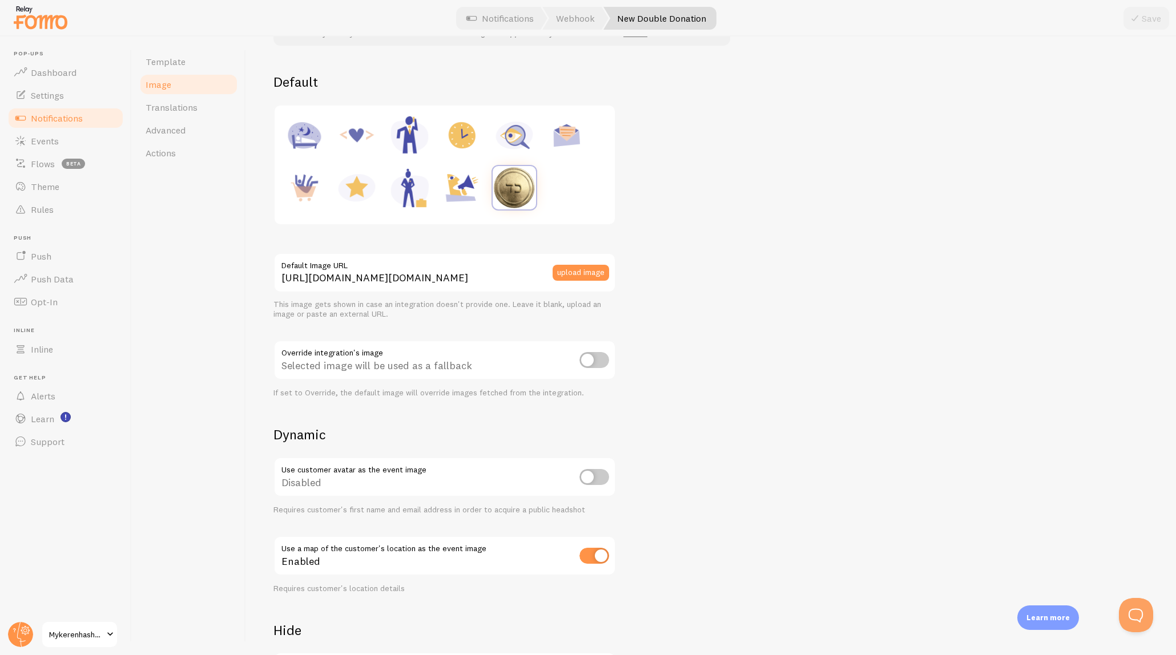
click at [591, 558] on input "checkbox" at bounding box center [594, 556] width 30 height 16
checkbox input "false"
click at [1137, 23] on icon at bounding box center [1135, 18] width 14 height 14
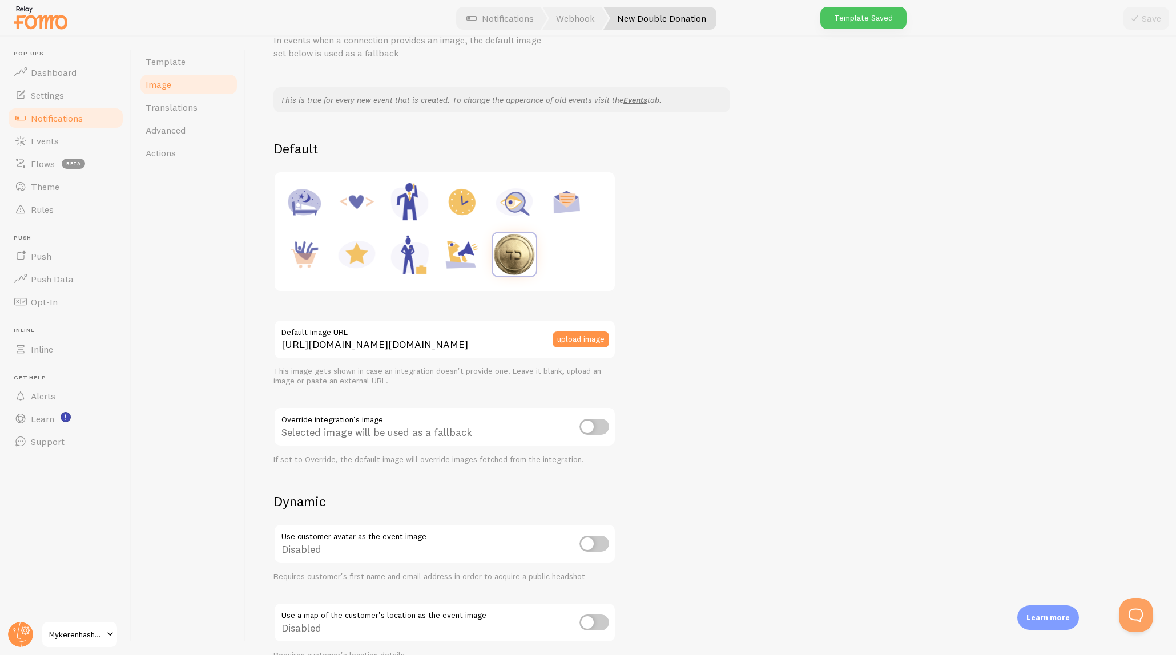
scroll to position [0, 0]
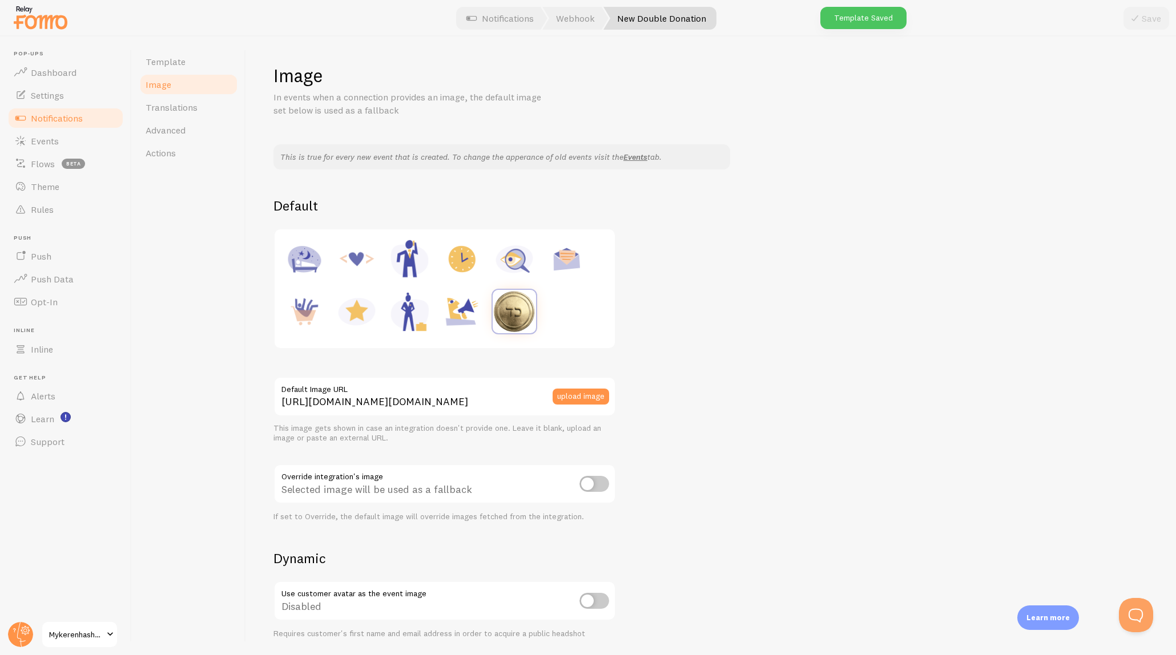
click at [190, 83] on link "Image" at bounding box center [189, 84] width 100 height 23
click at [179, 67] on link "Template" at bounding box center [189, 61] width 100 height 23
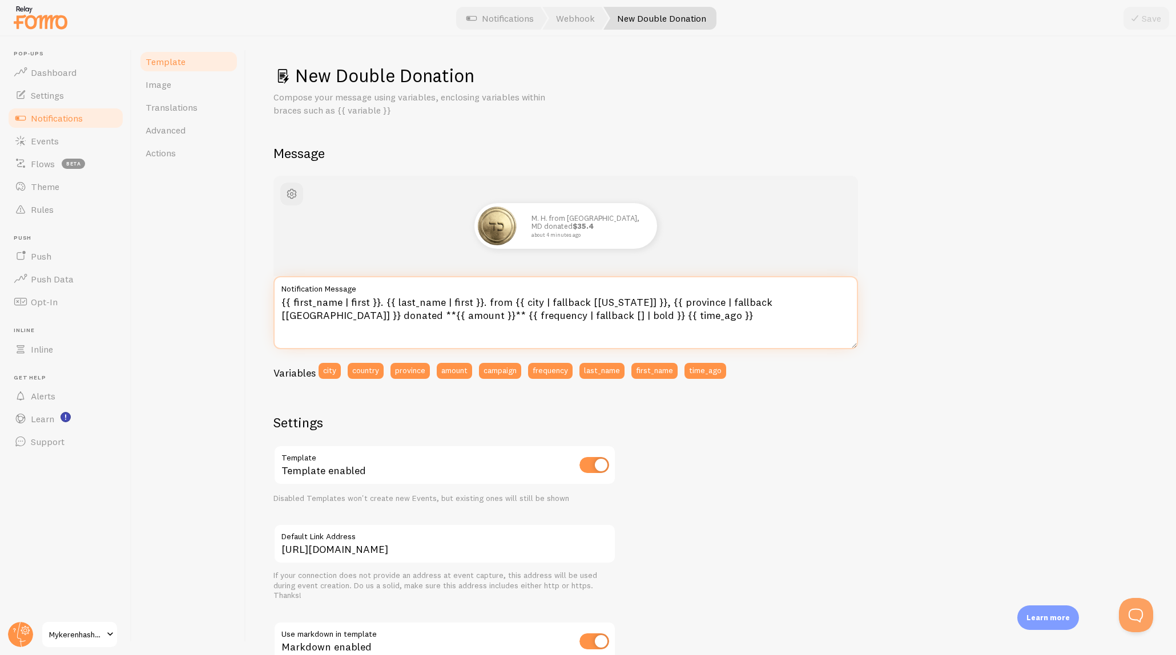
click at [627, 303] on textarea "{{ first_name | first }}. {{ last_name | first }}. from {{ city | fallback [[US…" at bounding box center [565, 312] width 585 height 73
click at [828, 210] on div "M. H. from [GEOGRAPHIC_DATA], [GEOGRAPHIC_DATA] donated $35.4 about 4 minutes a…" at bounding box center [566, 226] width 530 height 46
click at [63, 76] on span "Dashboard" at bounding box center [54, 72] width 46 height 11
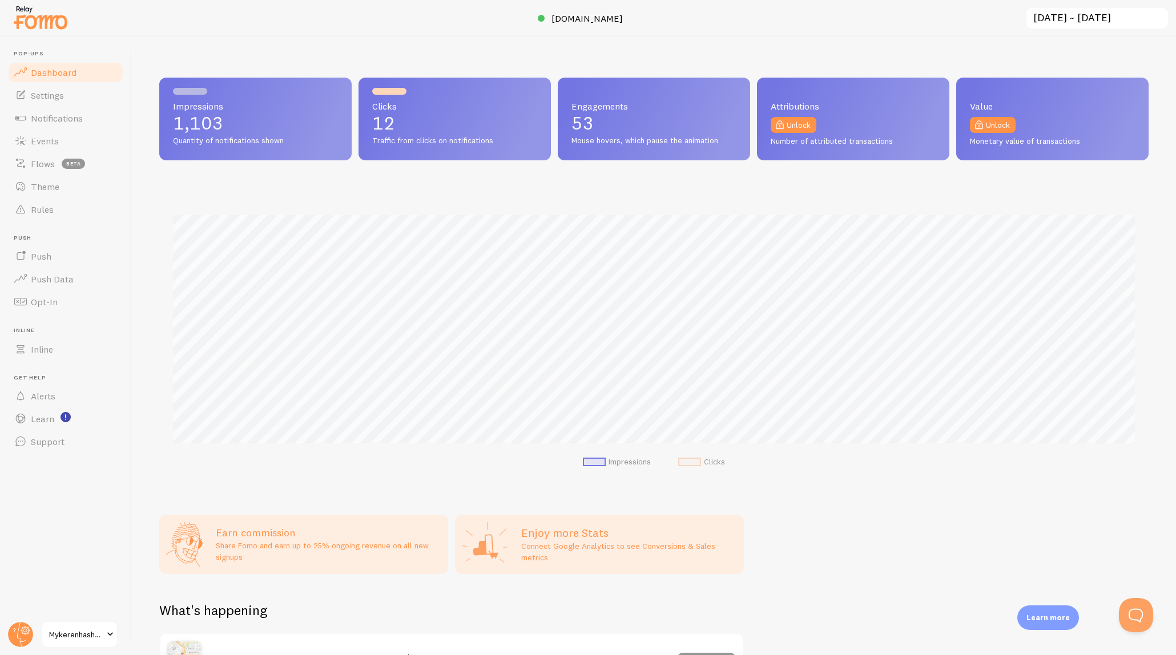
scroll to position [300, 989]
click at [65, 91] on link "Settings" at bounding box center [66, 95] width 118 height 23
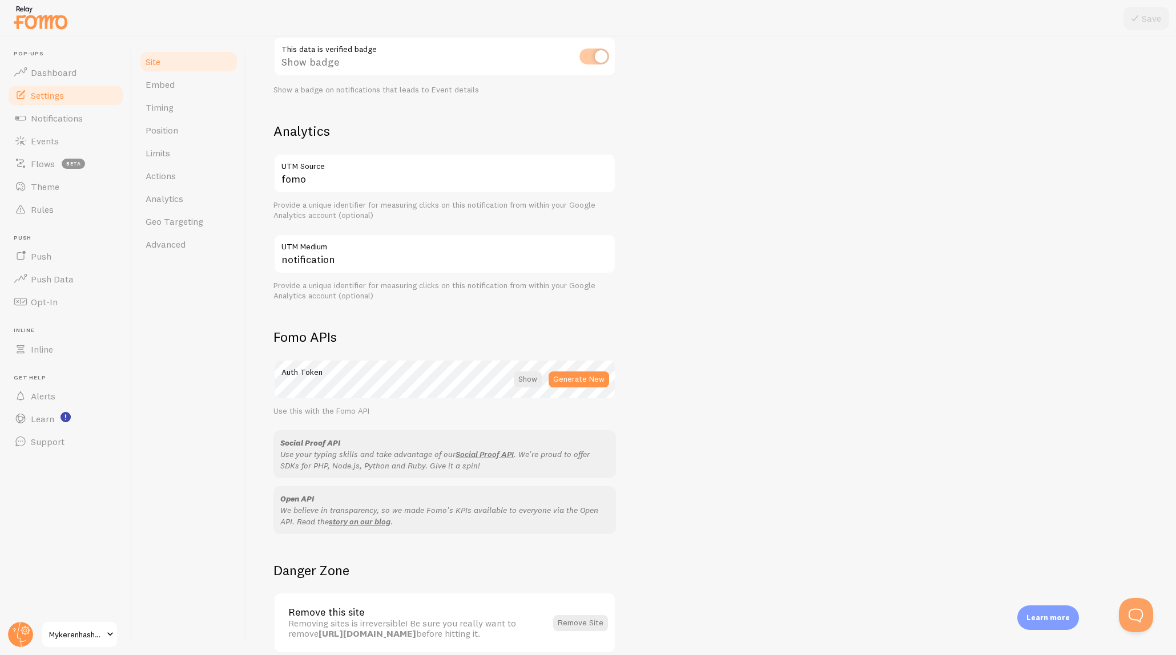
scroll to position [353, 0]
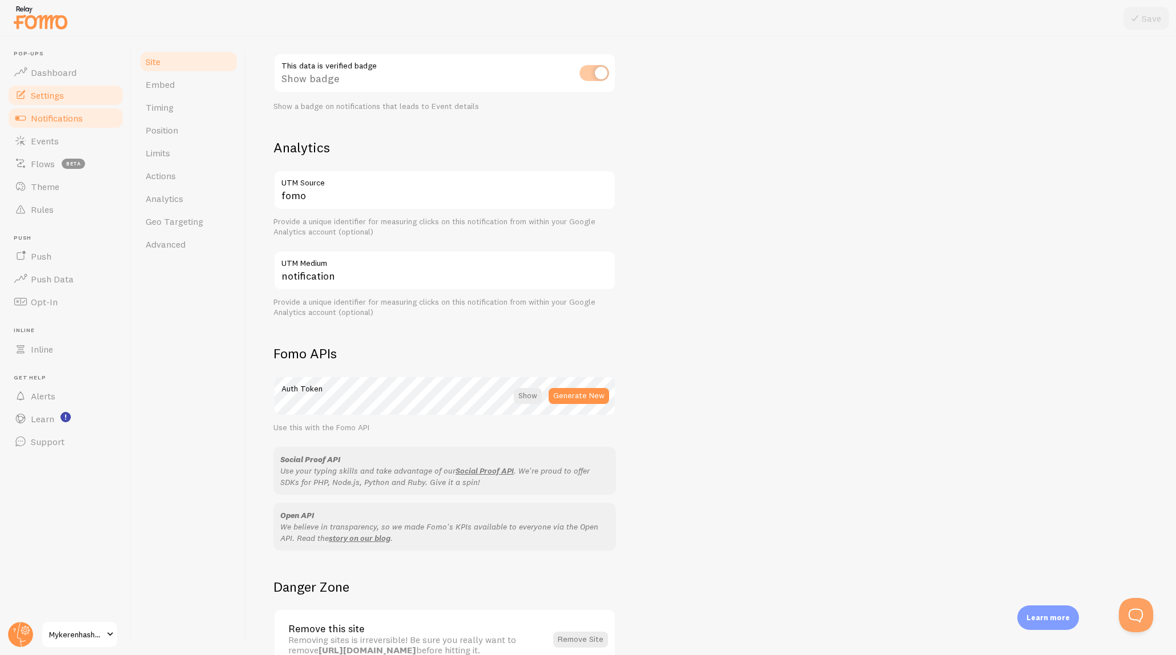
click at [73, 114] on span "Notifications" at bounding box center [57, 117] width 52 height 11
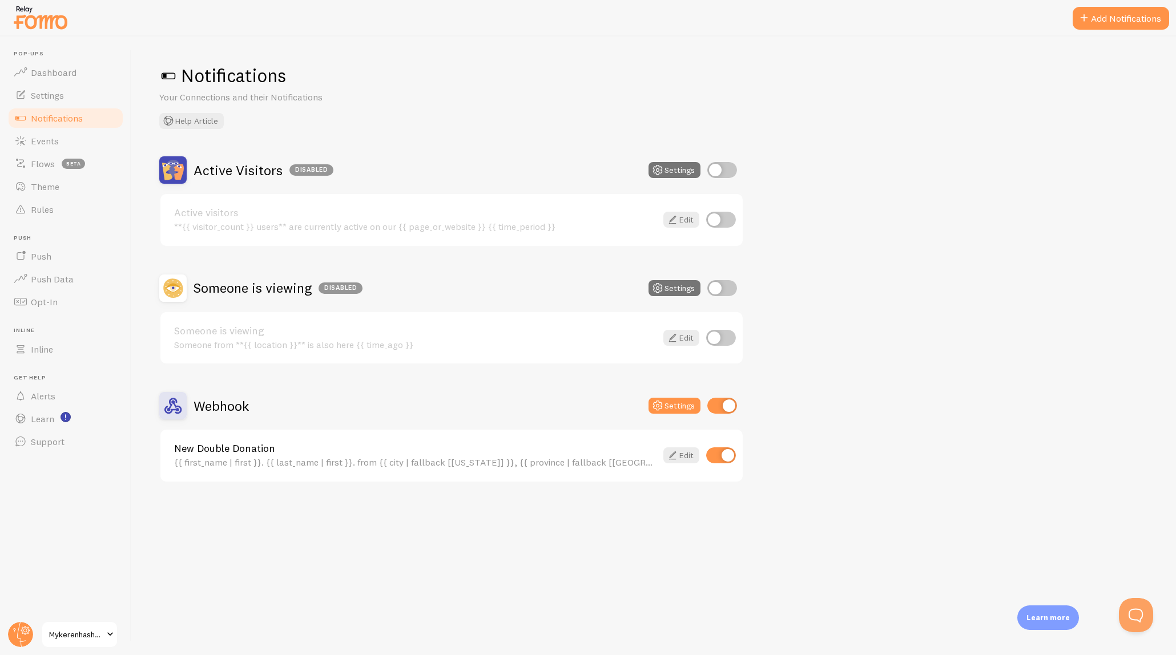
drag, startPoint x: 667, startPoint y: 404, endPoint x: 623, endPoint y: 407, distance: 44.1
click at [623, 407] on div "Webhook Settings" at bounding box center [451, 405] width 585 height 27
click at [678, 457] on icon at bounding box center [673, 456] width 14 height 14
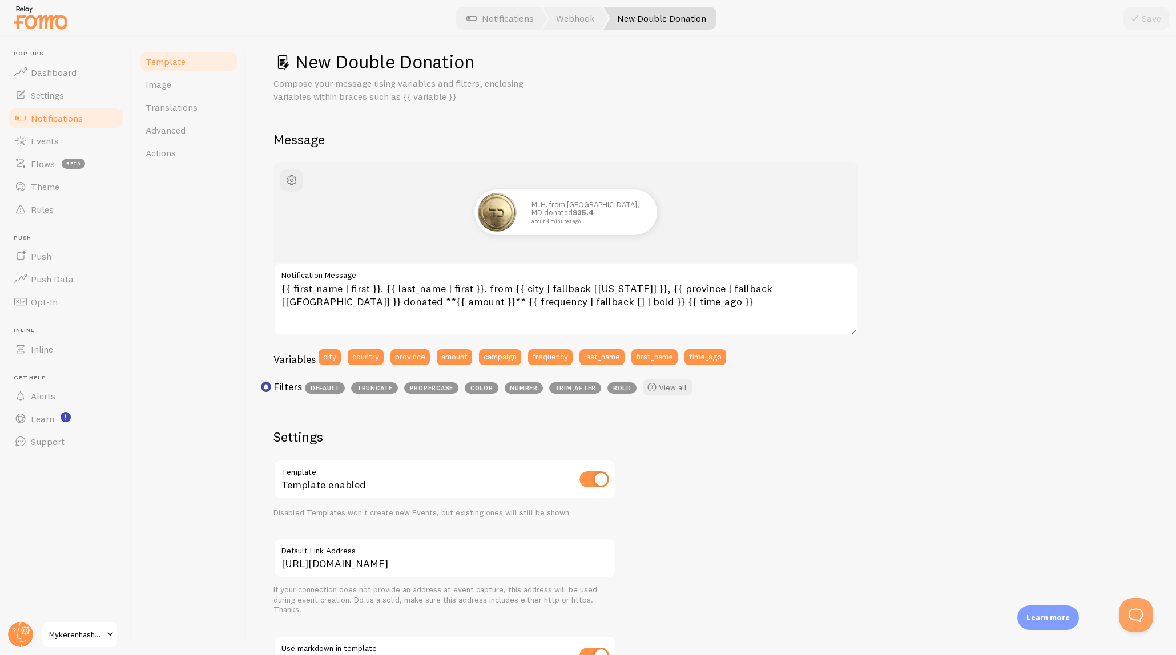
scroll to position [13, 0]
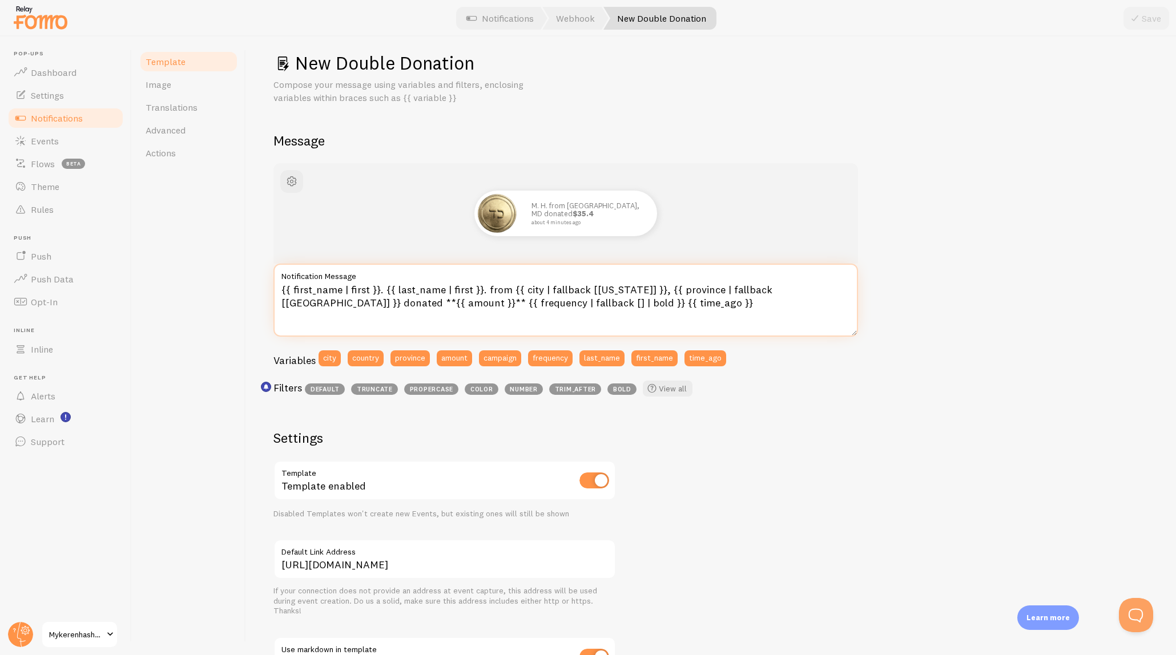
click at [569, 308] on textarea "{{ first_name | first }}. {{ last_name | first }}. from {{ city | fallback [[US…" at bounding box center [565, 300] width 585 height 73
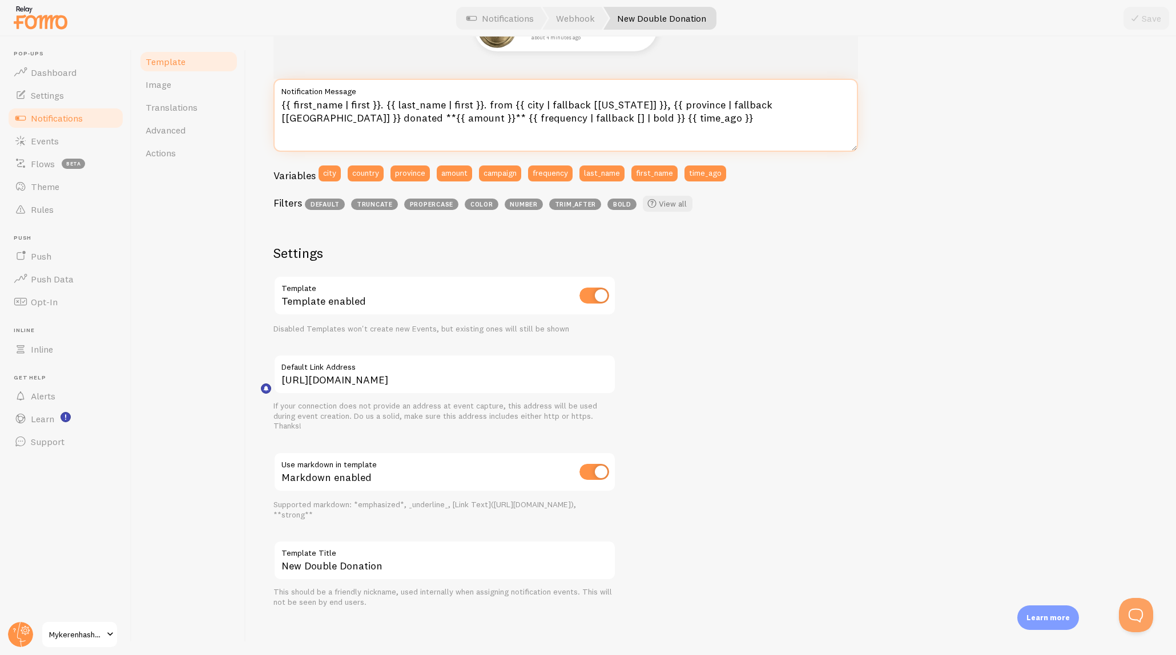
scroll to position [0, 0]
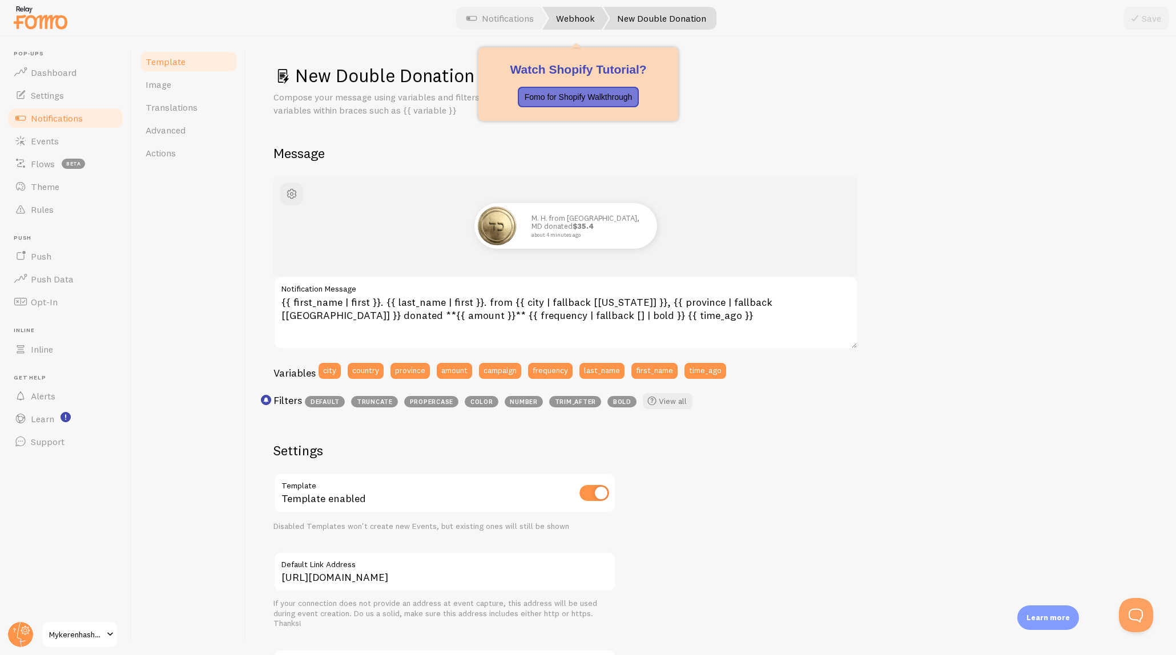
click at [575, 21] on link "Webhook" at bounding box center [575, 18] width 66 height 23
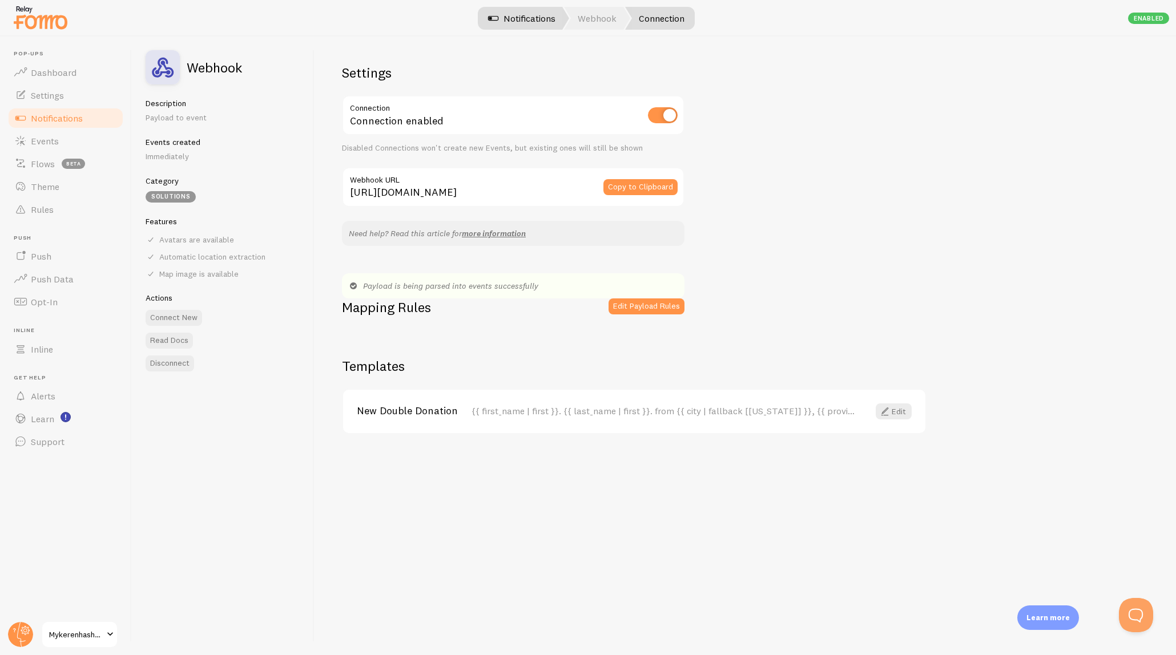
click at [517, 9] on link "Notifications" at bounding box center [521, 18] width 95 height 23
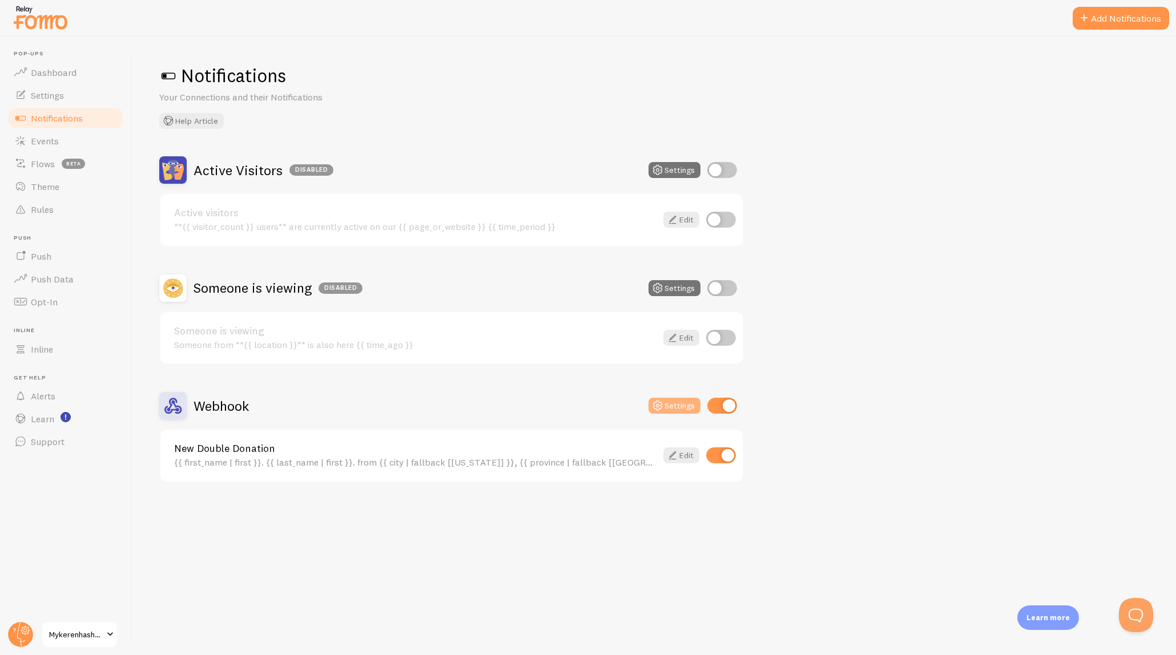
click at [669, 404] on button "Settings" at bounding box center [675, 406] width 52 height 16
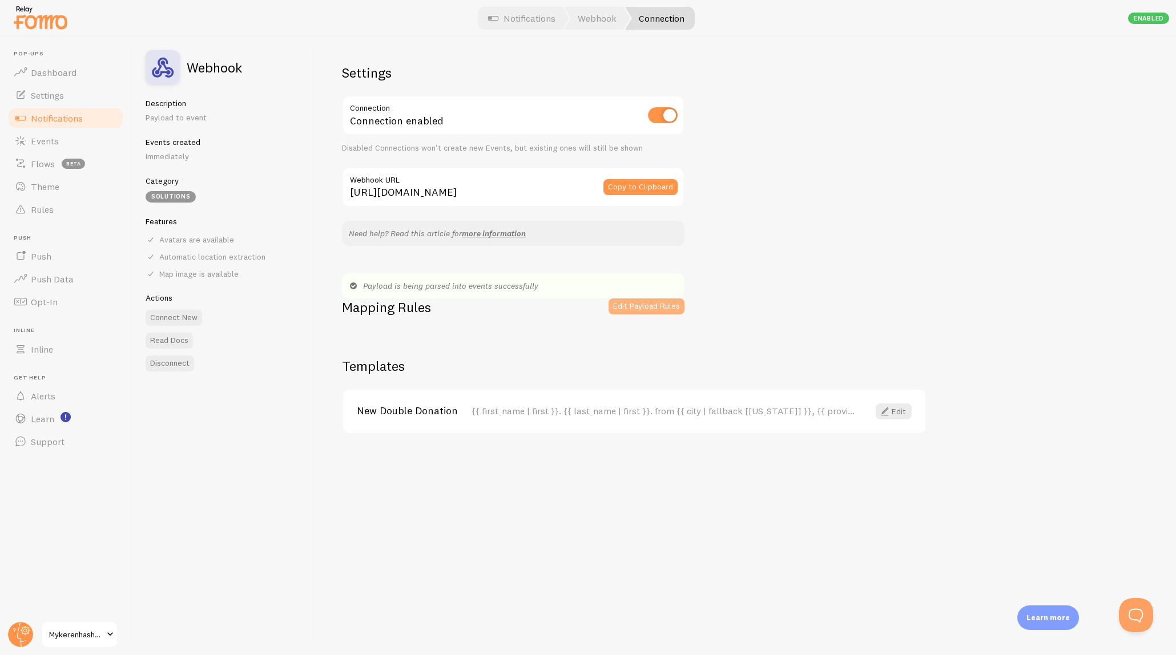
click at [621, 304] on button "Edit Payload Rules" at bounding box center [647, 307] width 76 height 16
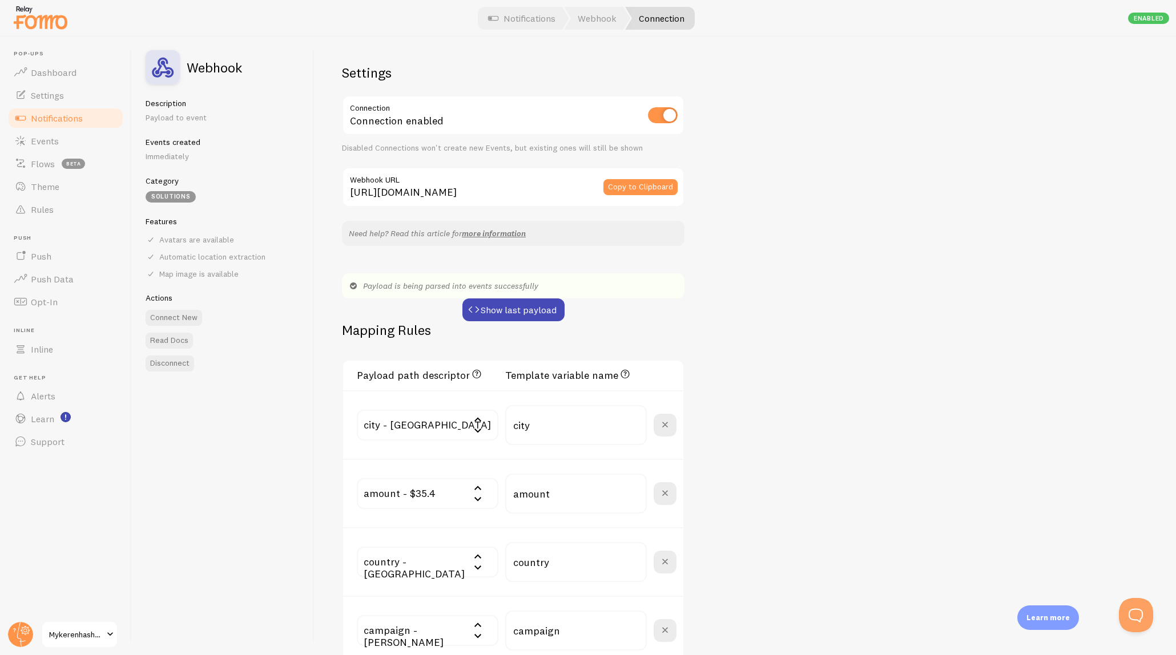
click at [505, 296] on div "Payload is being parsed into events successfully" at bounding box center [513, 285] width 343 height 25
click at [505, 305] on button "Show last payload" at bounding box center [513, 310] width 102 height 23
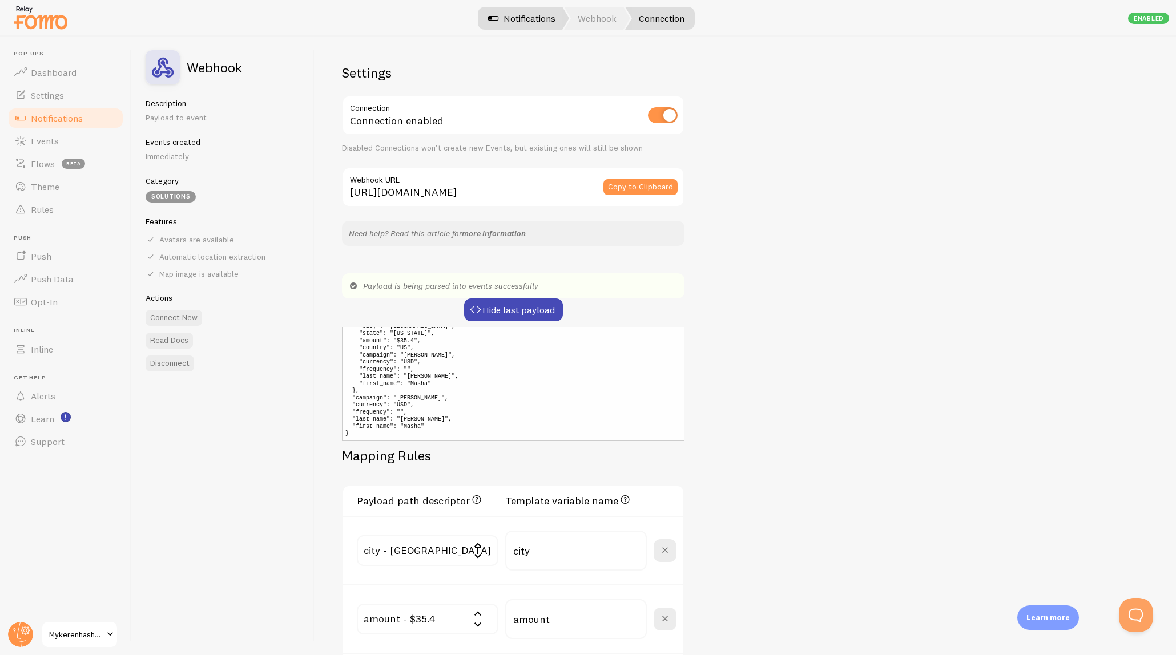
click at [522, 20] on link "Notifications" at bounding box center [521, 18] width 95 height 23
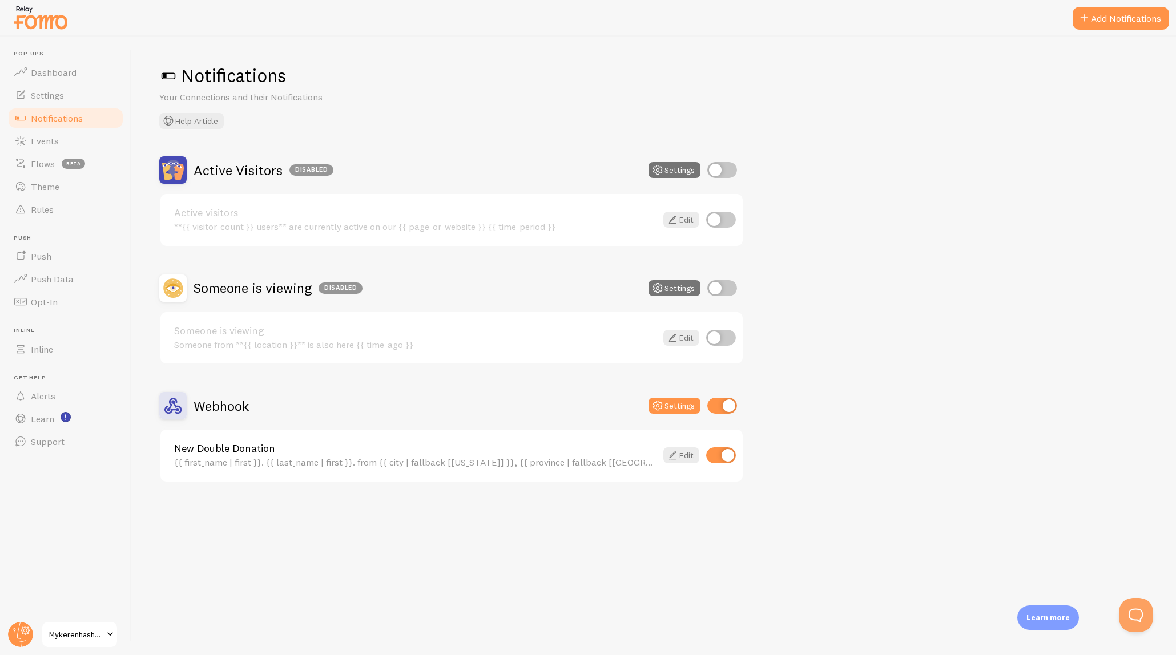
click at [505, 434] on div "New Double Donation {{ first_name | first }}. {{ last_name | first }}. from {{ …" at bounding box center [451, 456] width 582 height 52
click at [505, 445] on link "New Double Donation" at bounding box center [415, 449] width 482 height 10
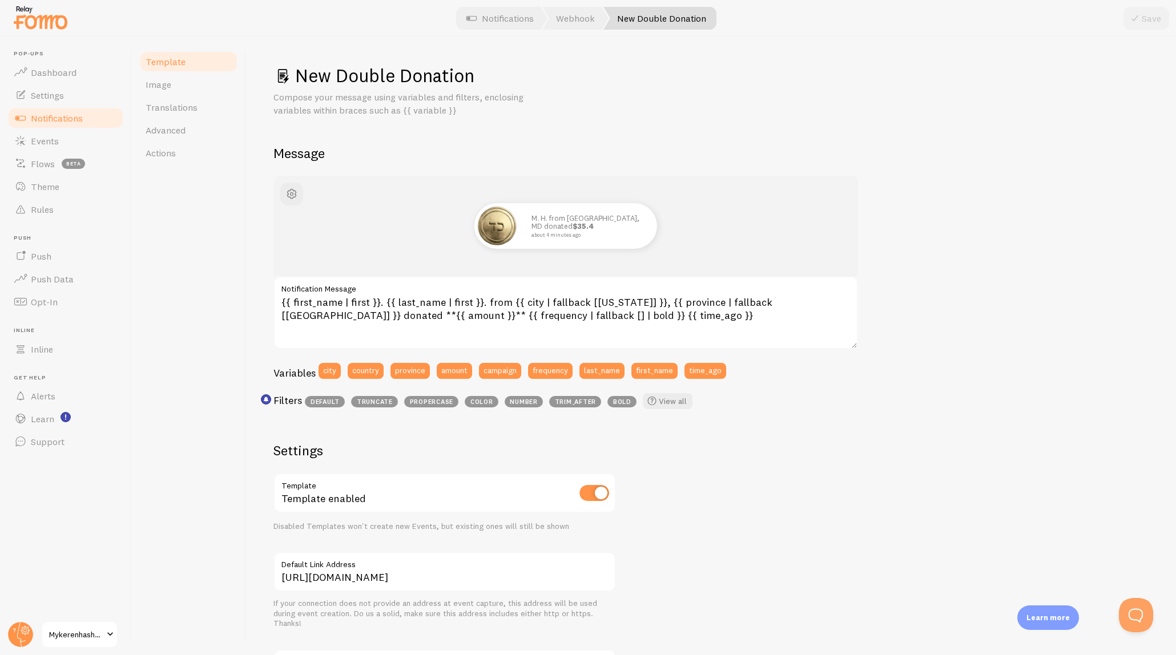
click at [74, 110] on link "Notifications" at bounding box center [66, 118] width 118 height 23
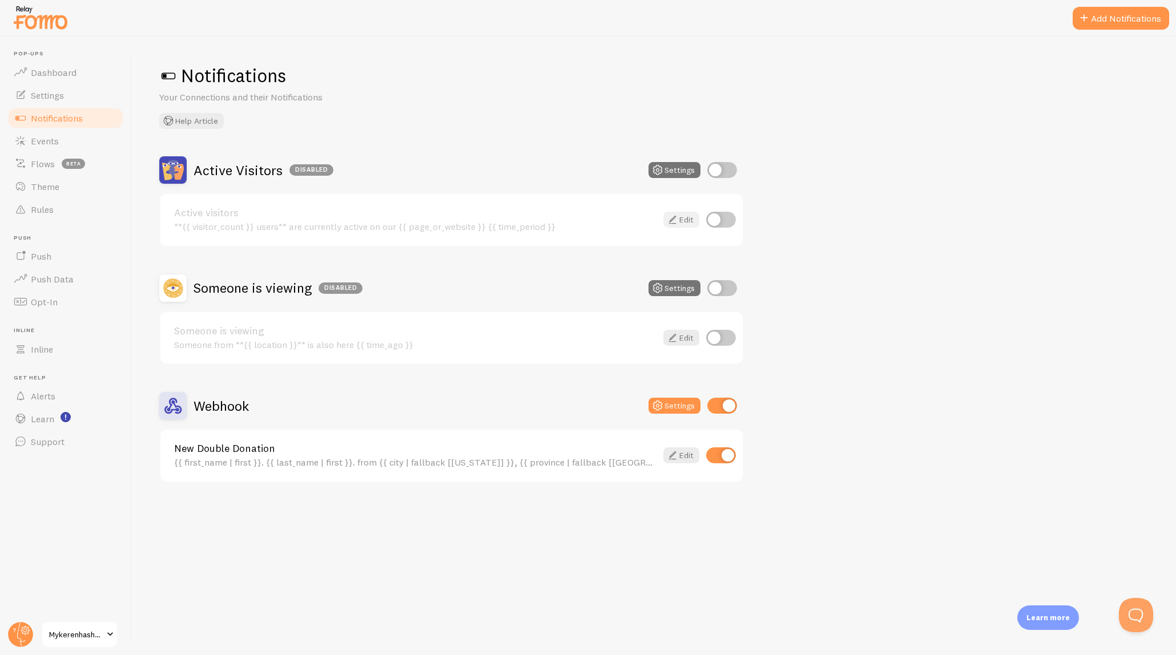
click at [683, 217] on link "Edit" at bounding box center [681, 220] width 36 height 16
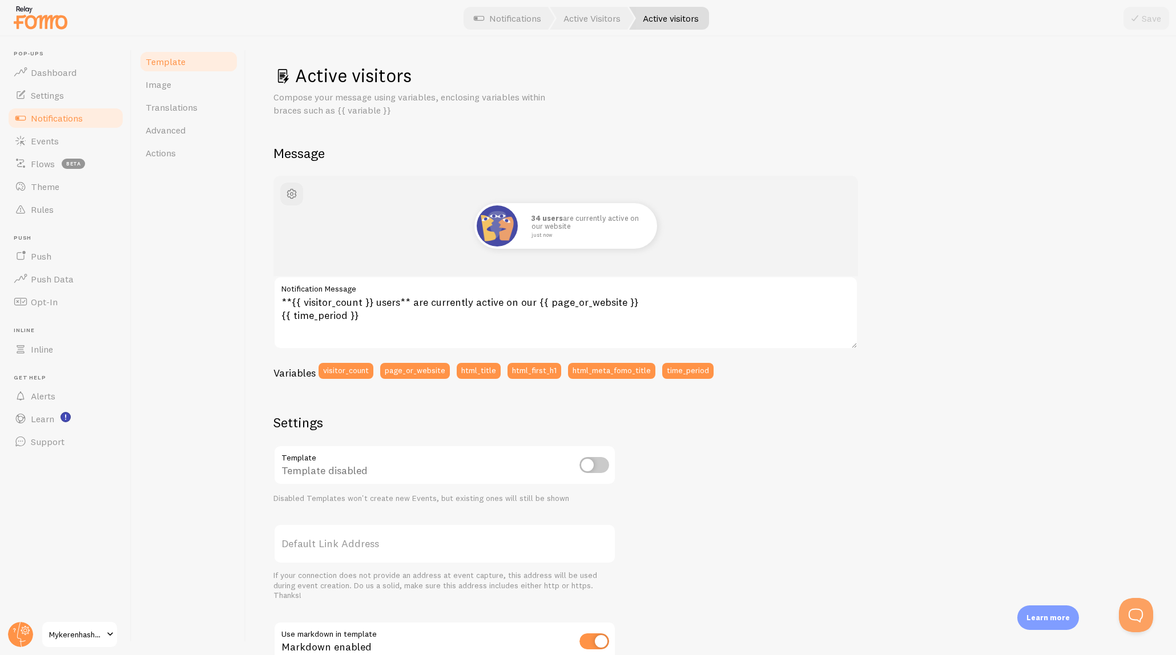
click at [171, 61] on span "Template" at bounding box center [166, 61] width 40 height 11
click at [93, 114] on link "Notifications" at bounding box center [66, 118] width 118 height 23
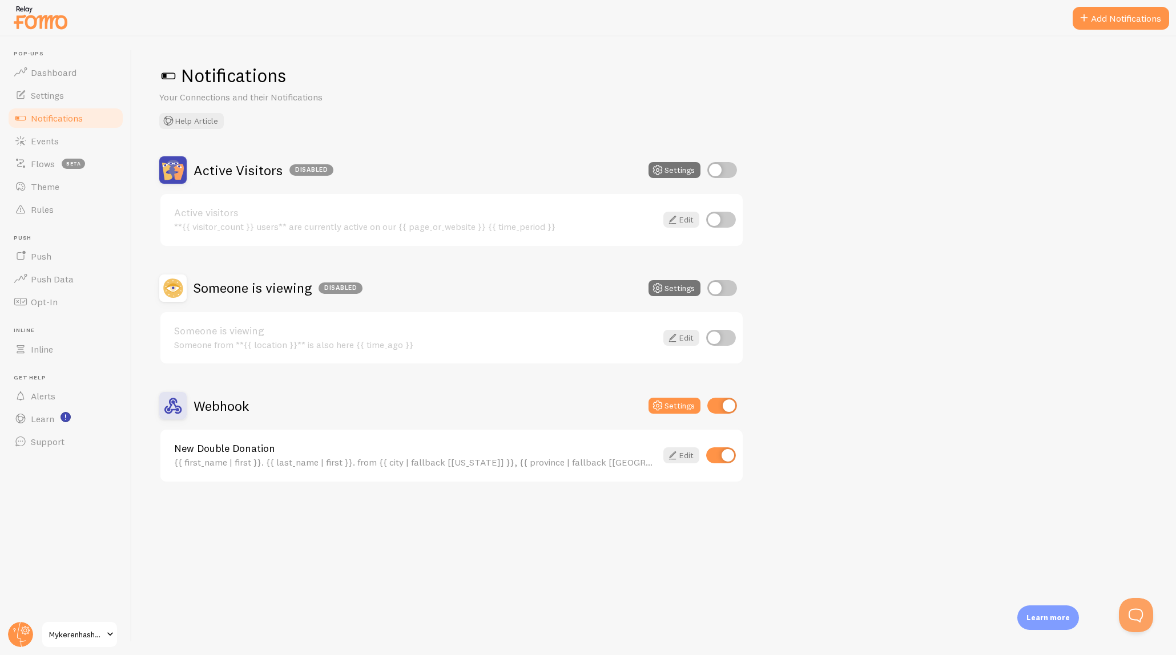
click at [496, 481] on div "New Double Donation {{ first_name | first }}. {{ last_name | first }}. from {{ …" at bounding box center [451, 456] width 582 height 52
click at [495, 459] on div "{{ first_name | first }}. {{ last_name | first }}. from {{ city | fallback [[US…" at bounding box center [415, 462] width 482 height 10
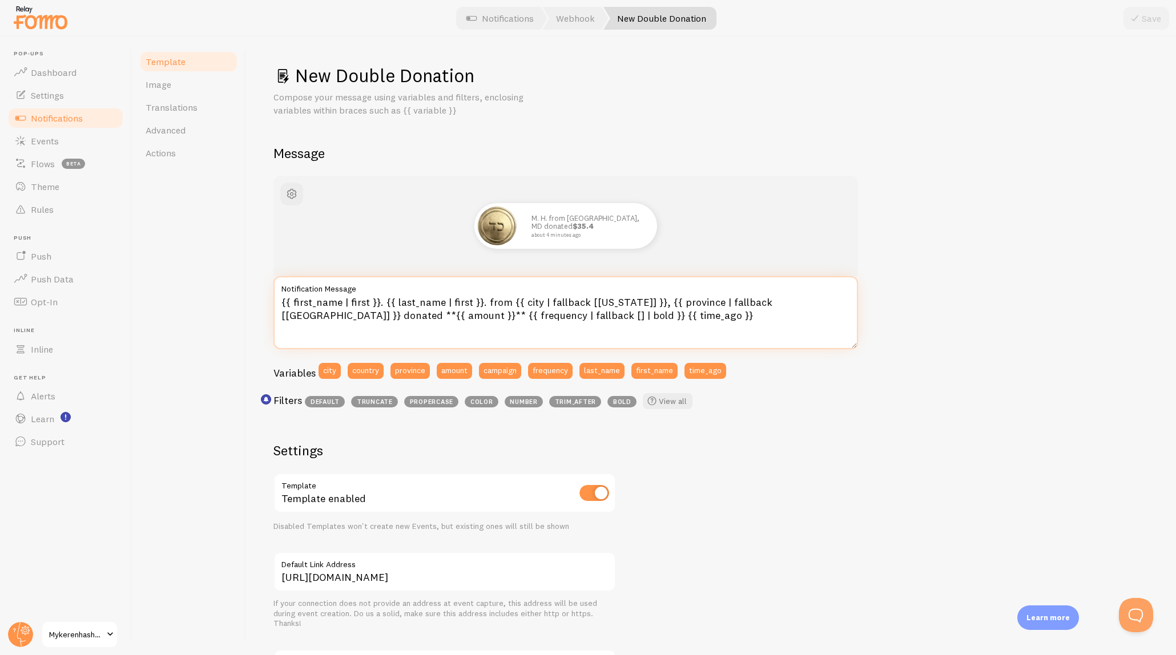
click at [484, 321] on textarea "{{ first_name | first }}. {{ last_name | first }}. from {{ city | fallback [[US…" at bounding box center [565, 312] width 585 height 73
click at [490, 319] on textarea "{{ first_name | first }}. {{ last_name | first }}. from {{ city | fallback [[US…" at bounding box center [565, 312] width 585 height 73
drag, startPoint x: 585, startPoint y: 303, endPoint x: 627, endPoint y: 307, distance: 42.4
click at [627, 307] on textarea "{{ first_name | first }}. {{ last_name | first }}. from {{ city | fallback [[US…" at bounding box center [565, 312] width 585 height 73
type textarea "{{ first_name | first }}. {{ last_name | first }}. from {{ city | fallback [[GE…"
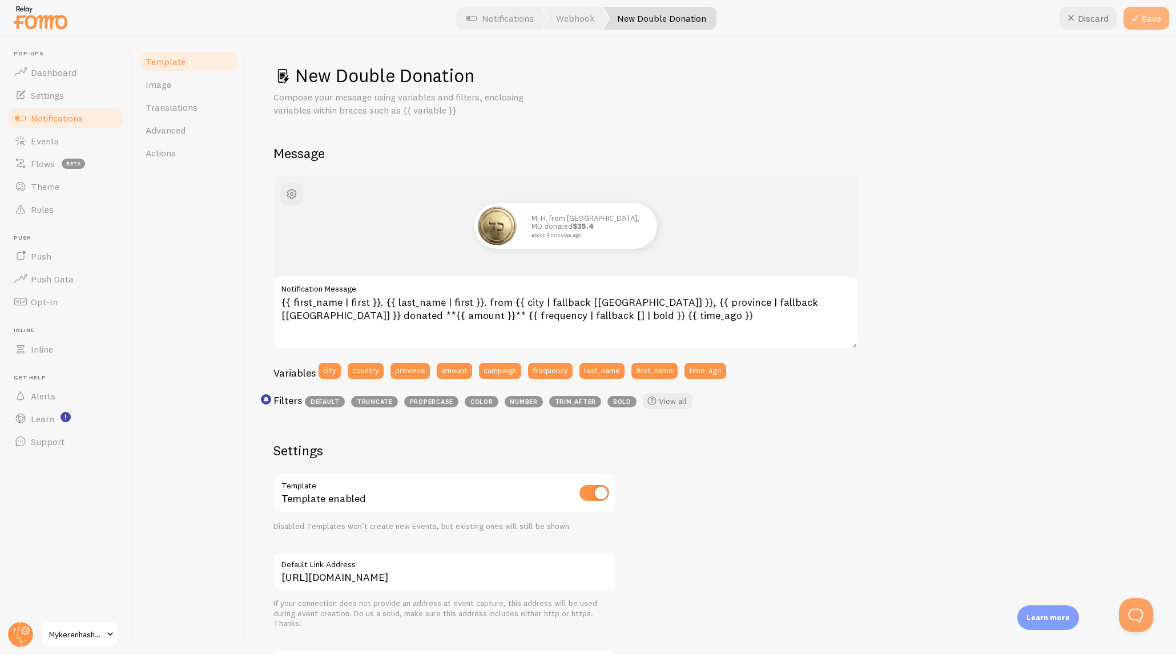
click at [1150, 17] on button "Save" at bounding box center [1147, 18] width 46 height 23
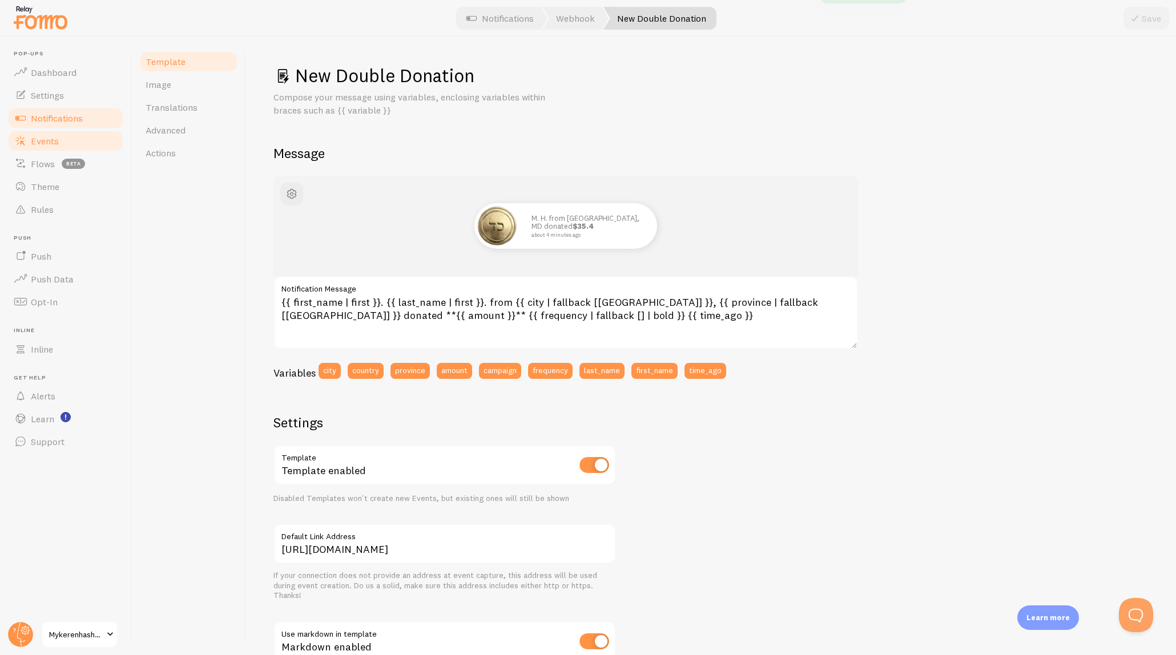
click at [51, 144] on span "Events" at bounding box center [45, 140] width 28 height 11
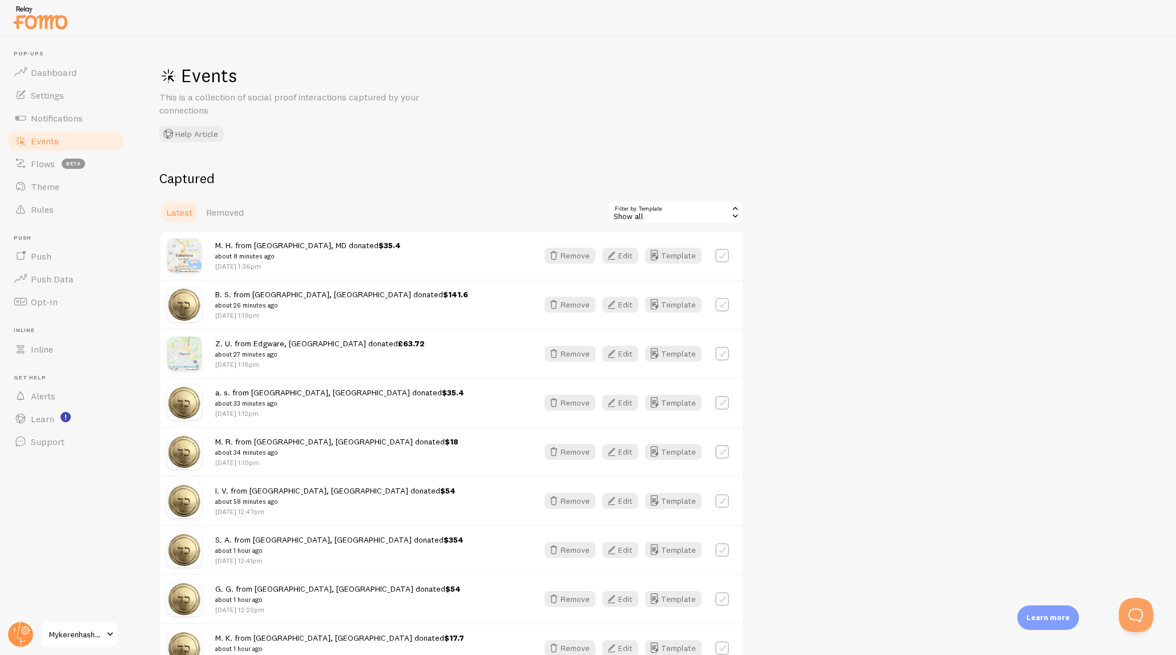
click at [195, 257] on img at bounding box center [184, 256] width 34 height 34
click at [467, 168] on div "Events This is a collection of social proof interactions captured by your conne…" at bounding box center [654, 346] width 1044 height 619
click at [49, 120] on span "Notifications" at bounding box center [57, 117] width 52 height 11
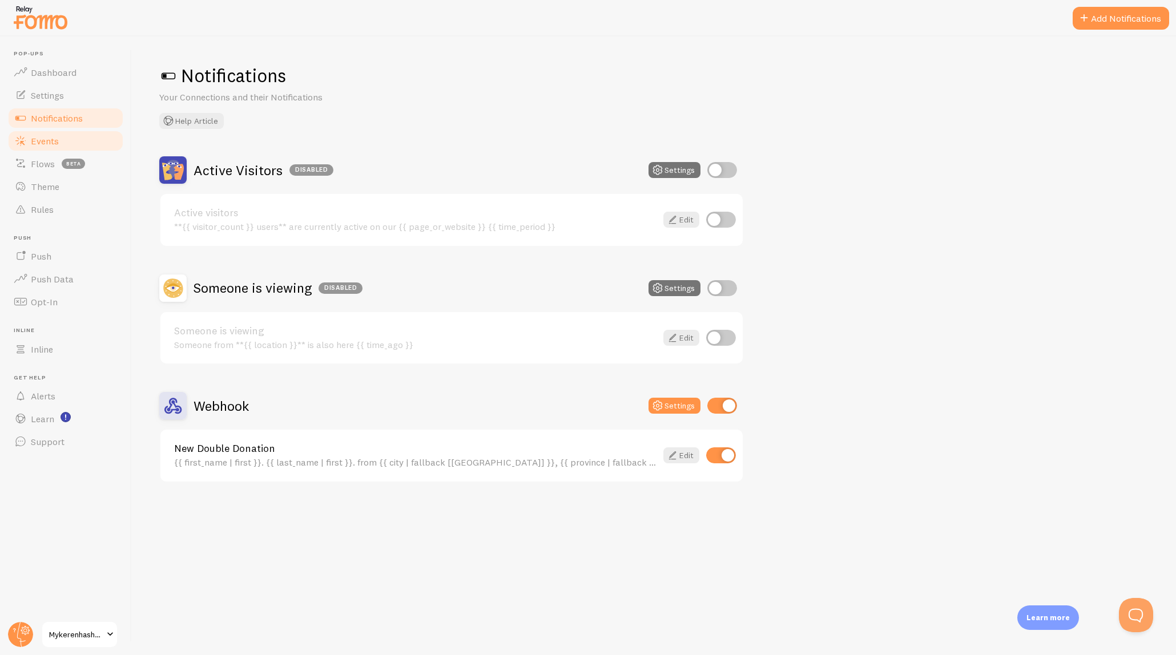
click at [87, 140] on link "Events" at bounding box center [66, 141] width 118 height 23
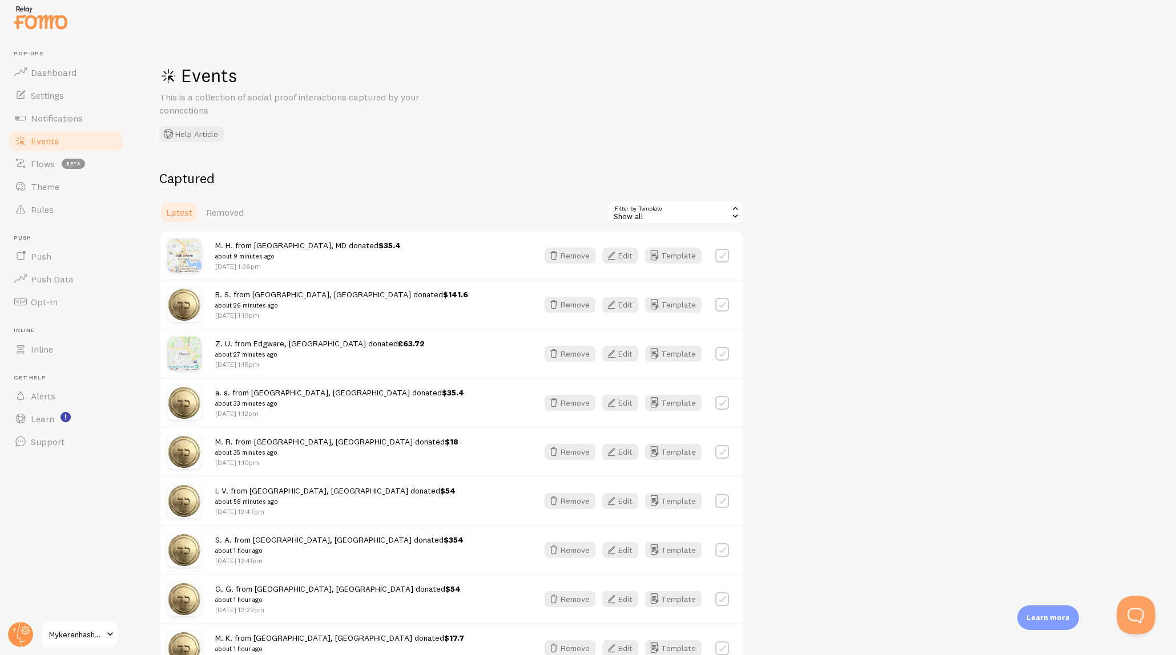
click at [1138, 607] on button "Open Beacon popover" at bounding box center [1134, 613] width 34 height 34
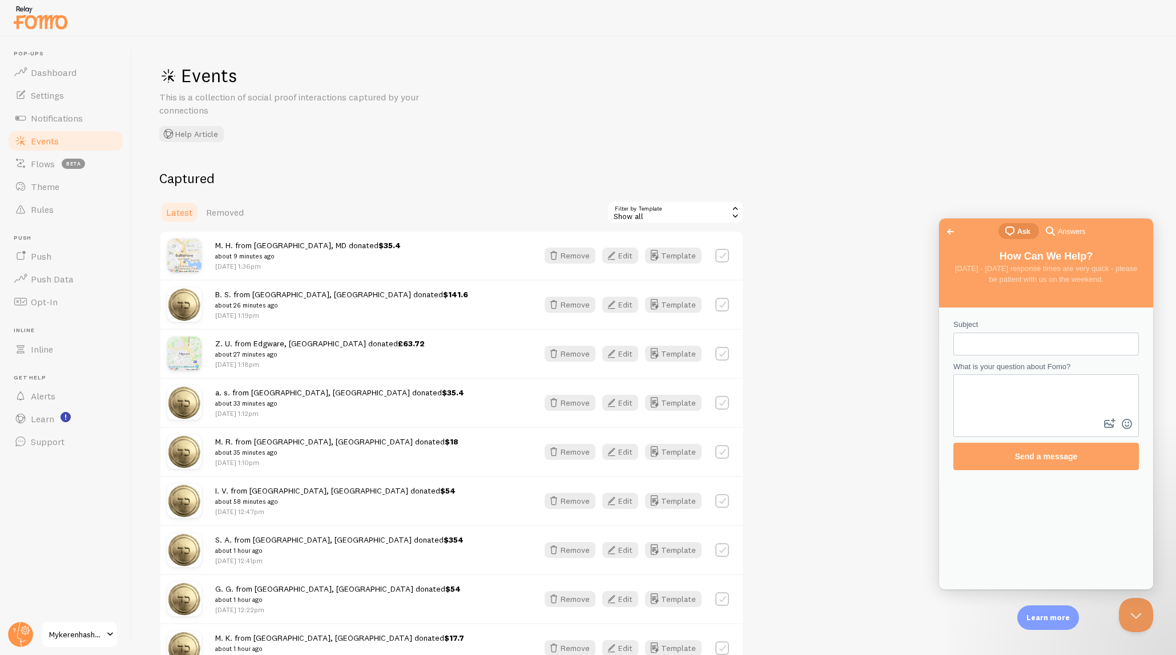
click at [1005, 221] on div "Go back chat-square Ask search-medium Answers" at bounding box center [1046, 232] width 214 height 27
click at [1007, 233] on span "chat-square" at bounding box center [1010, 231] width 14 height 14
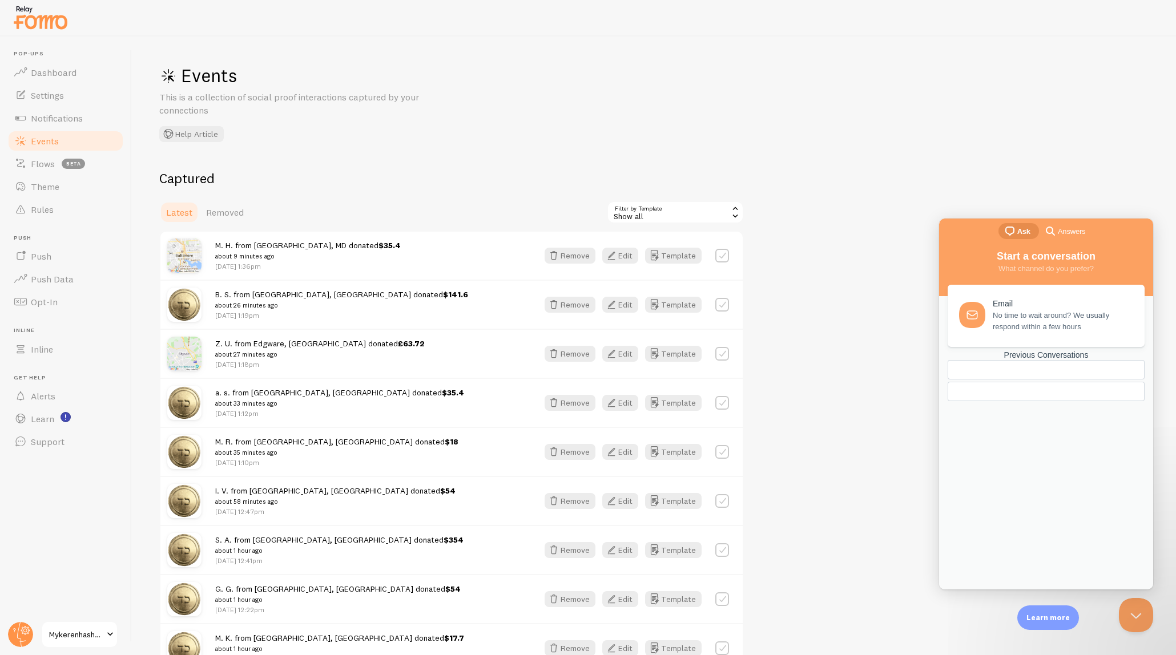
click at [1040, 404] on div "Previous Conversations" at bounding box center [1046, 377] width 197 height 53
click at [1041, 360] on div "Previous Conversations" at bounding box center [1046, 356] width 197 height 10
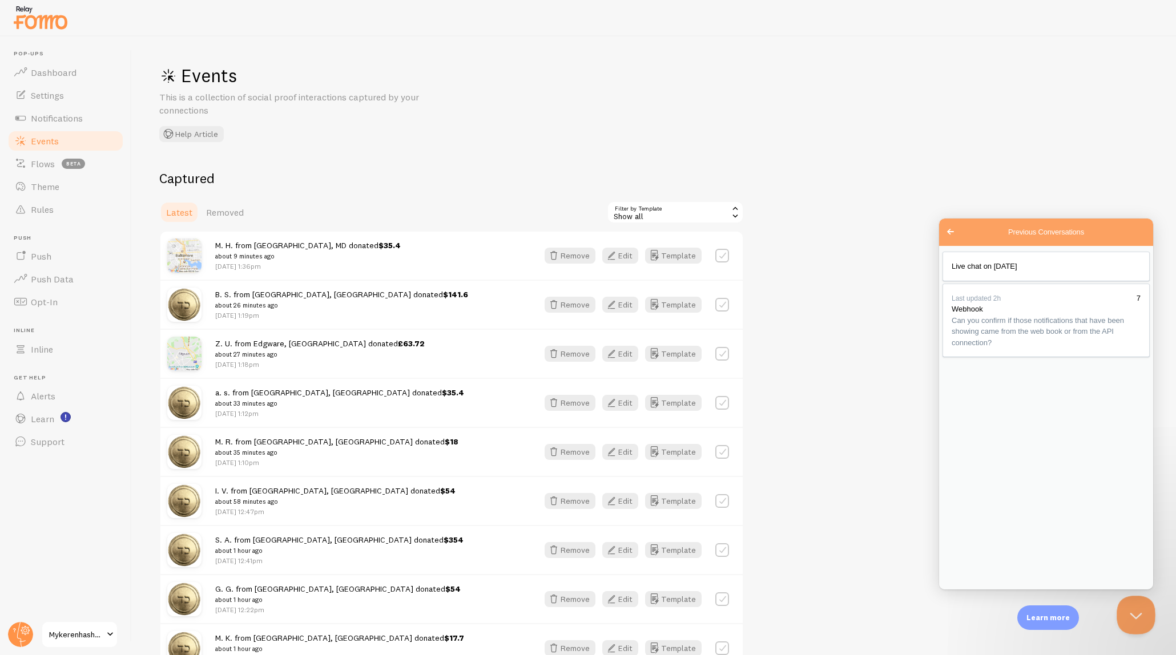
click at [1127, 614] on button "Close Beacon popover" at bounding box center [1134, 613] width 34 height 34
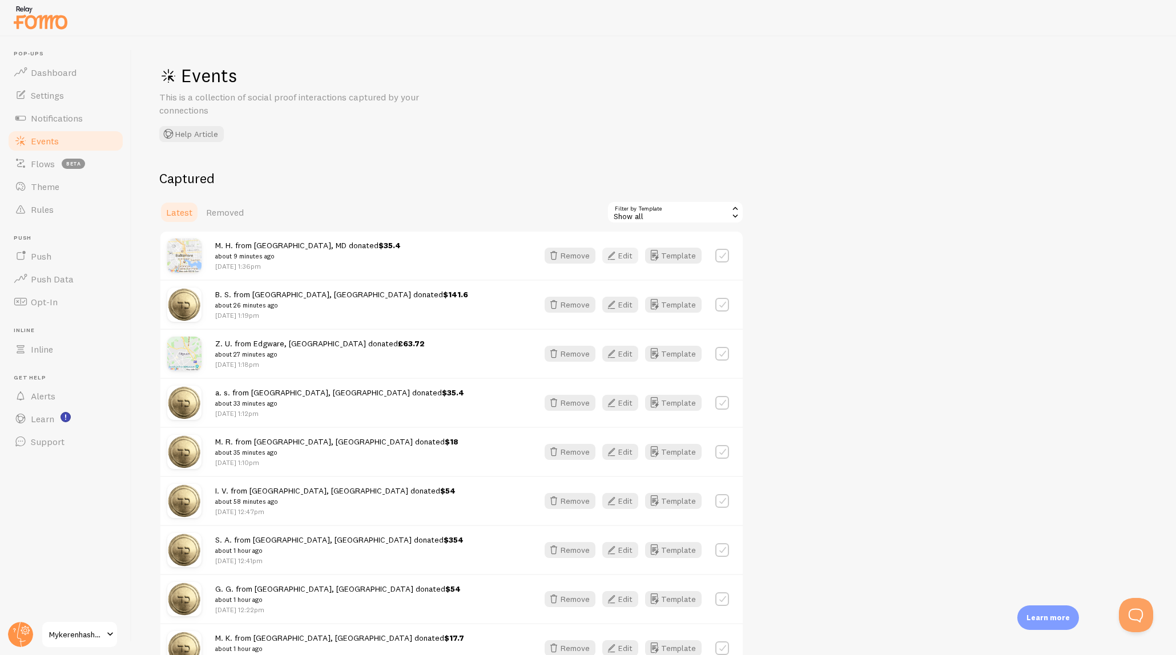
click at [621, 258] on button "Edit" at bounding box center [620, 256] width 36 height 16
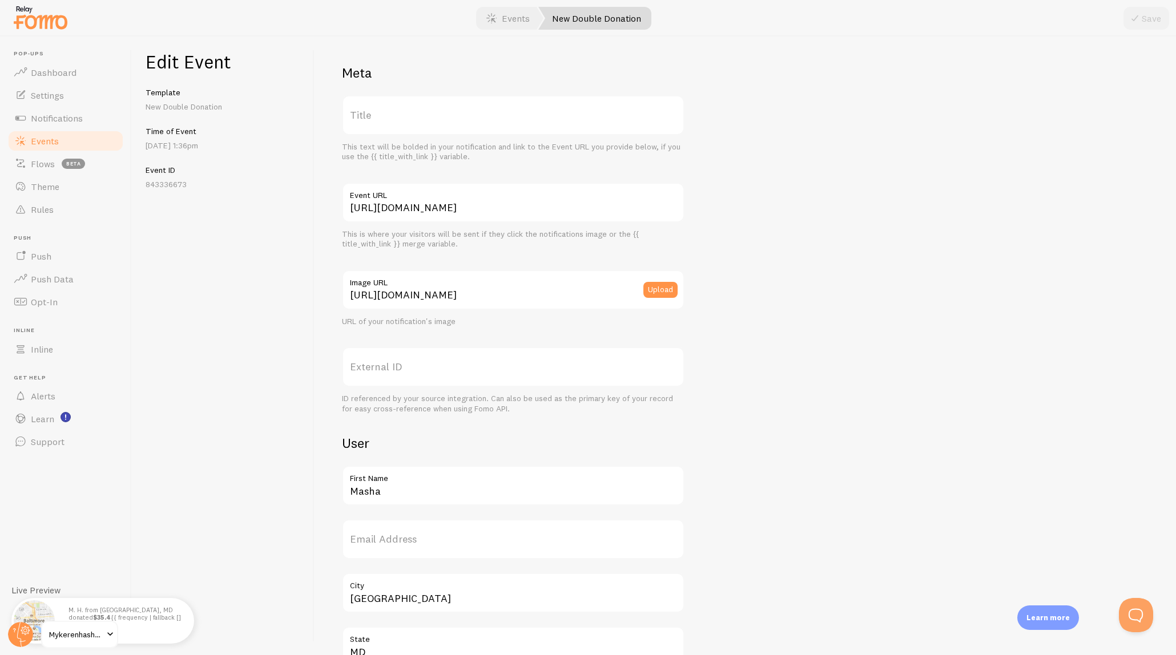
click at [79, 139] on link "Events" at bounding box center [66, 141] width 118 height 23
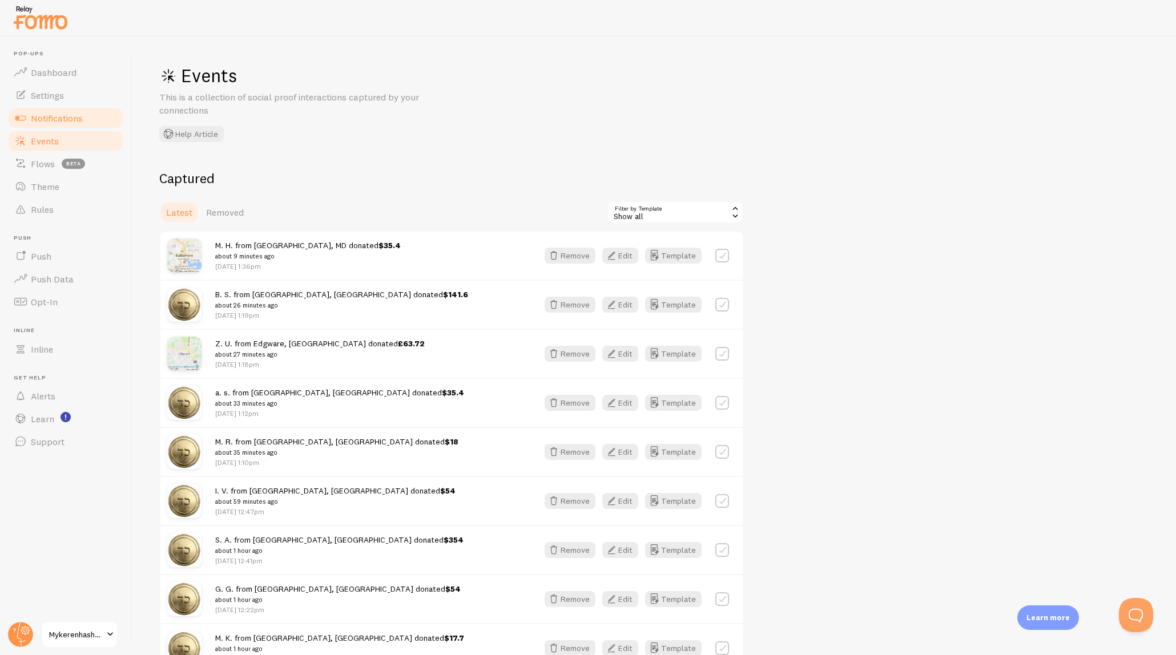
click at [72, 116] on span "Notifications" at bounding box center [57, 117] width 52 height 11
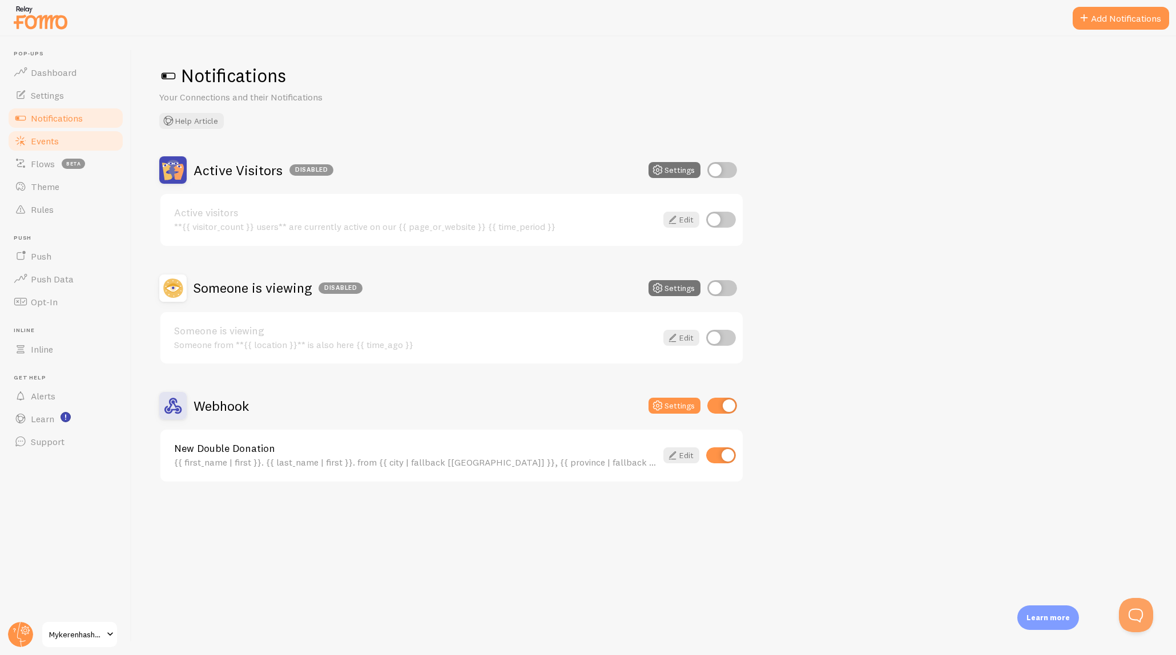
click at [49, 150] on link "Events" at bounding box center [66, 141] width 118 height 23
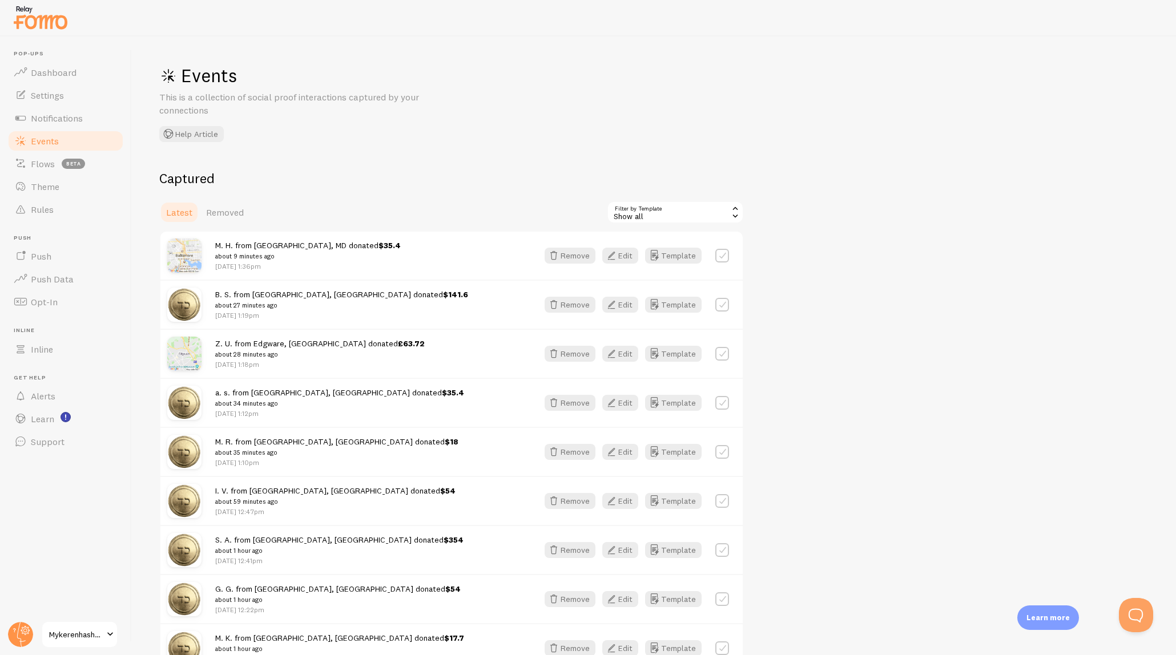
click at [678, 214] on div "Show all" at bounding box center [675, 212] width 137 height 23
click at [670, 293] on li "New Double Donation" at bounding box center [675, 293] width 135 height 17
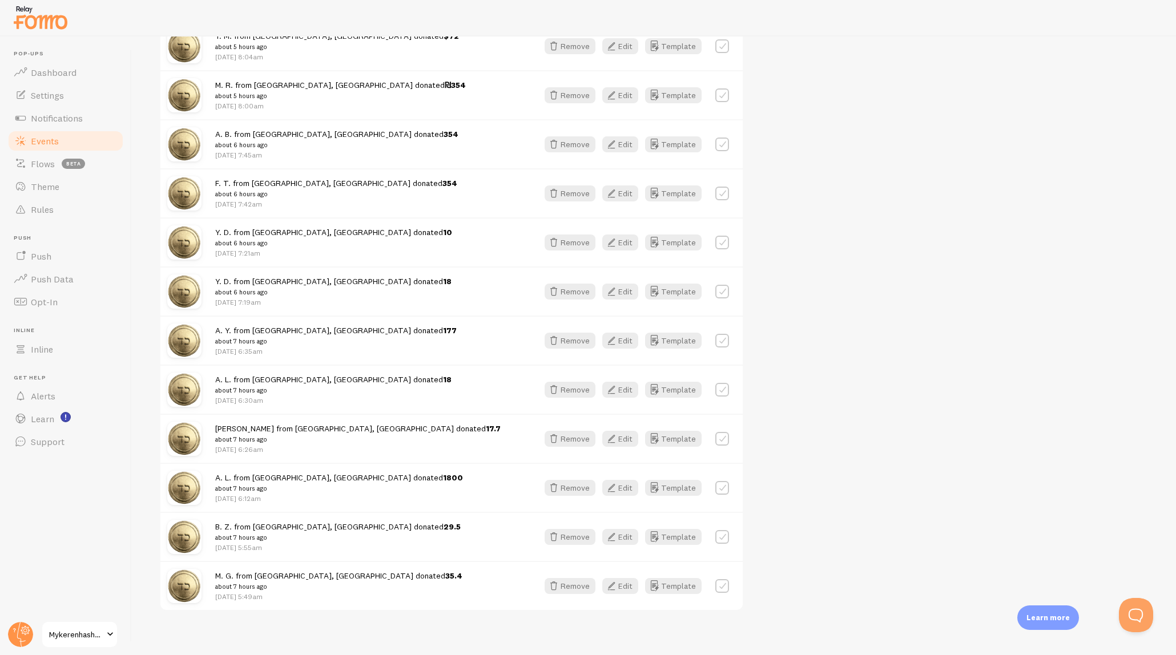
scroll to position [1104, 0]
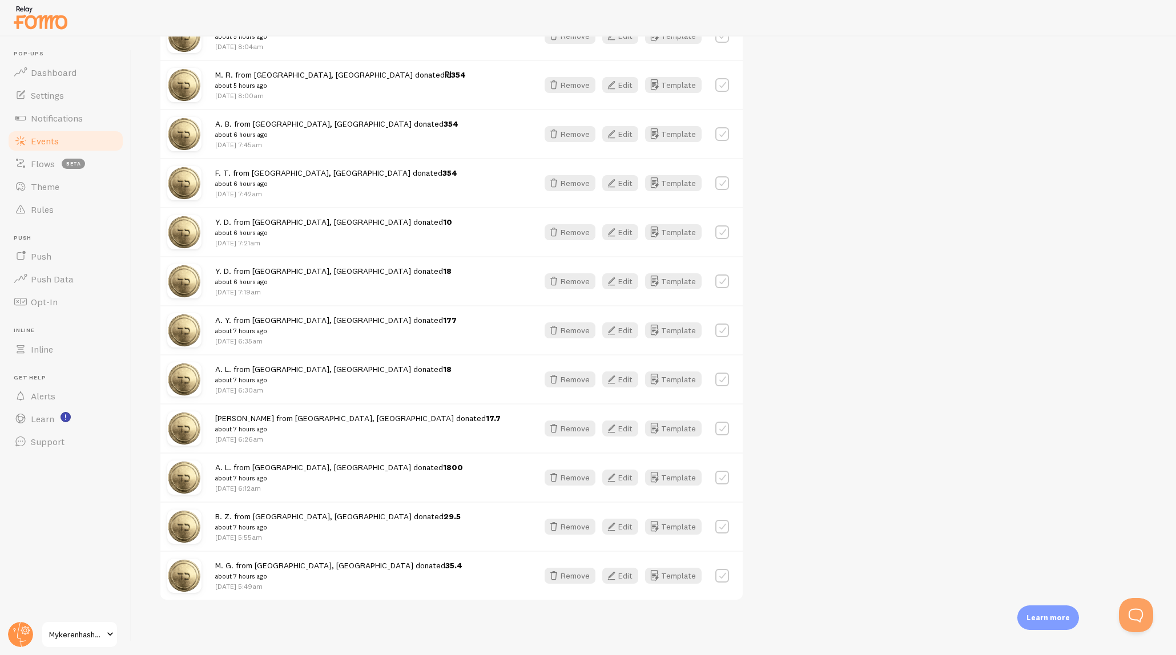
click at [723, 574] on label at bounding box center [722, 576] width 14 height 14
checkbox input "true"
click at [724, 526] on label at bounding box center [722, 527] width 14 height 14
checkbox input "true"
click at [722, 477] on label at bounding box center [722, 478] width 14 height 14
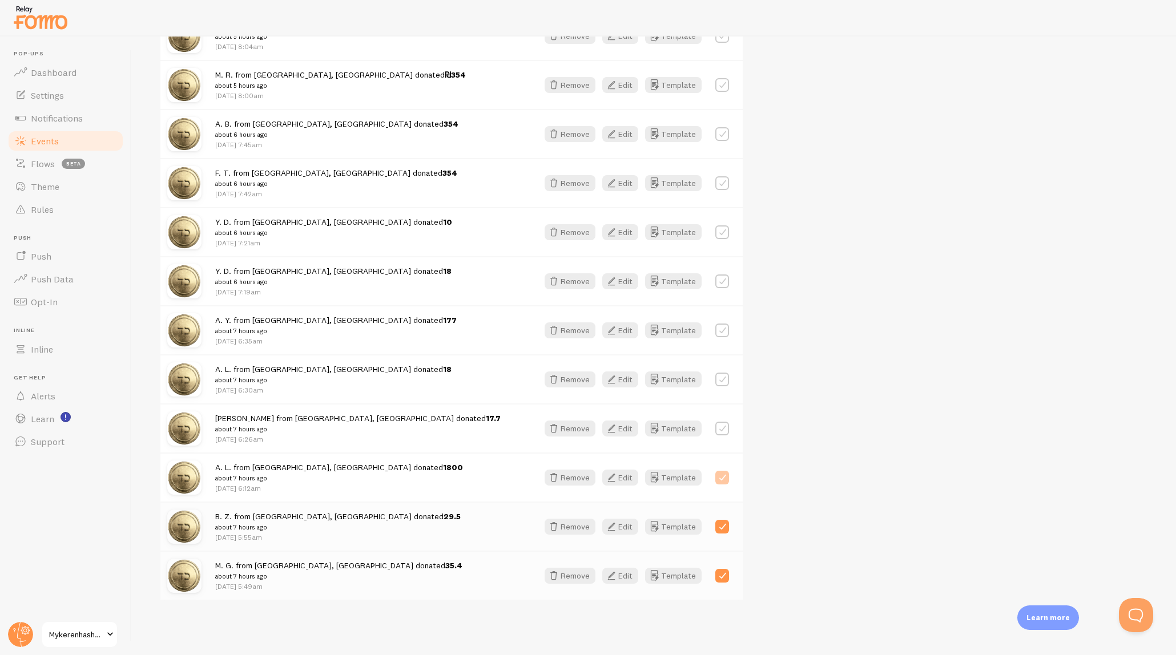
checkbox input "true"
click at [723, 526] on label at bounding box center [722, 527] width 14 height 14
checkbox input "false"
click at [726, 571] on label at bounding box center [722, 576] width 14 height 14
checkbox input "false"
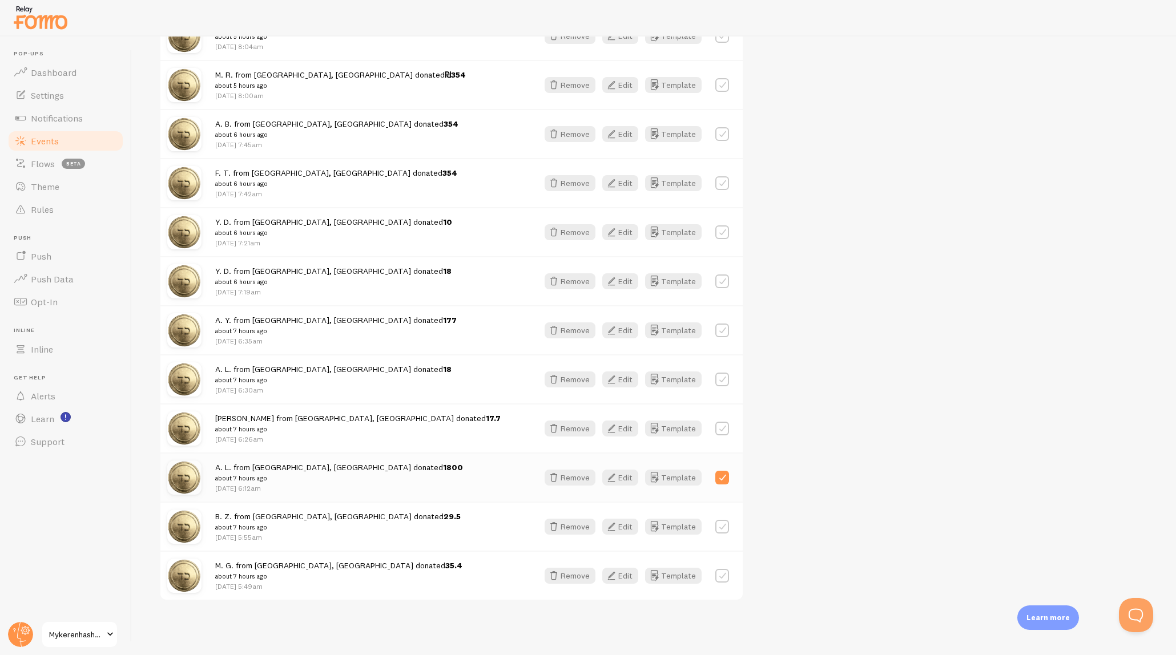
click at [722, 478] on label at bounding box center [722, 478] width 14 height 14
checkbox input "false"
click at [626, 573] on button "Edit" at bounding box center [620, 576] width 36 height 16
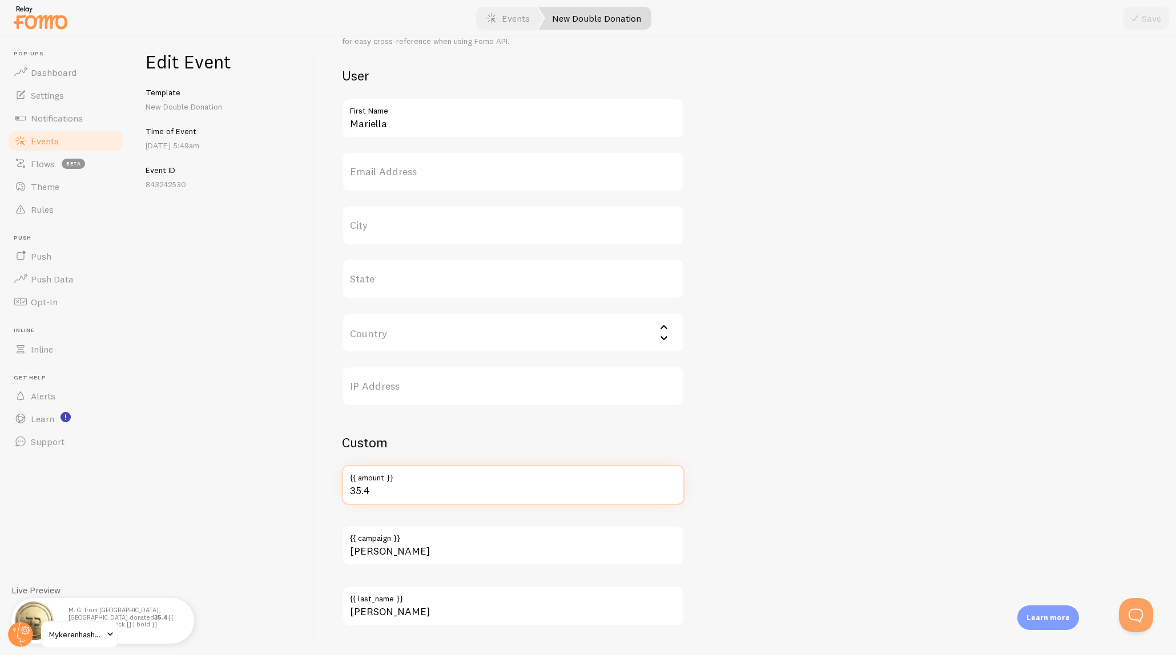
scroll to position [6, 0]
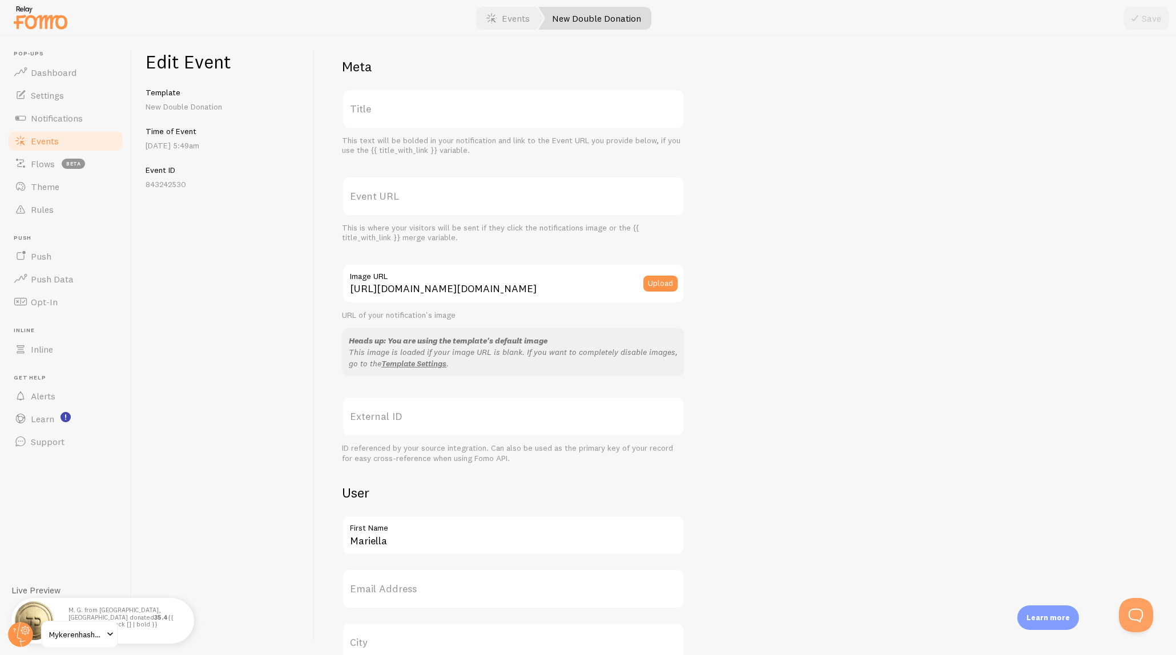
click at [95, 146] on link "Events" at bounding box center [66, 141] width 118 height 23
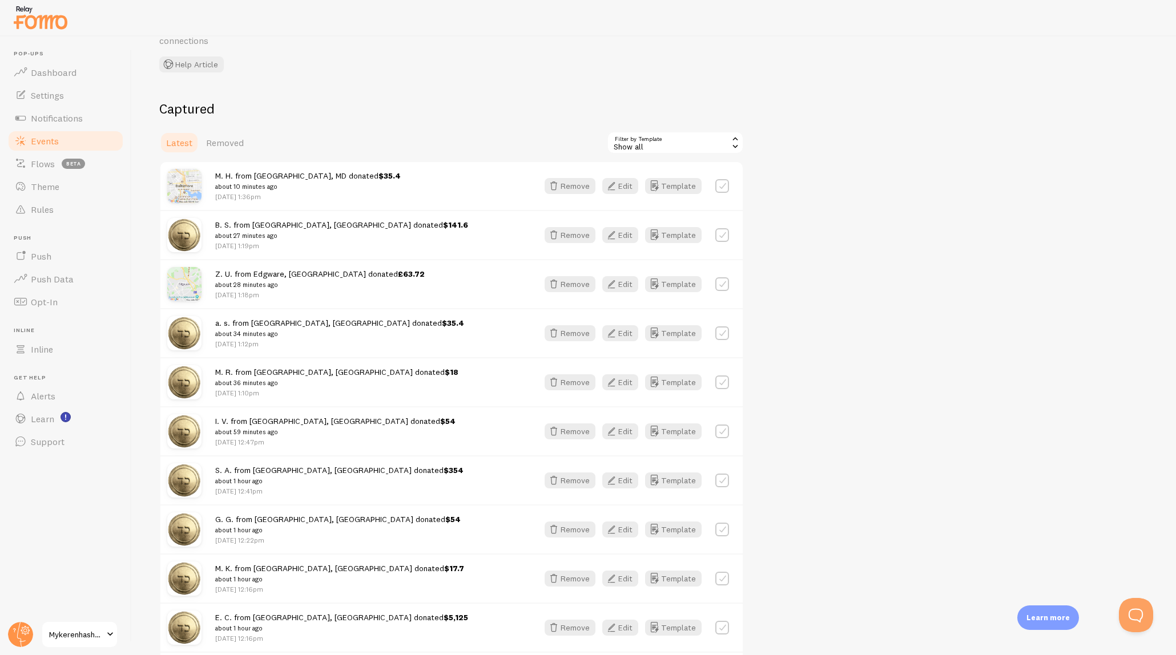
scroll to position [69, 0]
click at [355, 95] on div "Events This is a collection of social proof interactions captured by your conne…" at bounding box center [654, 346] width 1044 height 619
click at [90, 58] on li "Pop-ups Dashboard" at bounding box center [66, 67] width 118 height 34
click at [88, 67] on link "Dashboard" at bounding box center [66, 72] width 118 height 23
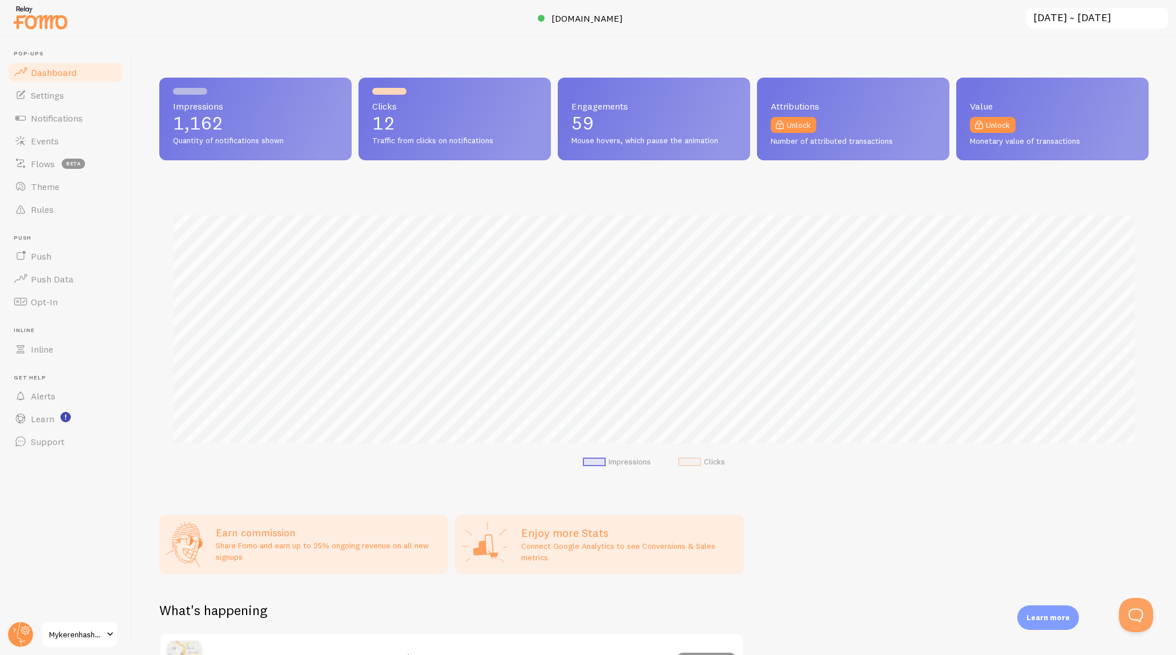
scroll to position [300, 989]
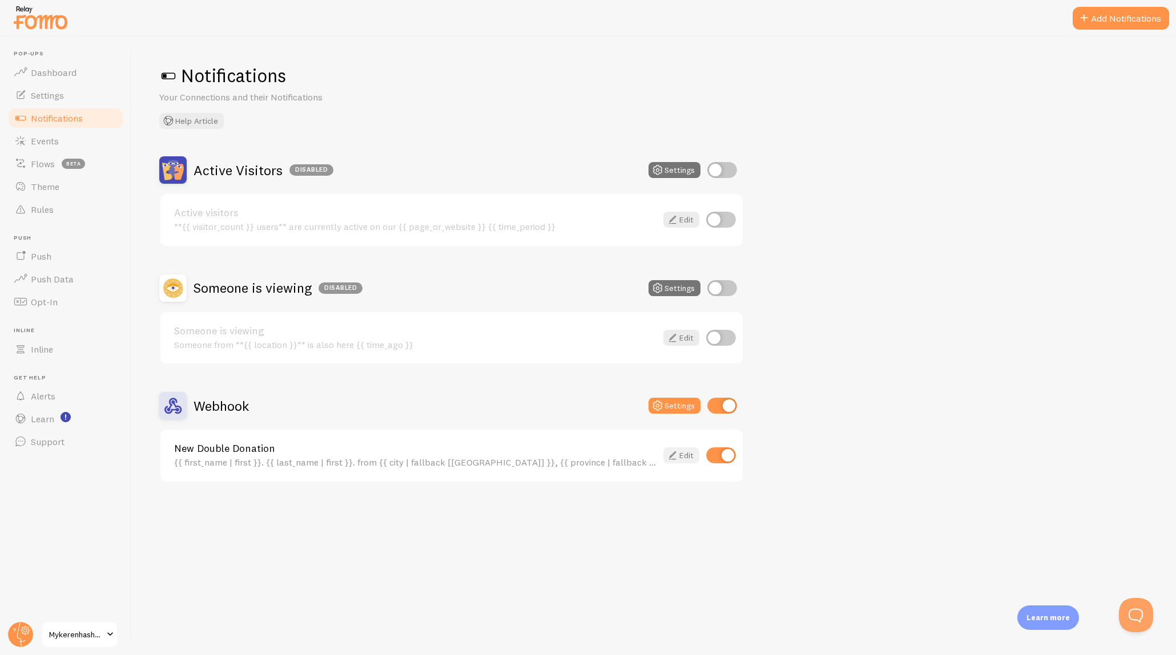
click at [679, 449] on icon at bounding box center [673, 456] width 14 height 14
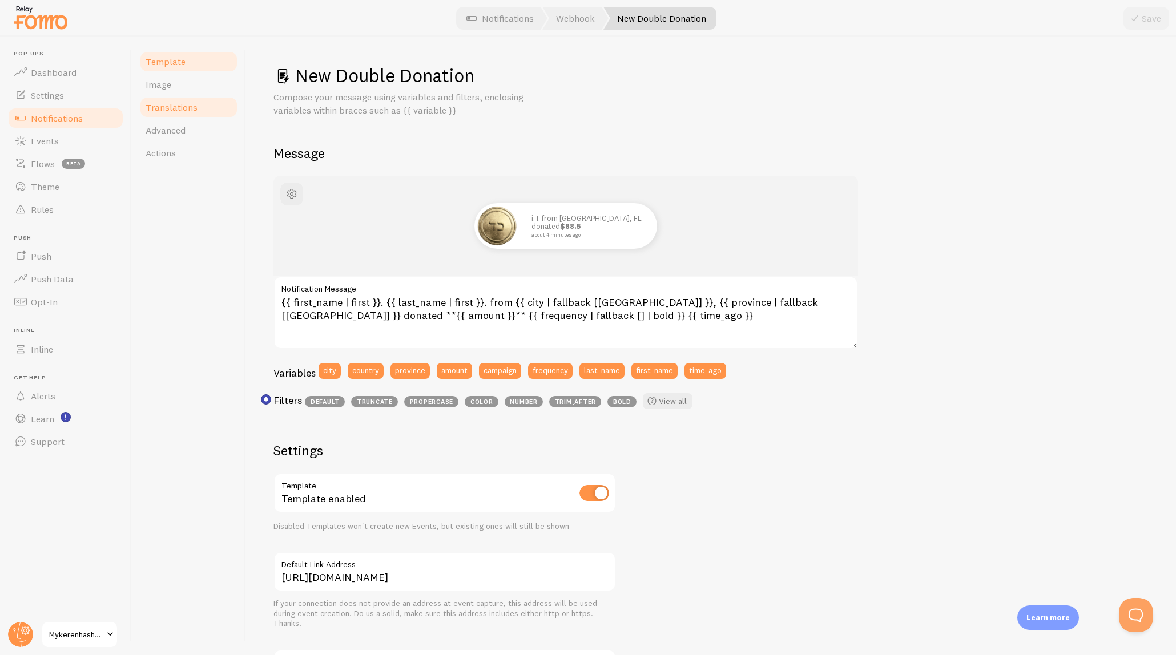
click at [190, 112] on link "Translations" at bounding box center [189, 107] width 100 height 23
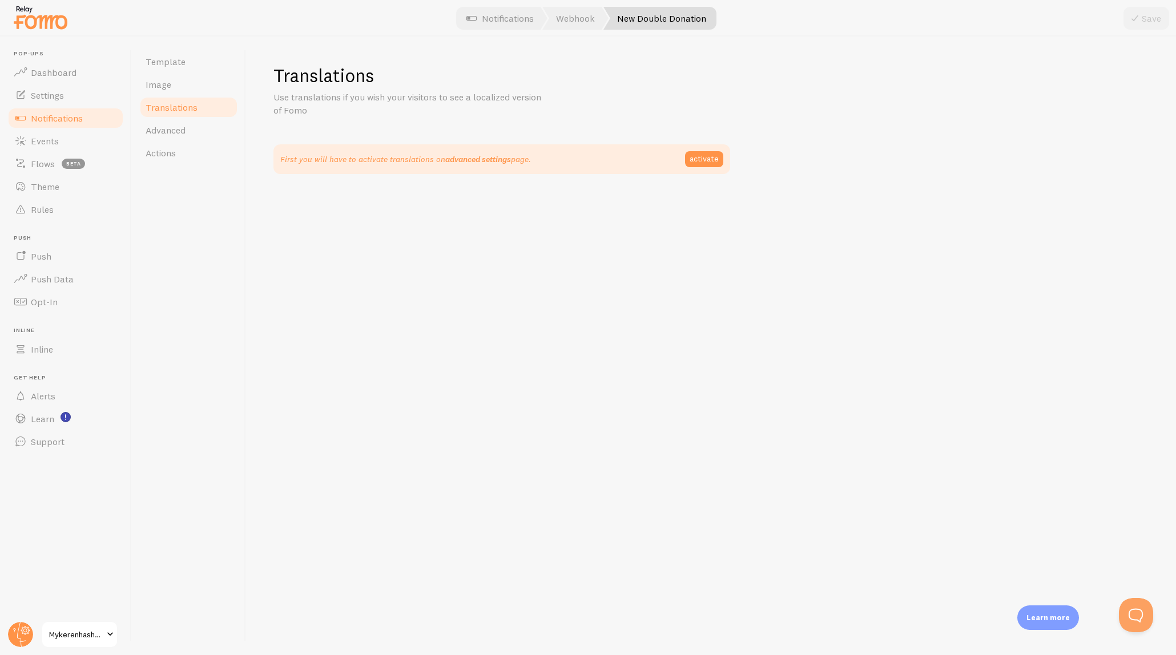
click at [482, 158] on link "advanced settings" at bounding box center [478, 159] width 66 height 10
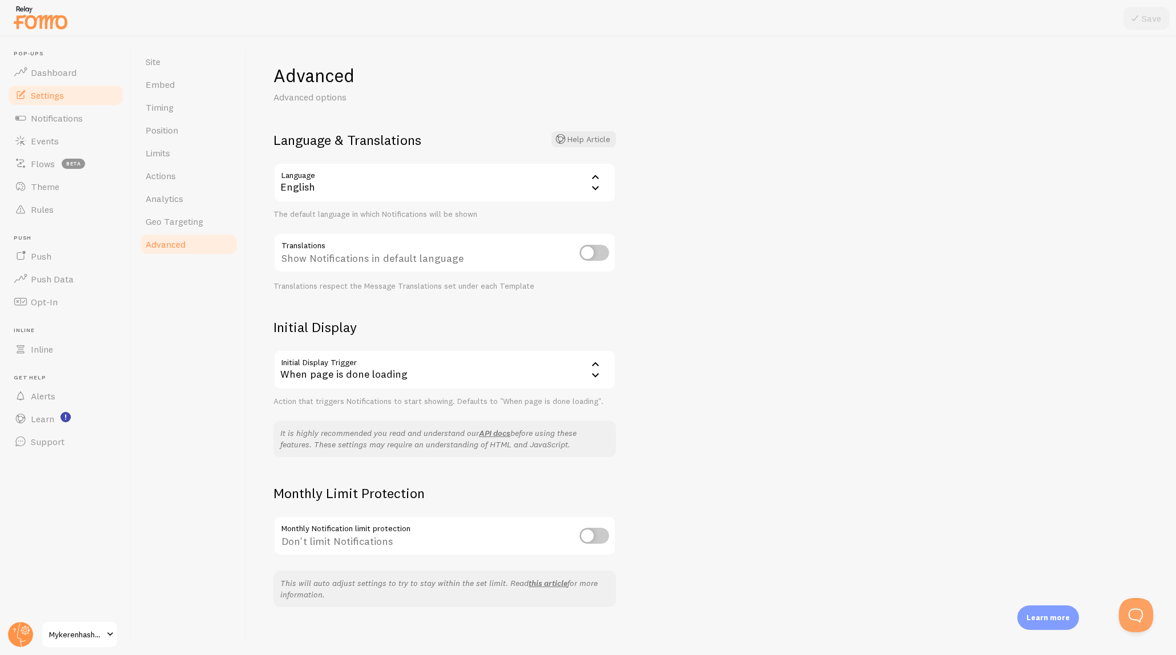
click at [566, 184] on div "English" at bounding box center [444, 183] width 343 height 40
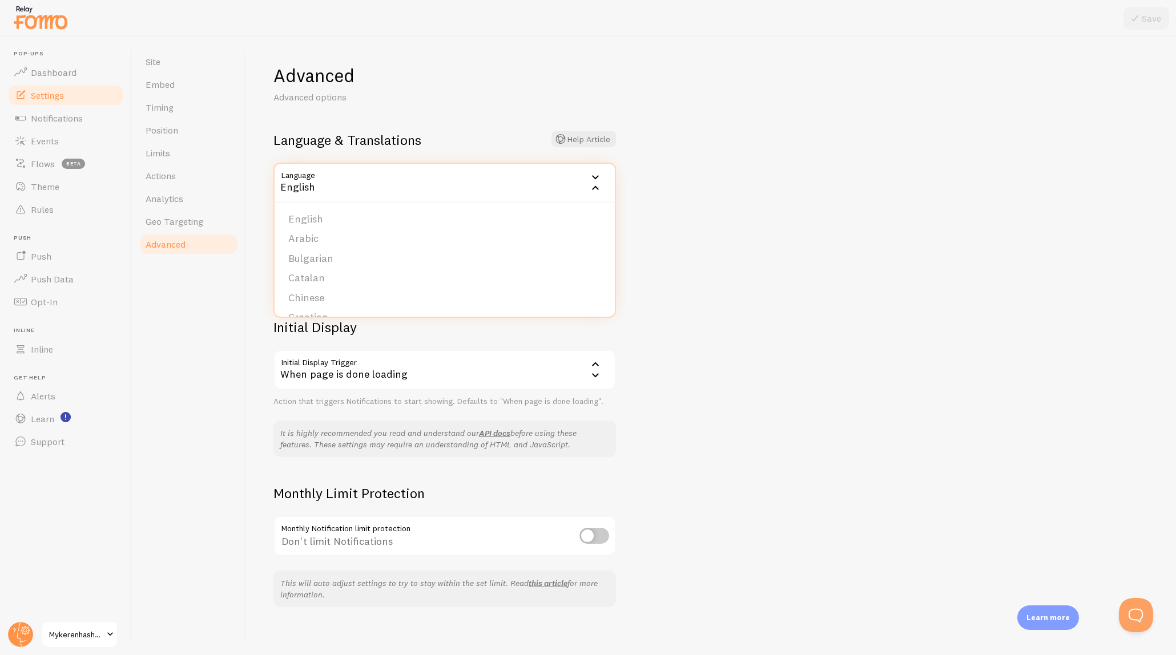
click at [867, 241] on div "Advanced Advanced options Language & Translations Help Article Language en Engl…" at bounding box center [711, 346] width 930 height 619
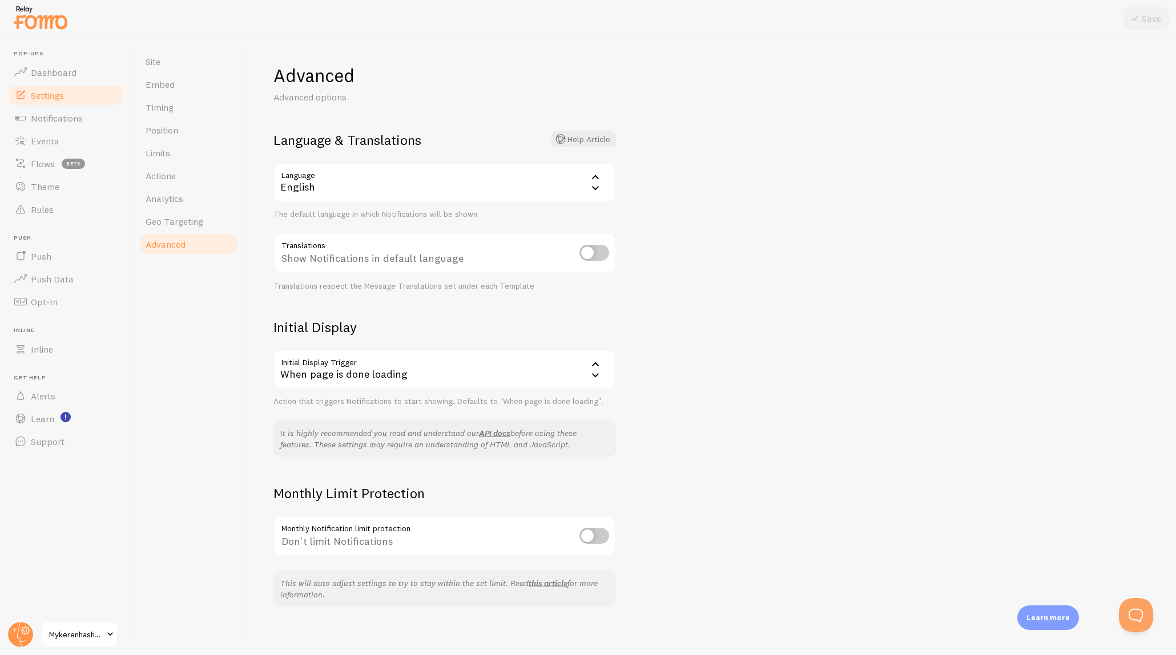
click at [595, 255] on input "checkbox" at bounding box center [594, 253] width 30 height 16
click at [603, 251] on input "checkbox" at bounding box center [594, 253] width 30 height 16
click at [545, 192] on div "English" at bounding box center [444, 183] width 343 height 40
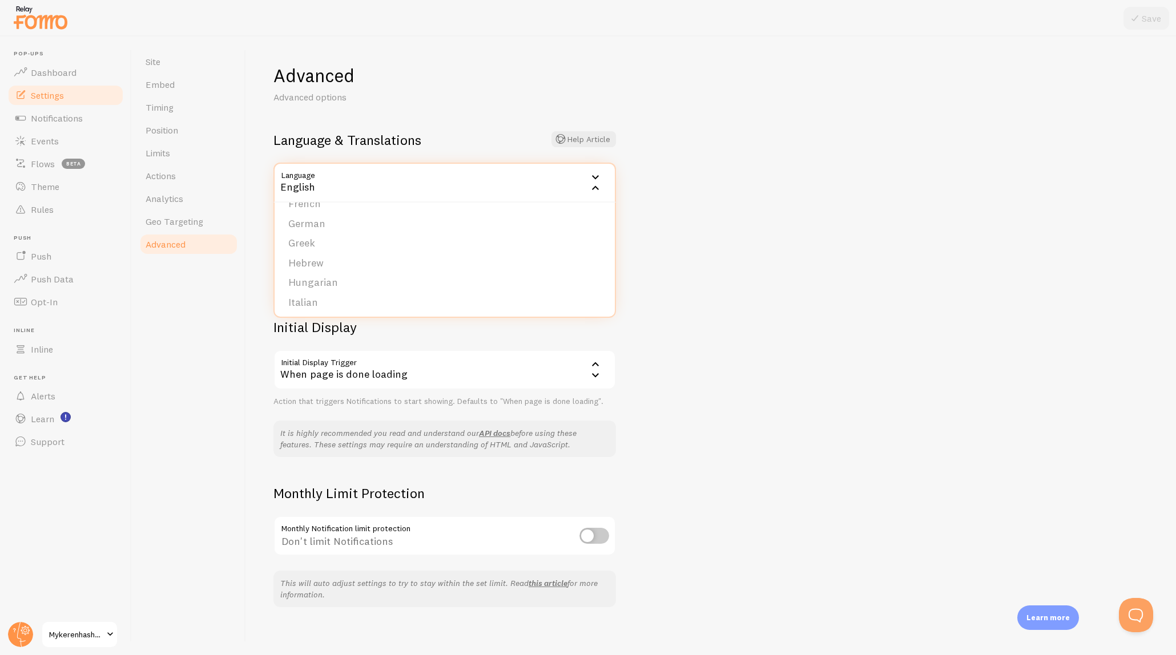
scroll to position [195, 0]
click at [482, 261] on li "Hebrew" at bounding box center [445, 261] width 340 height 20
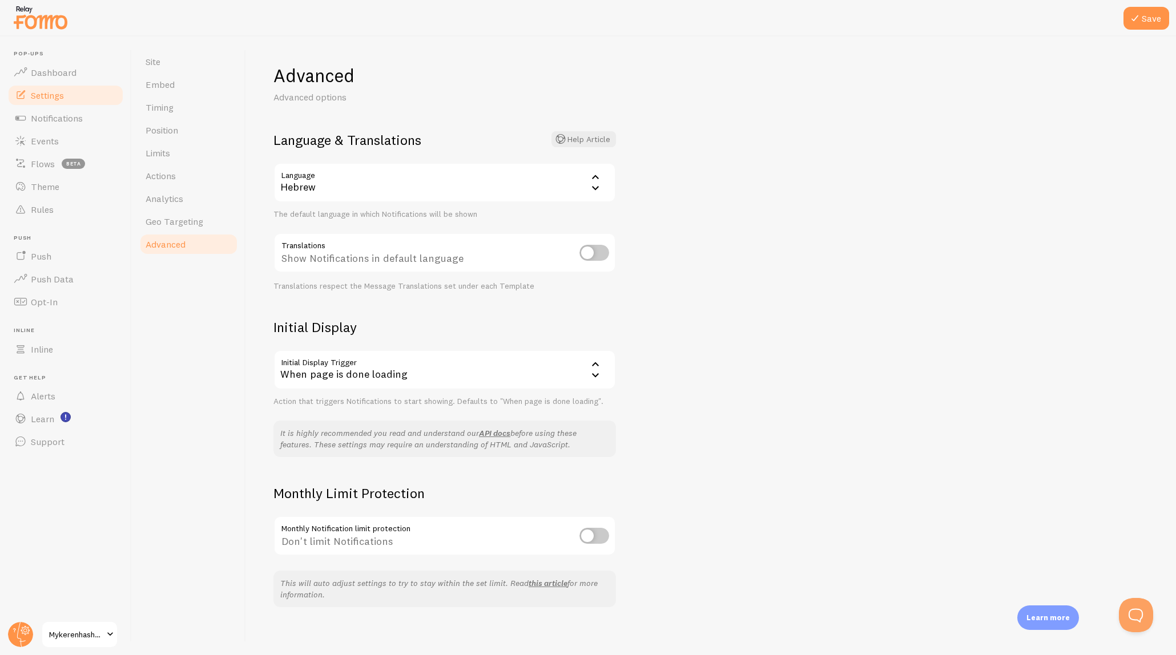
click at [542, 202] on div "Hebrew" at bounding box center [444, 183] width 343 height 40
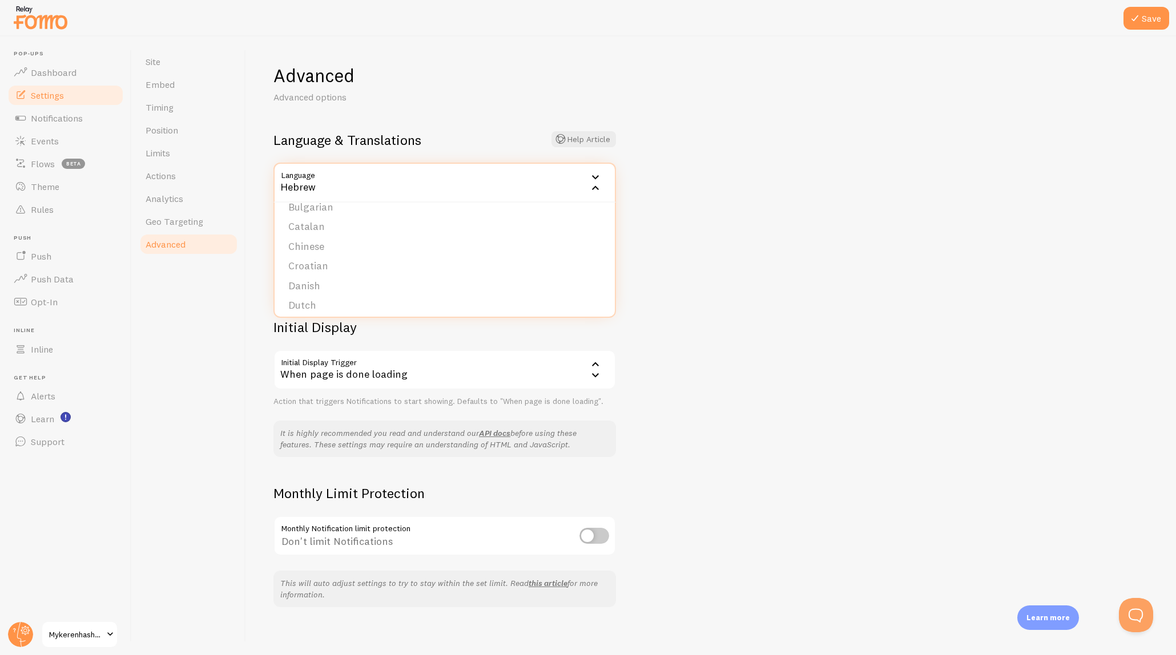
scroll to position [0, 0]
click at [524, 222] on li "English" at bounding box center [445, 220] width 340 height 20
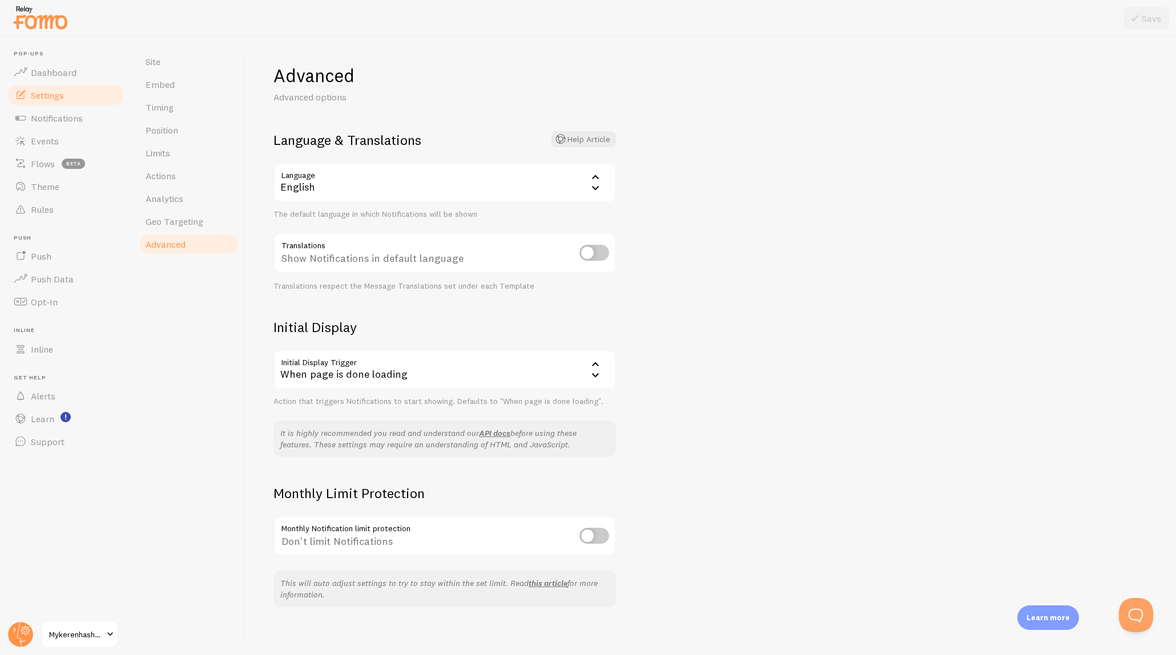
click at [782, 279] on div "Advanced Advanced options Language & Translations Help Article Language en Engl…" at bounding box center [711, 346] width 930 height 619
click at [593, 251] on input "checkbox" at bounding box center [594, 253] width 30 height 16
checkbox input "true"
click at [1152, 25] on button "Save" at bounding box center [1147, 18] width 46 height 23
click at [62, 114] on span "Notifications" at bounding box center [57, 117] width 52 height 11
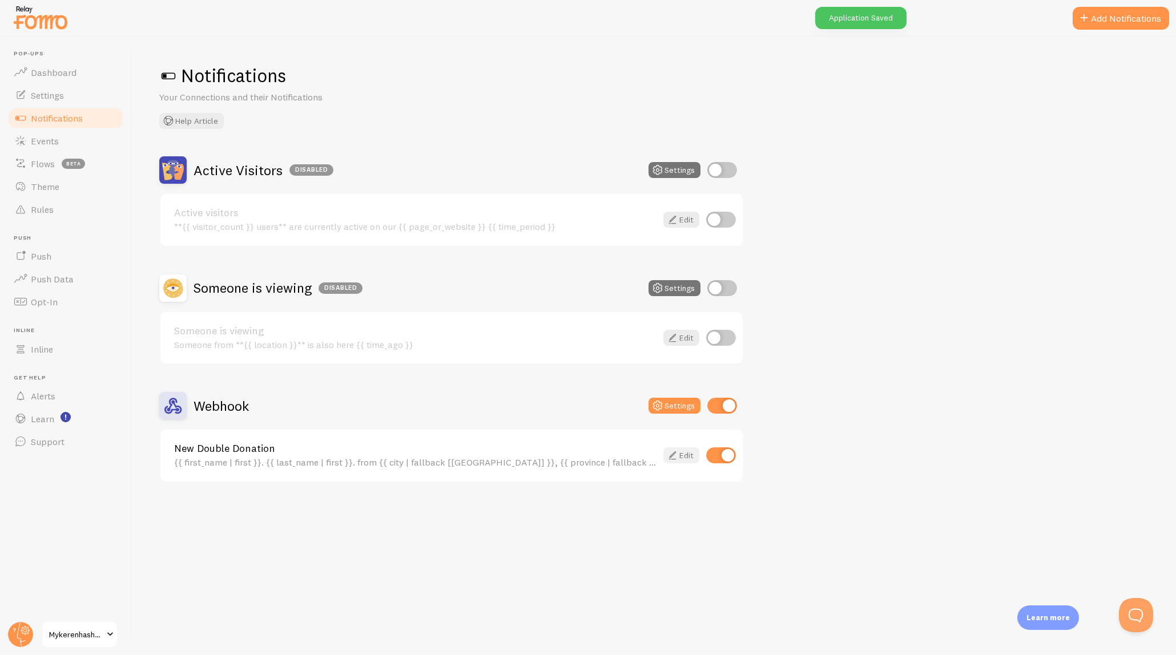
click at [670, 457] on icon at bounding box center [673, 456] width 14 height 14
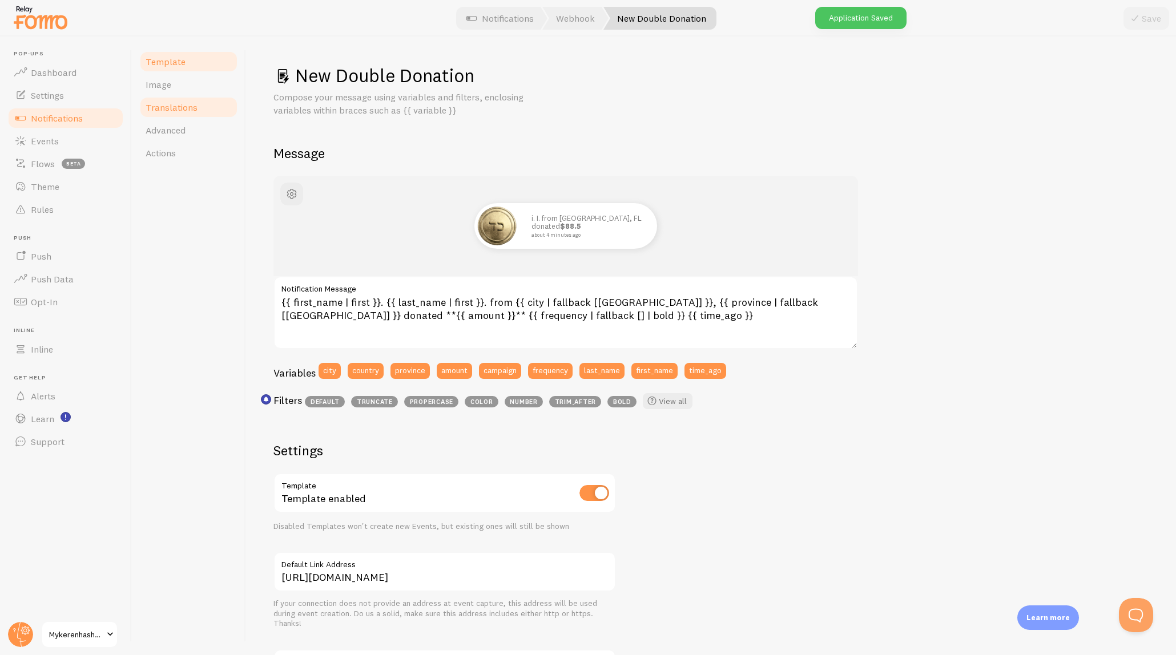
click at [199, 106] on link "Translations" at bounding box center [189, 107] width 100 height 23
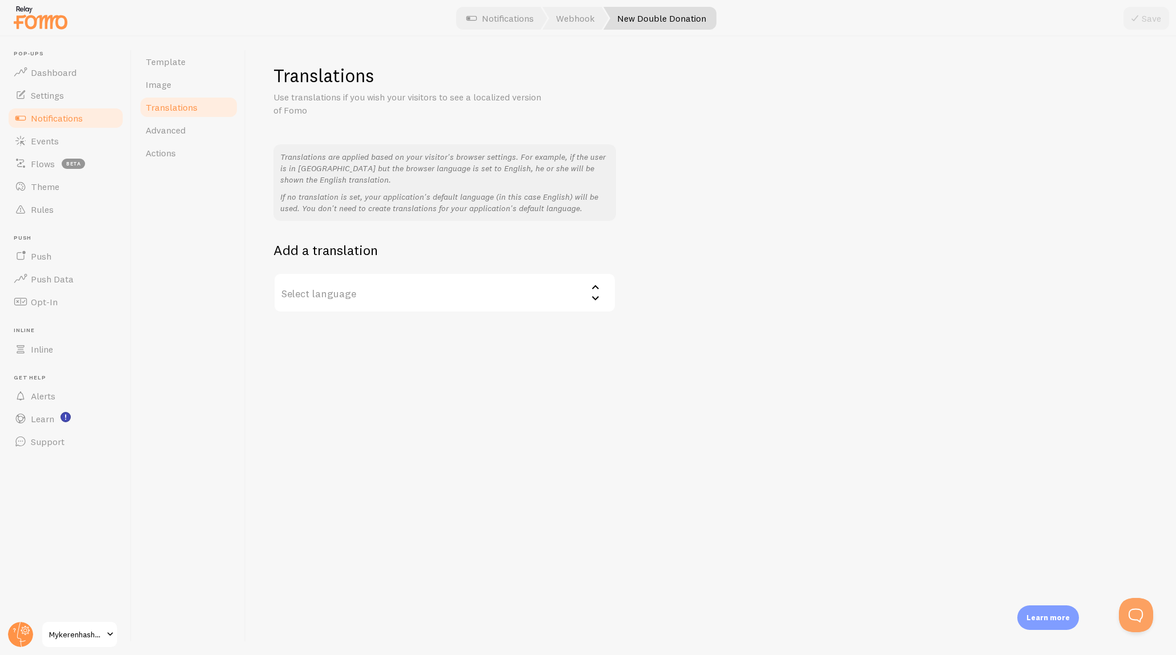
click at [446, 289] on label "Select language" at bounding box center [444, 293] width 343 height 40
click at [398, 371] on li "Hebrew" at bounding box center [445, 370] width 340 height 20
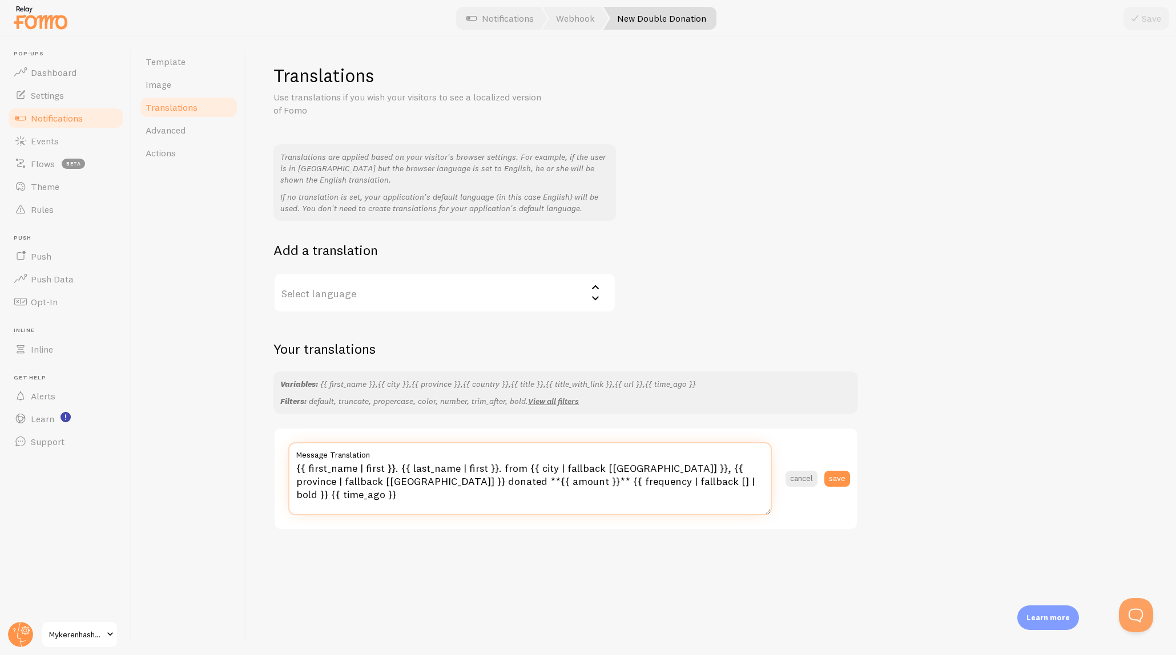
click at [679, 487] on textarea "{{ first_name | first }}. {{ last_name | first }}. from {{ city | fallback [Bro…" at bounding box center [530, 478] width 484 height 73
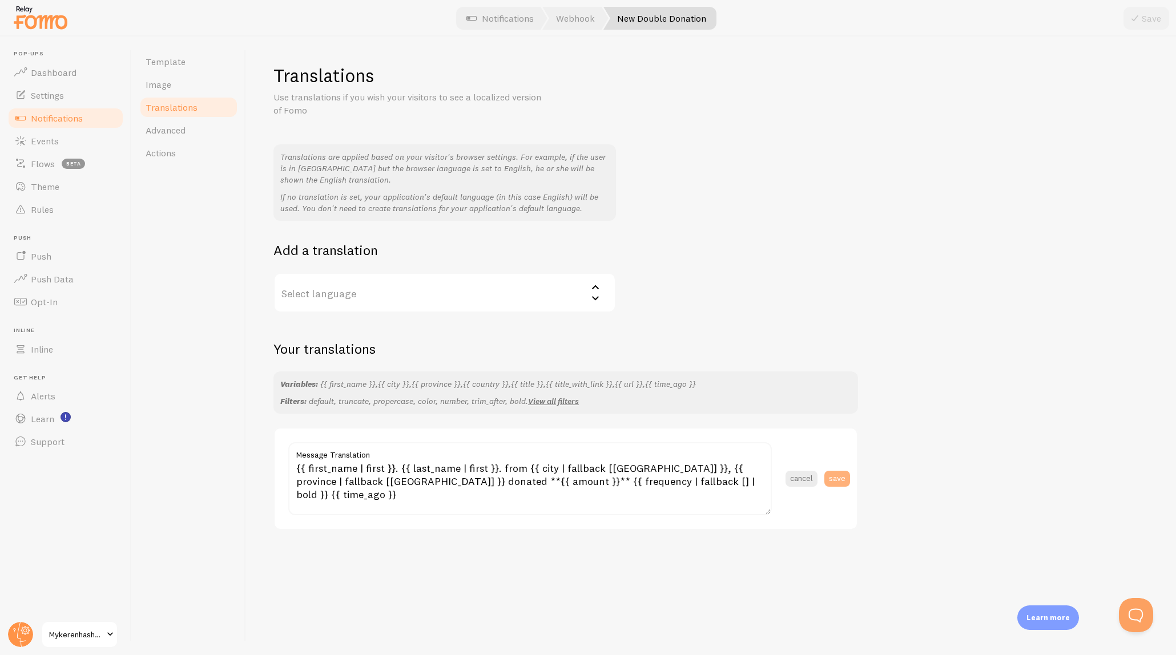
click at [849, 477] on button "save" at bounding box center [837, 479] width 26 height 16
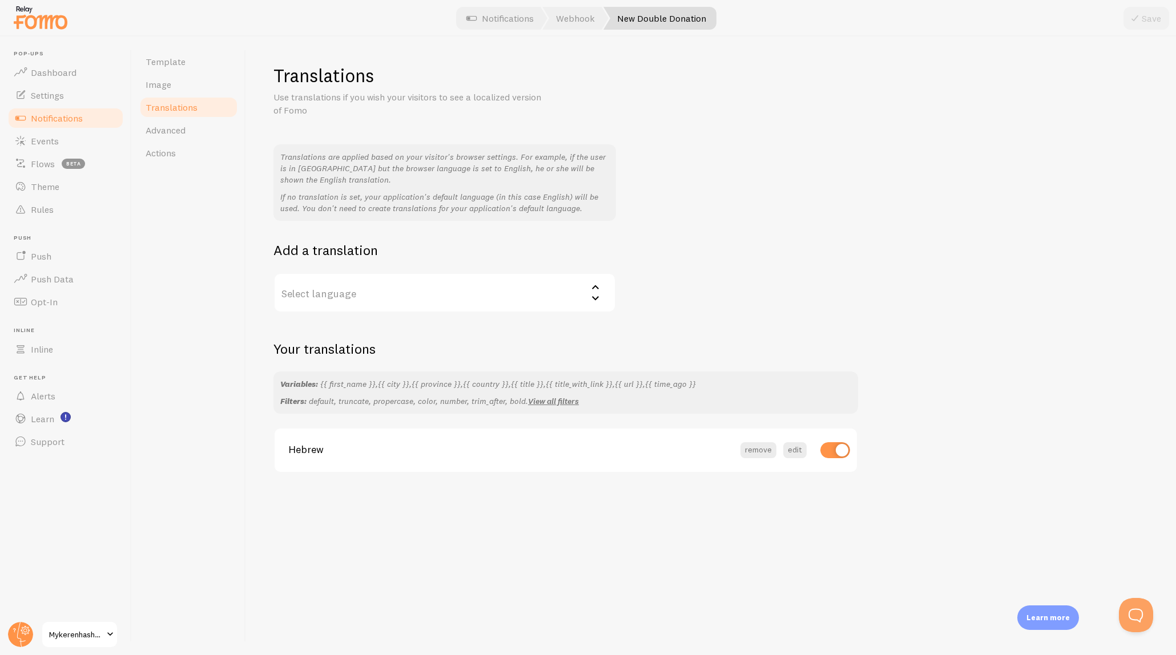
click at [748, 203] on div "Translations are applied based on your visitor's browser settings. For example,…" at bounding box center [710, 228] width 875 height 168
click at [518, 287] on label "Select language" at bounding box center [444, 293] width 343 height 40
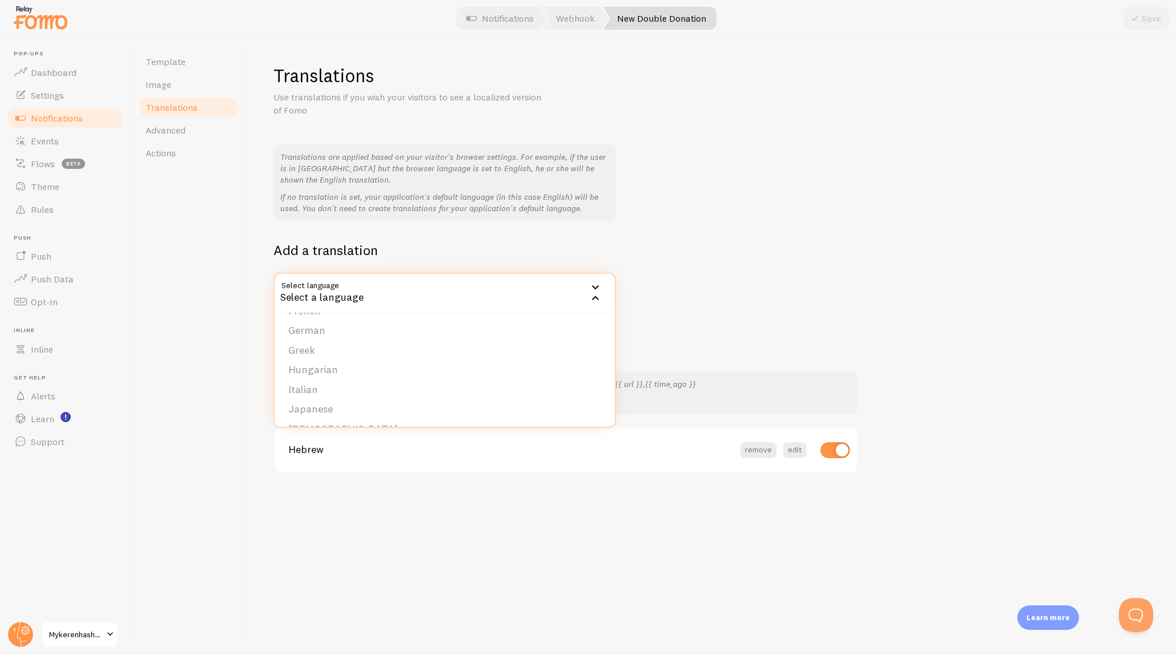
click at [896, 275] on div "Translations are applied based on your visitor's browser settings. For example,…" at bounding box center [710, 228] width 875 height 168
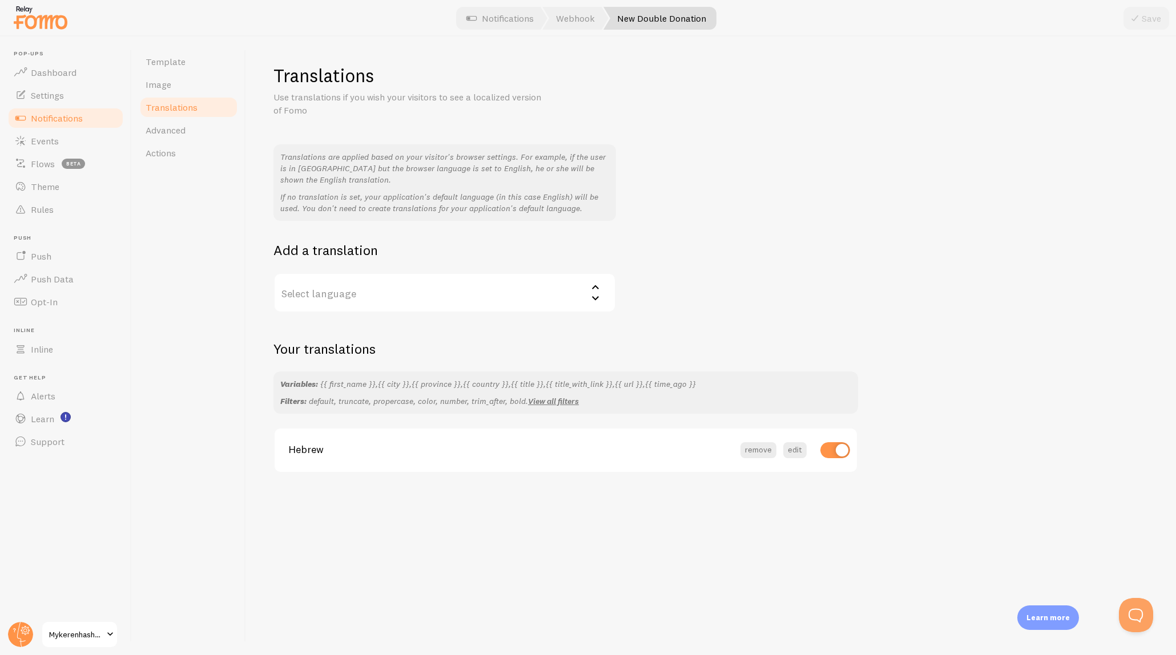
click at [1034, 624] on div "Learn more" at bounding box center [1048, 618] width 62 height 25
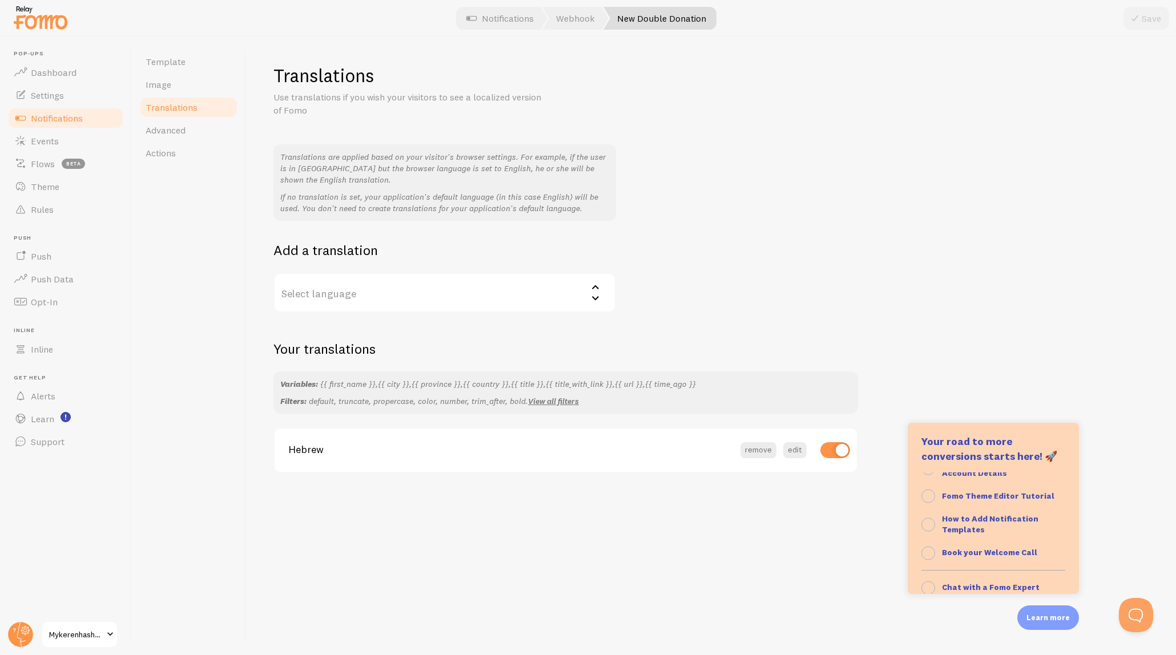
scroll to position [102, 0]
click at [1147, 619] on button "Open Beacon popover" at bounding box center [1134, 613] width 34 height 34
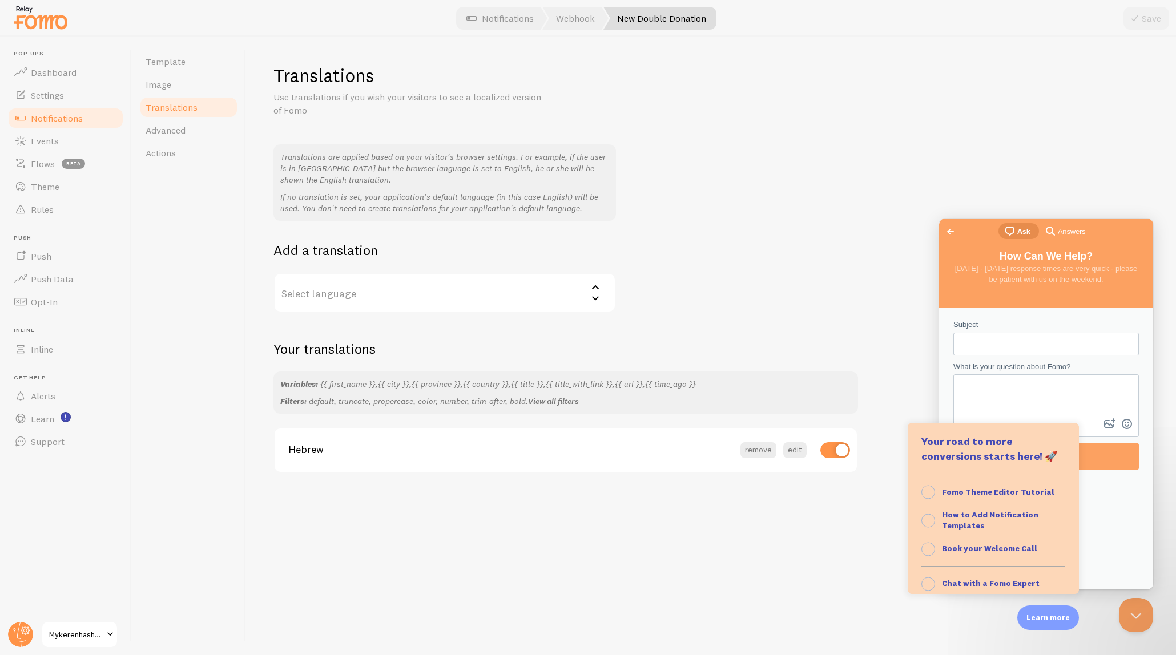
click at [1061, 617] on p "Learn more" at bounding box center [1047, 618] width 43 height 11
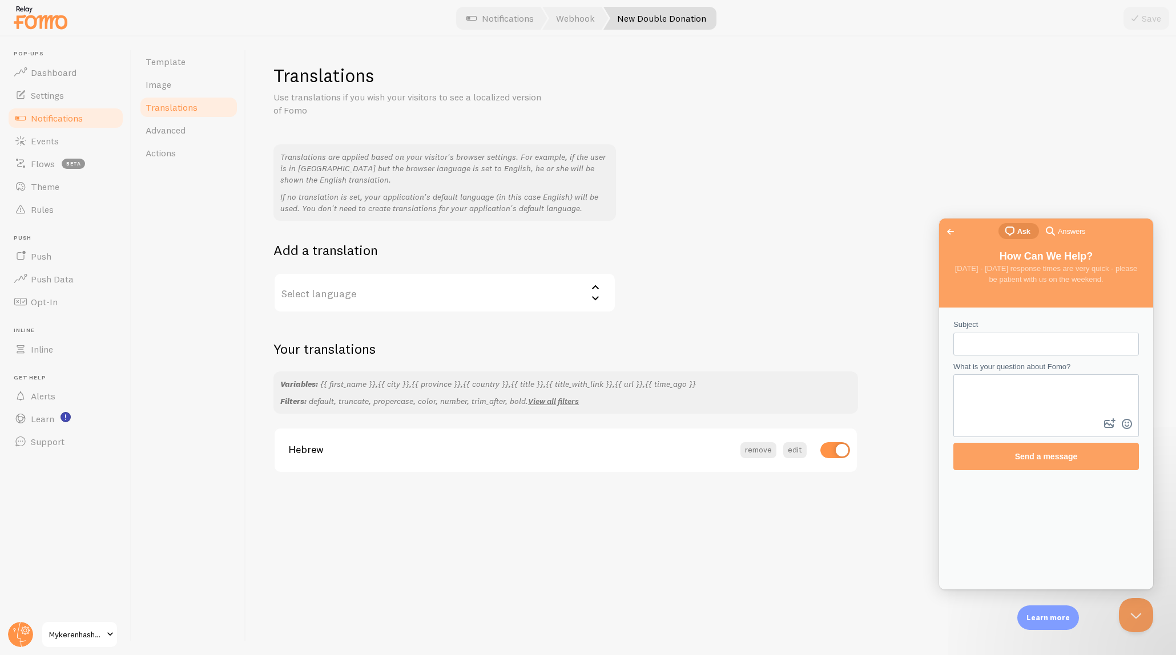
click at [1068, 234] on span "Answers" at bounding box center [1071, 231] width 27 height 11
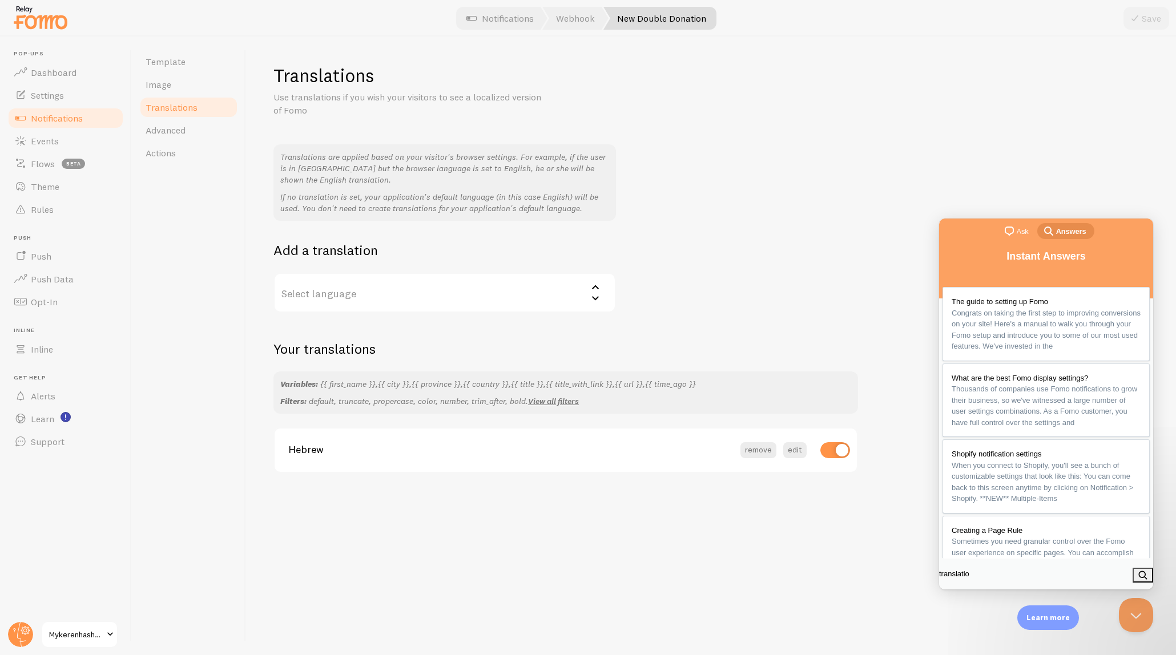
type input "translation"
click button "search" at bounding box center [1143, 575] width 21 height 15
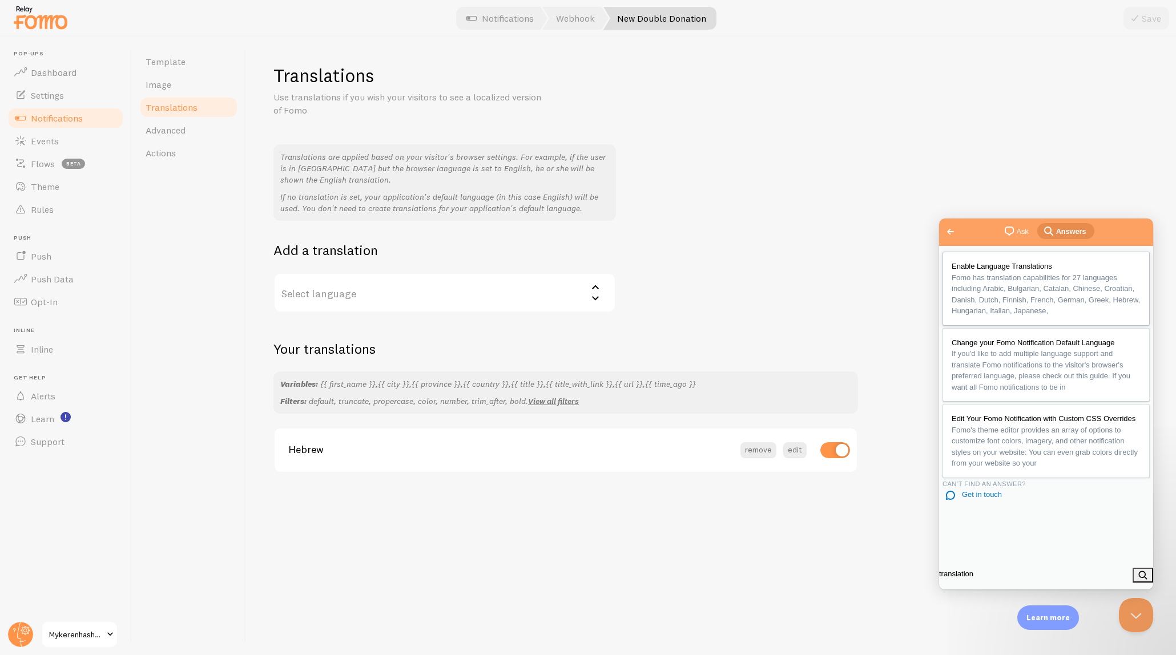
click at [1022, 297] on span "Fomo has translation capabilities for 27 languages including Arabic, Bulgarian,…" at bounding box center [1046, 294] width 189 height 45
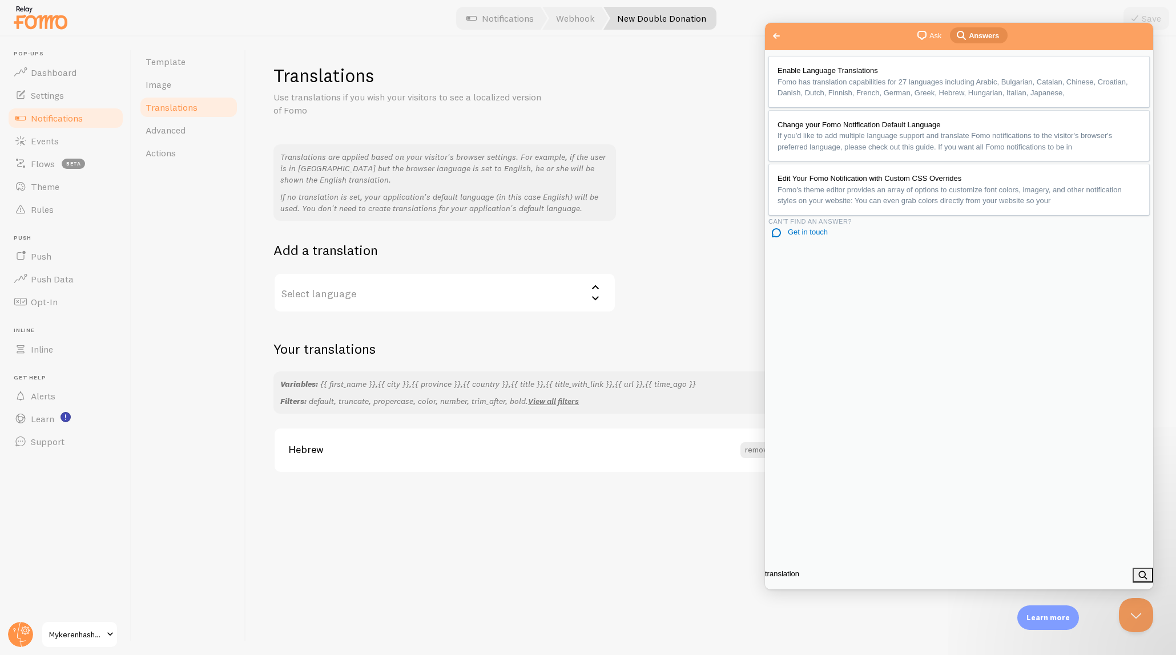
scroll to position [884, 0]
click at [639, 393] on div "Variables: {{ first_name }}, {{ city }}, {{ province }}, {{ country }}, {{ titl…" at bounding box center [565, 393] width 585 height 42
click at [641, 392] on div "Variables: {{ first_name }}, {{ city }}, {{ province }}, {{ country }}, {{ titl…" at bounding box center [565, 393] width 585 height 42
drag, startPoint x: 1136, startPoint y: 613, endPoint x: 1395, endPoint y: 1148, distance: 594.4
click at [1136, 613] on button "Close Beacon popover" at bounding box center [1134, 613] width 34 height 34
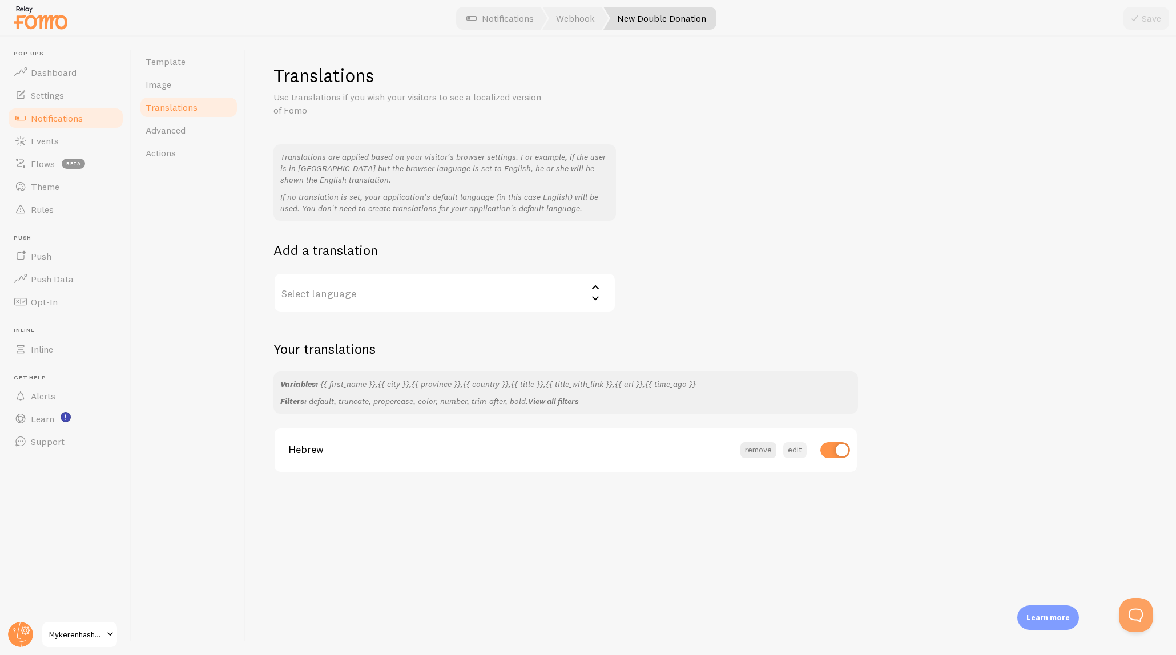
click at [790, 452] on button "edit" at bounding box center [794, 450] width 23 height 16
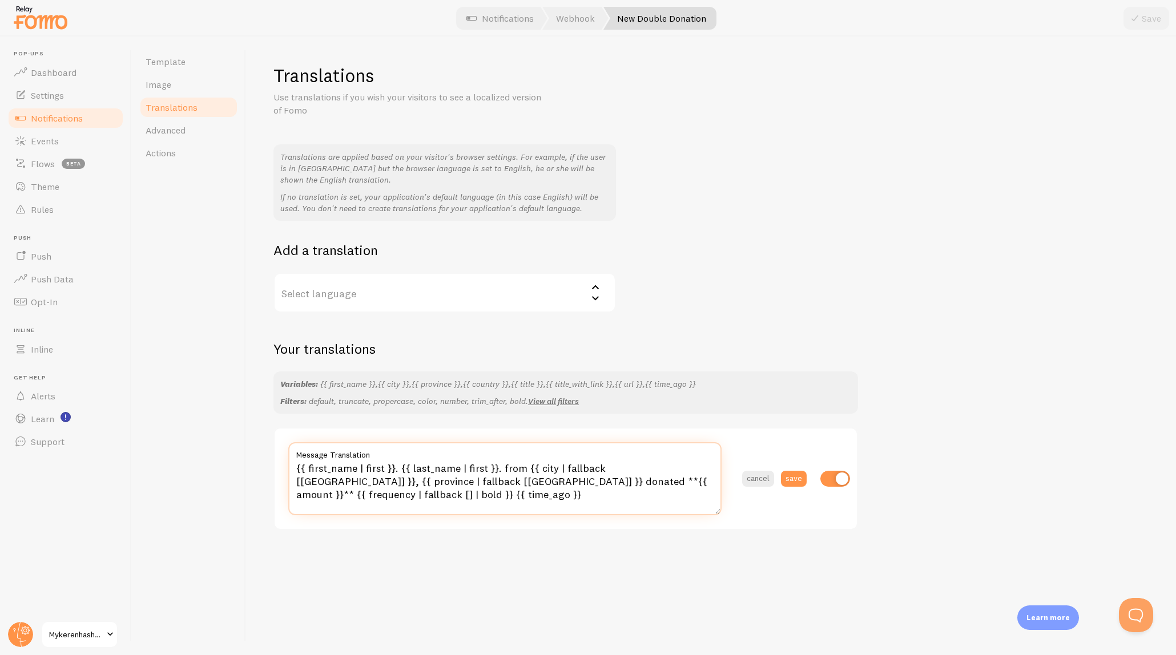
click at [512, 469] on textarea "{{ first_name | first }}. {{ last_name | first }}. from {{ city | fallback [Bro…" at bounding box center [504, 478] width 433 height 73
click at [750, 479] on button "cancel" at bounding box center [758, 479] width 32 height 16
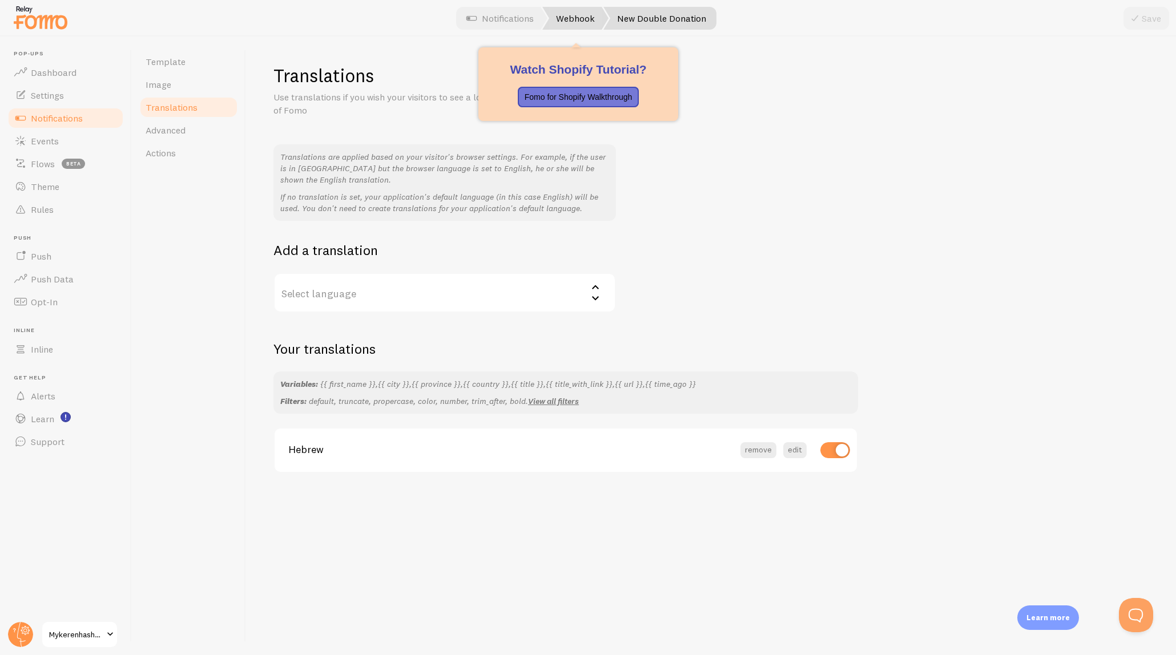
click at [577, 22] on link "Webhook" at bounding box center [575, 18] width 66 height 23
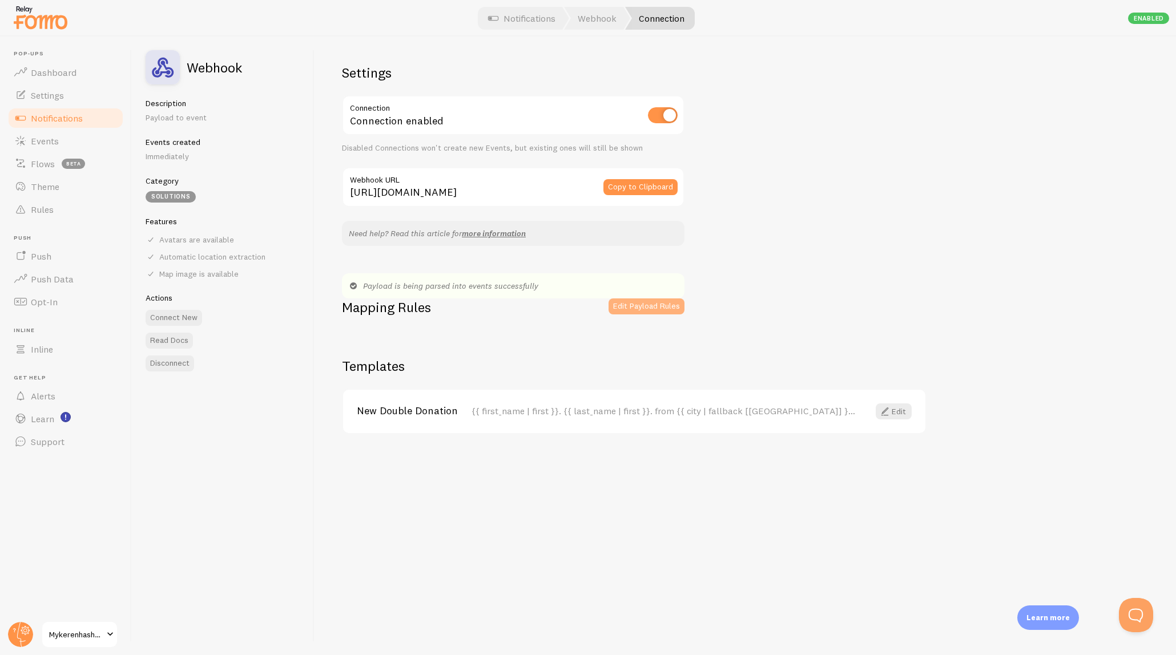
click at [658, 301] on button "Edit Payload Rules" at bounding box center [647, 307] width 76 height 16
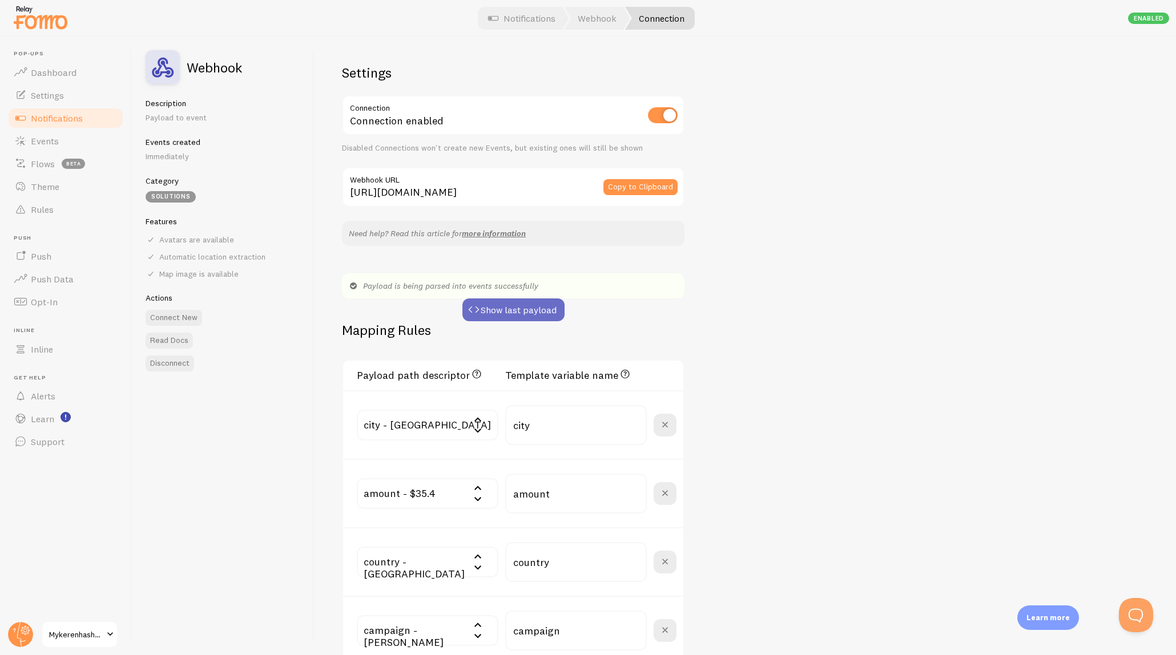
click at [512, 308] on button "Show last payload" at bounding box center [513, 310] width 102 height 23
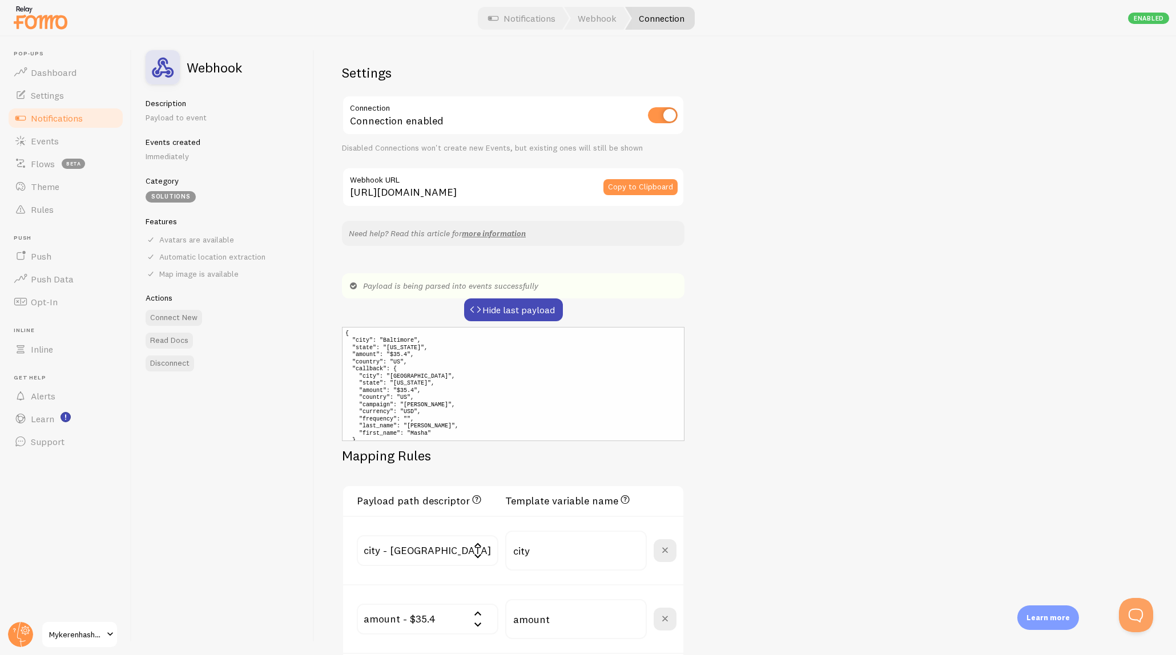
scroll to position [50, 0]
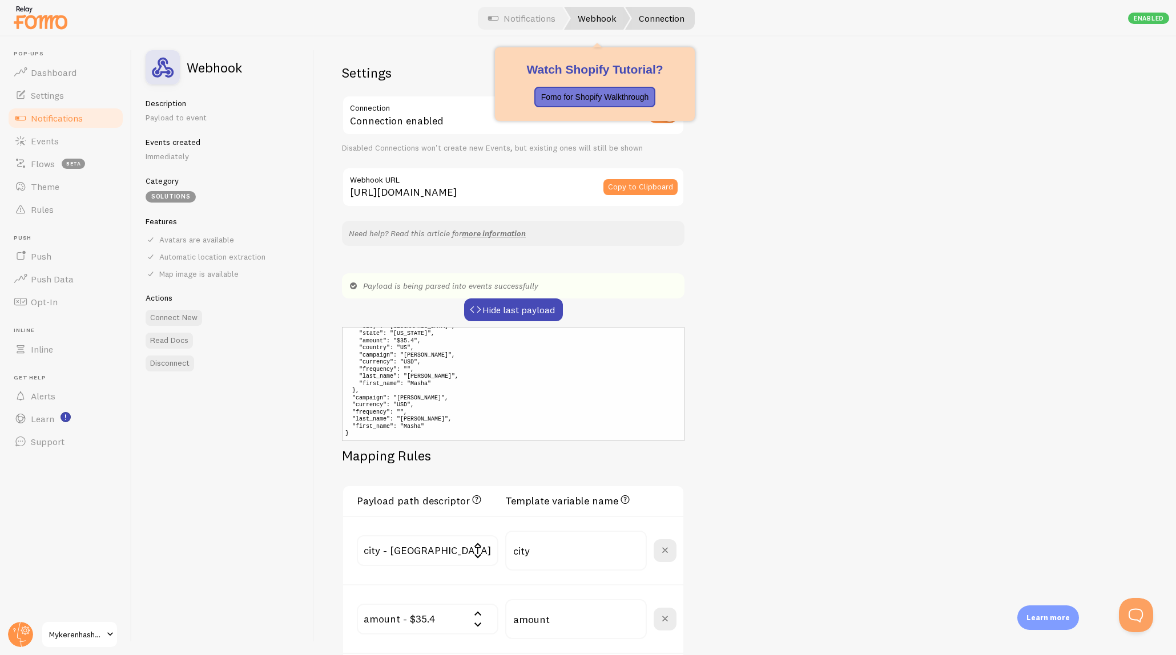
click at [599, 19] on link "Webhook" at bounding box center [597, 18] width 66 height 23
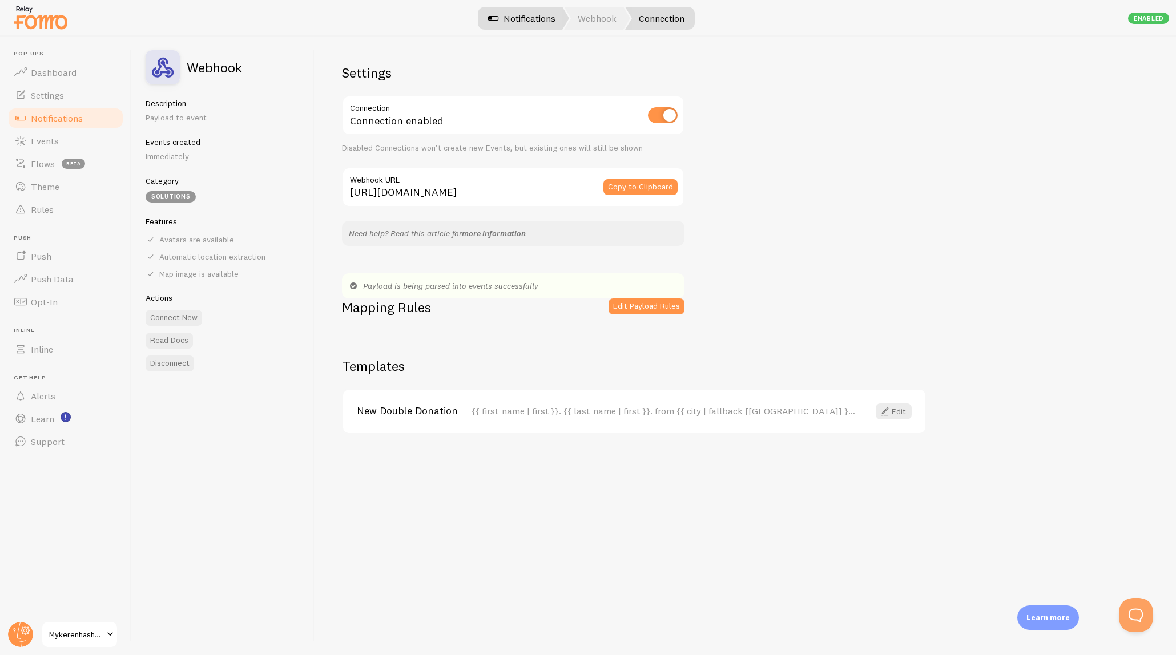
click at [517, 16] on link "Notifications" at bounding box center [521, 18] width 95 height 23
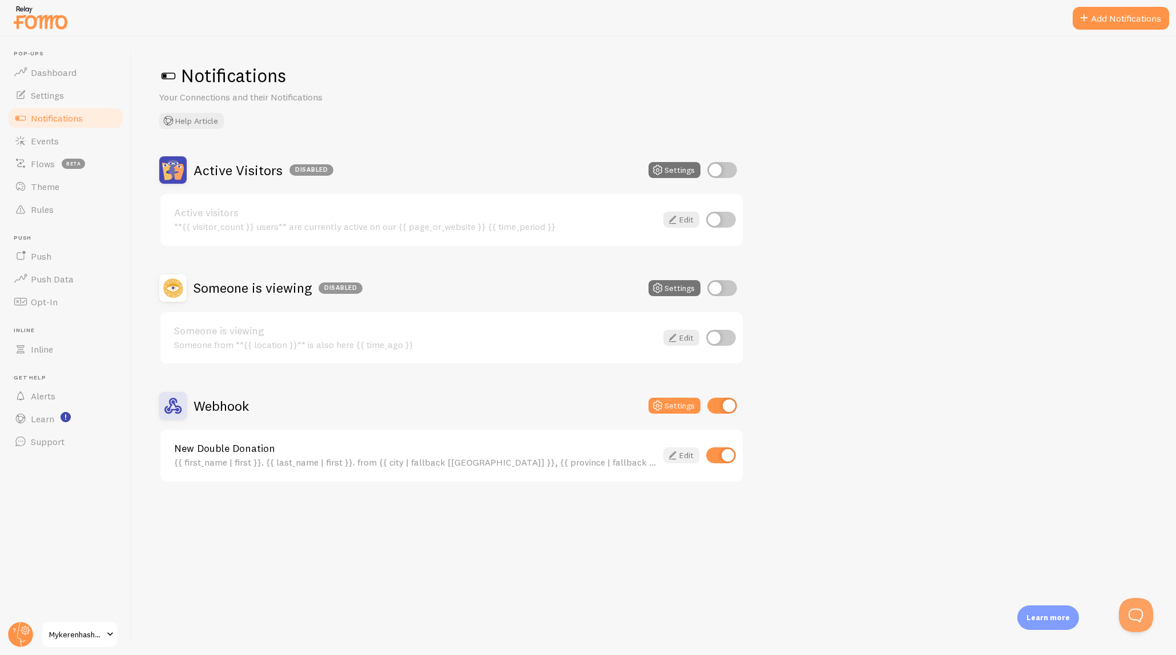
click at [685, 454] on link "Edit" at bounding box center [681, 456] width 36 height 16
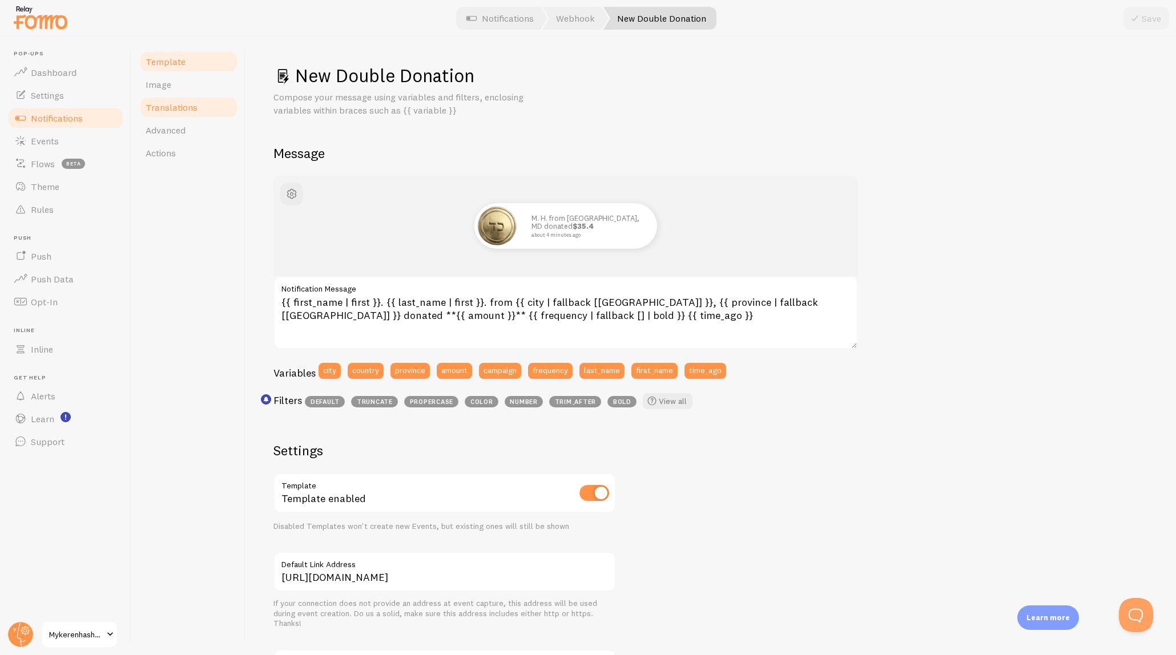
click at [156, 113] on link "Translations" at bounding box center [189, 107] width 100 height 23
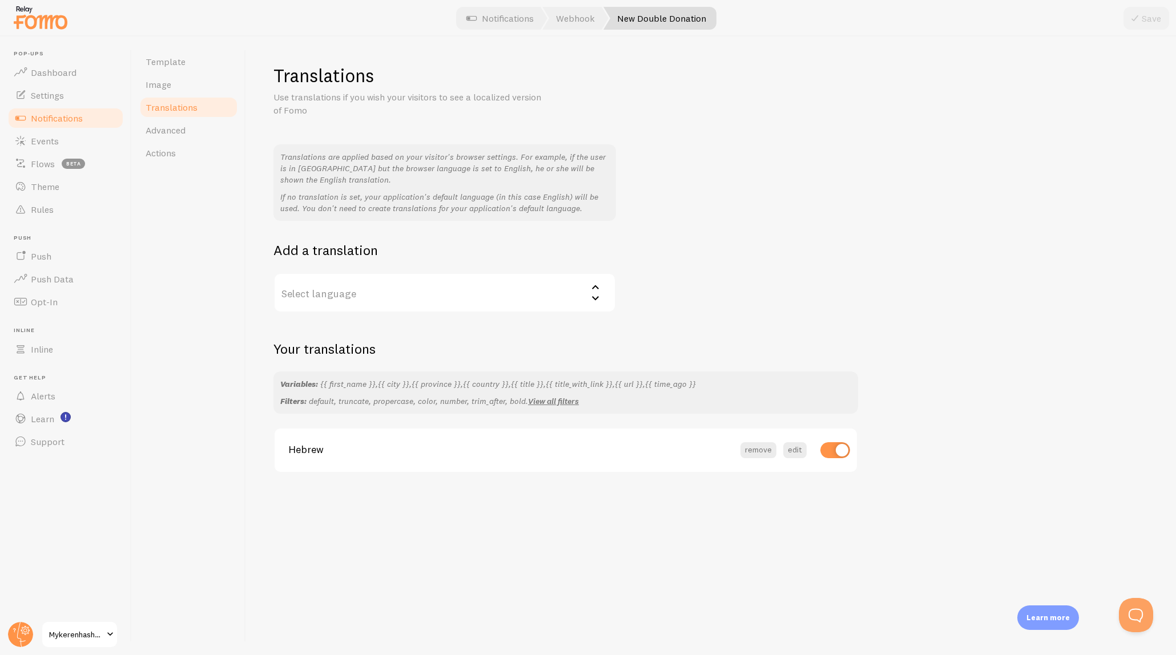
click at [824, 450] on input "checkbox" at bounding box center [835, 450] width 30 height 16
checkbox input "false"
click at [752, 449] on button "remove" at bounding box center [758, 450] width 36 height 16
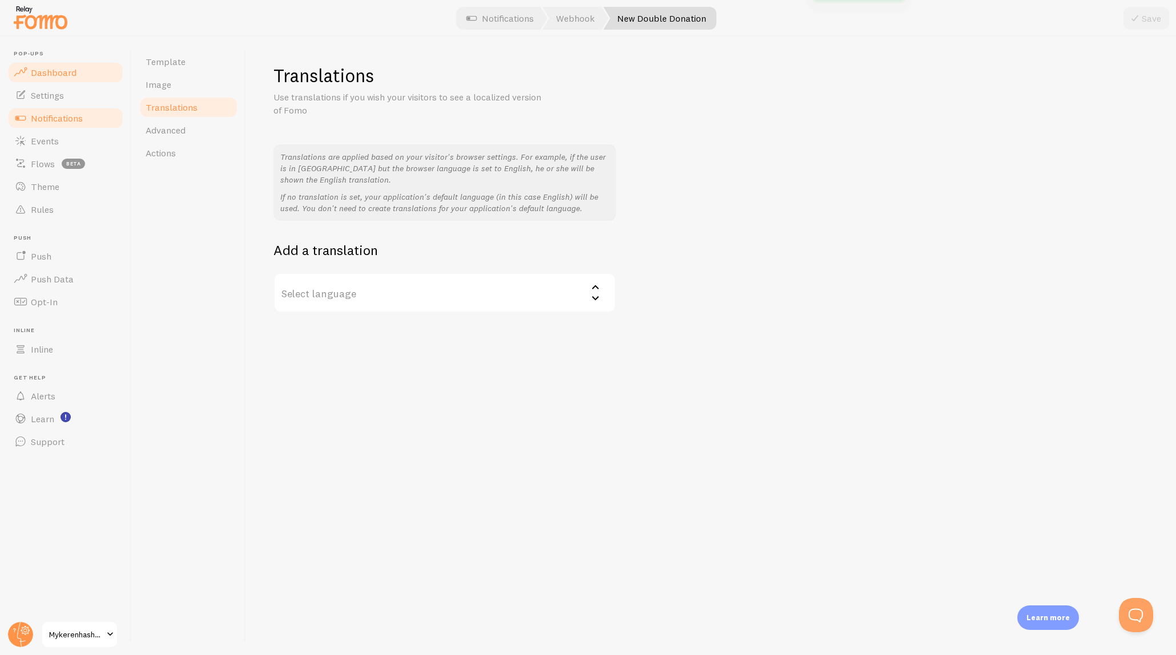
click at [57, 80] on link "Dashboard" at bounding box center [66, 72] width 118 height 23
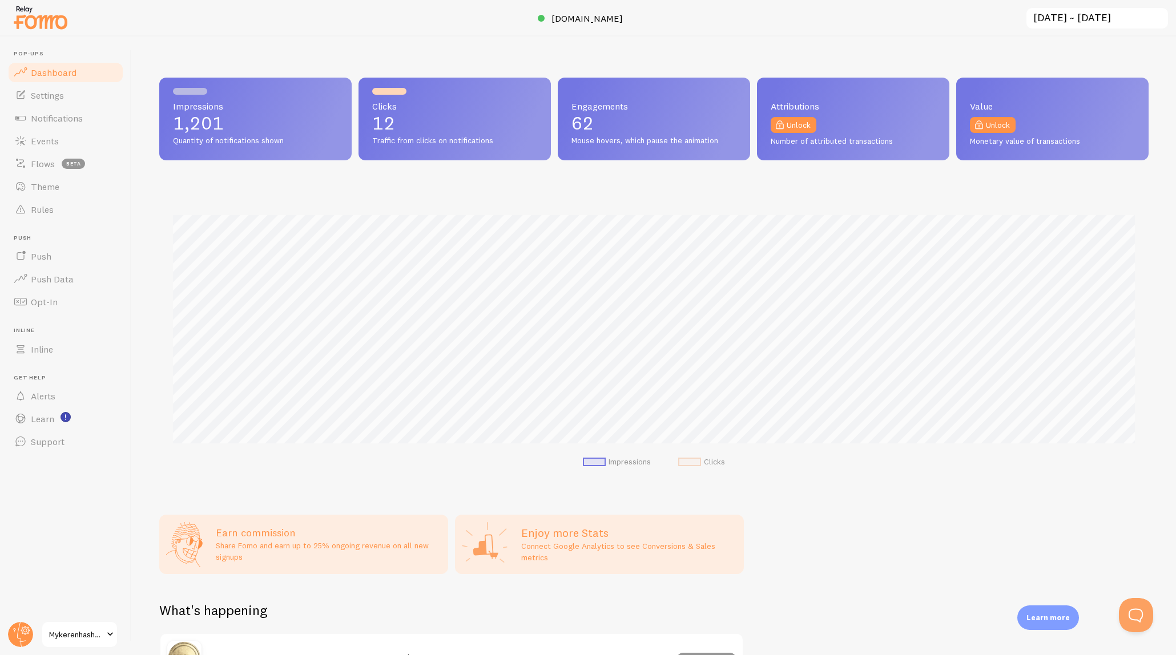
scroll to position [300, 989]
click at [319, 540] on p "Share Fomo and earn up to 25% ongoing revenue on all new signups" at bounding box center [329, 551] width 226 height 23
click at [34, 90] on span "Settings" at bounding box center [47, 95] width 33 height 11
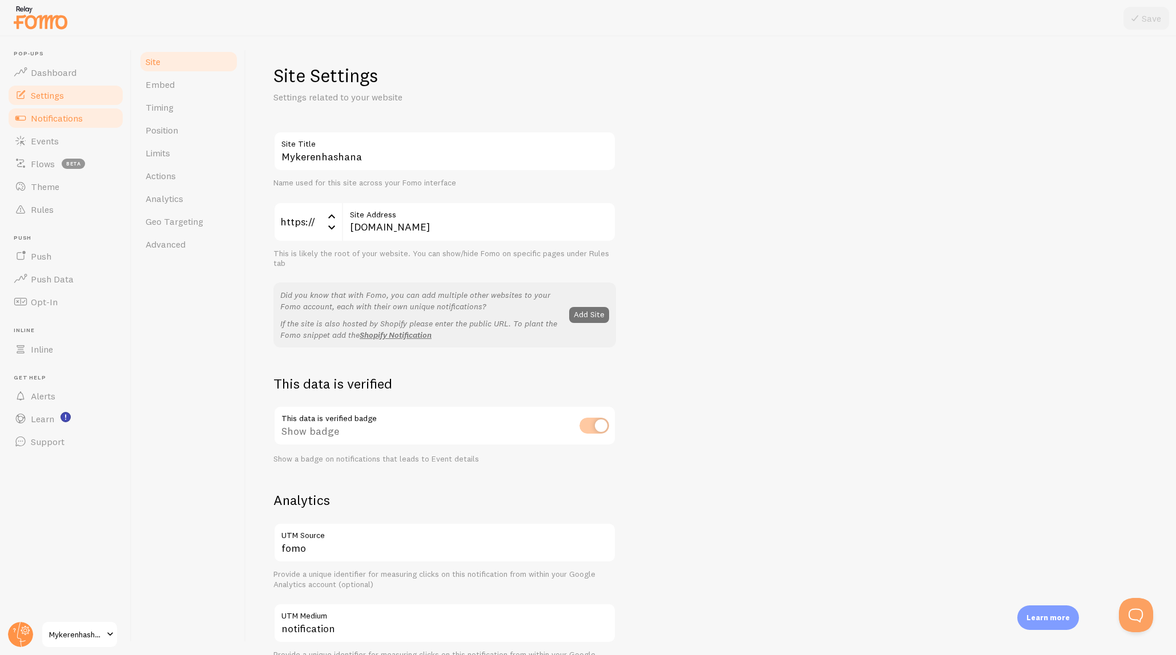
click at [46, 116] on span "Notifications" at bounding box center [57, 117] width 52 height 11
